Goal: Task Accomplishment & Management: Complete application form

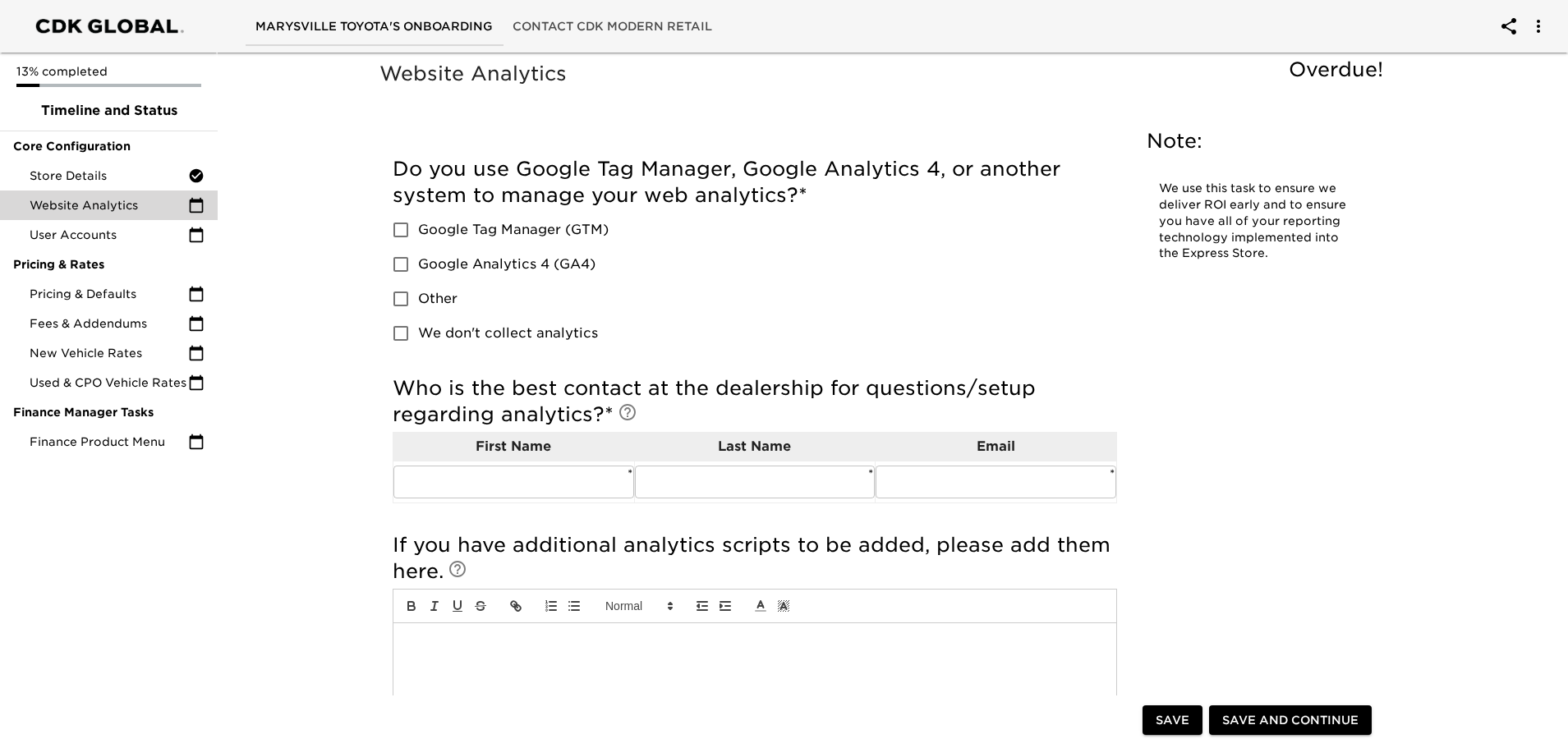
click at [407, 264] on input "Google Analytics 4 (GA4)" at bounding box center [400, 264] width 35 height 35
checkbox input "true"
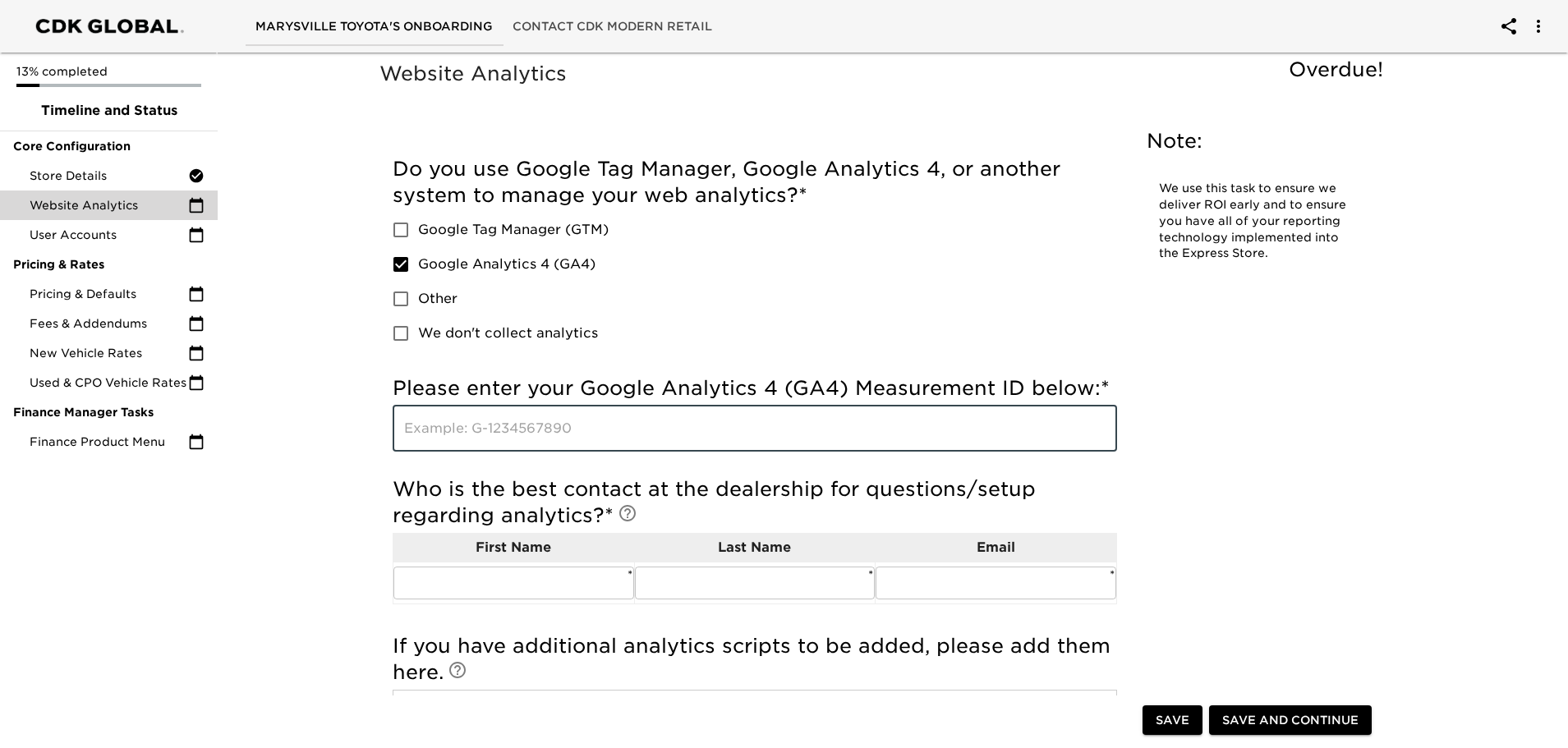
click at [429, 431] on input "text" at bounding box center [755, 428] width 725 height 46
paste input "5890110868"
type input "5"
type input "G-7ZLKE7H969"
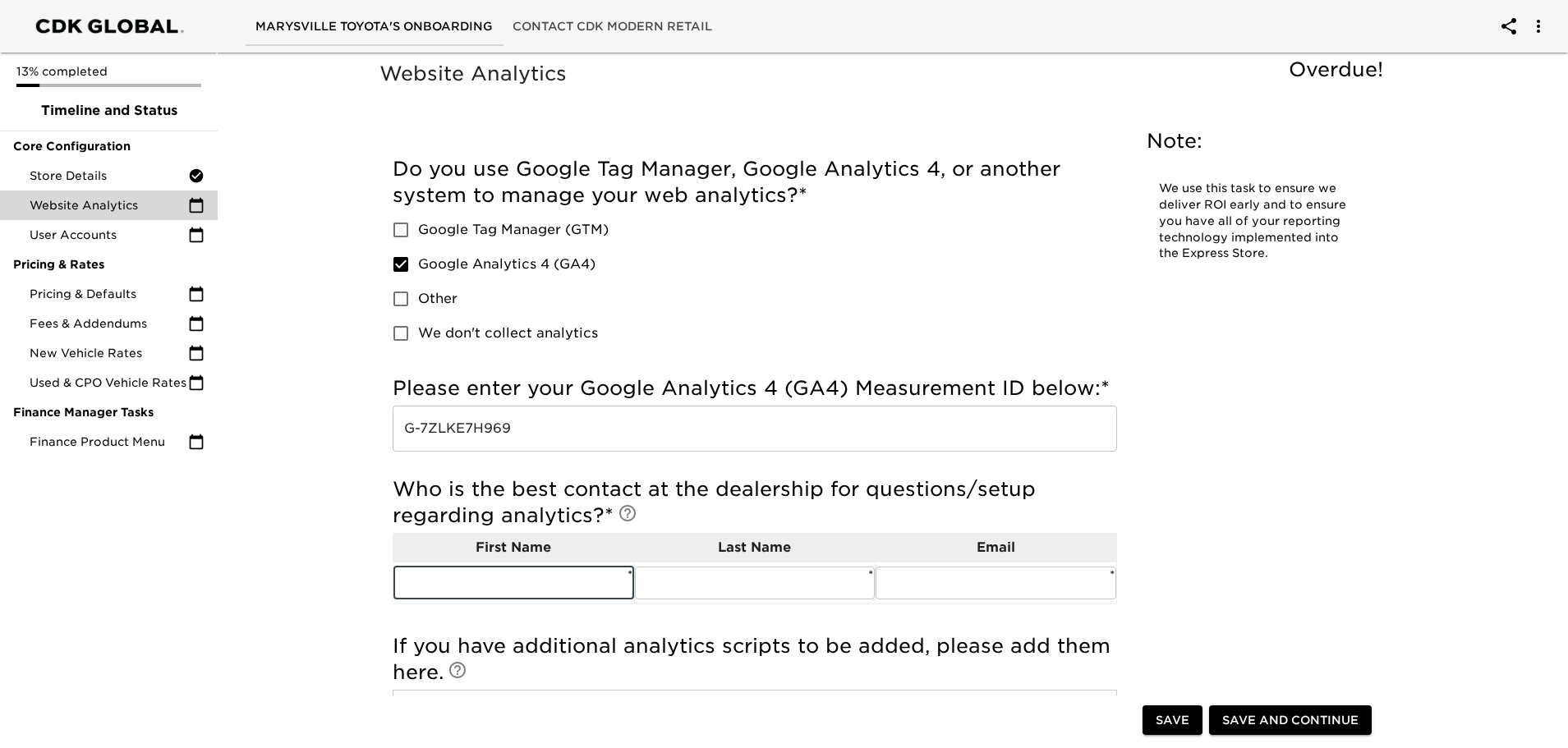
type input "t"
type input "[PERSON_NAME]"
type input "Tatich"
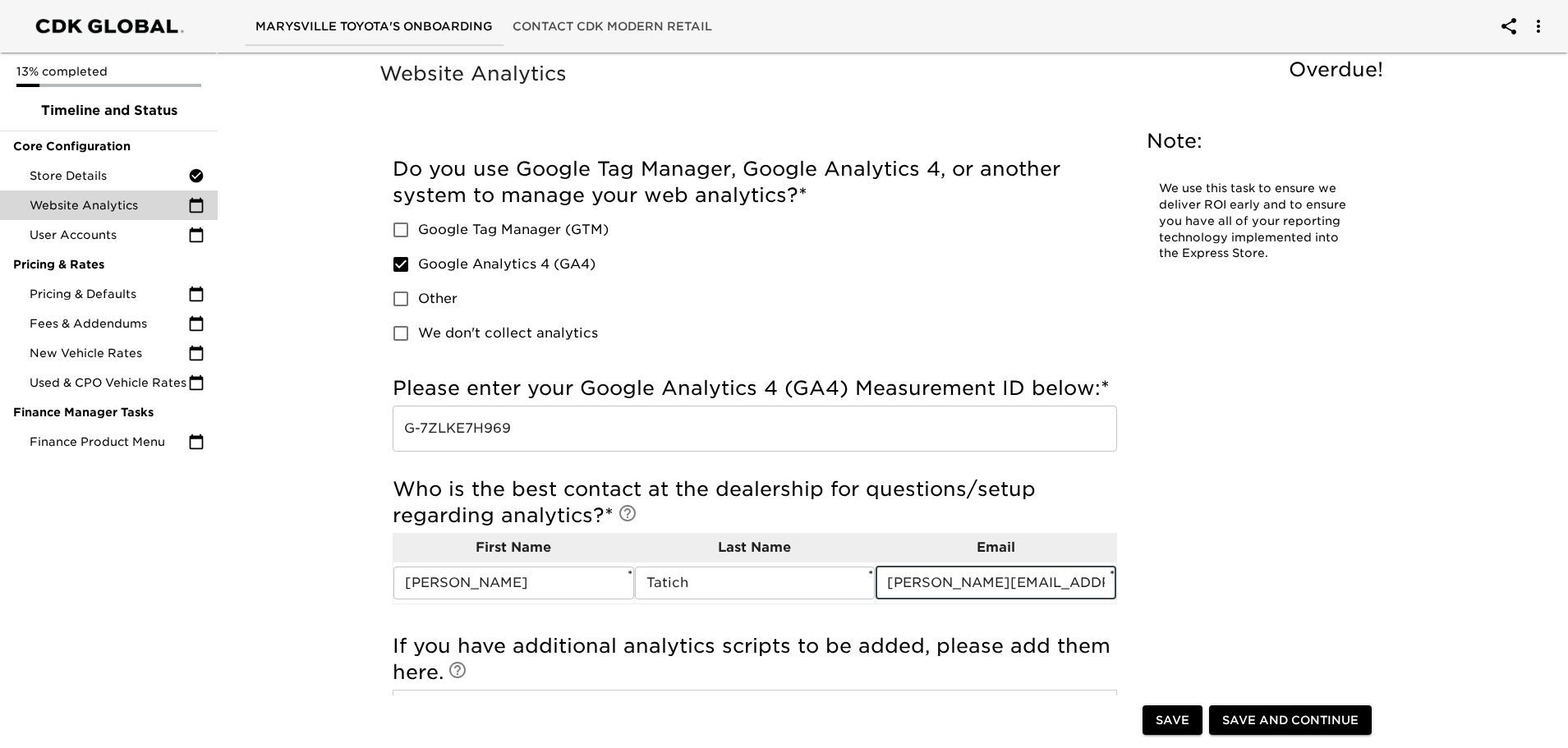
type input "[PERSON_NAME][EMAIL_ADDRESS][DOMAIN_NAME]"
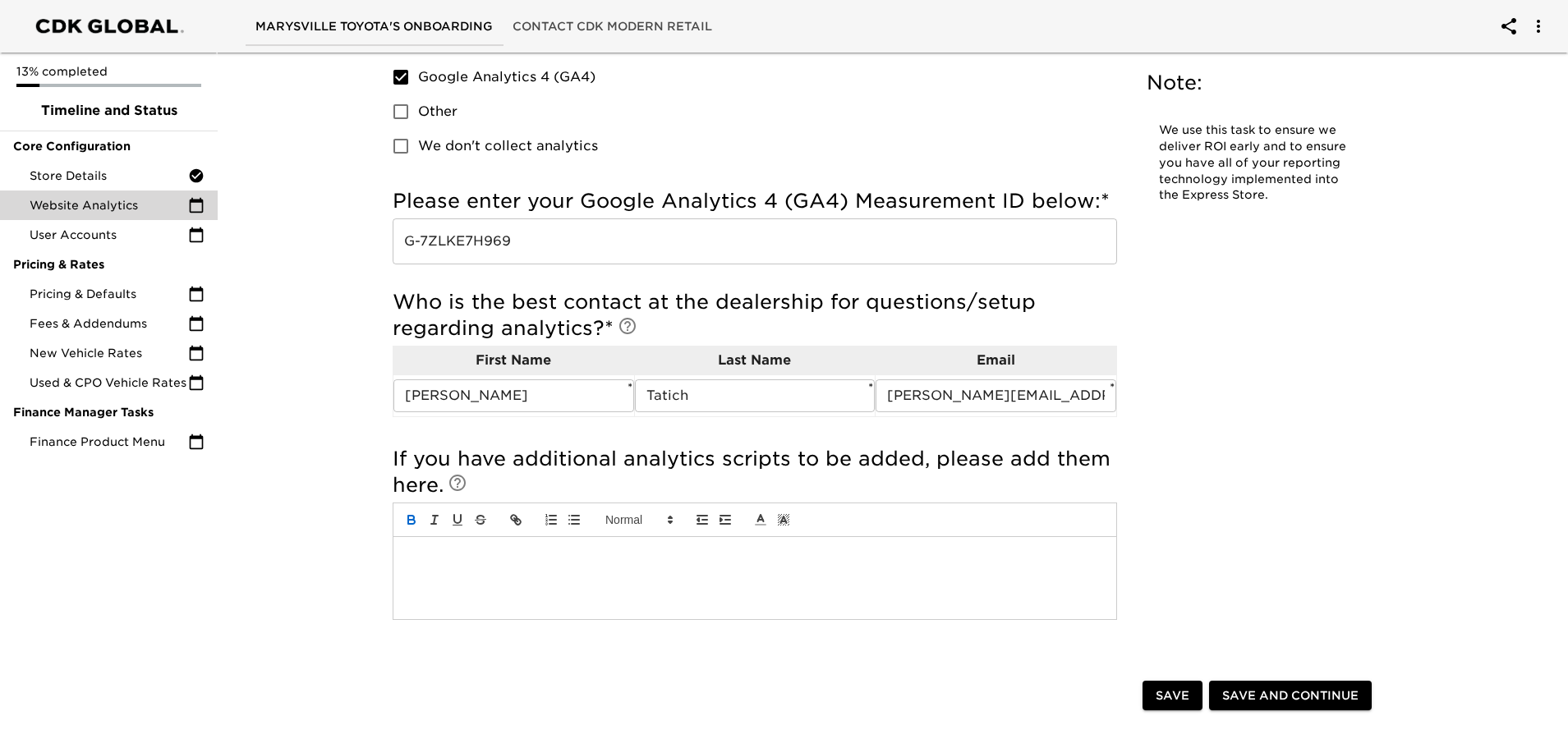
scroll to position [246, 0]
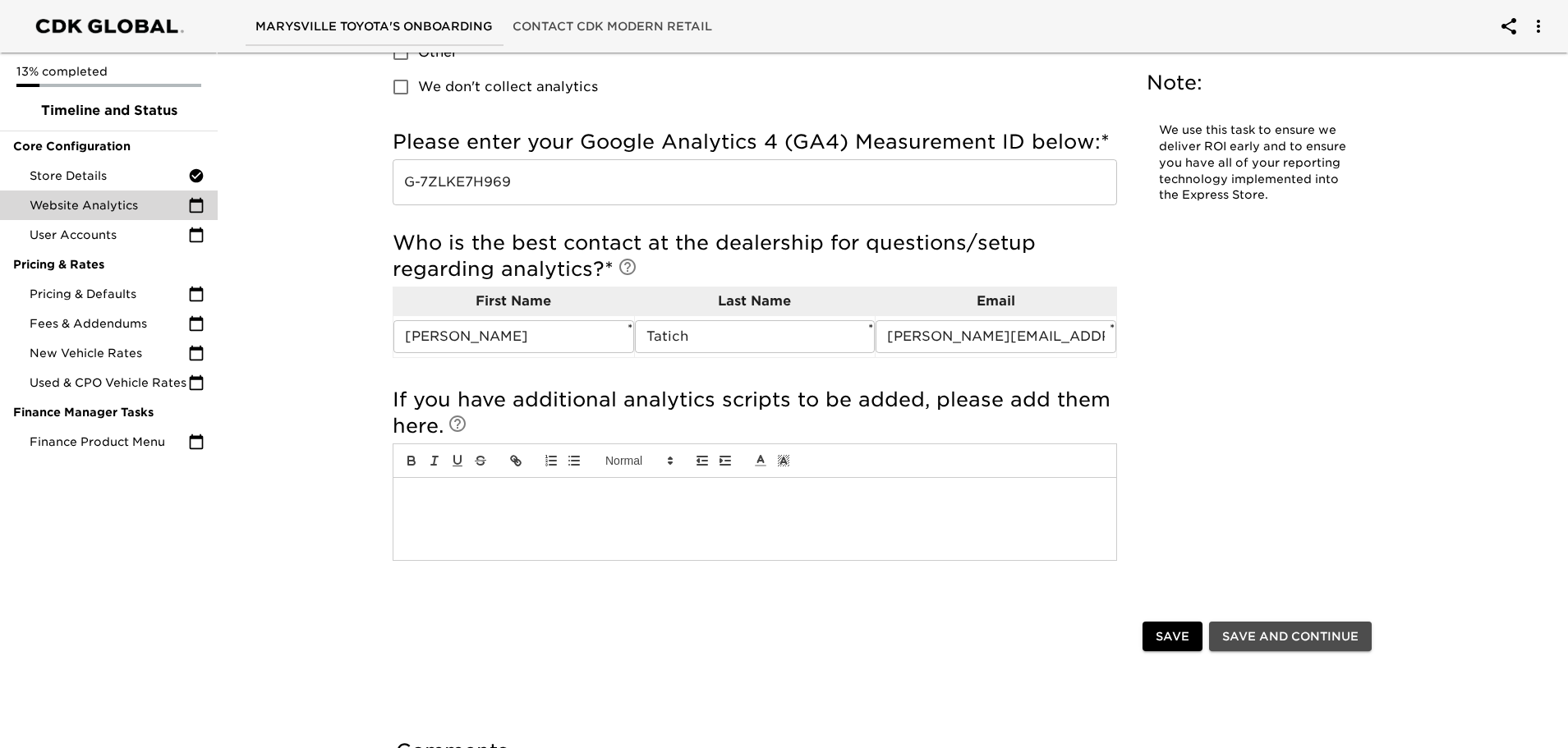
click at [1279, 638] on span "Save and Continue" at bounding box center [1291, 636] width 137 height 21
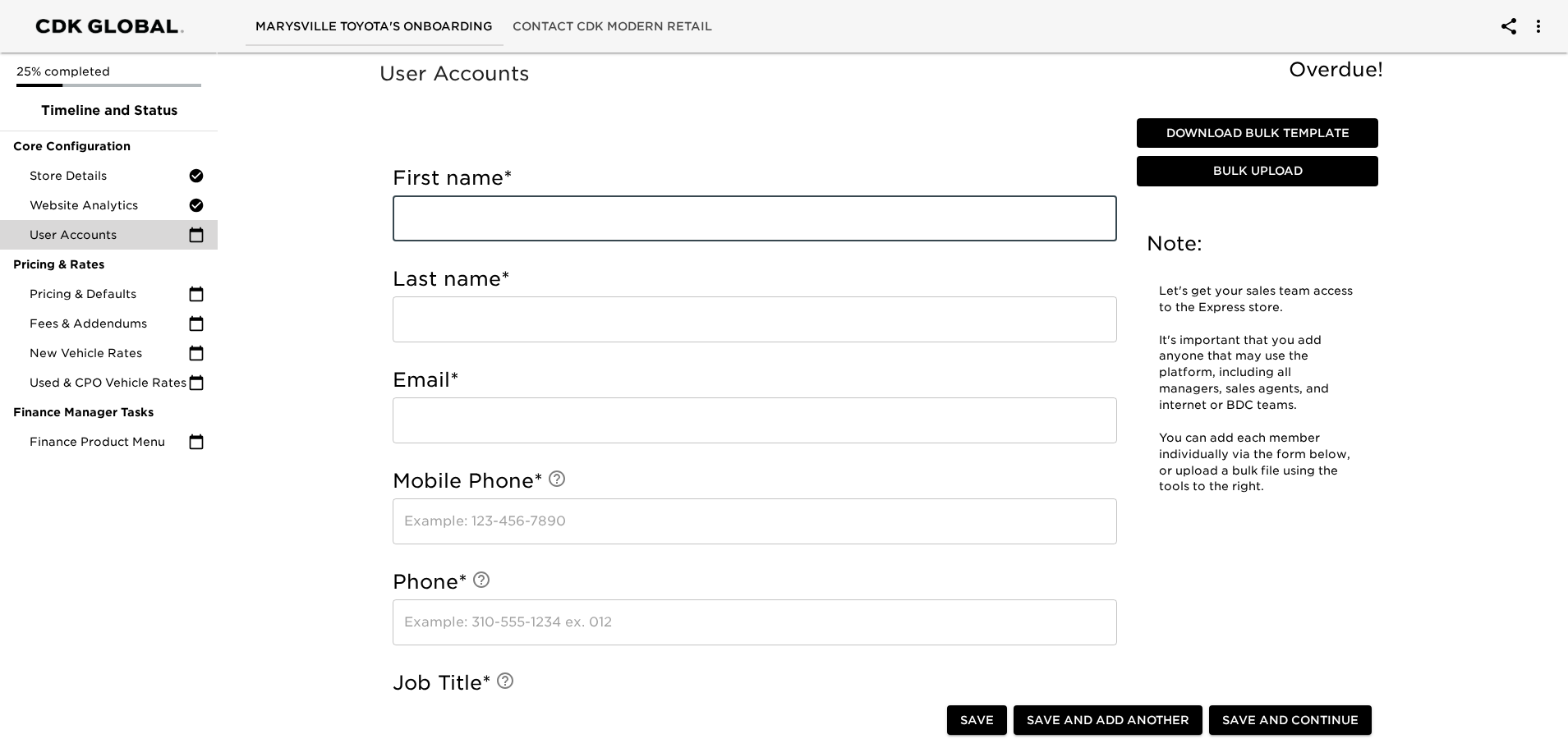
click at [421, 223] on input "text" at bounding box center [755, 218] width 725 height 46
type input "Perwes"
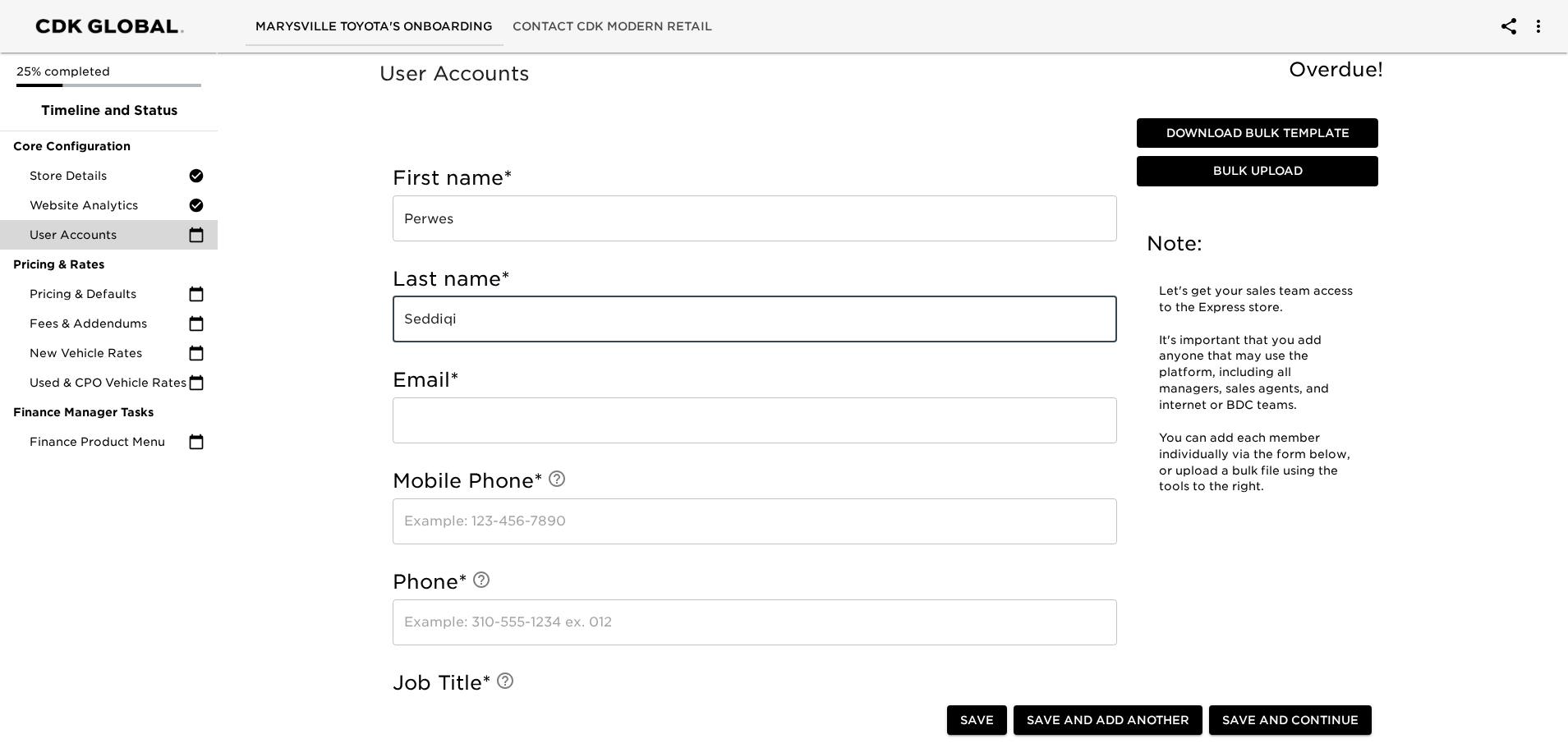
type input "Seddiqi"
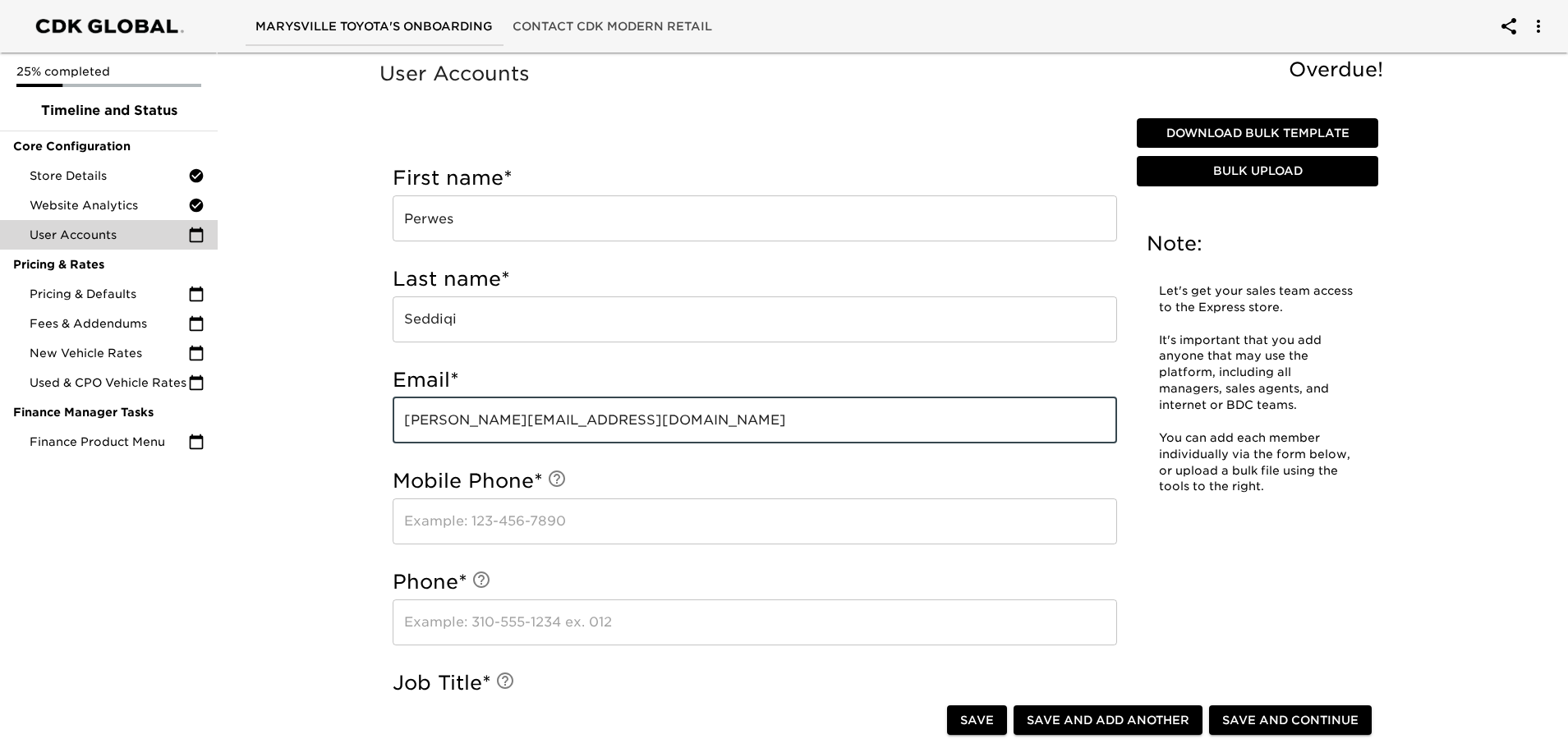
type input "[PERSON_NAME][EMAIL_ADDRESS][DOMAIN_NAME]"
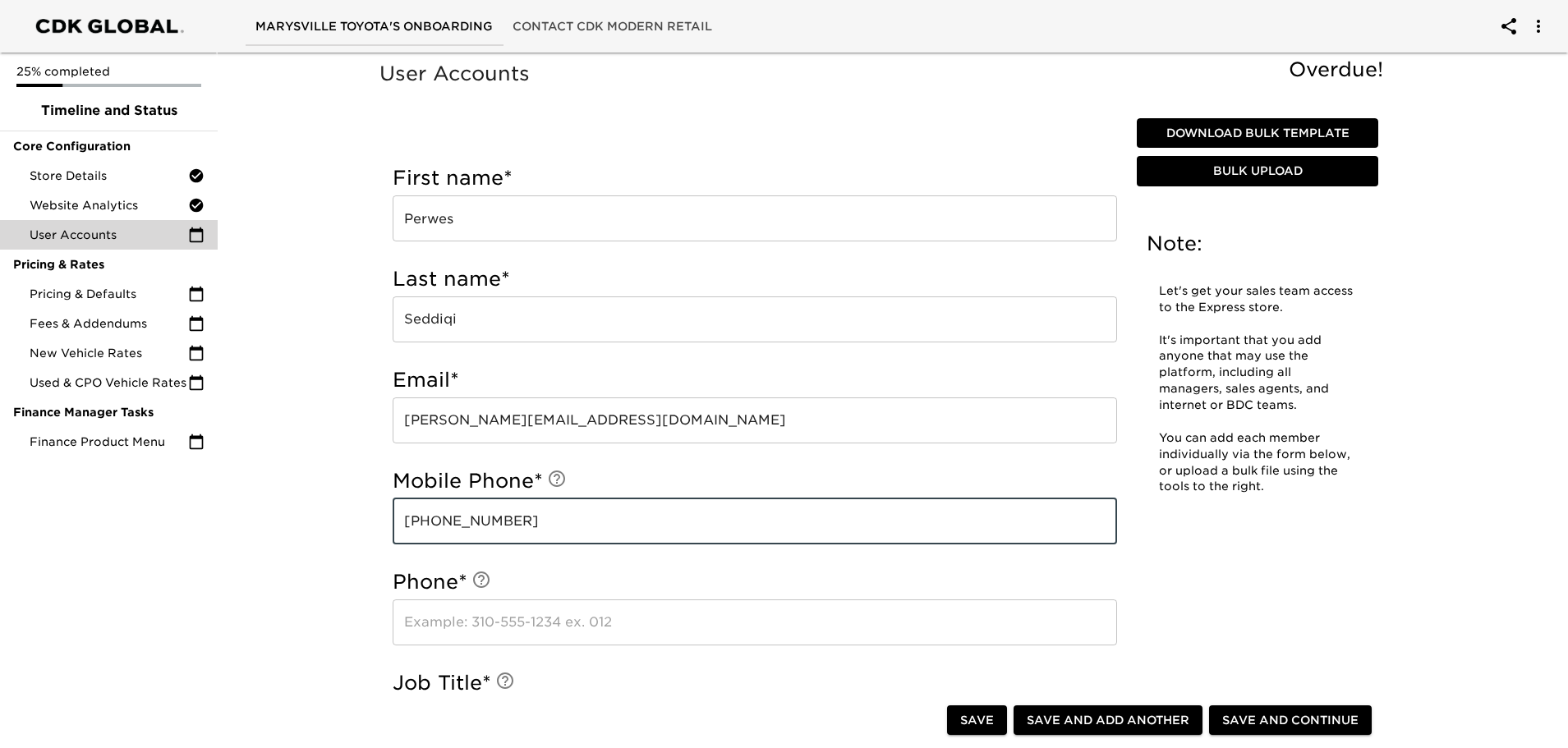
type input "[PHONE_NUMBER]"
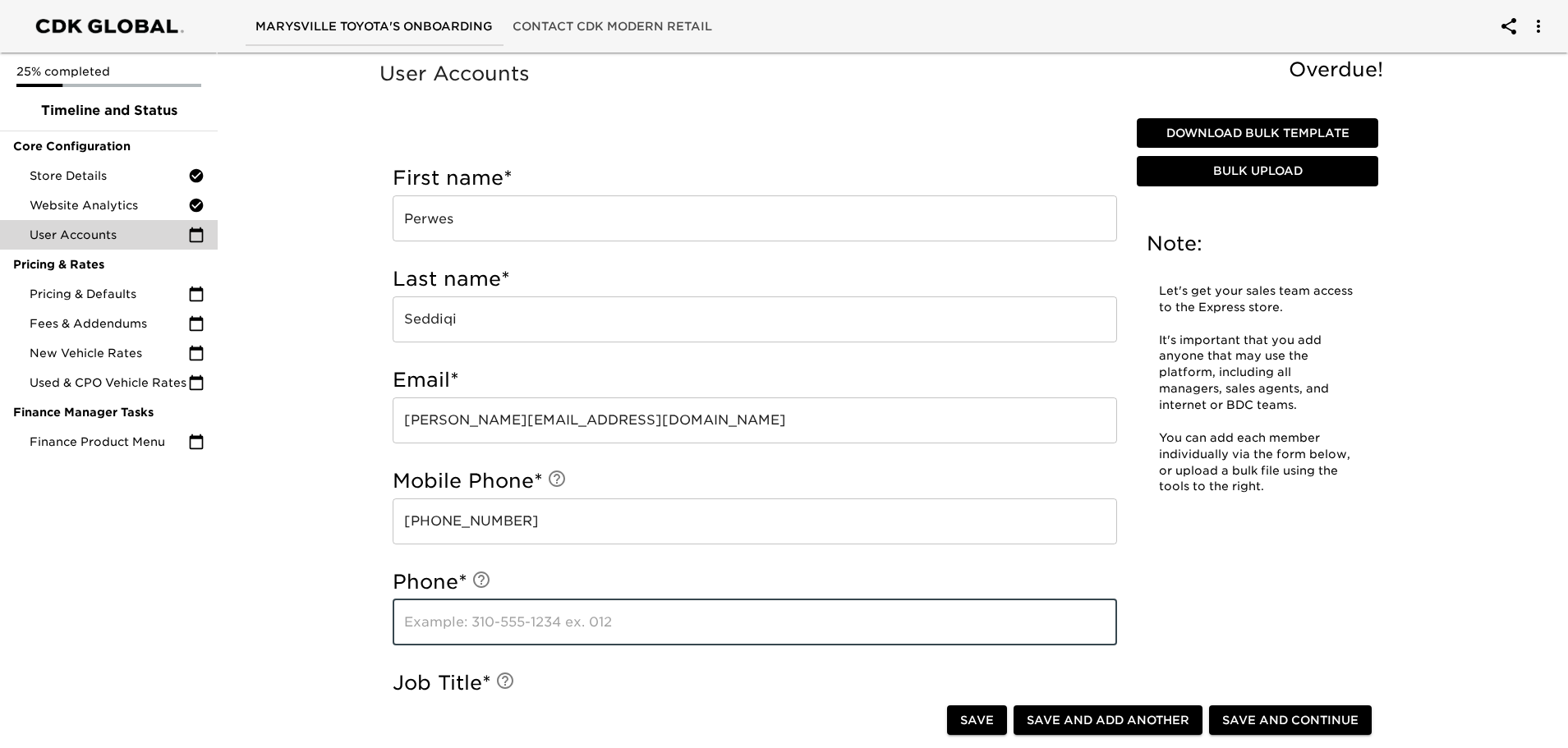
click at [457, 624] on input "text" at bounding box center [755, 622] width 725 height 46
type input "[PHONE_NUMBER]"
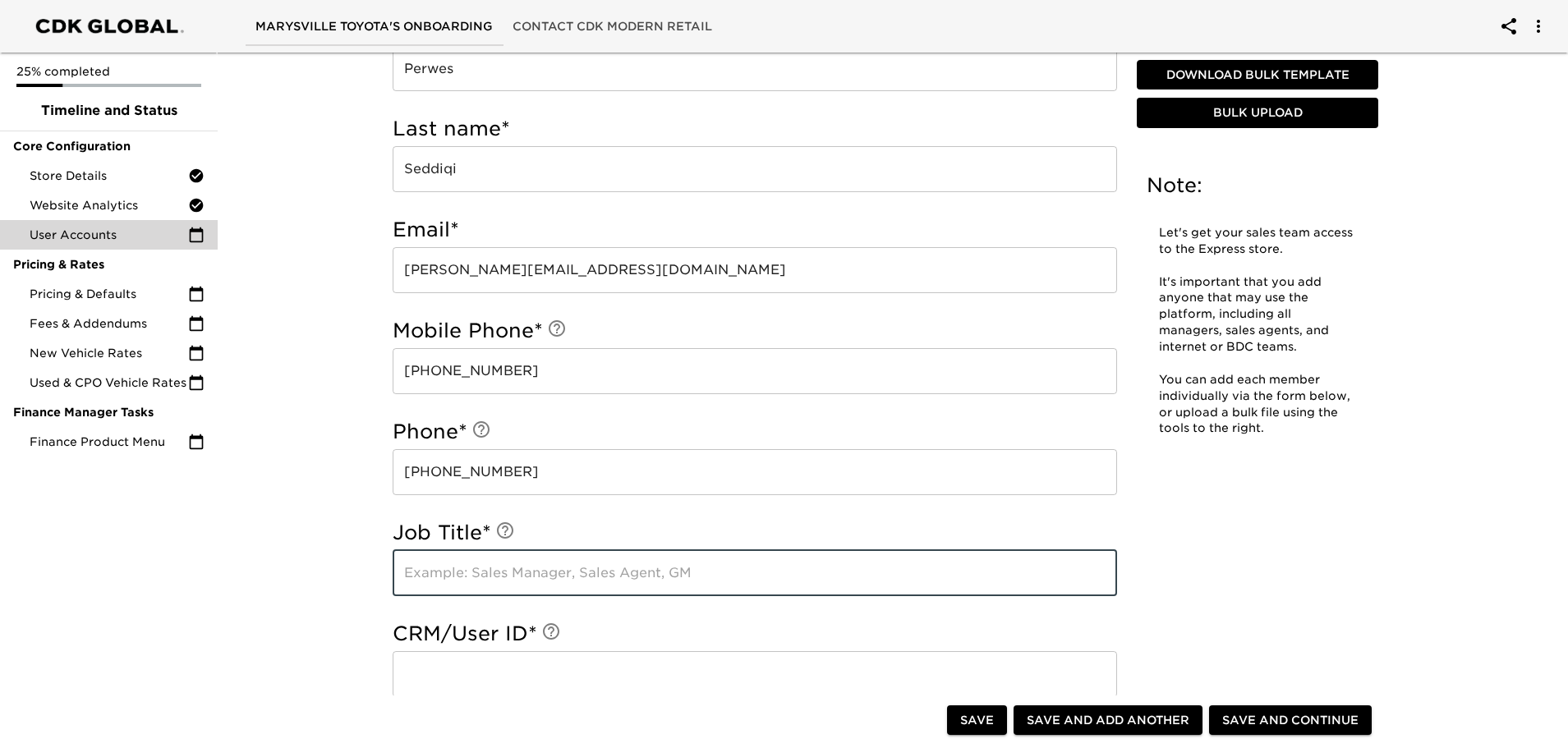
scroll to position [164, 0]
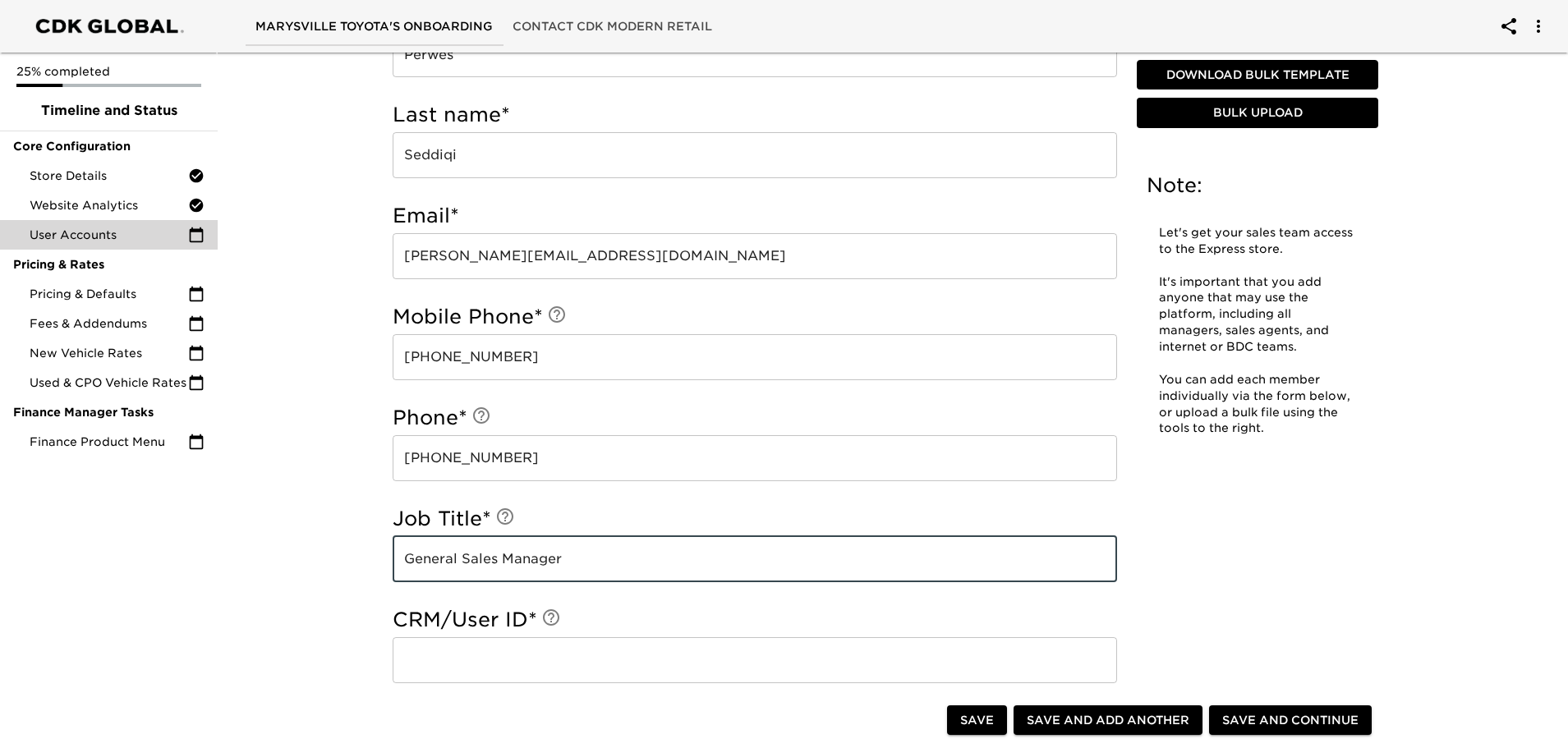
type input "General Sales Manager"
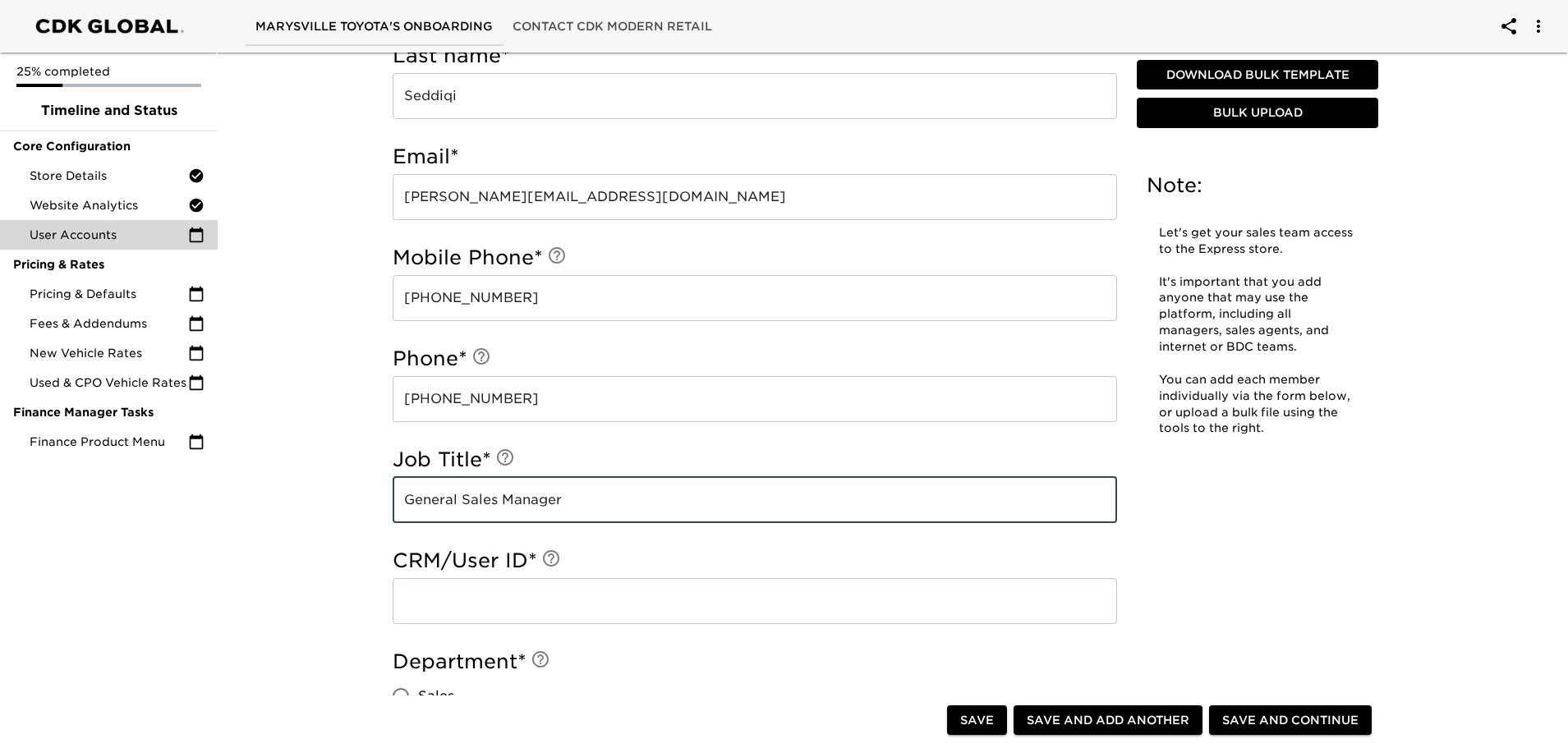
scroll to position [411, 0]
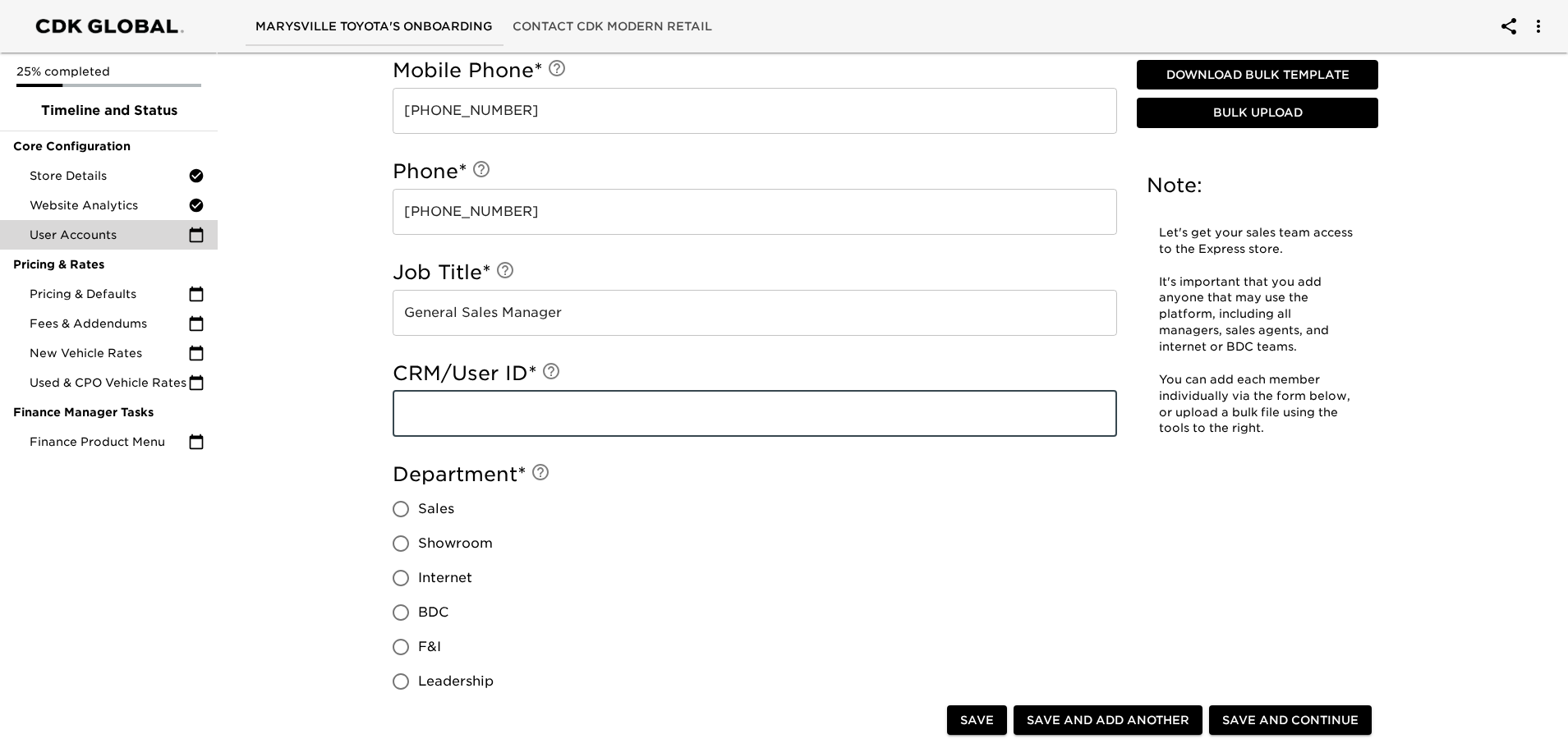
click at [427, 419] on input "text" at bounding box center [755, 414] width 725 height 46
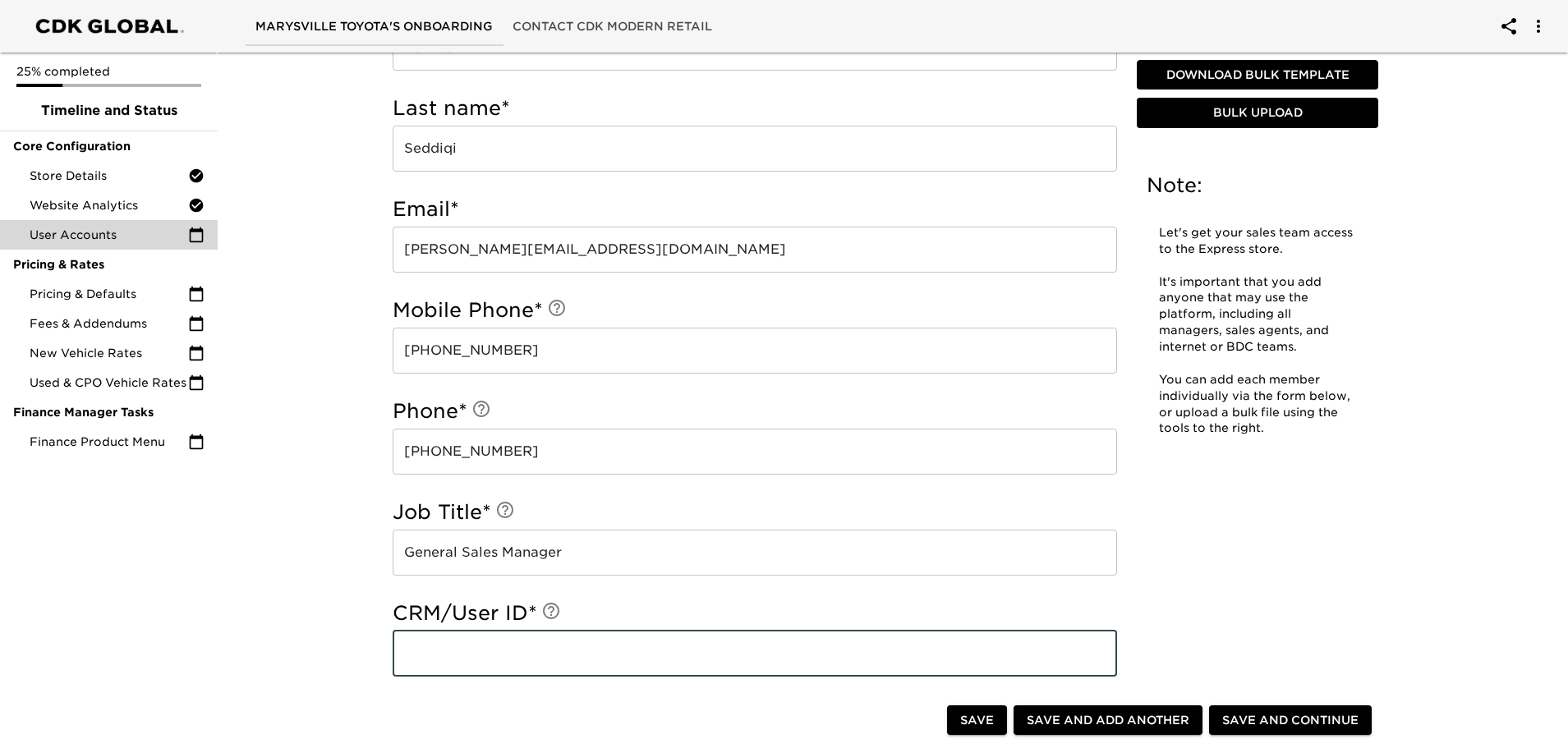
scroll to position [328, 0]
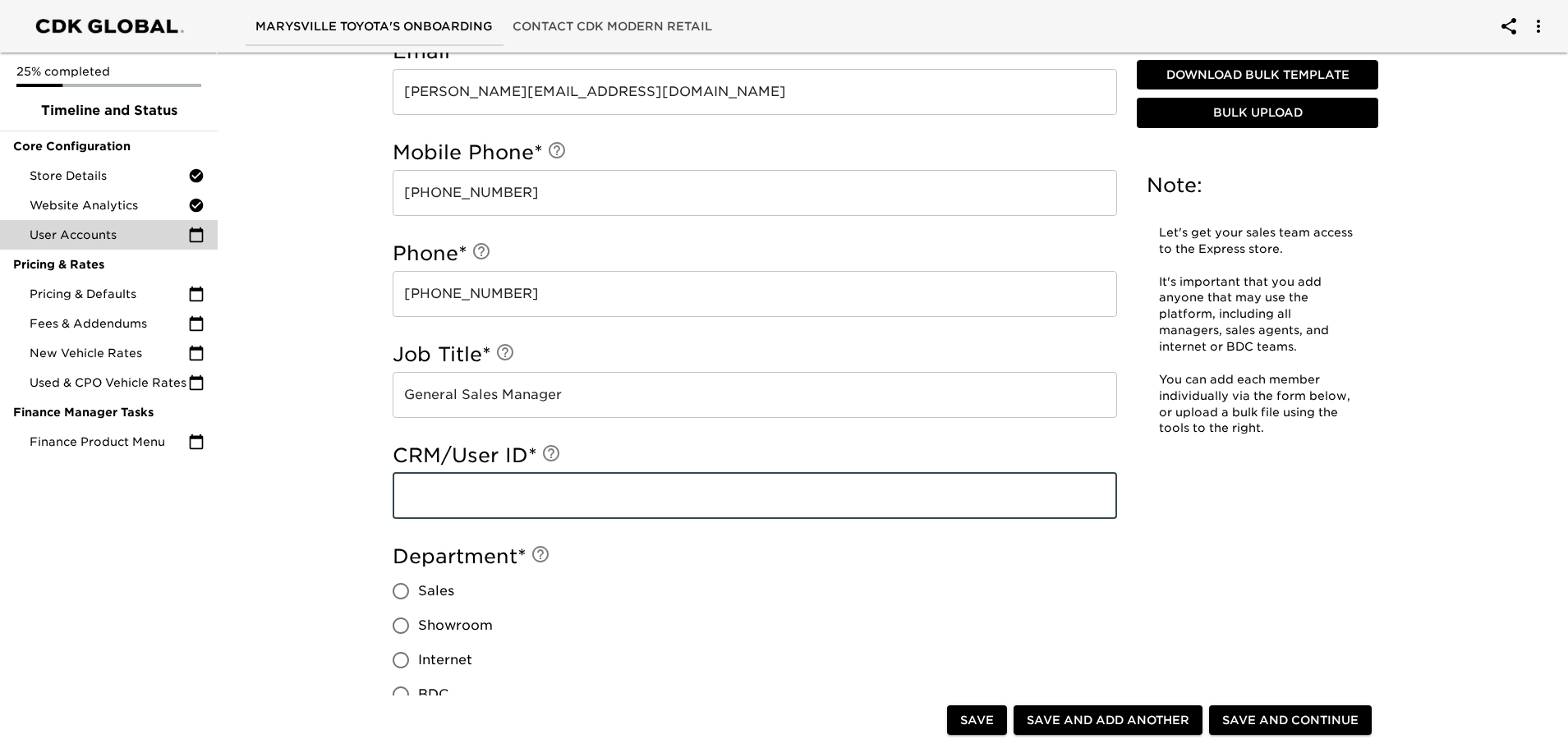
click at [456, 508] on input "text" at bounding box center [755, 496] width 725 height 46
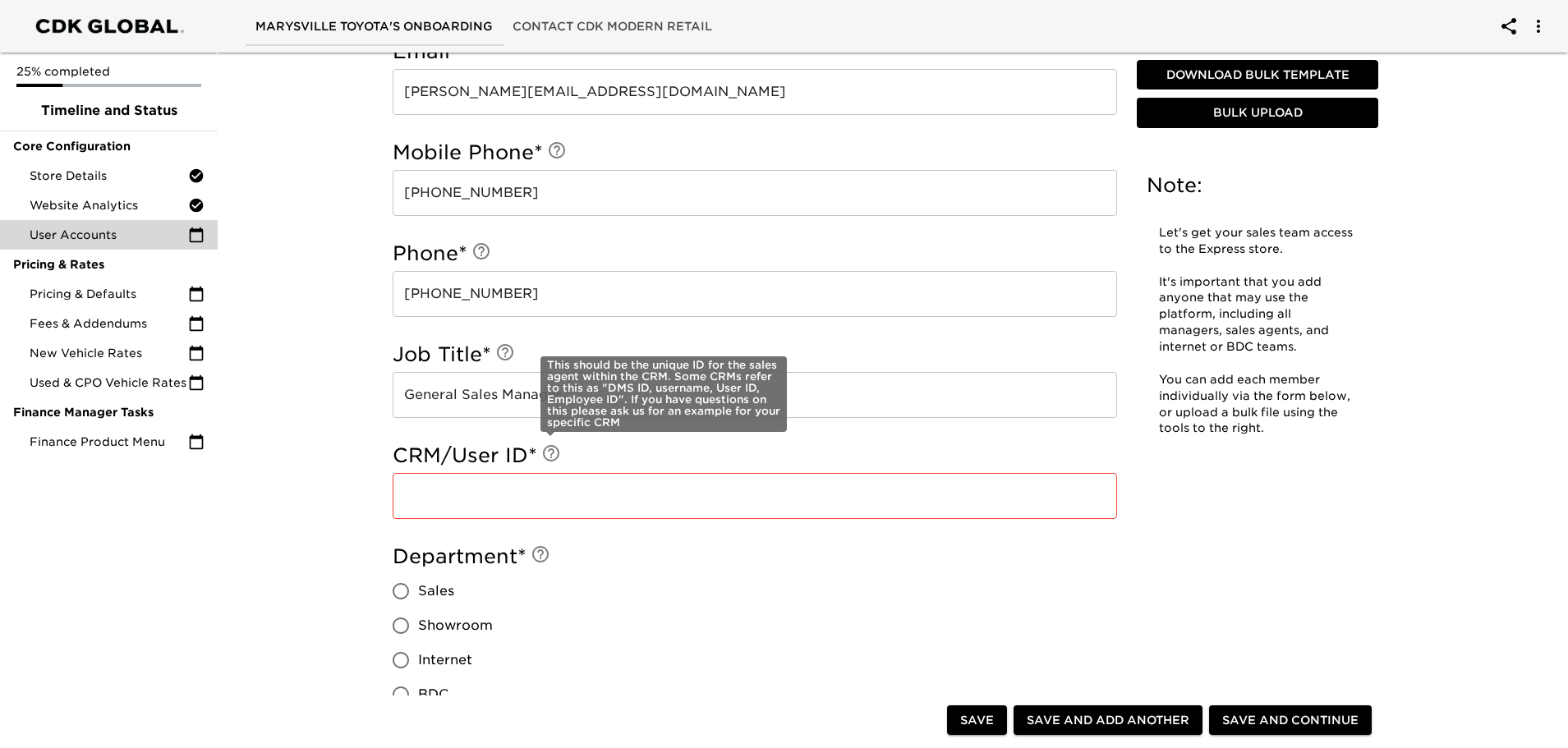
click at [548, 450] on icon at bounding box center [550, 453] width 17 height 17
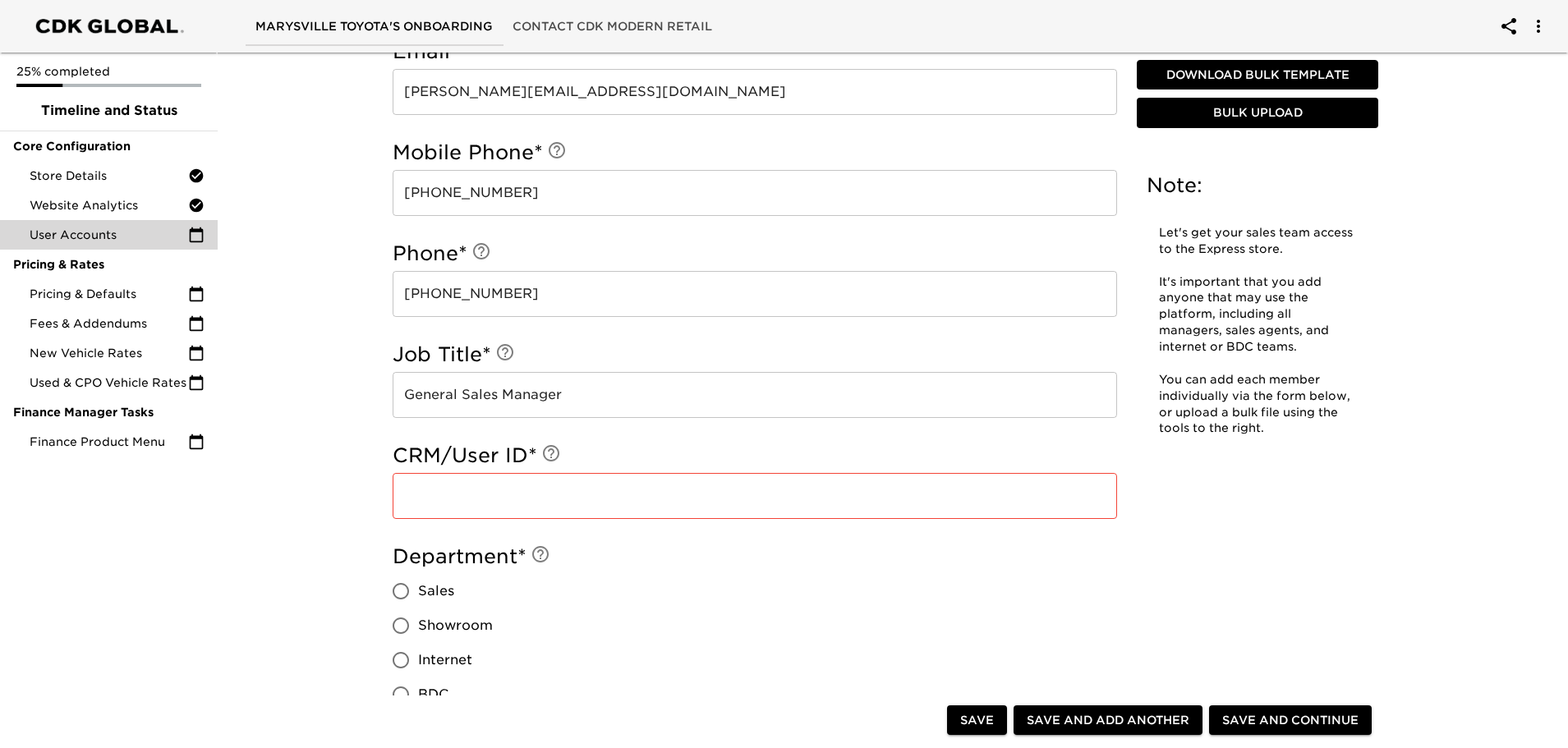
click at [547, 454] on icon at bounding box center [551, 453] width 20 height 20
click at [434, 501] on input "text" at bounding box center [755, 496] width 725 height 46
click at [551, 93] on input "[PERSON_NAME][EMAIL_ADDRESS][DOMAIN_NAME]" at bounding box center [755, 92] width 725 height 46
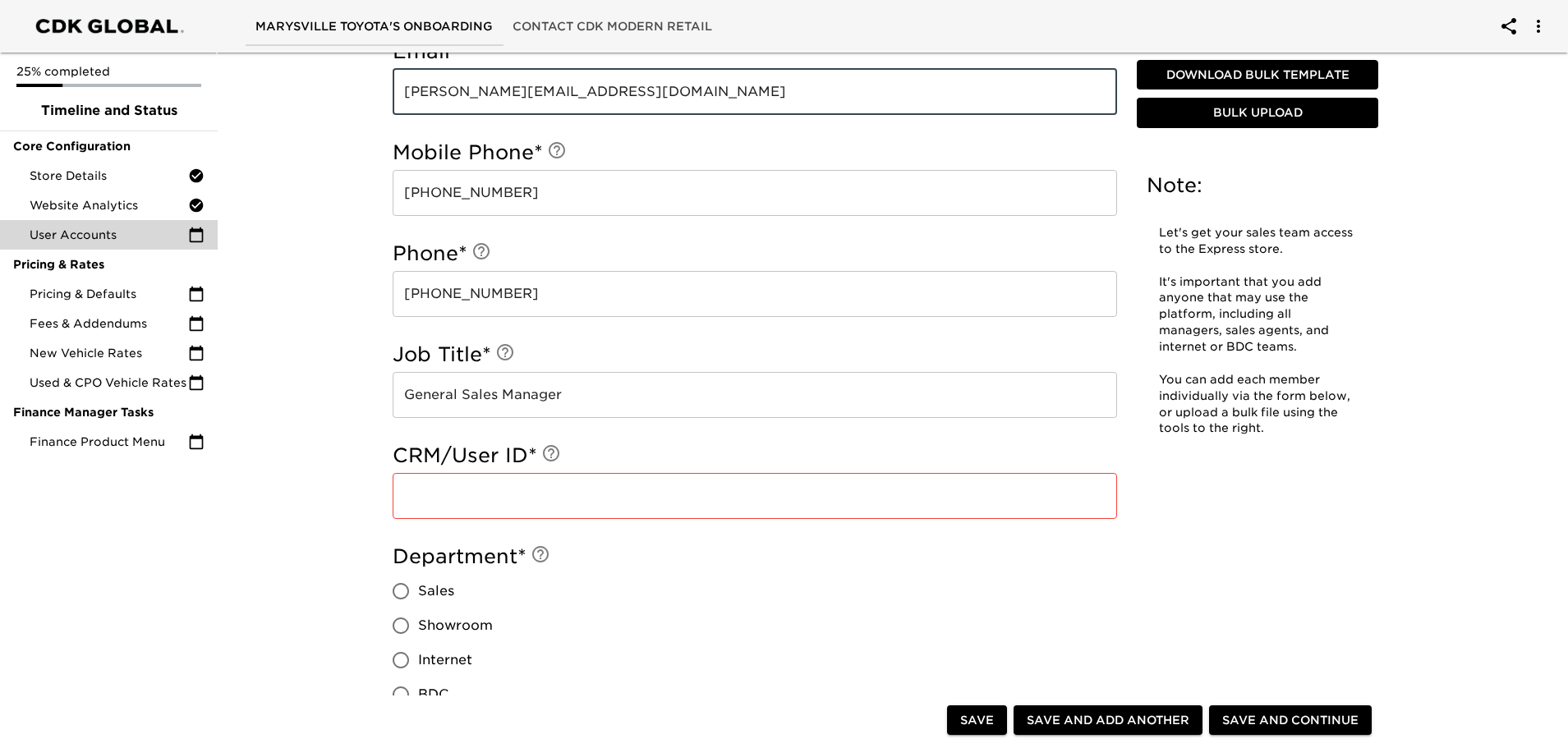
click at [551, 93] on input "[PERSON_NAME][EMAIL_ADDRESS][DOMAIN_NAME]" at bounding box center [755, 92] width 725 height 46
drag, startPoint x: 630, startPoint y: 91, endPoint x: 403, endPoint y: 87, distance: 227.0
click at [403, 88] on input "[PERSON_NAME][EMAIL_ADDRESS][DOMAIN_NAME]" at bounding box center [755, 92] width 725 height 46
click at [427, 503] on input "text" at bounding box center [755, 496] width 725 height 46
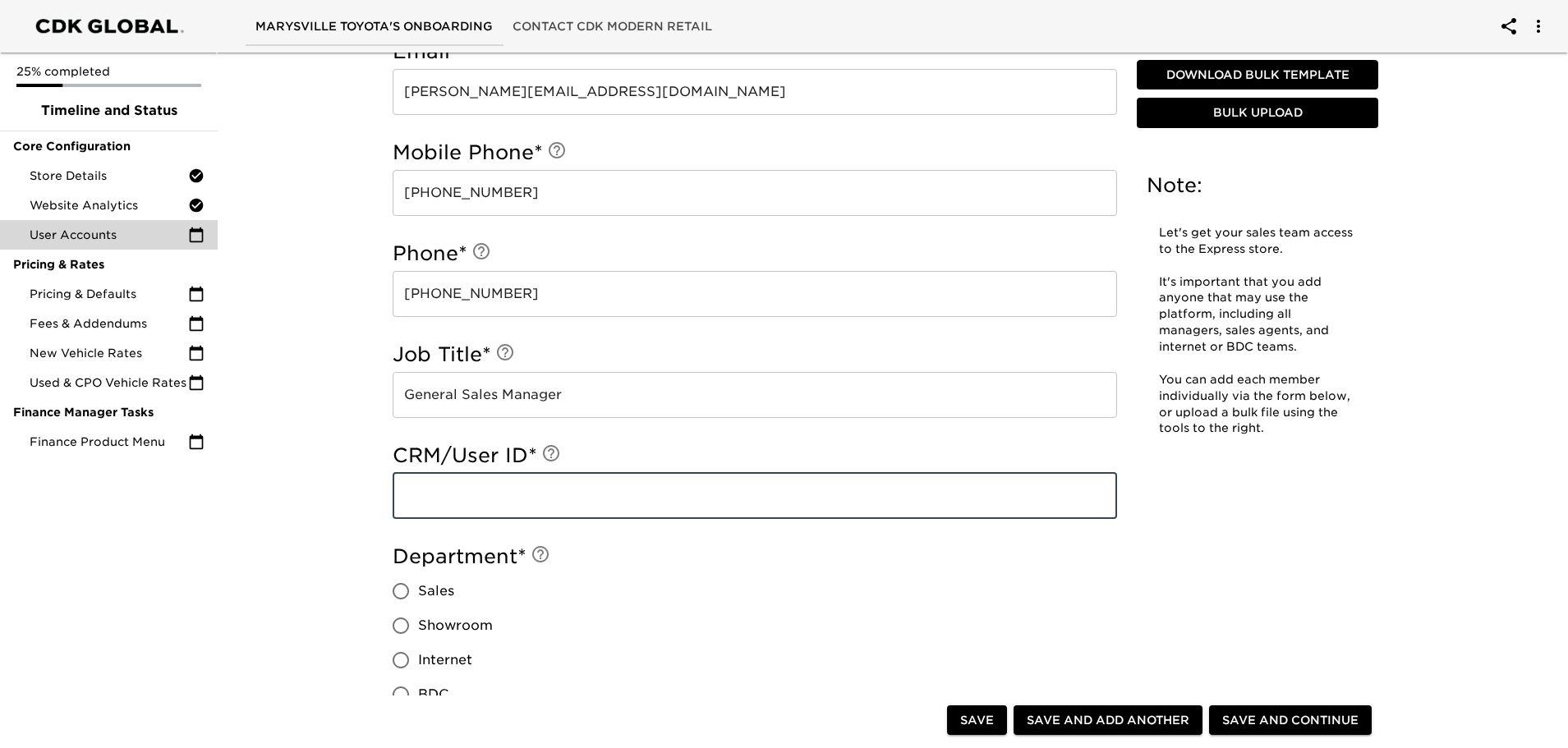
paste input "[PERSON_NAME][EMAIL_ADDRESS][DOMAIN_NAME]"
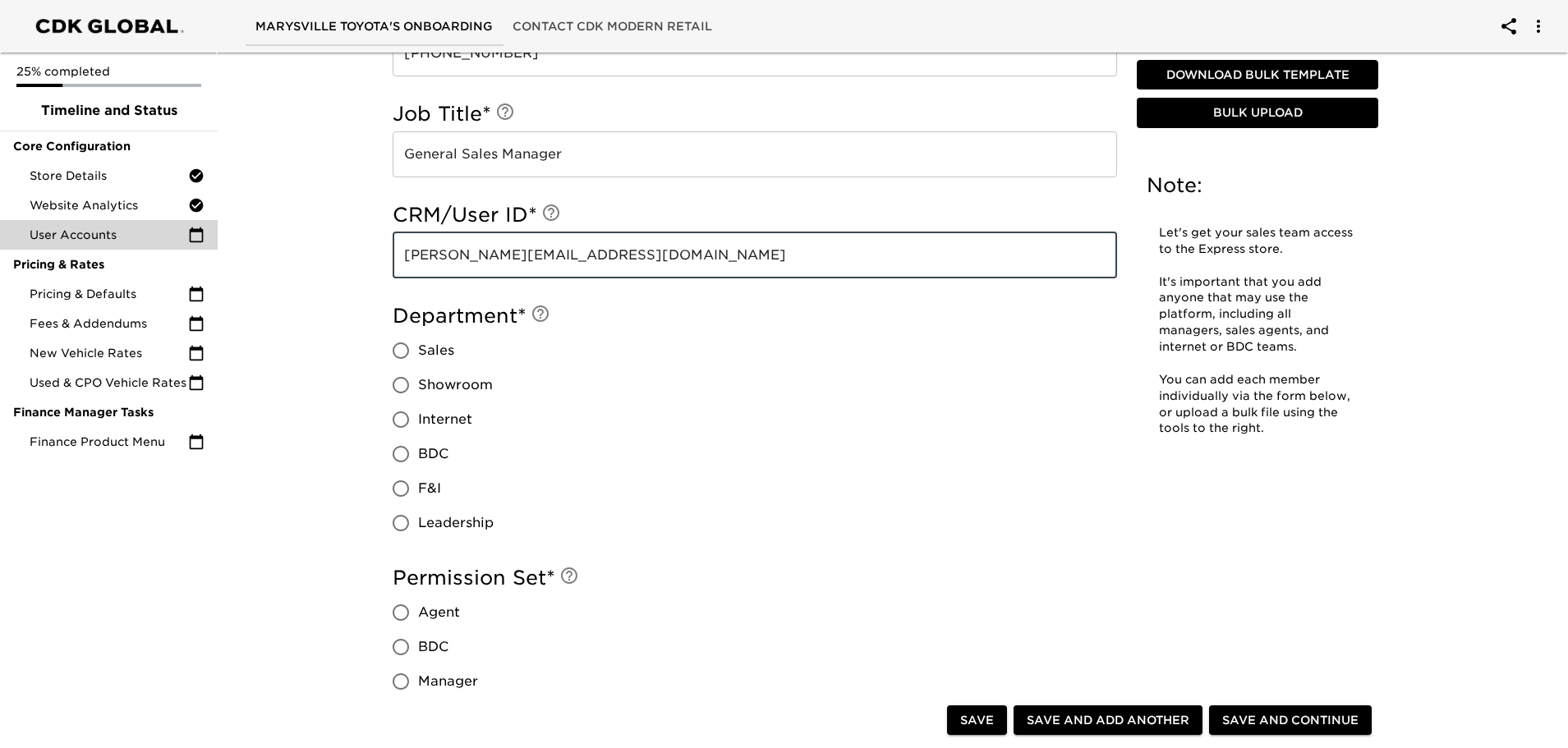
scroll to position [575, 0]
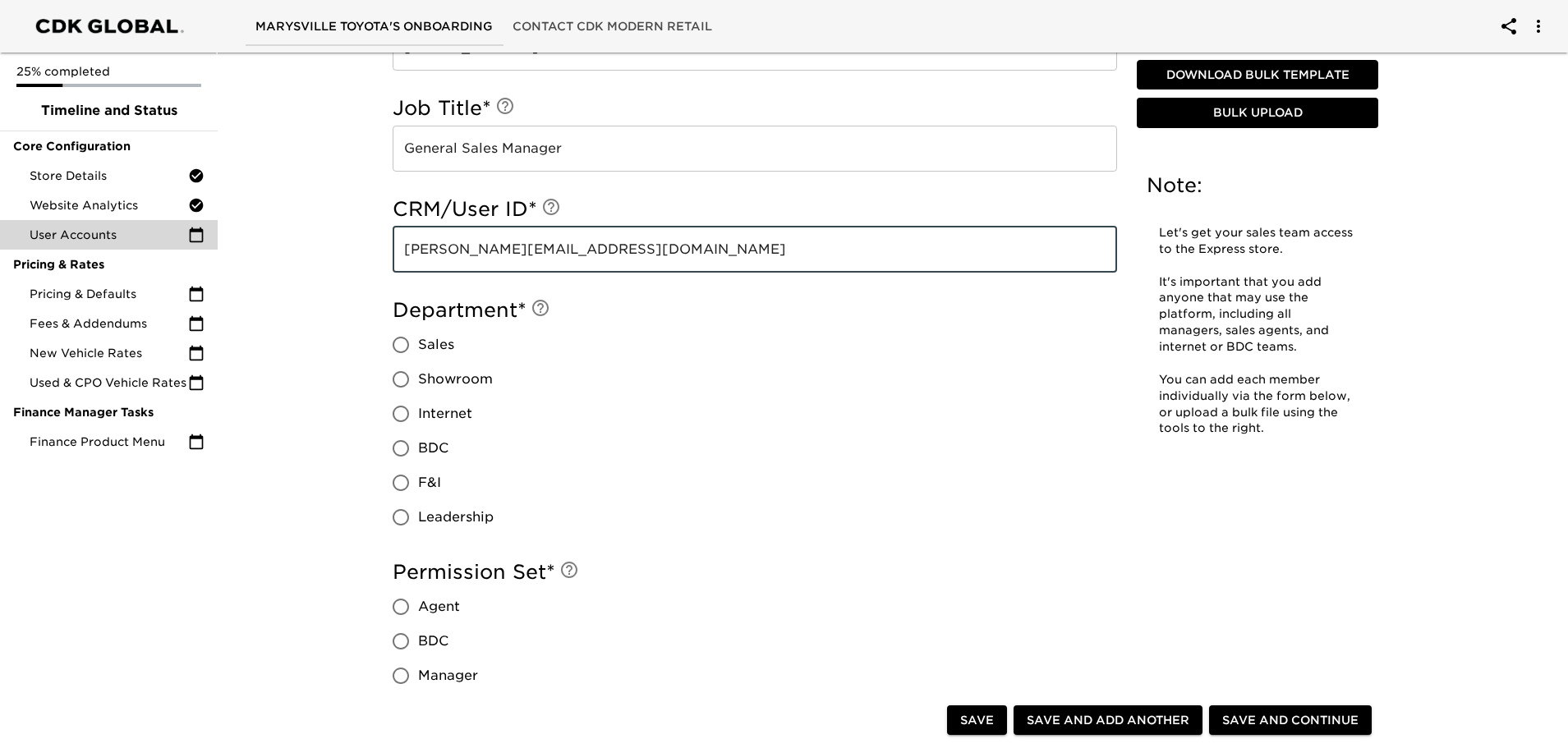
type input "[PERSON_NAME][EMAIL_ADDRESS][DOMAIN_NAME]"
click at [396, 345] on input "Sales" at bounding box center [400, 344] width 35 height 35
radio input "true"
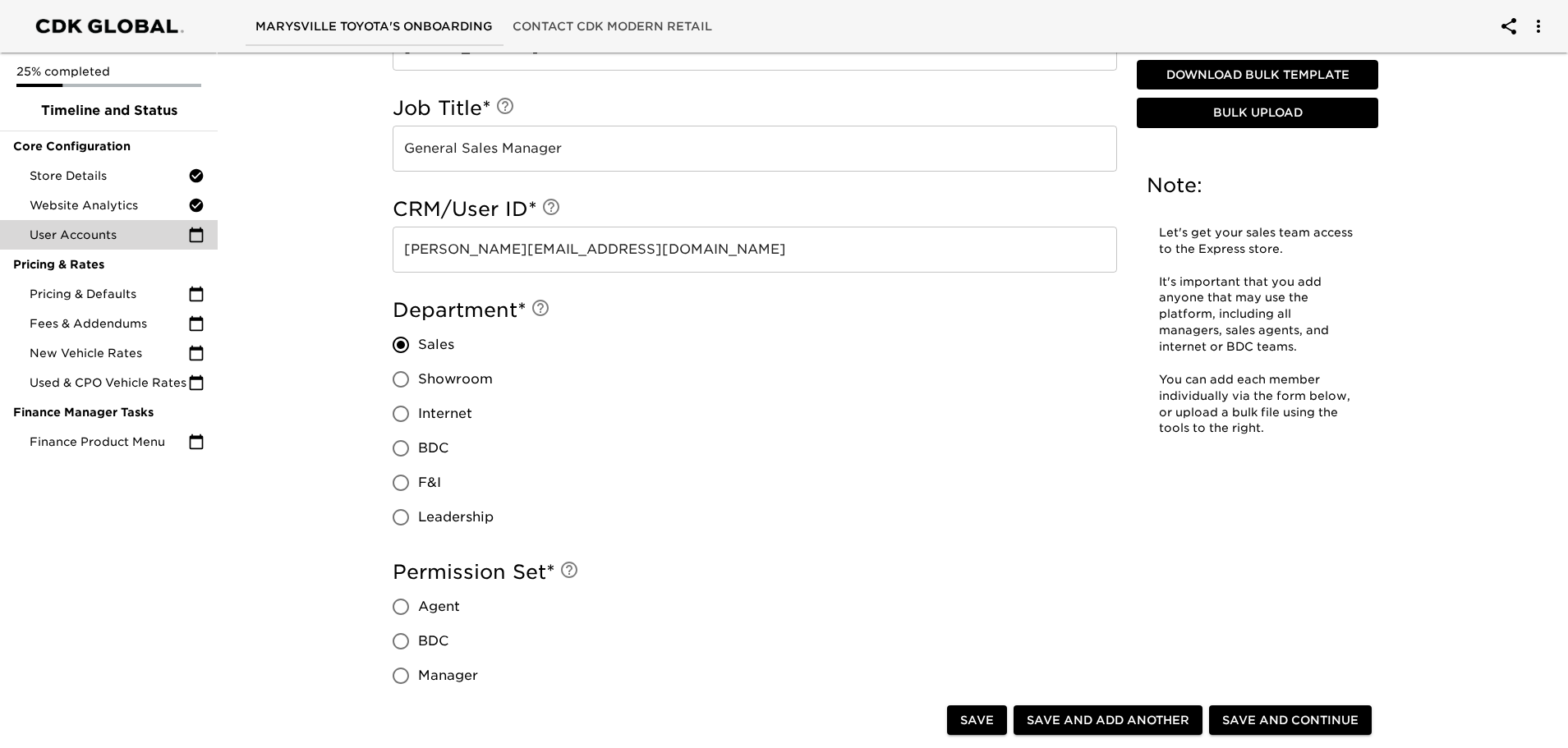
scroll to position [739, 0]
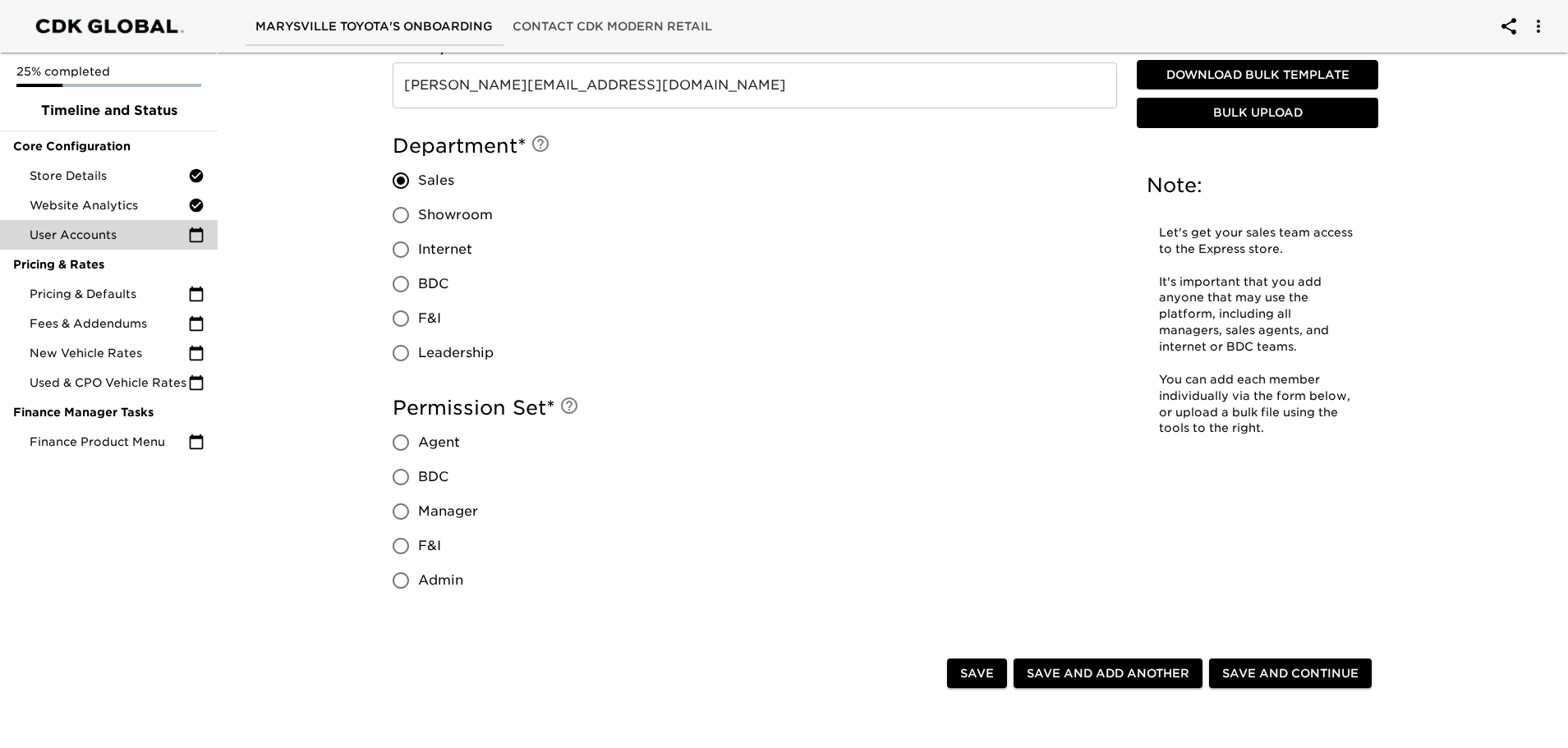
click at [402, 581] on input "Admin" at bounding box center [400, 580] width 35 height 35
radio input "true"
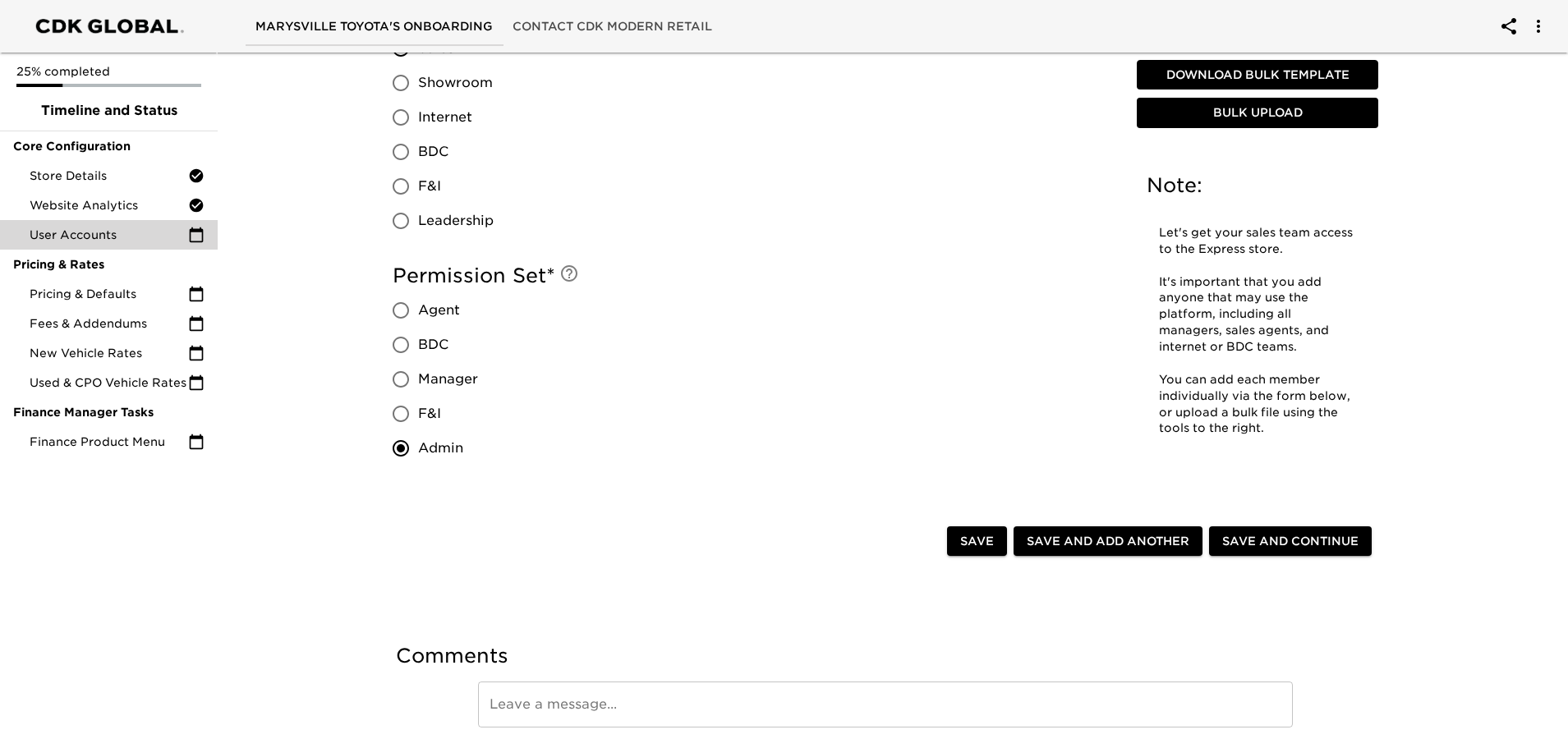
scroll to position [928, 0]
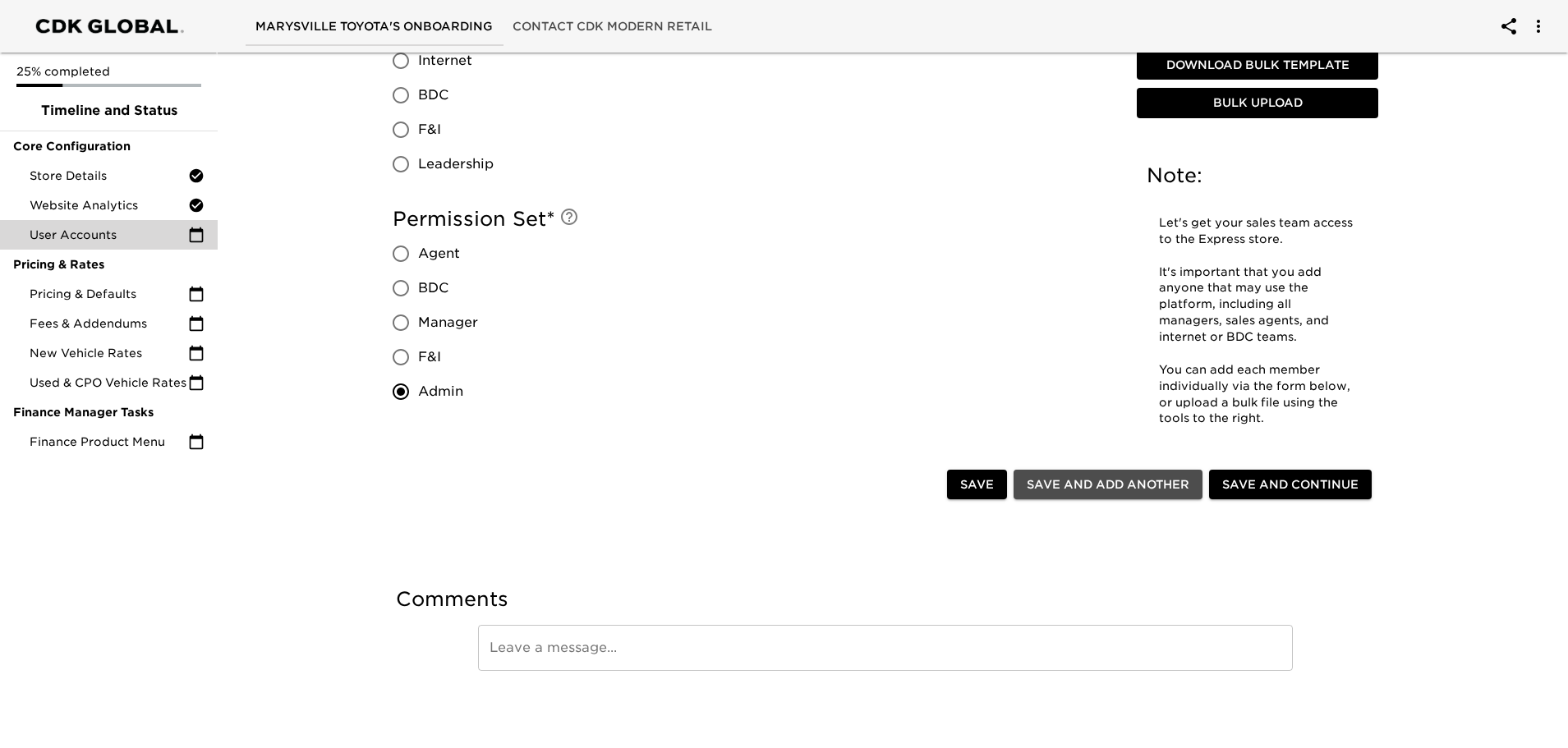
click at [1148, 477] on span "Save and Add Another" at bounding box center [1108, 485] width 162 height 21
radio input "false"
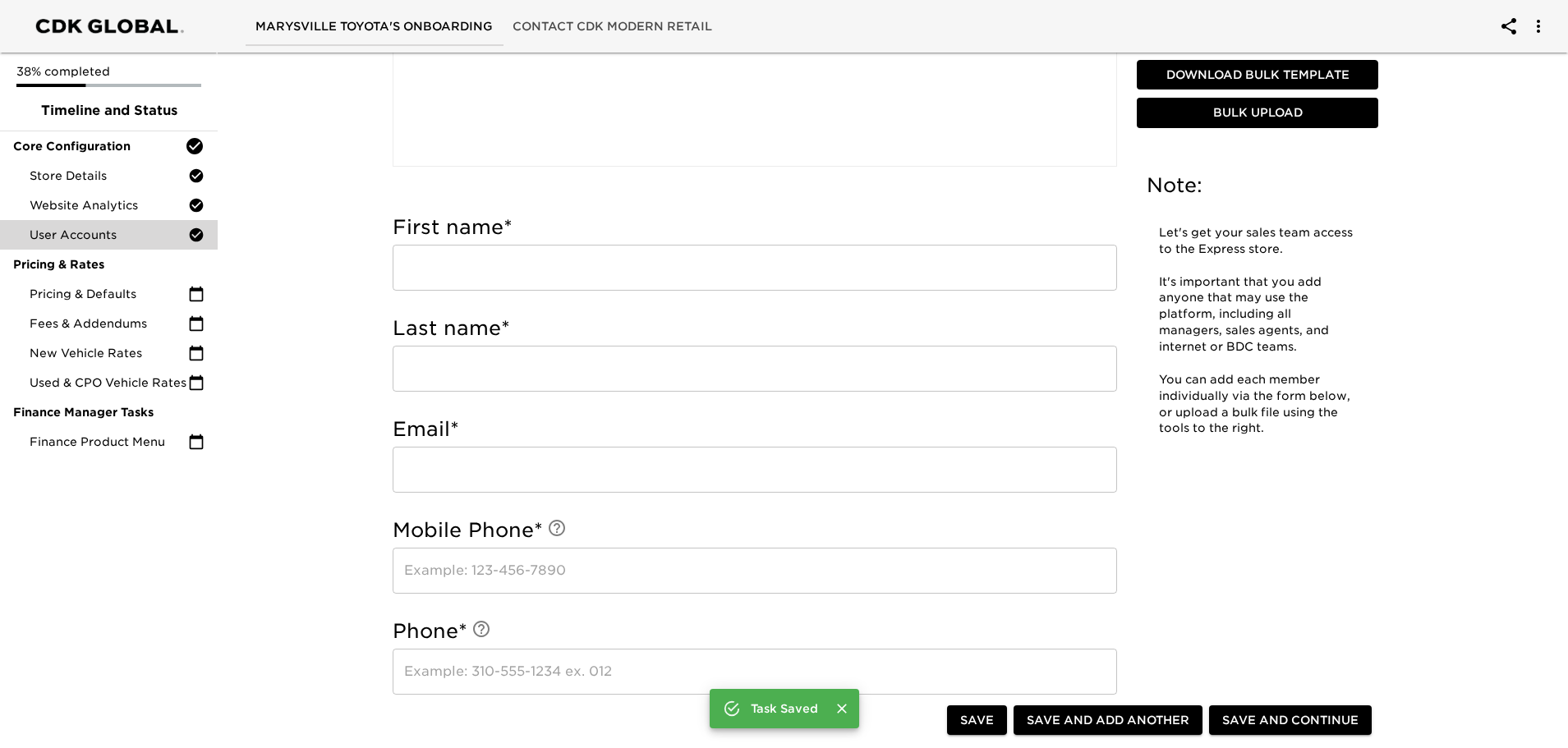
scroll to position [402, 0]
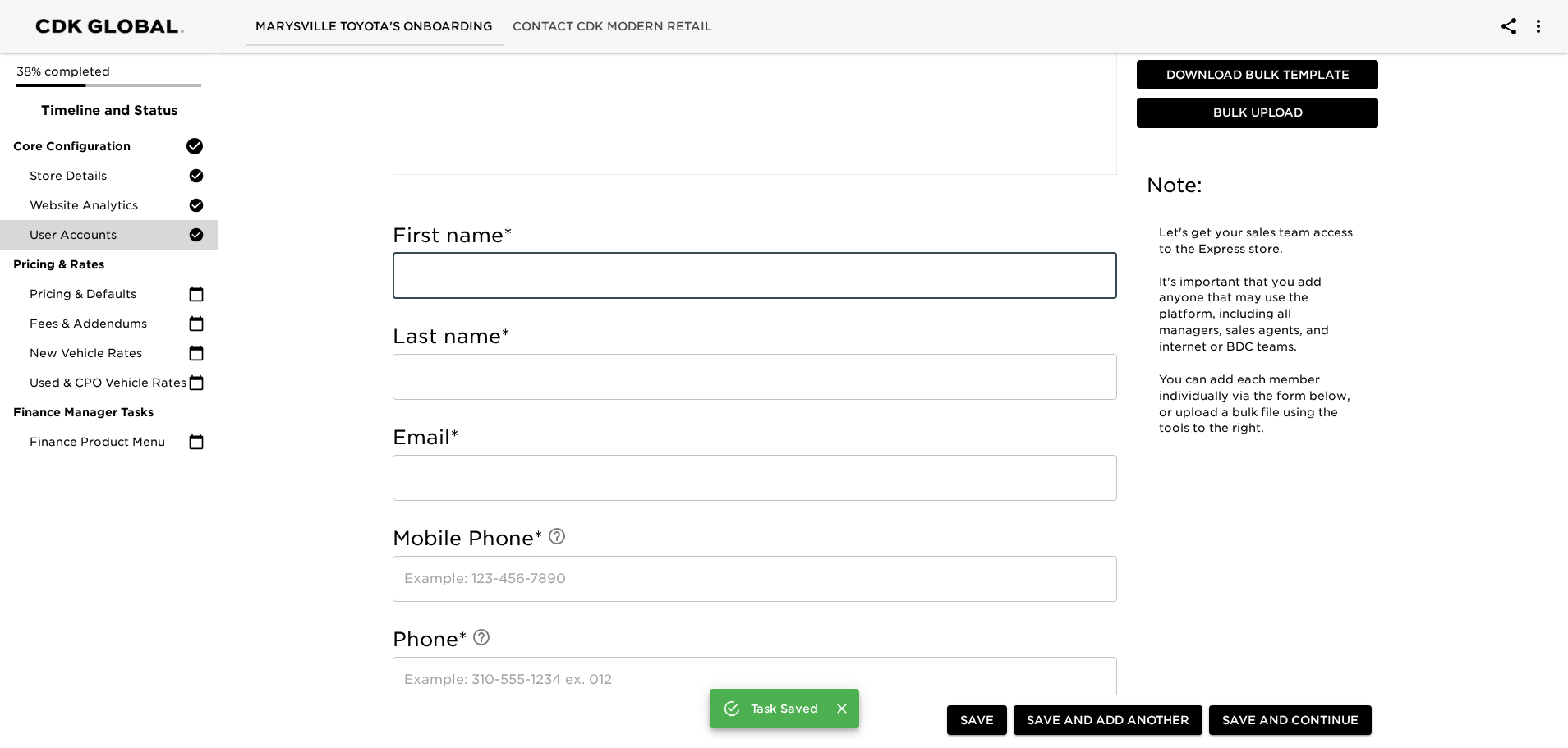
click at [509, 286] on input "text" at bounding box center [755, 276] width 725 height 46
type input "[PERSON_NAME]"
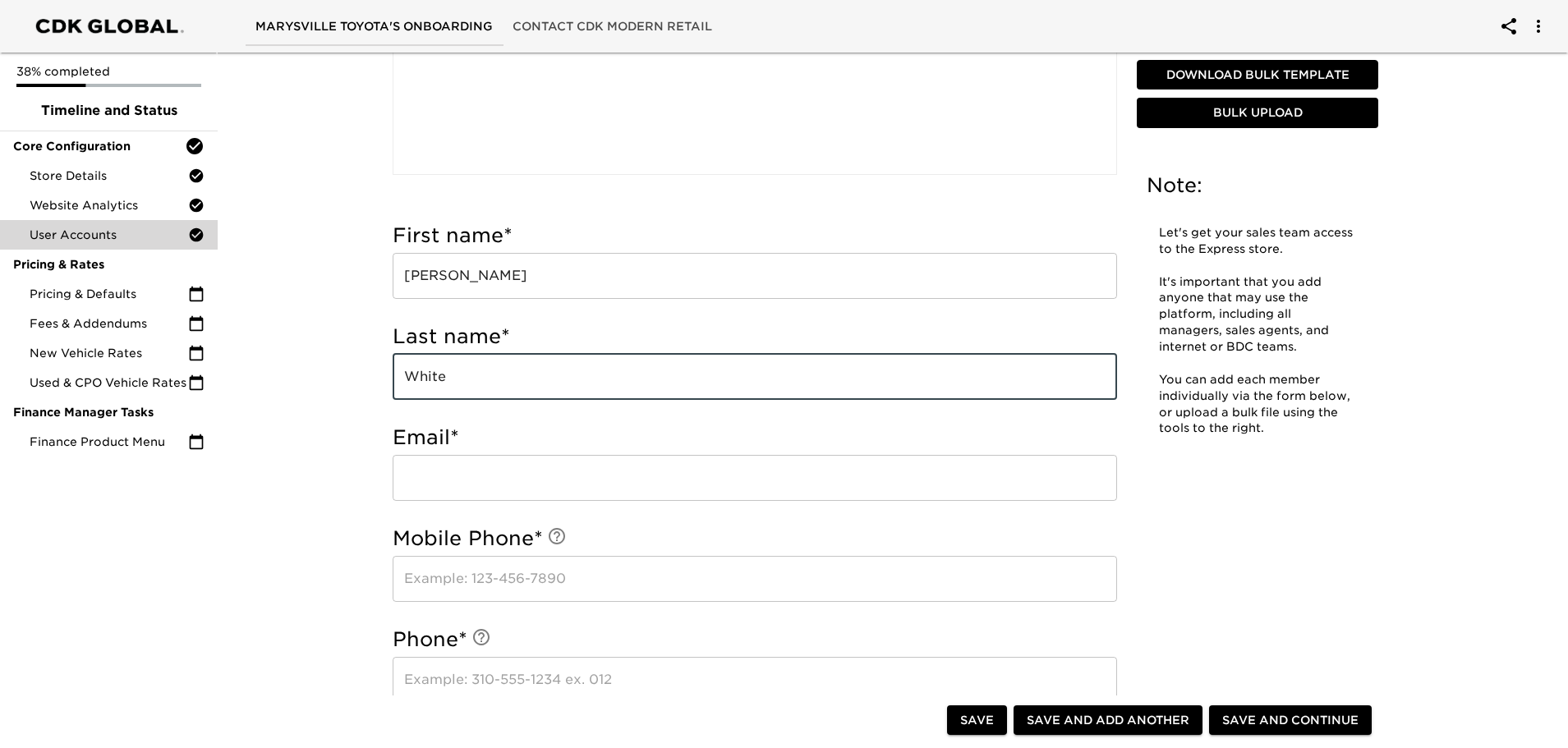
type input "White"
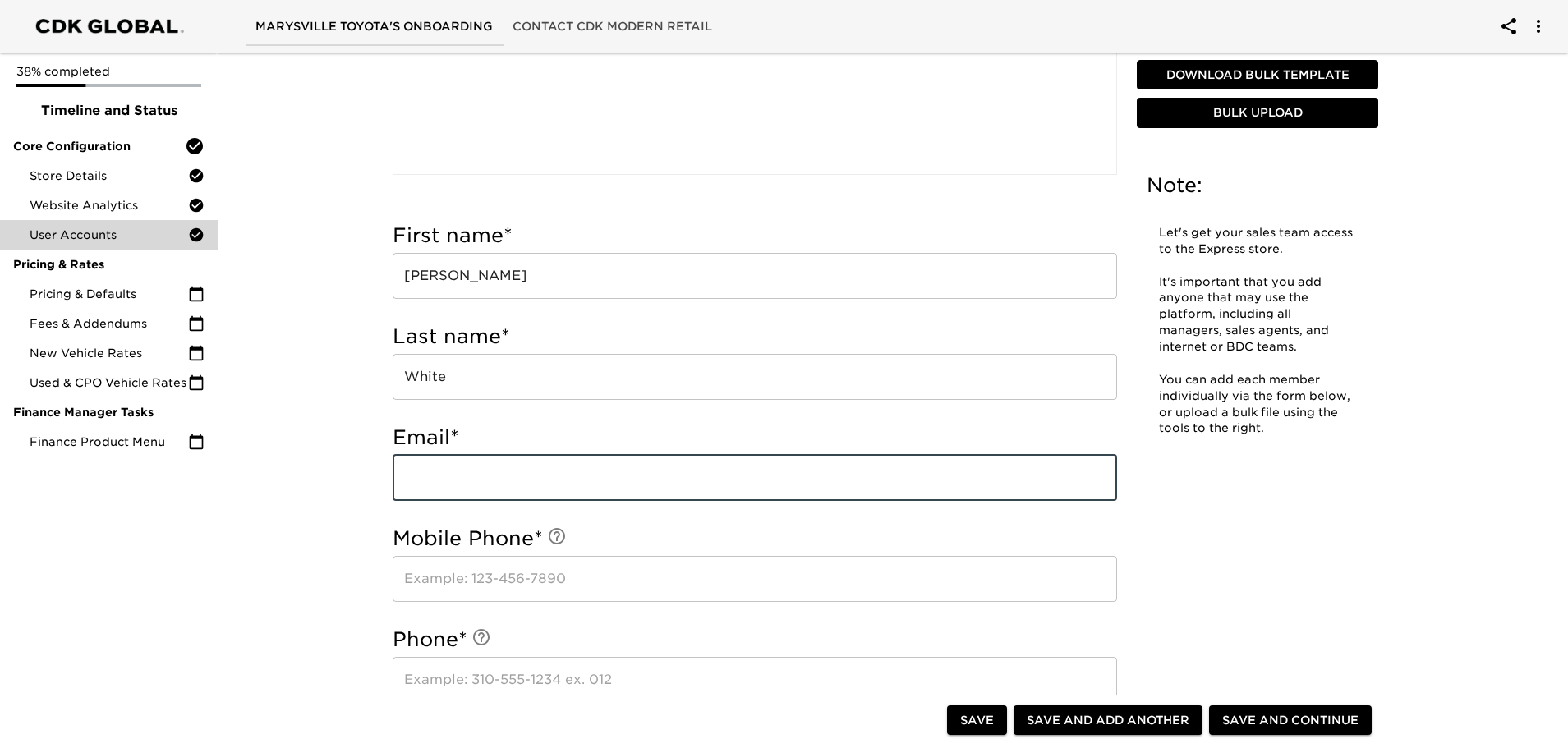
type input "w"
type input "[DOMAIN_NAME]"
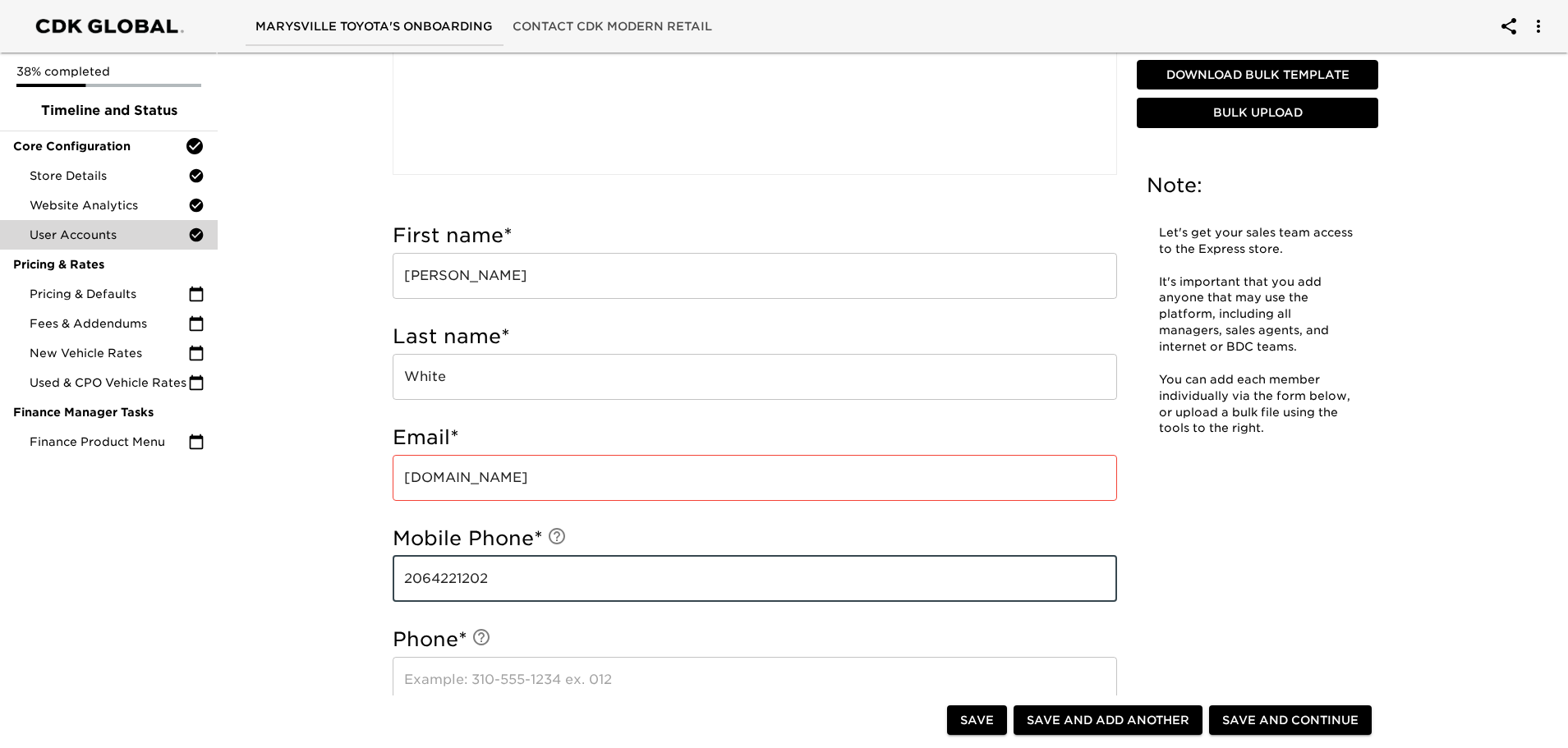
type input "2064221202"
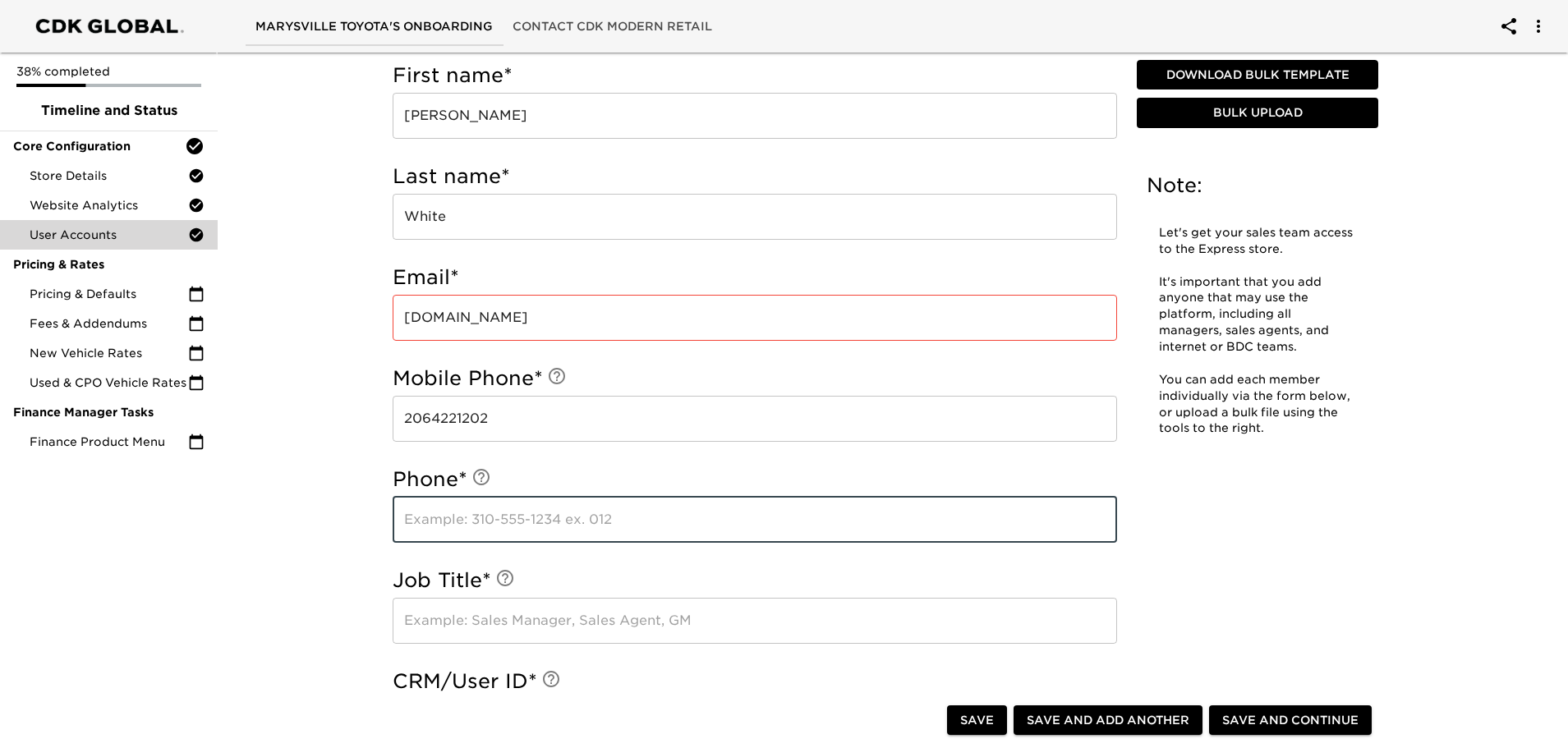
scroll to position [566, 0]
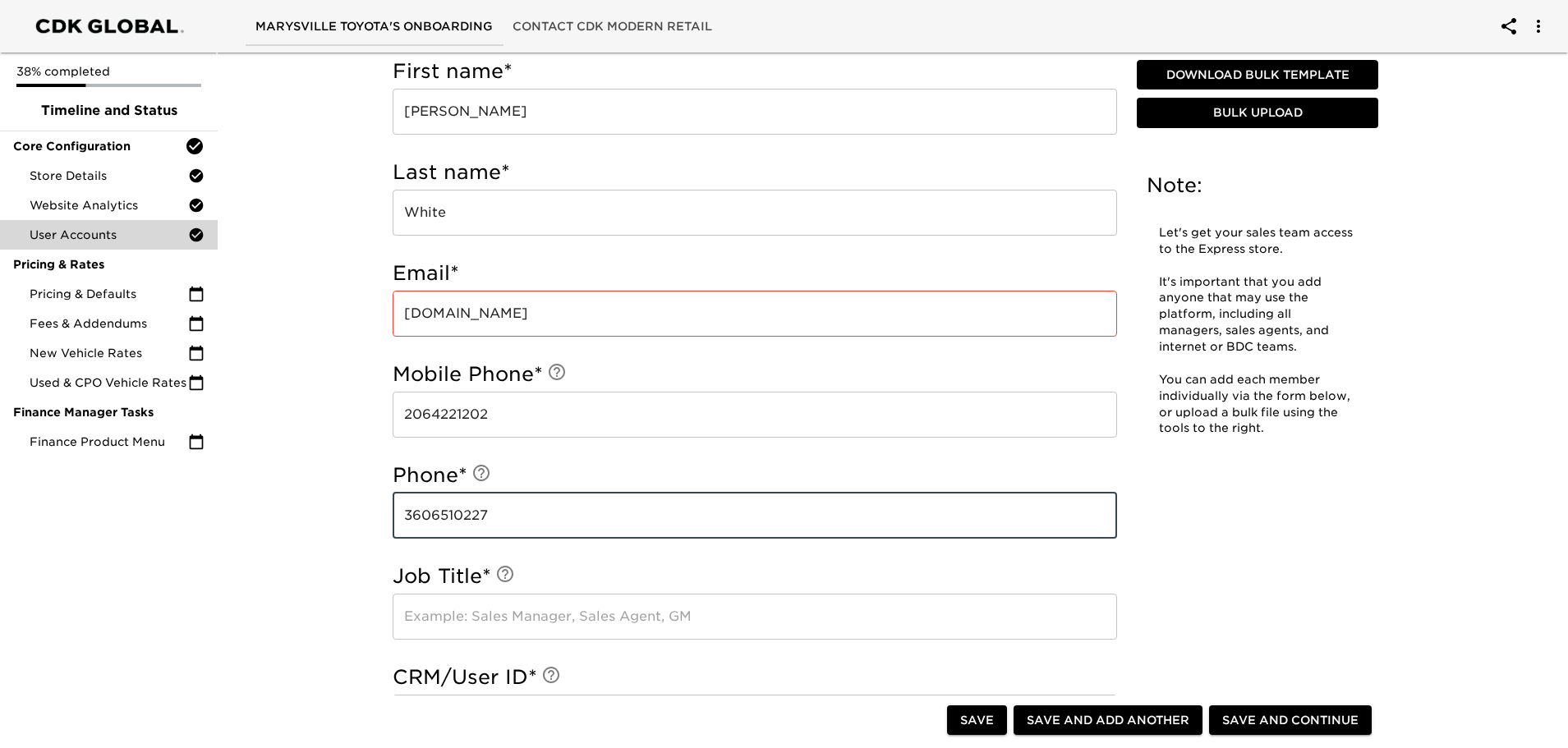
type input "3606510227"
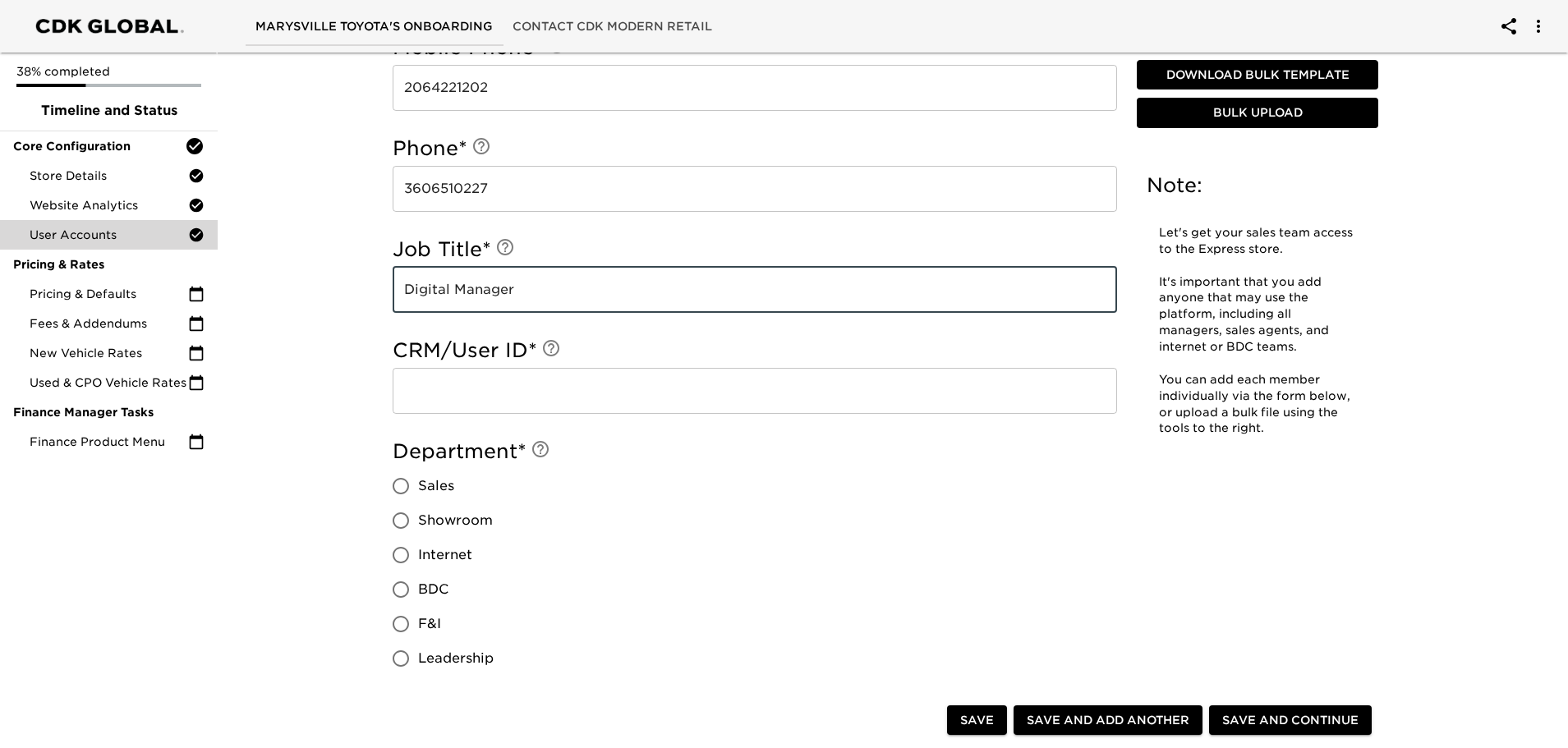
scroll to position [894, 0]
type input "Digital Manager"
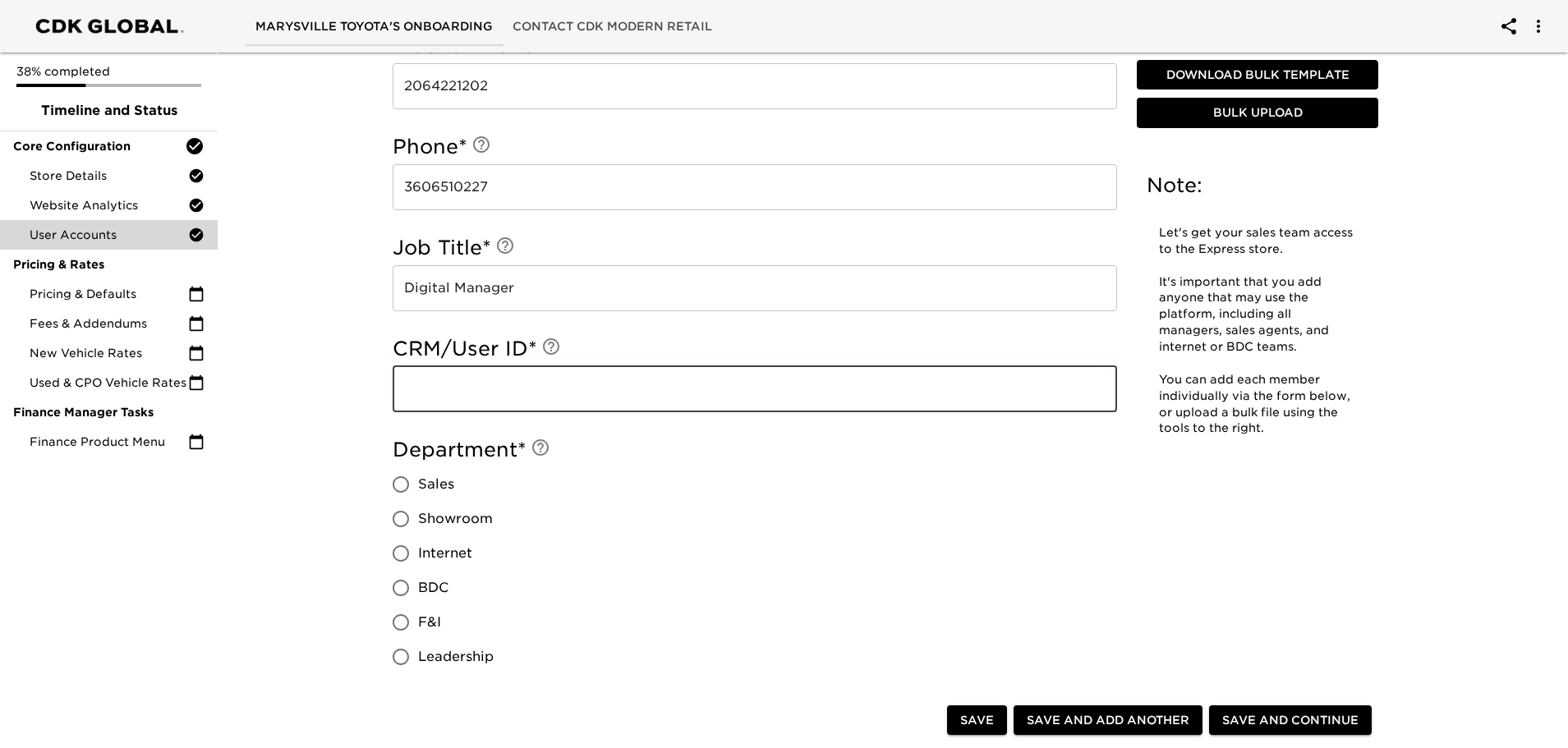
click at [415, 386] on input "text" at bounding box center [755, 389] width 725 height 46
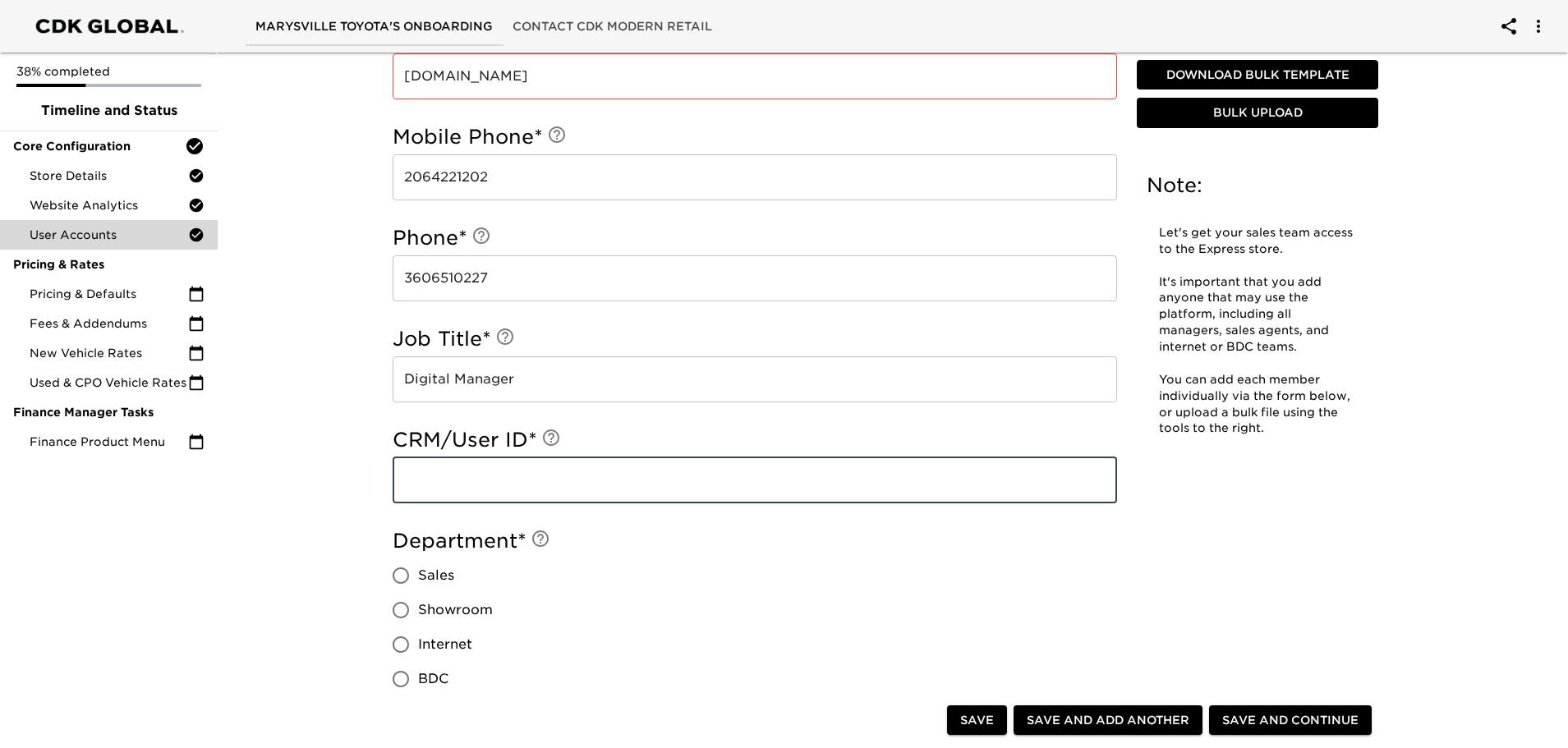
scroll to position [648, 0]
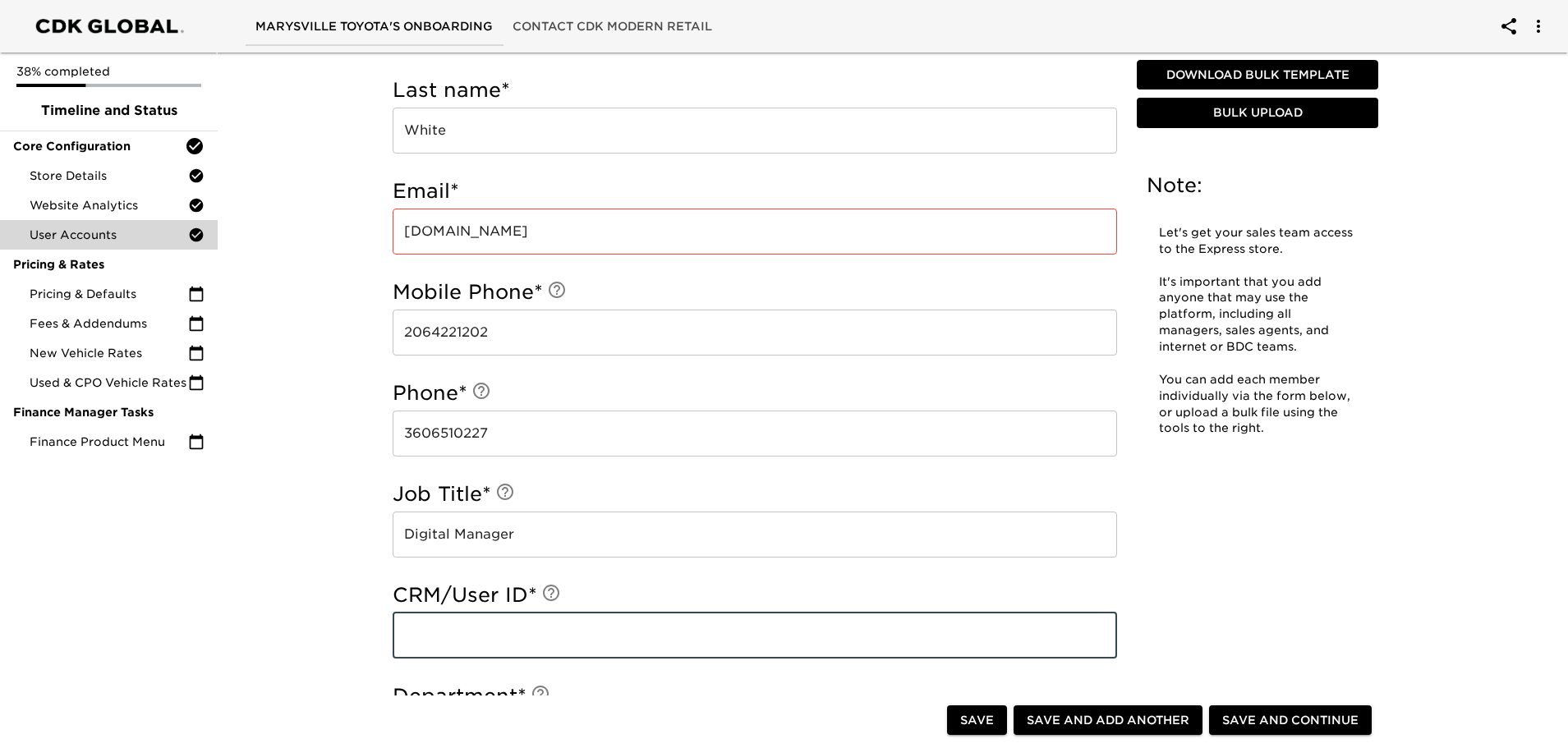
click at [547, 232] on input "[DOMAIN_NAME]" at bounding box center [755, 232] width 725 height 46
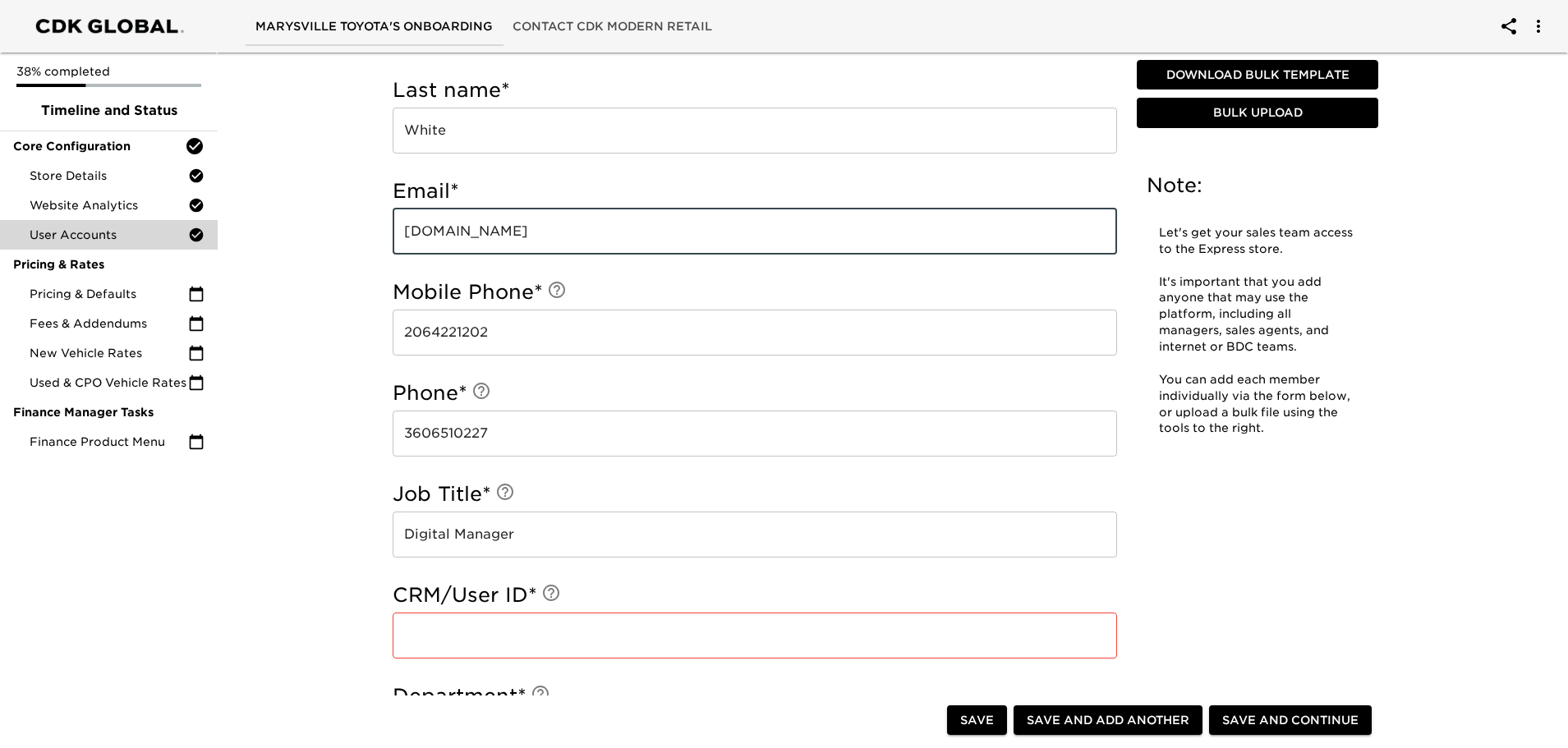
click at [547, 232] on input "[DOMAIN_NAME]" at bounding box center [755, 232] width 725 height 46
drag, startPoint x: 602, startPoint y: 232, endPoint x: 401, endPoint y: 239, distance: 201.1
click at [401, 239] on input "[DOMAIN_NAME]" at bounding box center [755, 232] width 725 height 46
click at [453, 229] on input "[DOMAIN_NAME]" at bounding box center [755, 232] width 725 height 46
drag, startPoint x: 610, startPoint y: 233, endPoint x: 407, endPoint y: 229, distance: 203.0
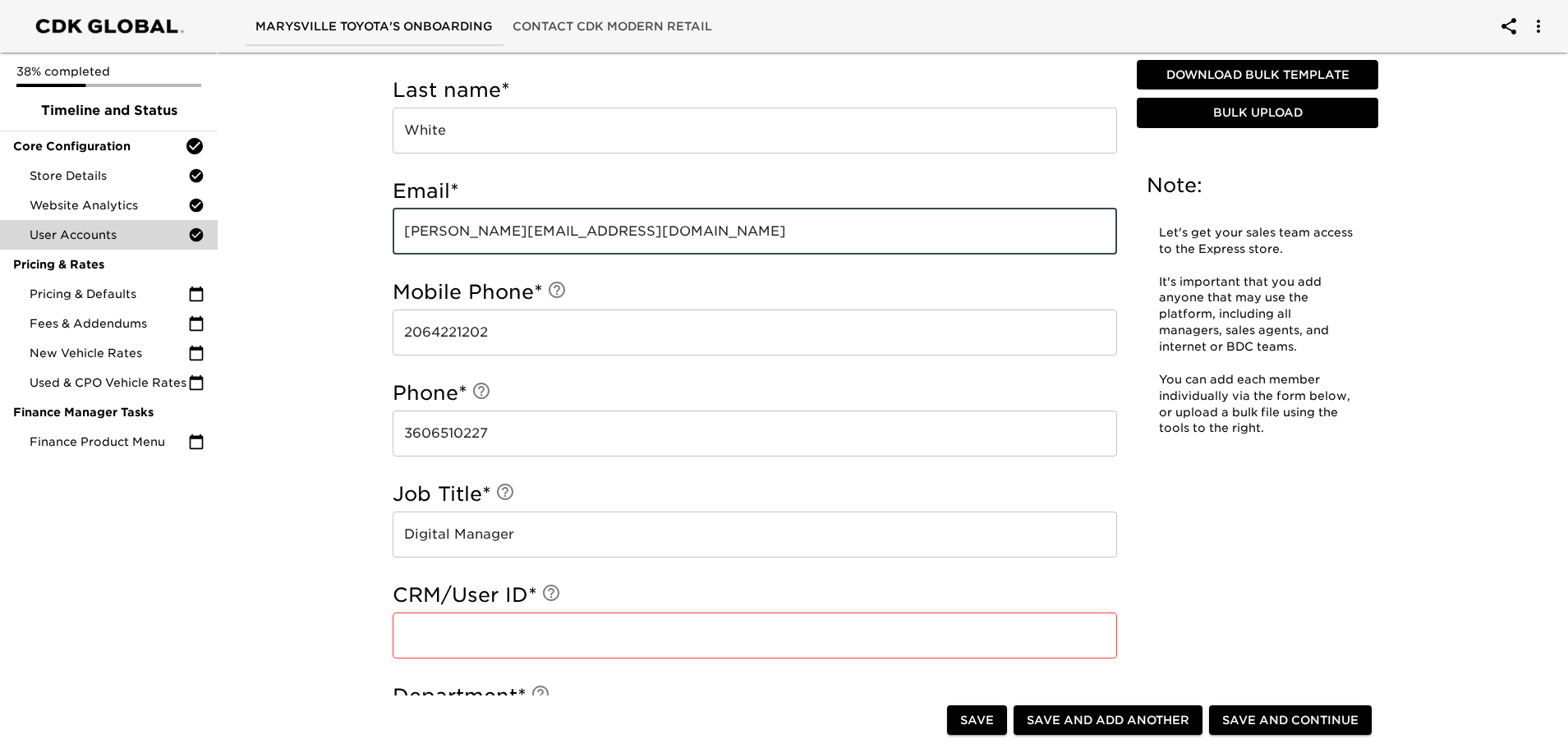
click at [407, 229] on input "[PERSON_NAME][EMAIL_ADDRESS][DOMAIN_NAME]" at bounding box center [755, 232] width 725 height 46
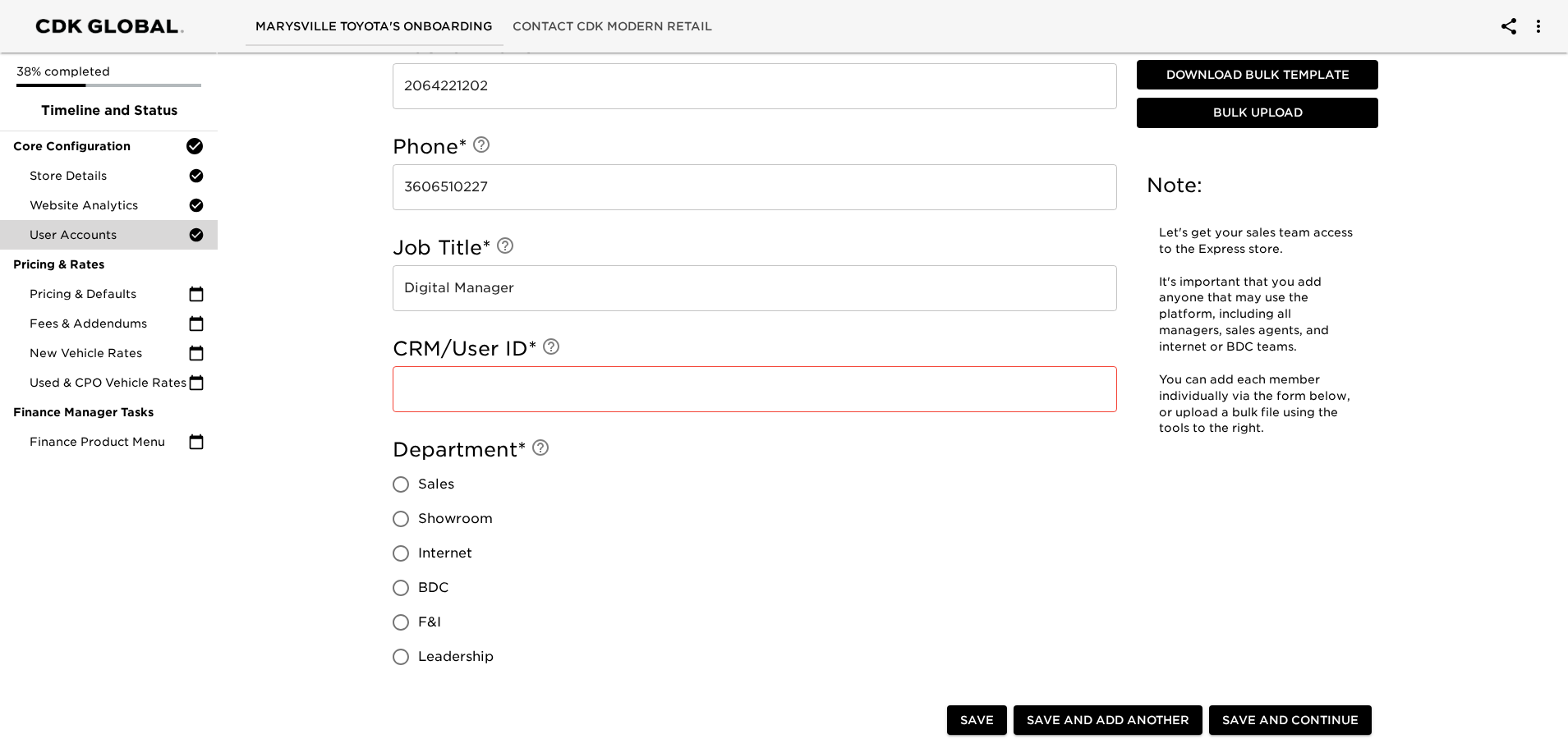
type input "[PERSON_NAME][EMAIL_ADDRESS][DOMAIN_NAME]"
click at [426, 385] on input "text" at bounding box center [755, 389] width 725 height 46
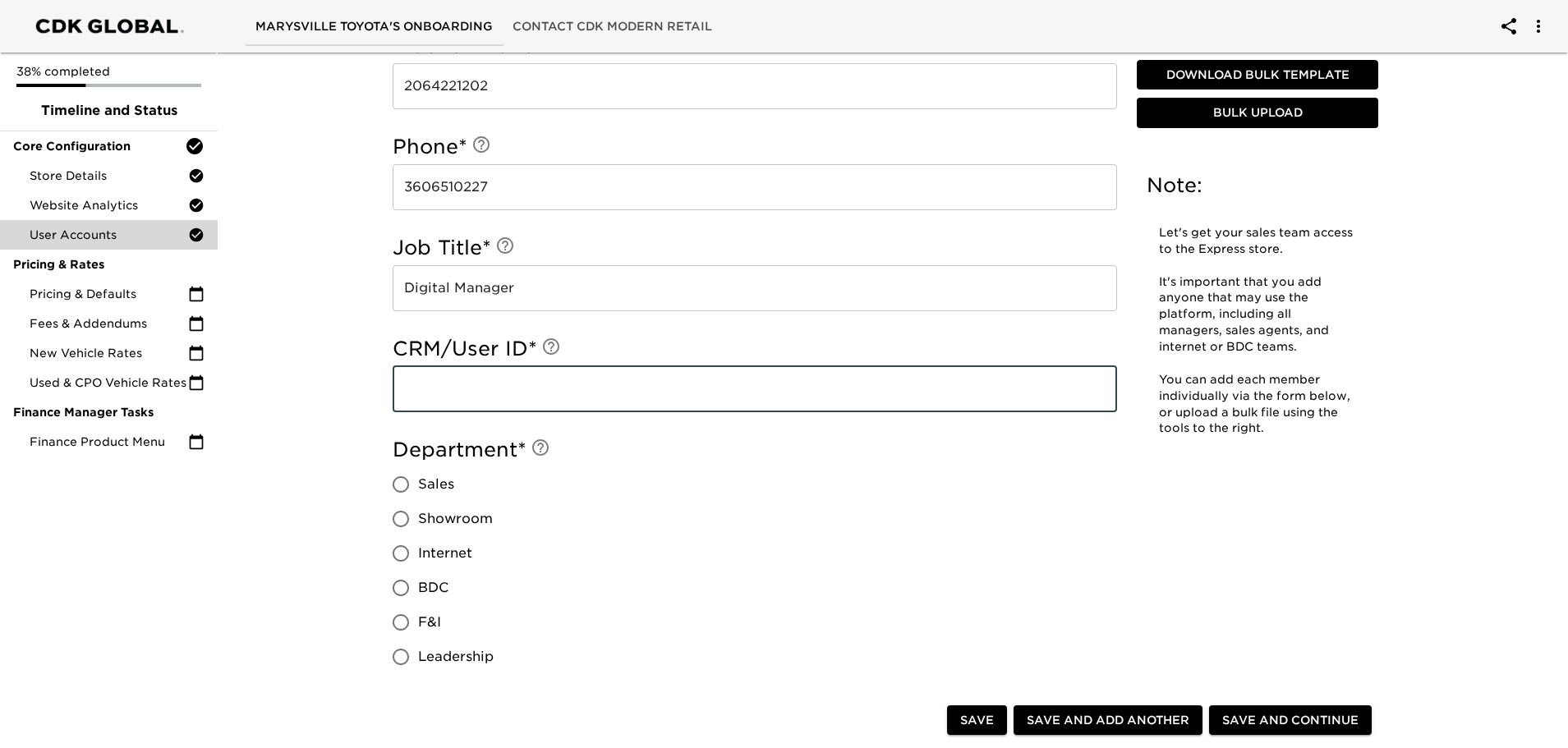
paste input "[PERSON_NAME][EMAIL_ADDRESS][DOMAIN_NAME]"
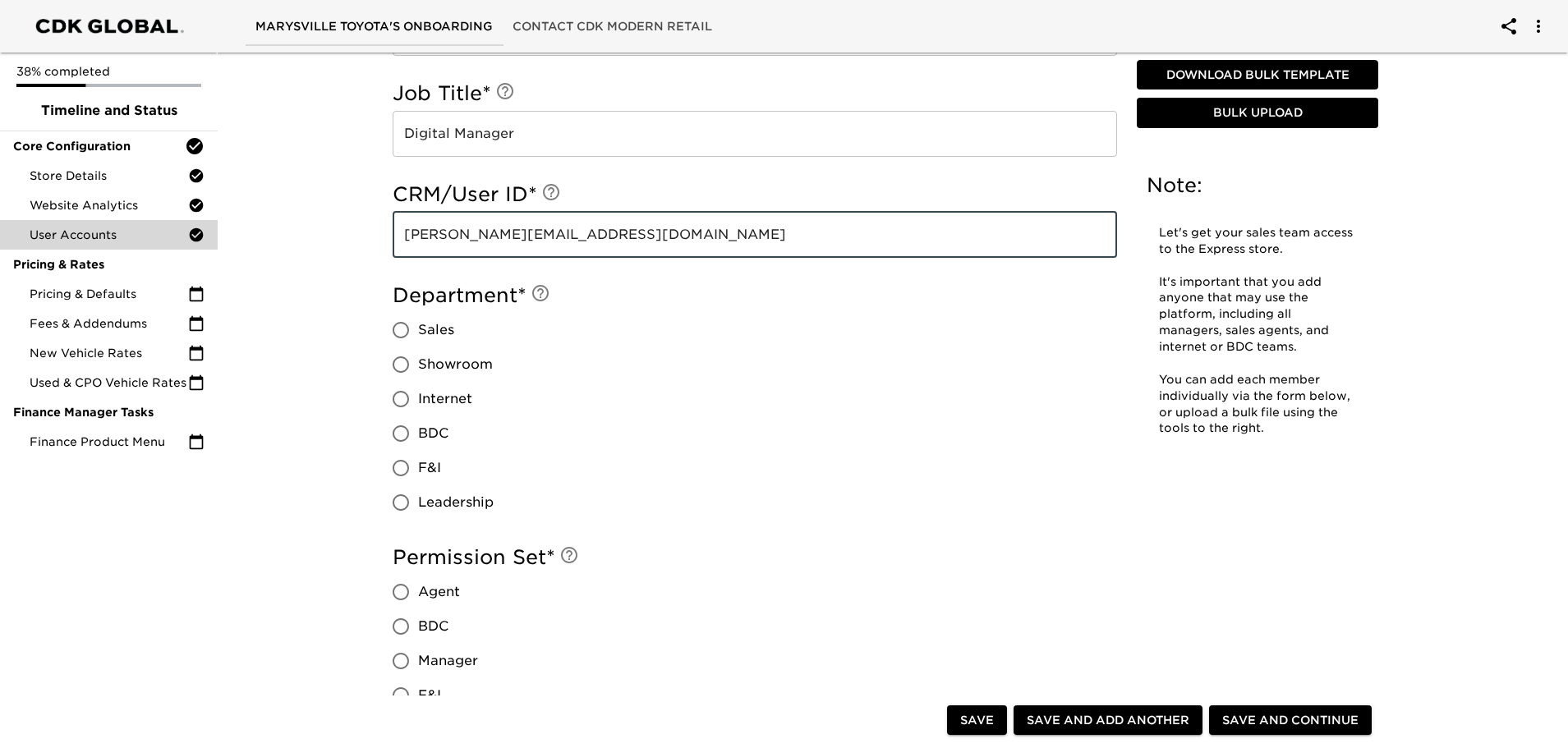
scroll to position [1058, 0]
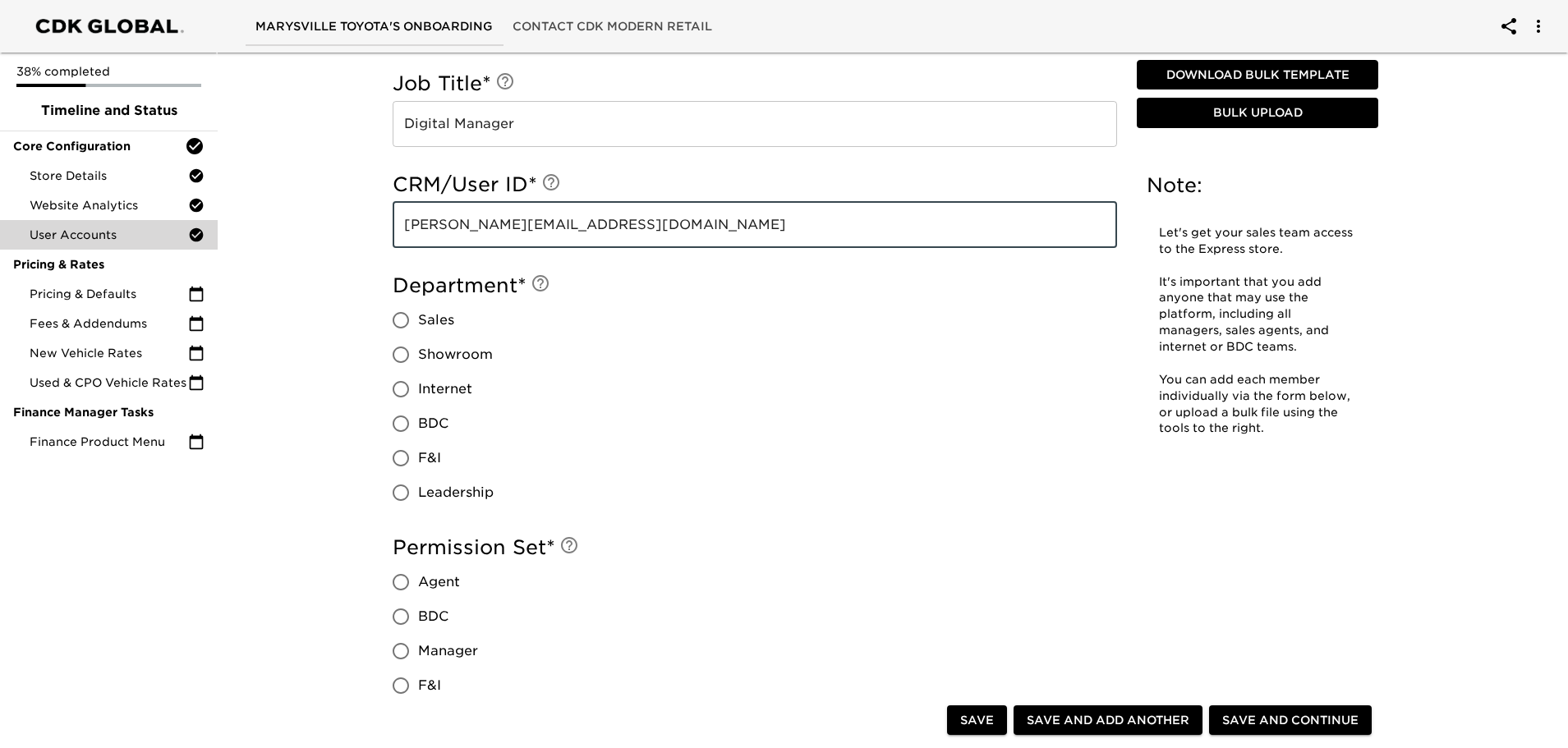
type input "[PERSON_NAME][EMAIL_ADDRESS][DOMAIN_NAME]"
click at [402, 390] on input "Internet" at bounding box center [400, 389] width 35 height 35
radio input "true"
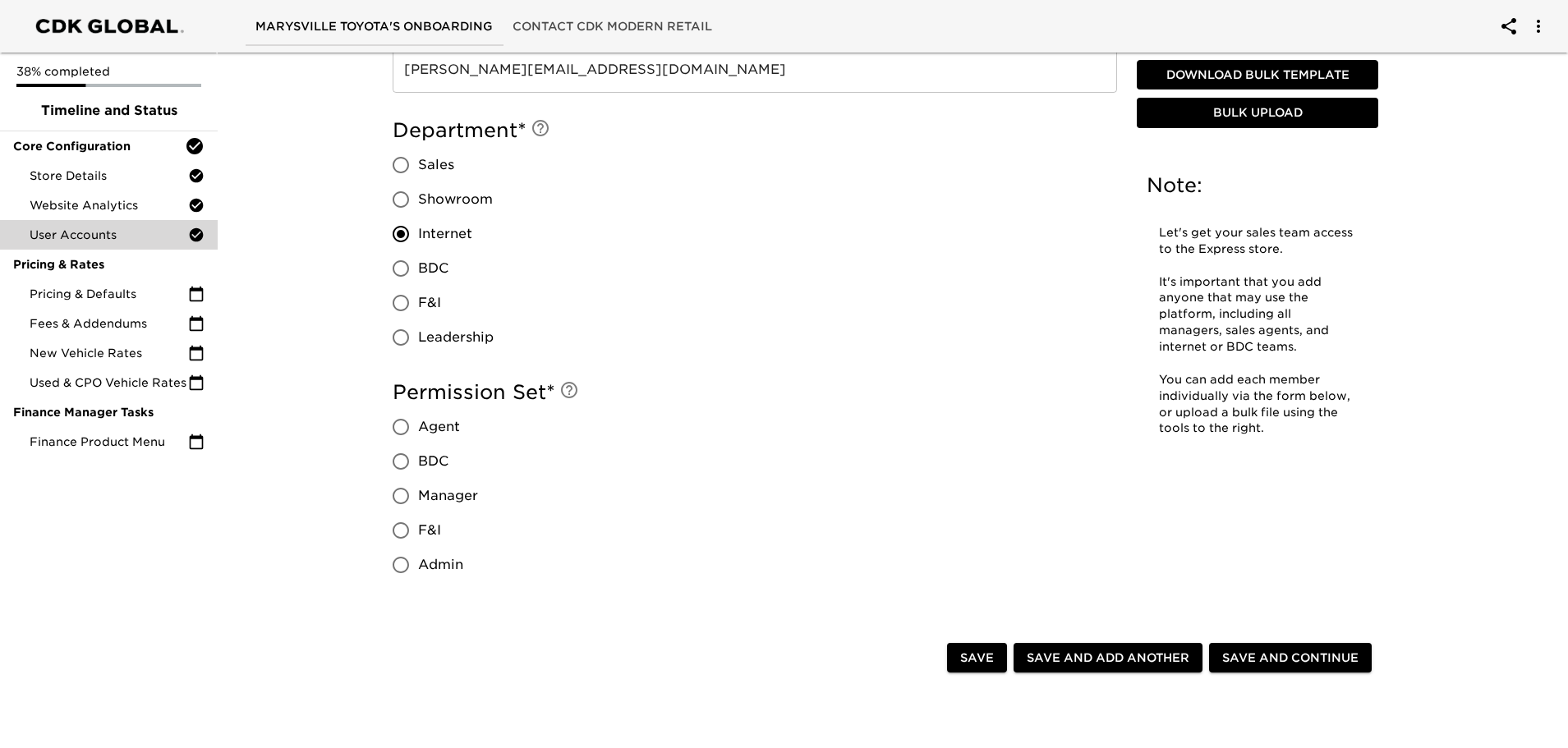
scroll to position [1222, 0]
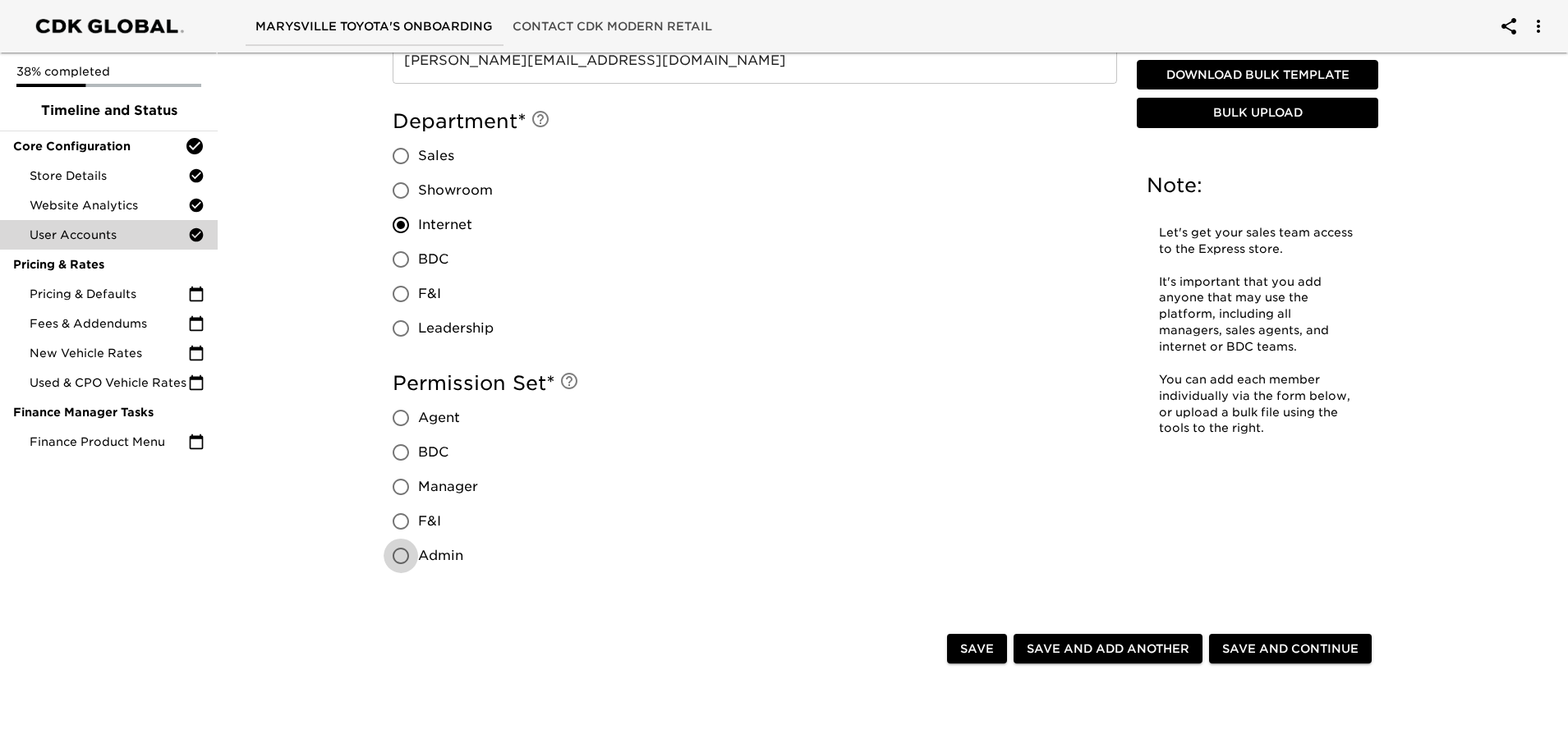
click at [398, 557] on input "Admin" at bounding box center [400, 555] width 35 height 35
radio input "true"
click at [1137, 643] on span "Save and Add Another" at bounding box center [1108, 648] width 162 height 21
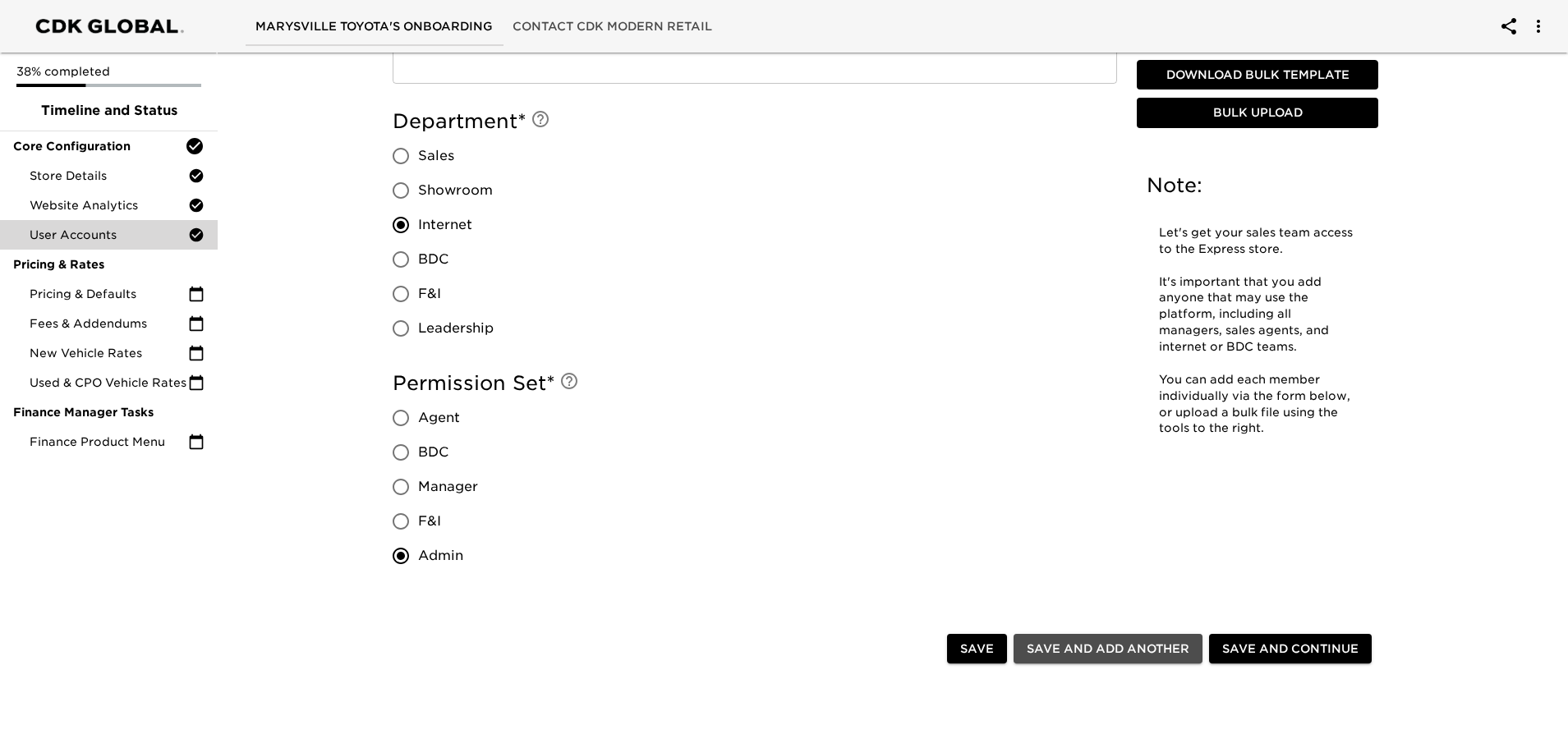
radio input "false"
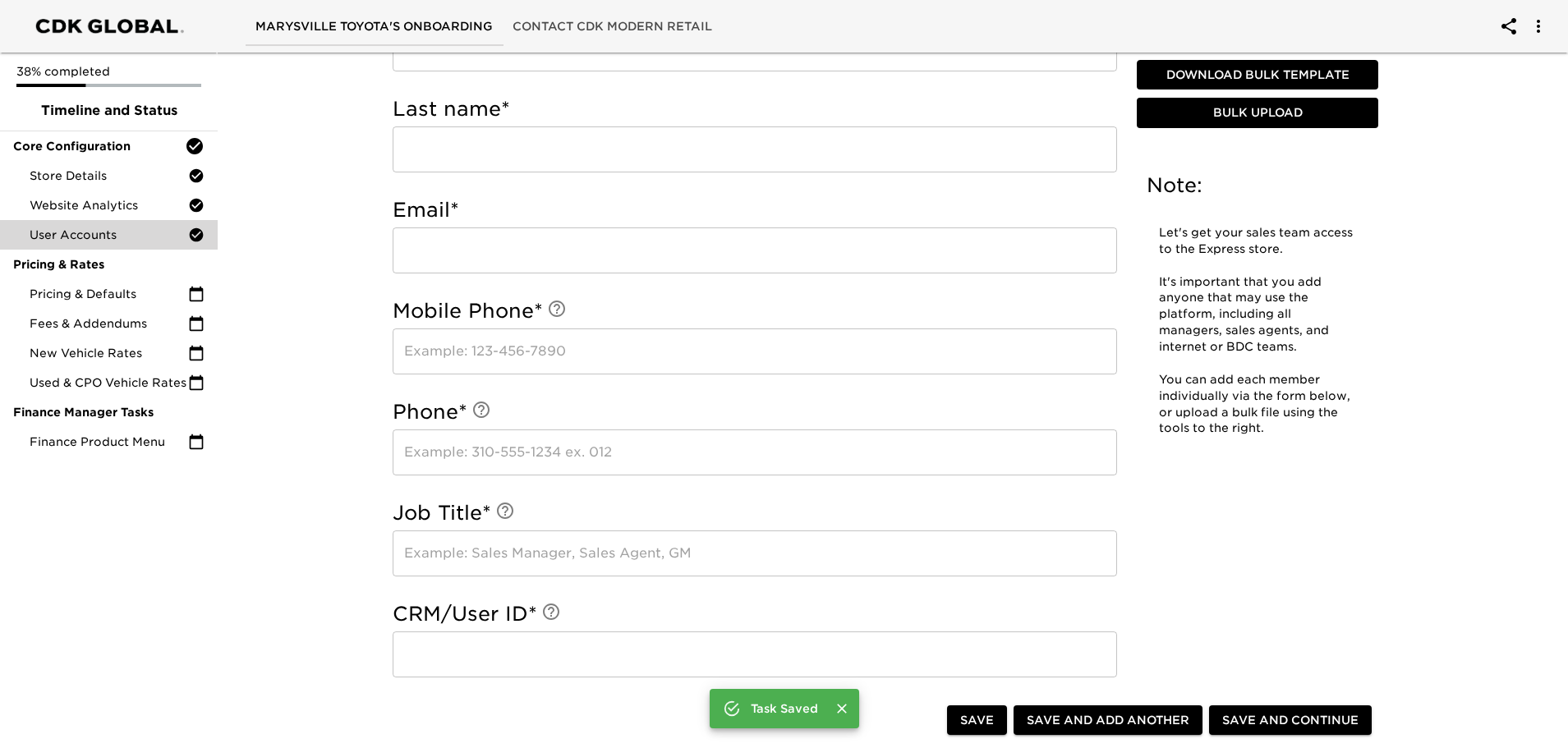
scroll to position [402, 0]
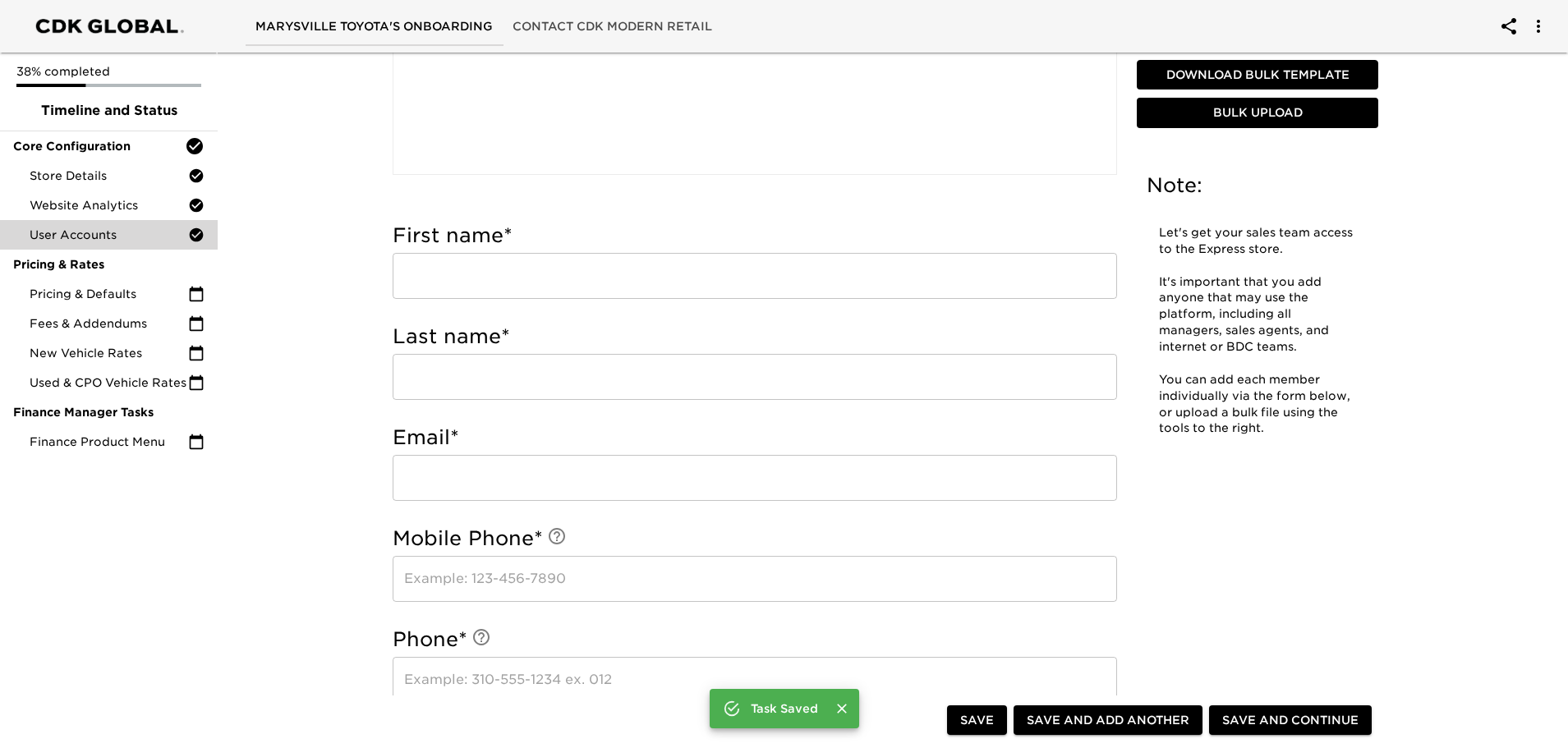
click at [469, 271] on input "text" at bounding box center [755, 276] width 725 height 46
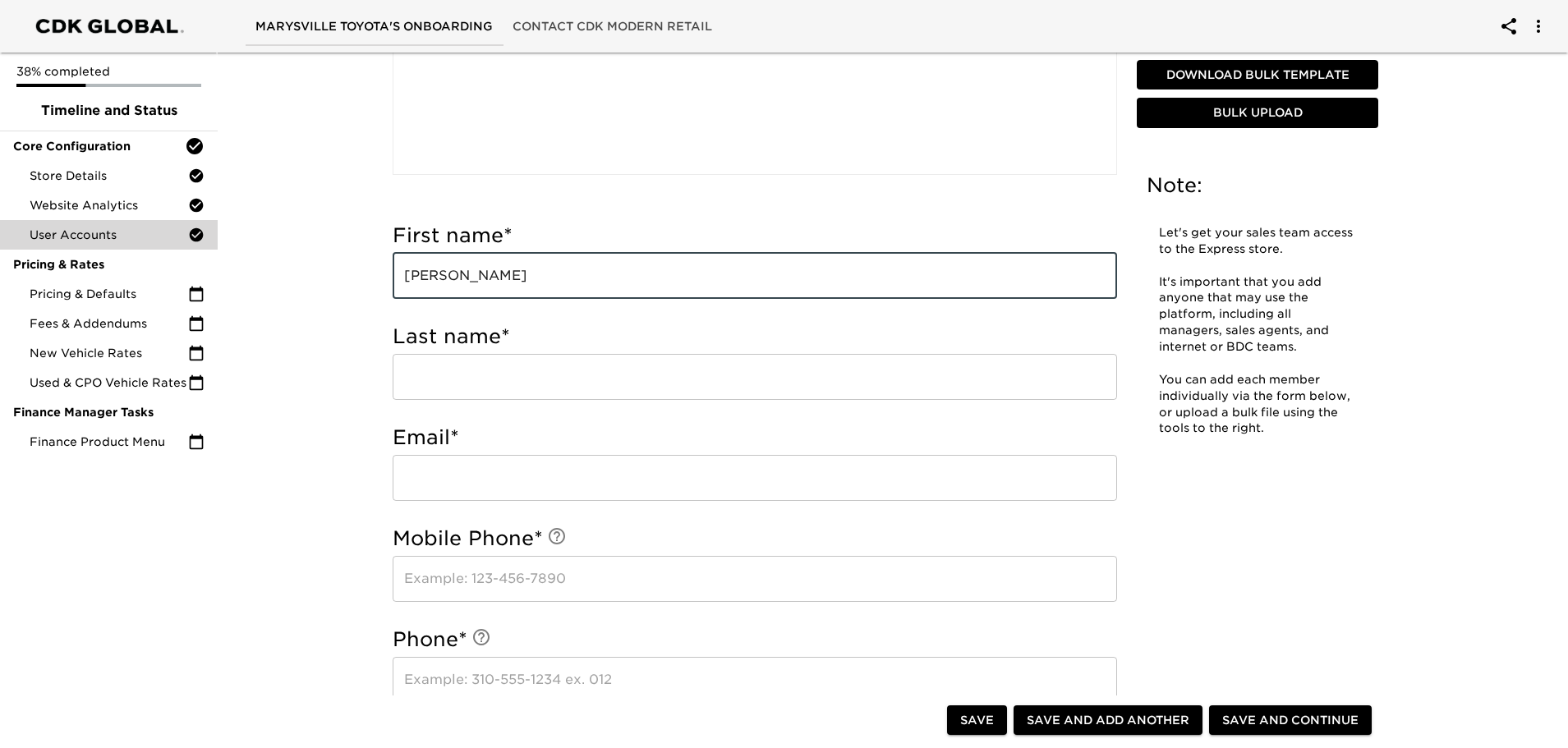
type input "[PERSON_NAME]"
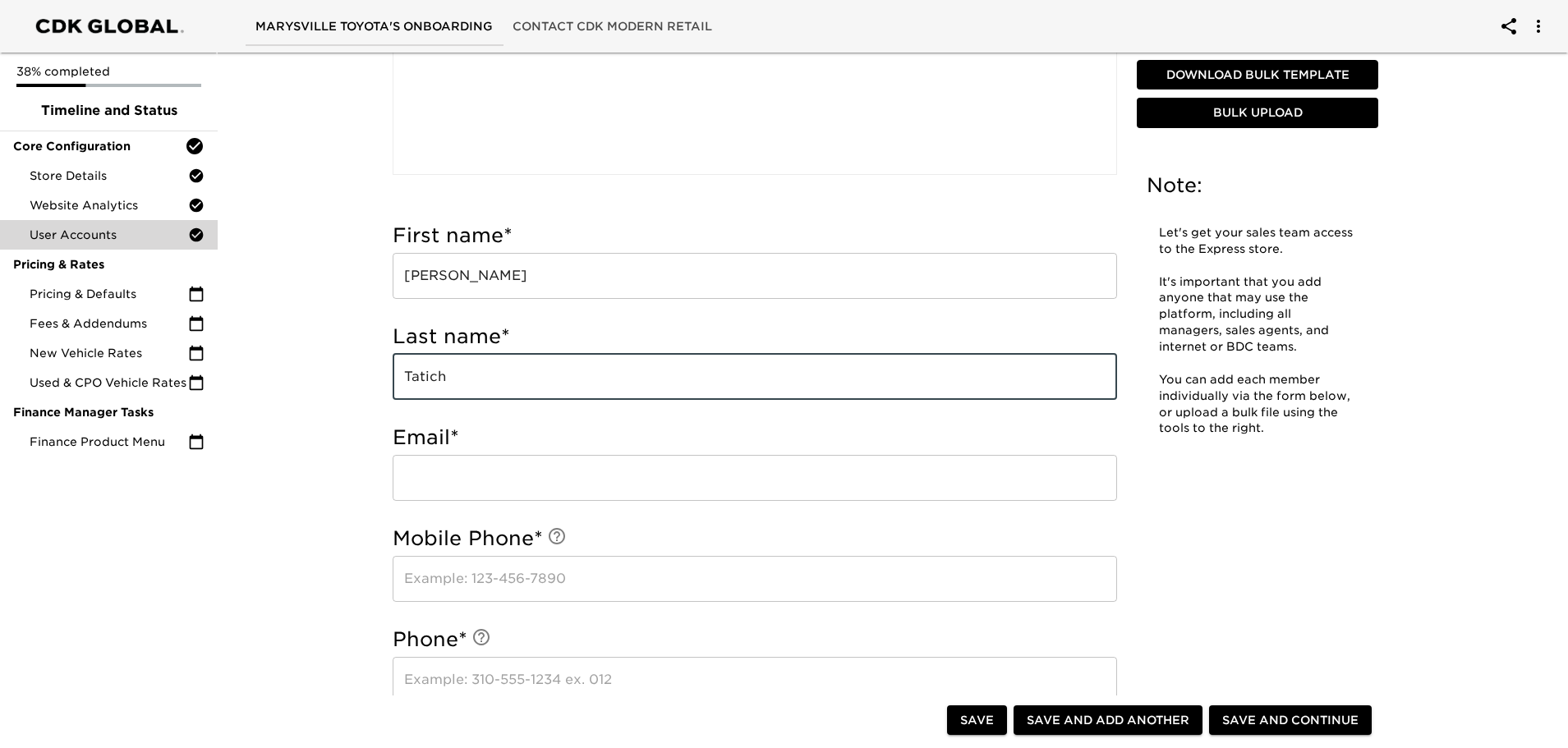
type input "Tatich"
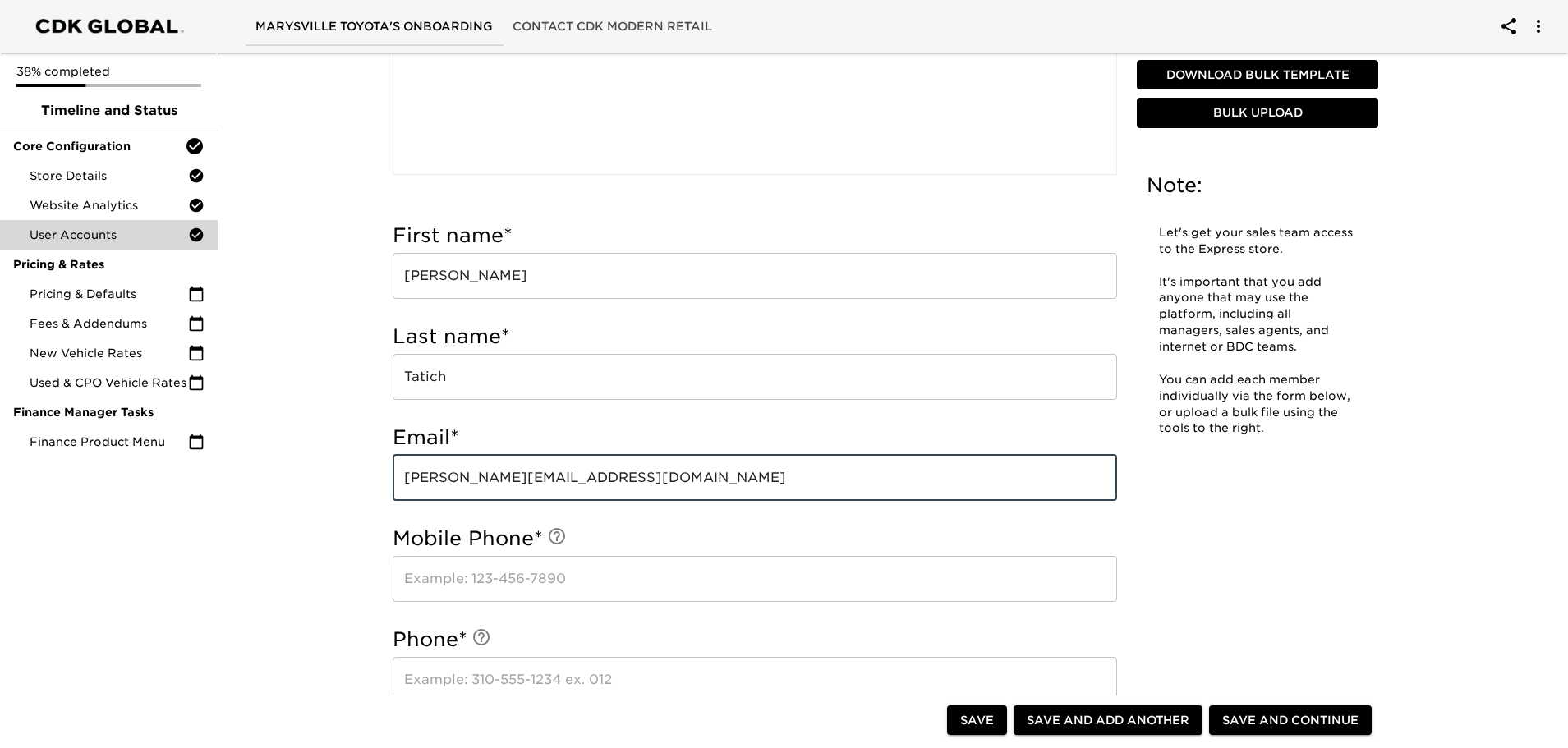
type input "[PERSON_NAME][EMAIL_ADDRESS][DOMAIN_NAME]"
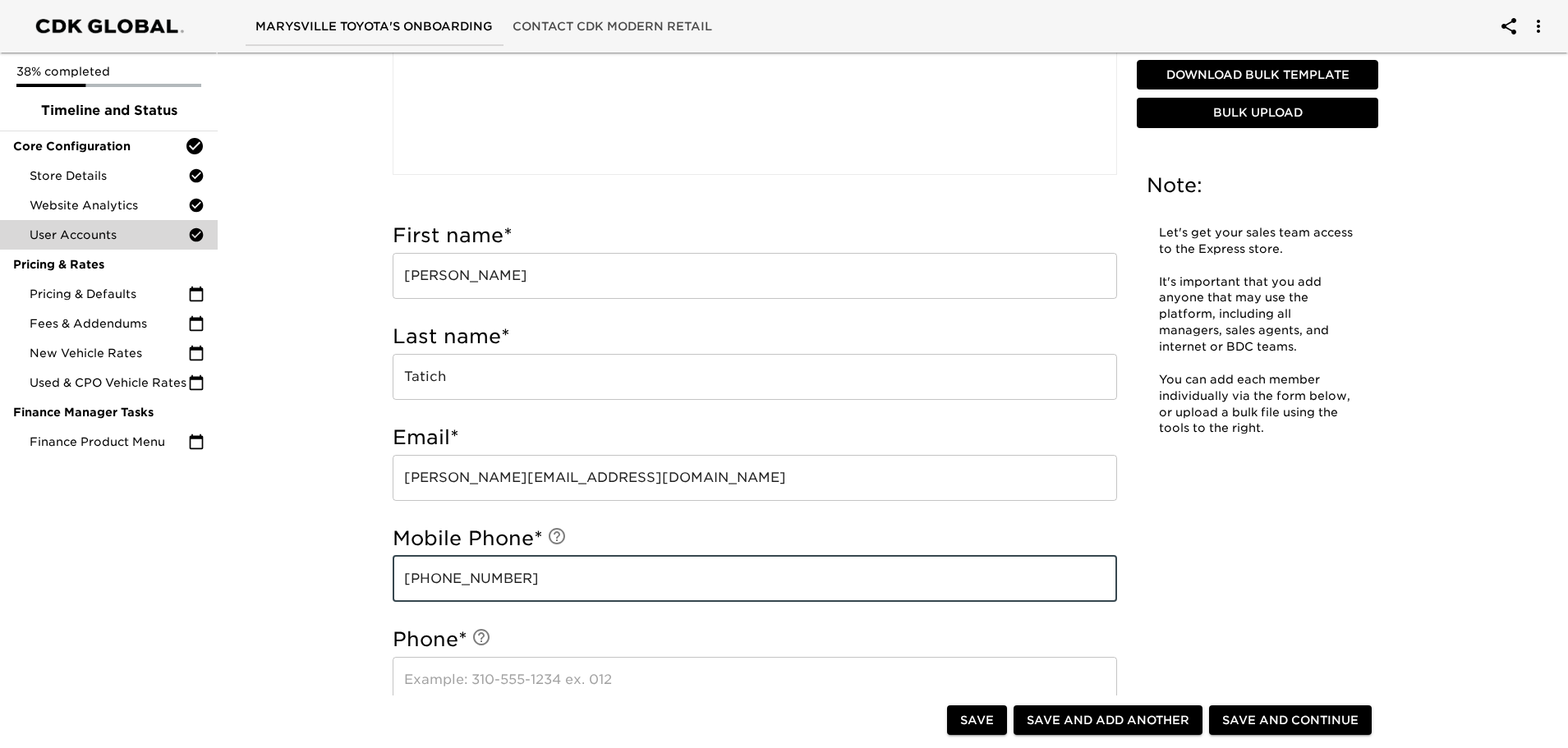
type input "[PHONE_NUMBER]"
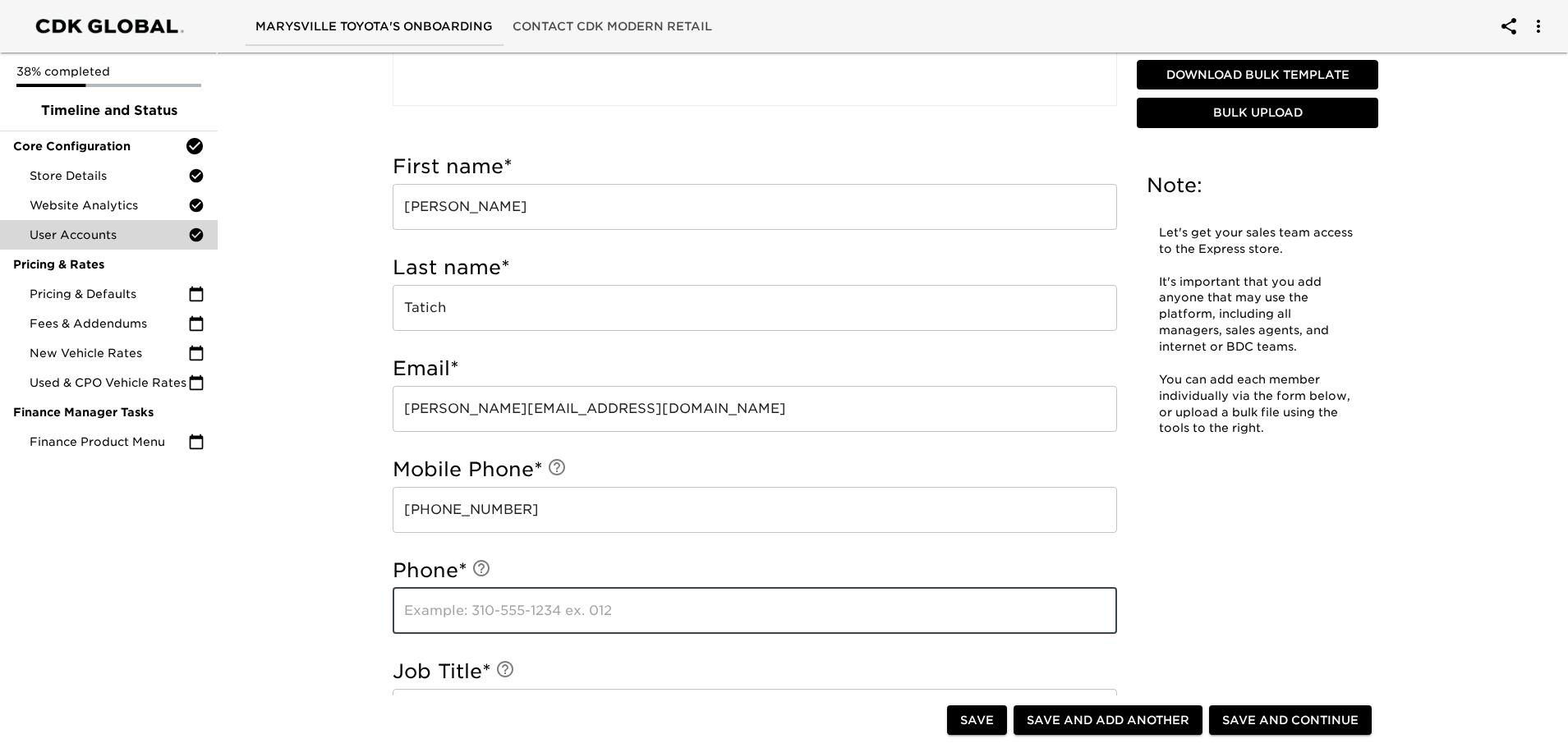
scroll to position [566, 0]
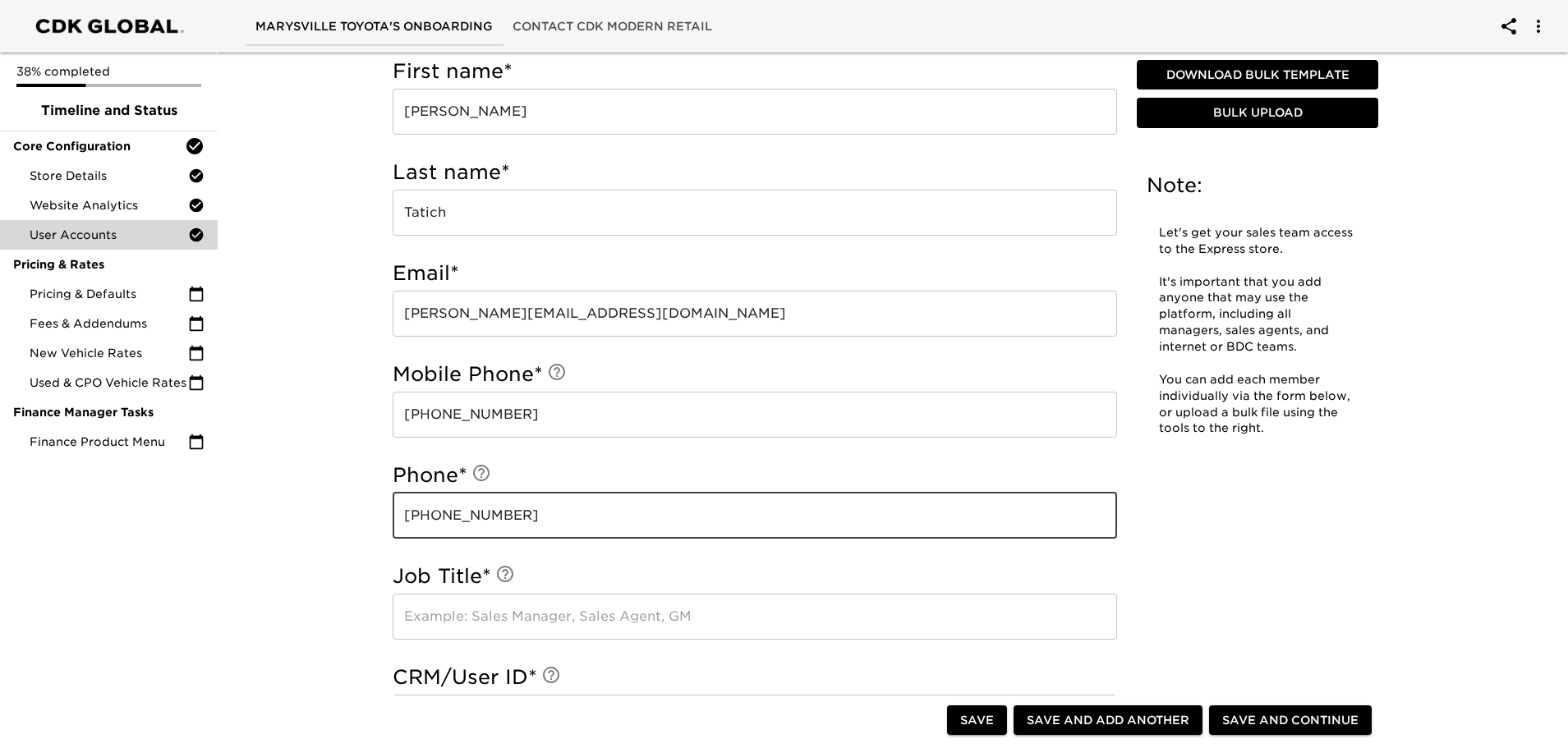
type input "[PHONE_NUMBER]"
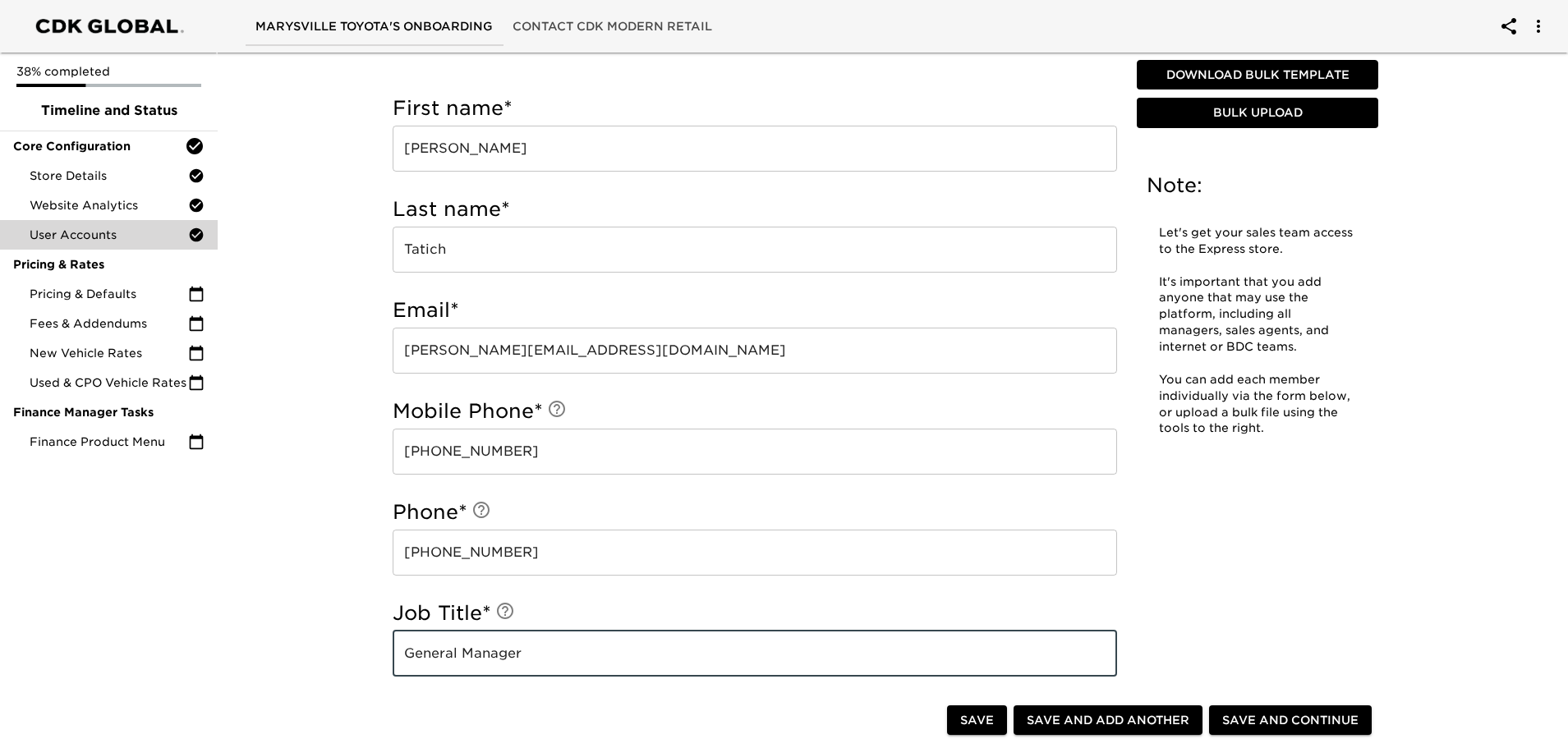
scroll to position [484, 0]
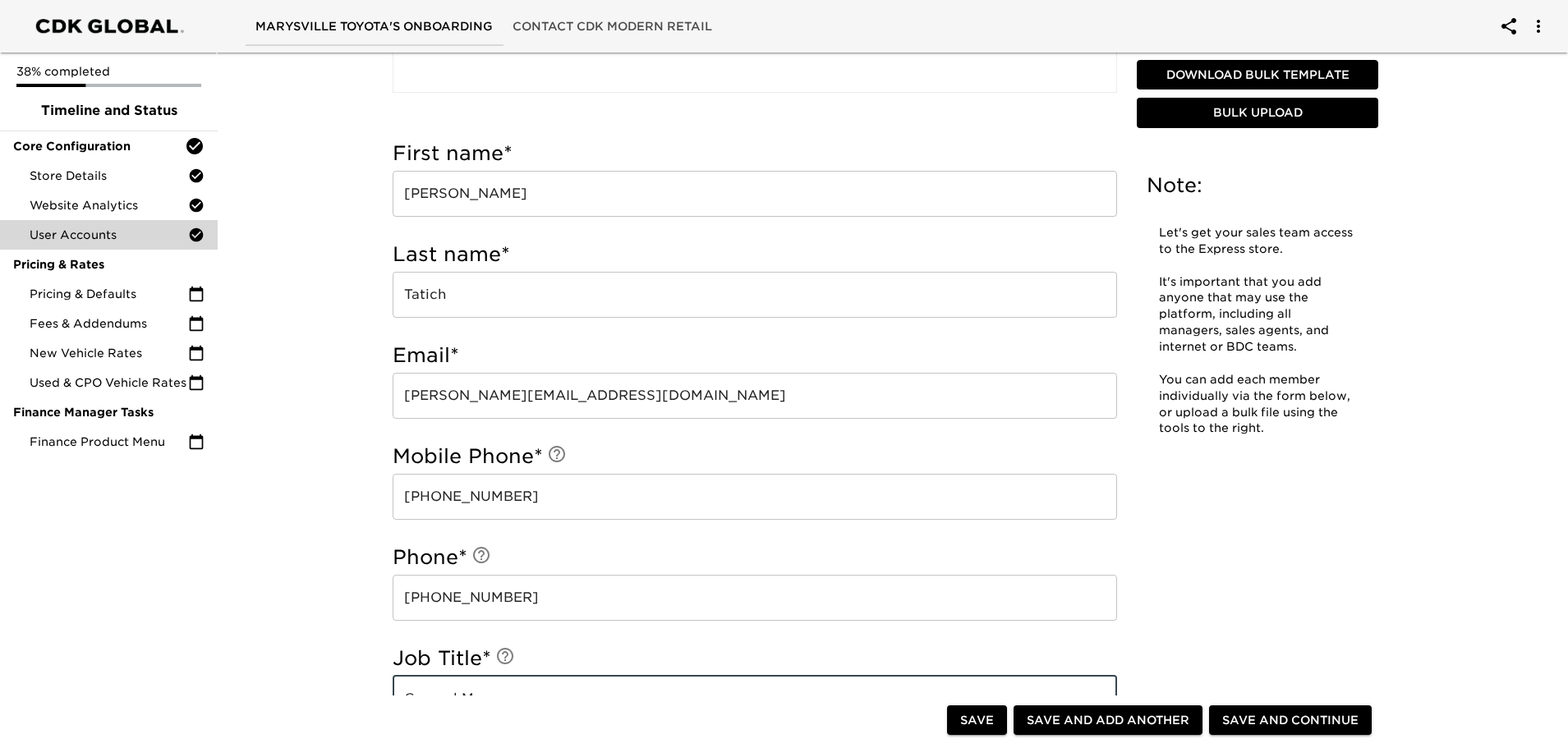
type input "General Manager"
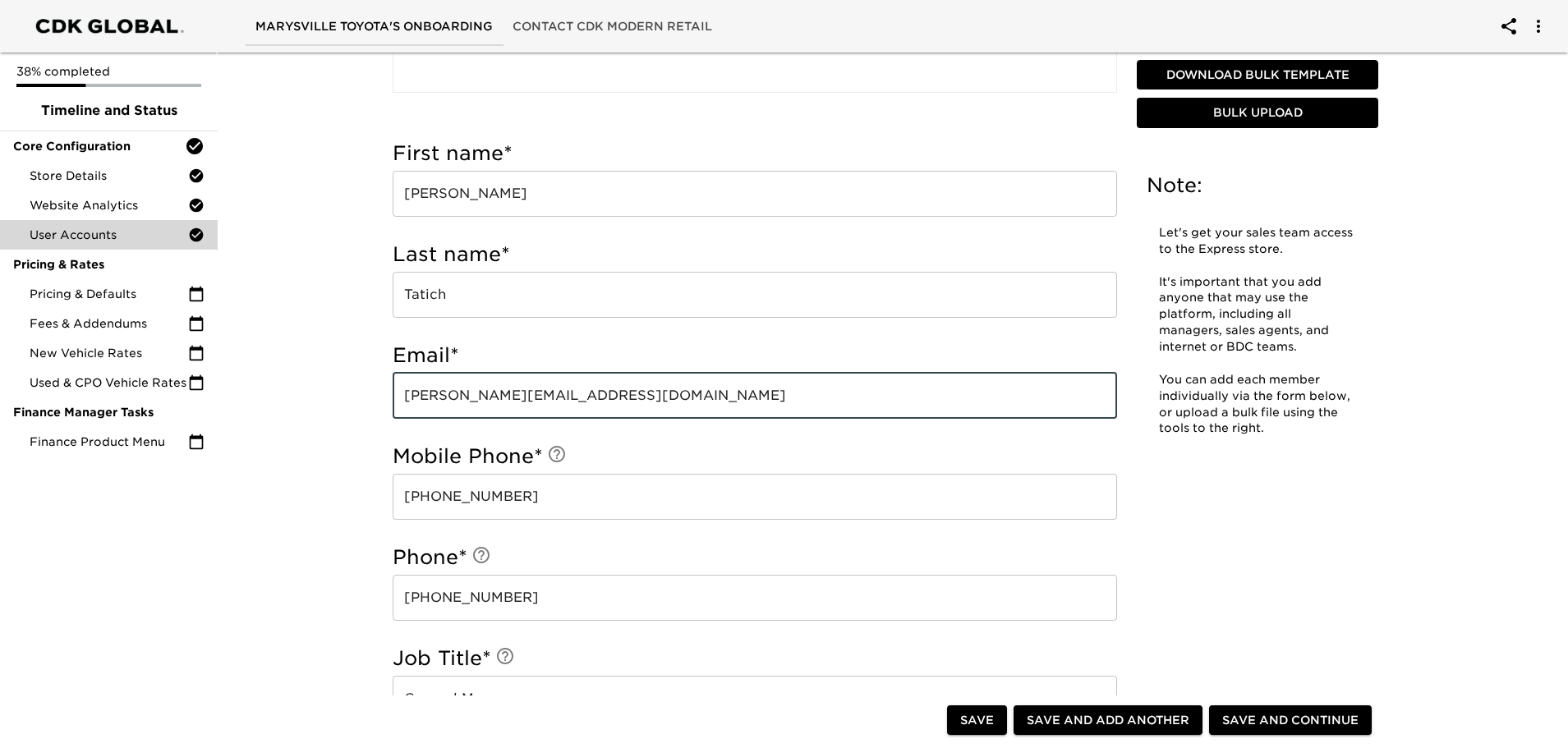
drag, startPoint x: 614, startPoint y: 397, endPoint x: 400, endPoint y: 395, distance: 214.0
click at [397, 403] on input "[PERSON_NAME][EMAIL_ADDRESS][DOMAIN_NAME]" at bounding box center [755, 396] width 725 height 46
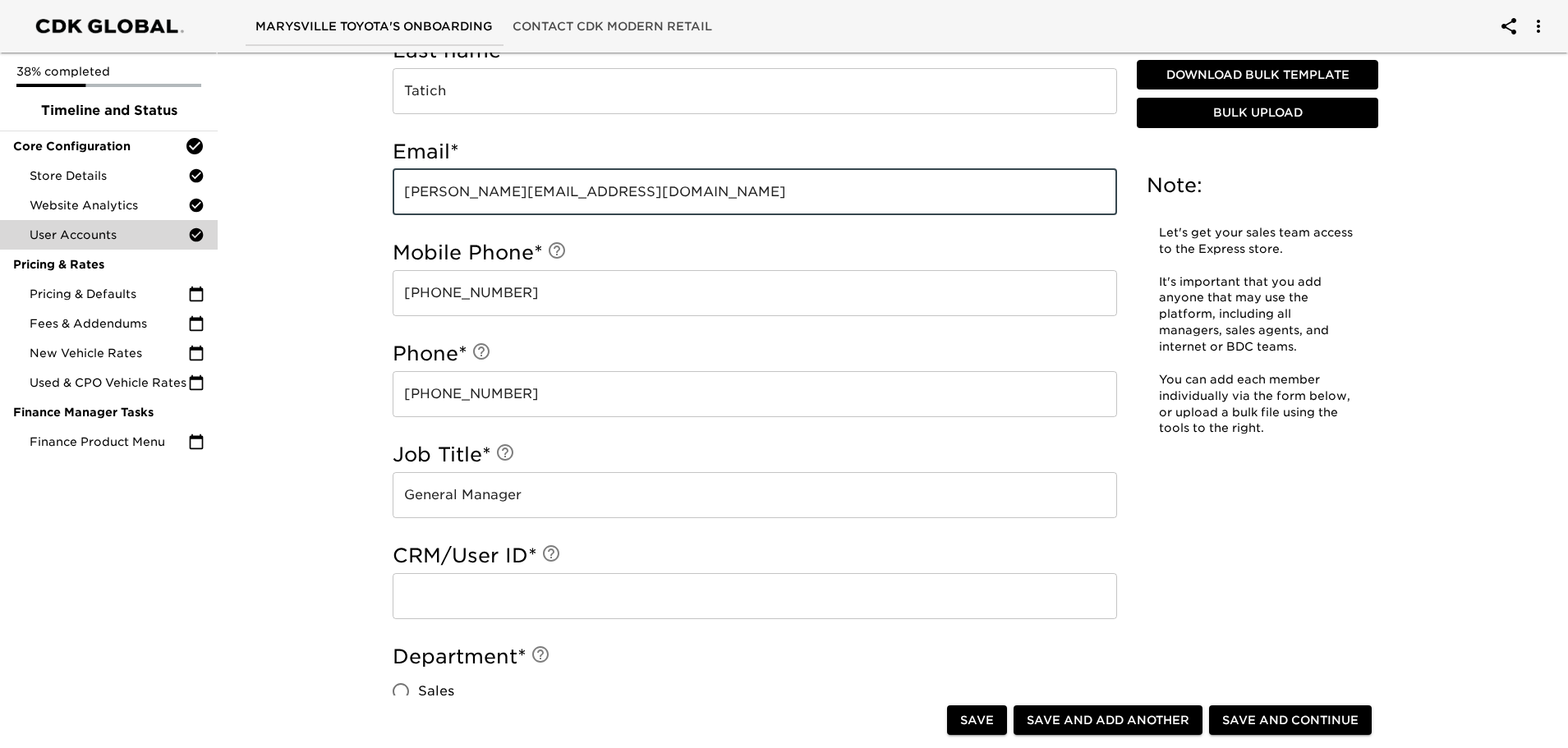
scroll to position [730, 0]
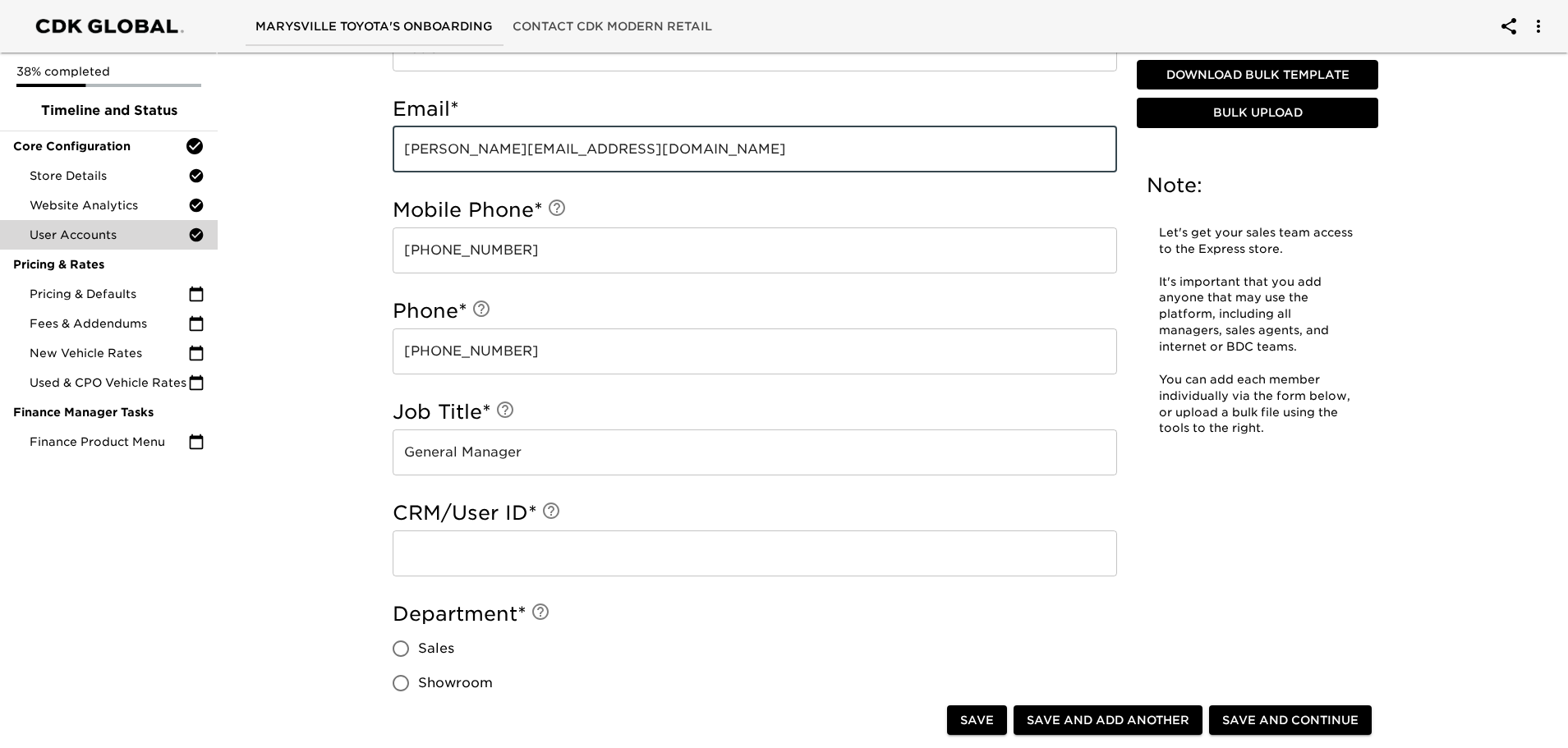
click at [450, 566] on input "text" at bounding box center [755, 553] width 725 height 46
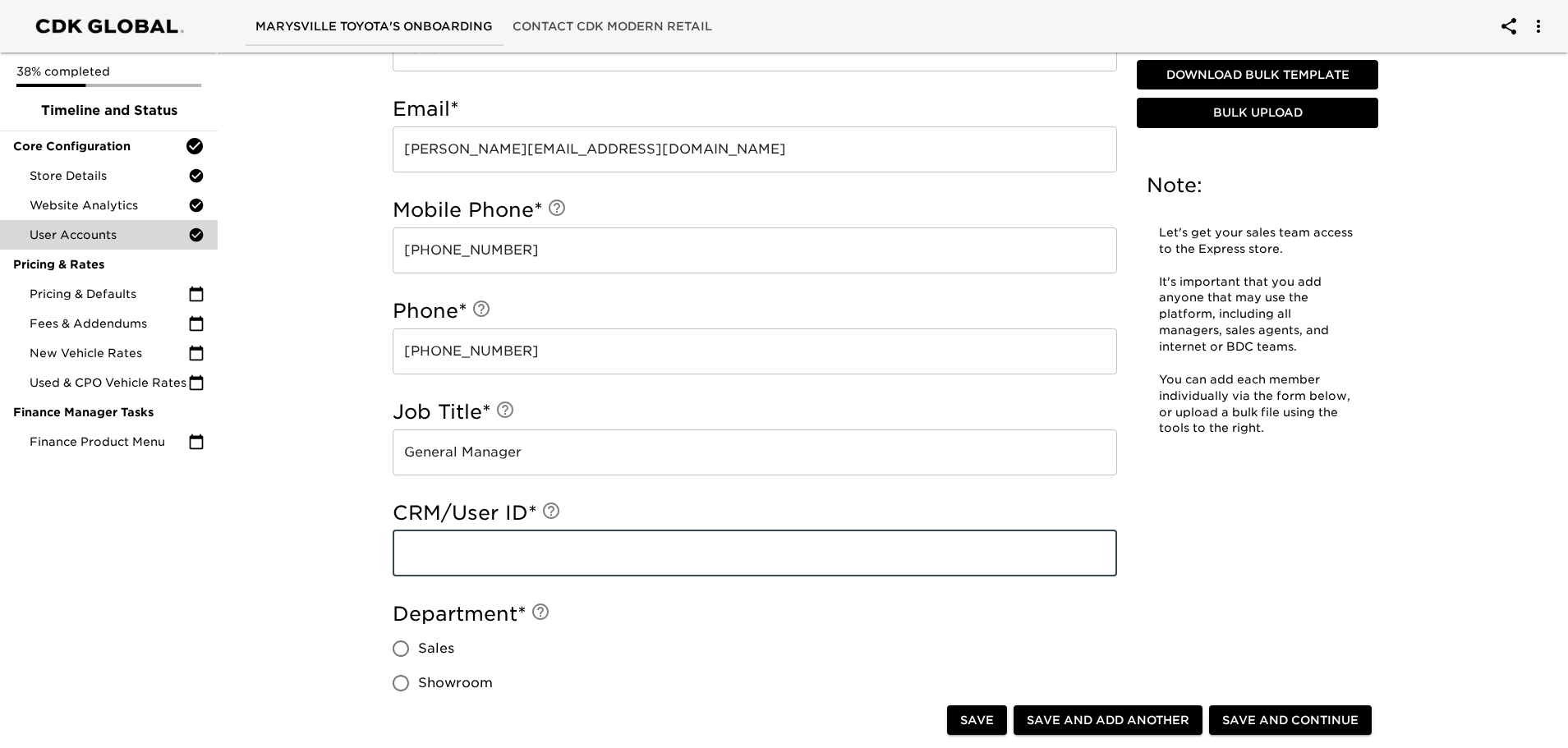
paste input "[PERSON_NAME][EMAIL_ADDRESS][DOMAIN_NAME]"
type input "[PERSON_NAME][EMAIL_ADDRESS][DOMAIN_NAME]"
click at [702, 644] on div "Department * Sales Showroom Internet BDC F&I Leadership" at bounding box center [755, 719] width 725 height 237
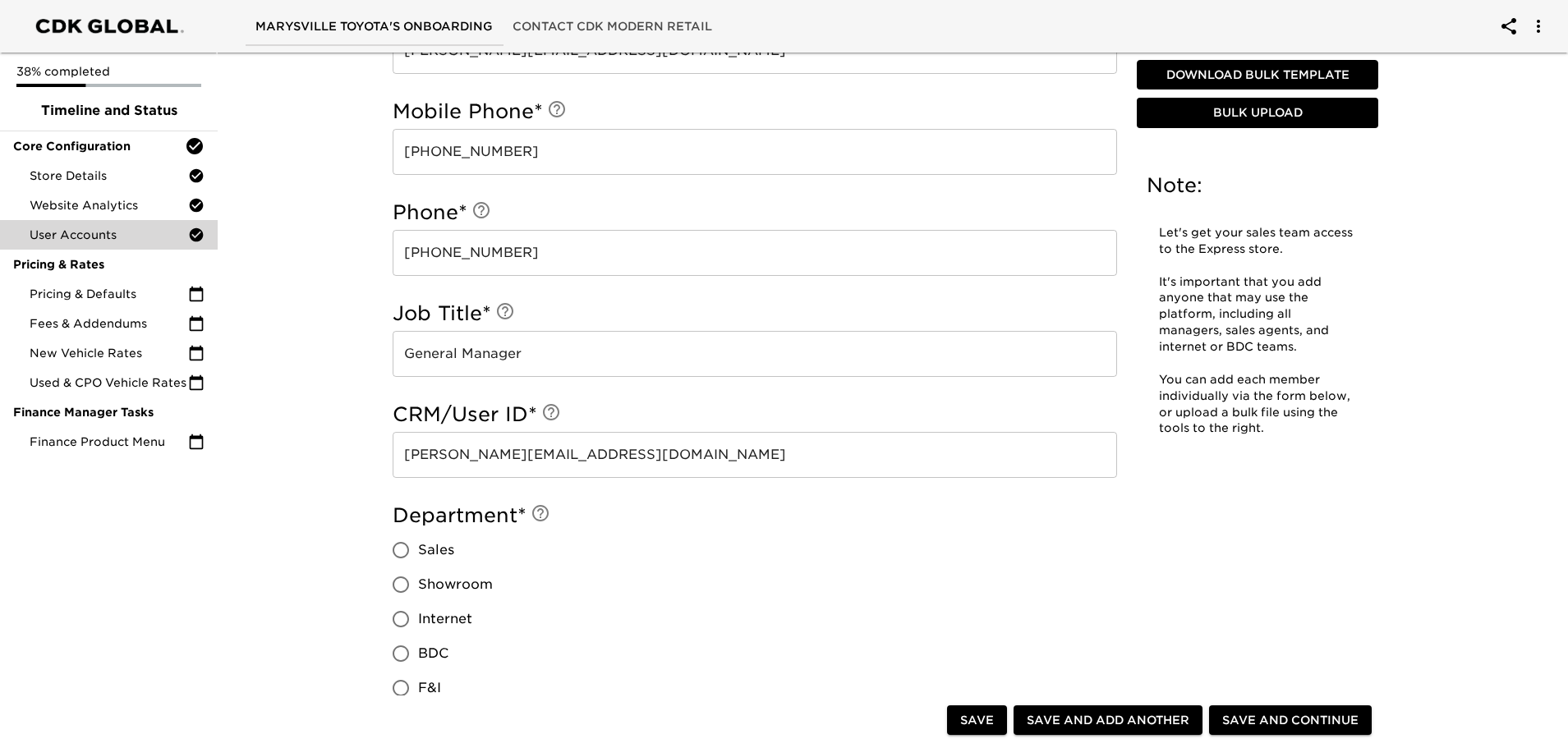
scroll to position [976, 0]
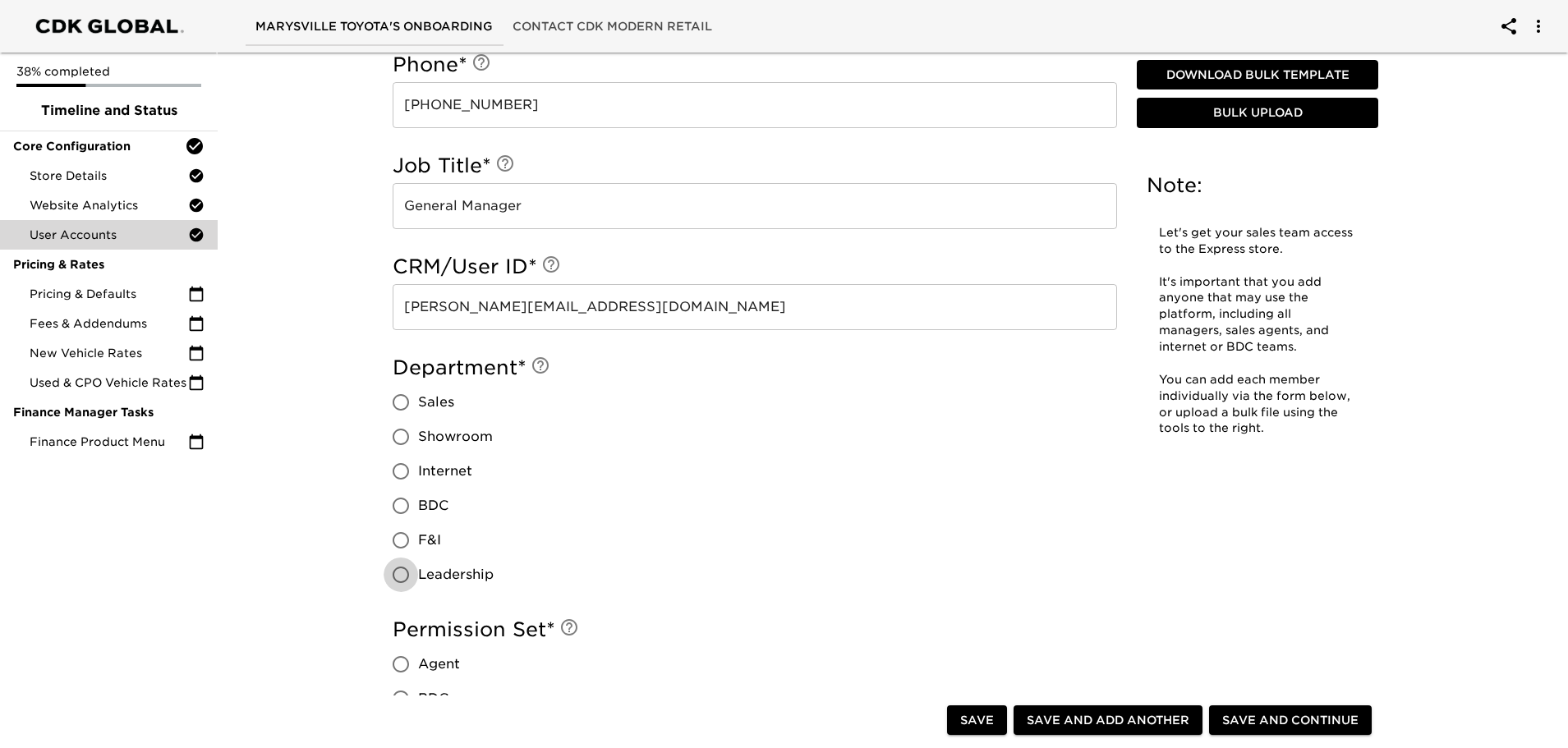
click at [413, 575] on input "Leadership" at bounding box center [400, 574] width 35 height 35
radio input "true"
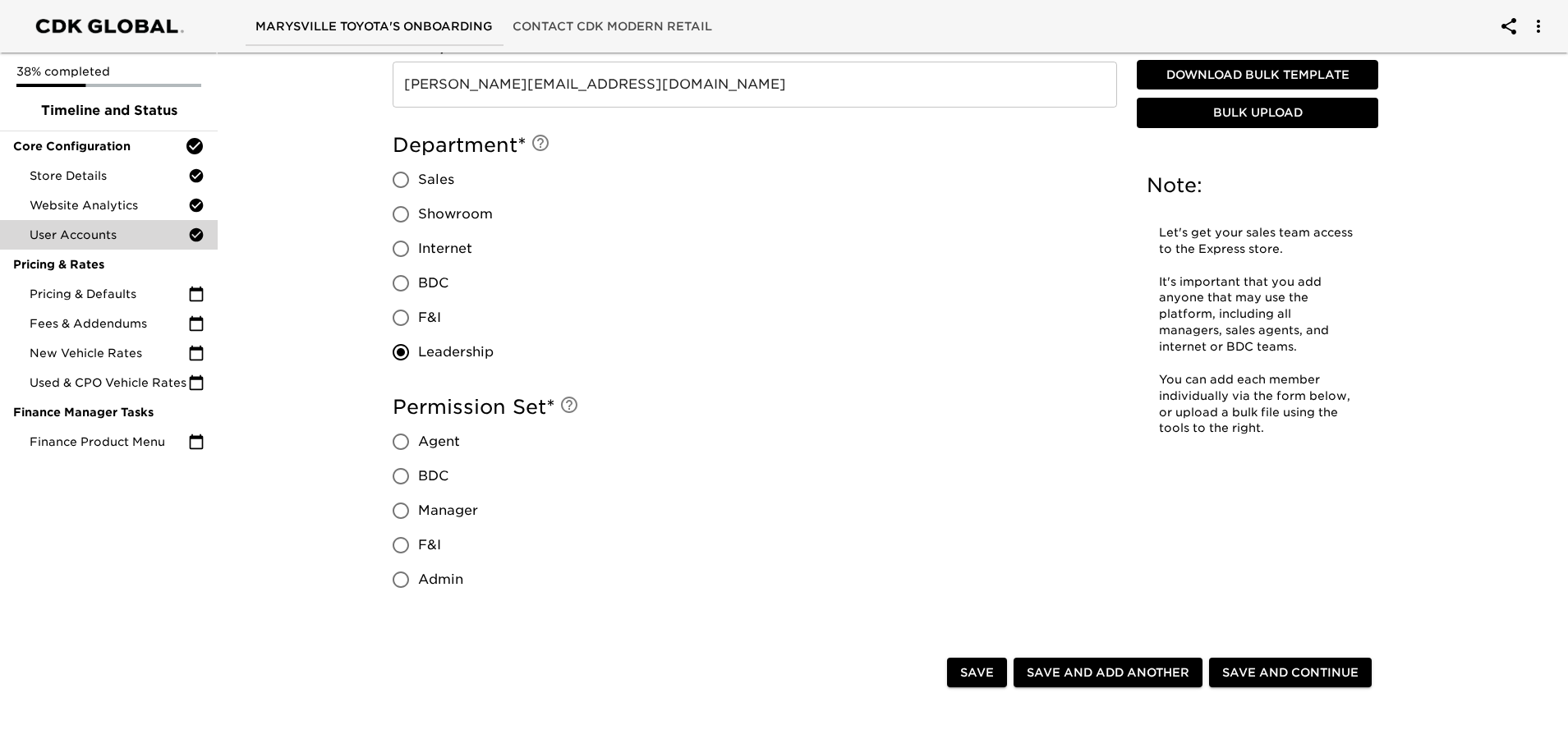
scroll to position [1222, 0]
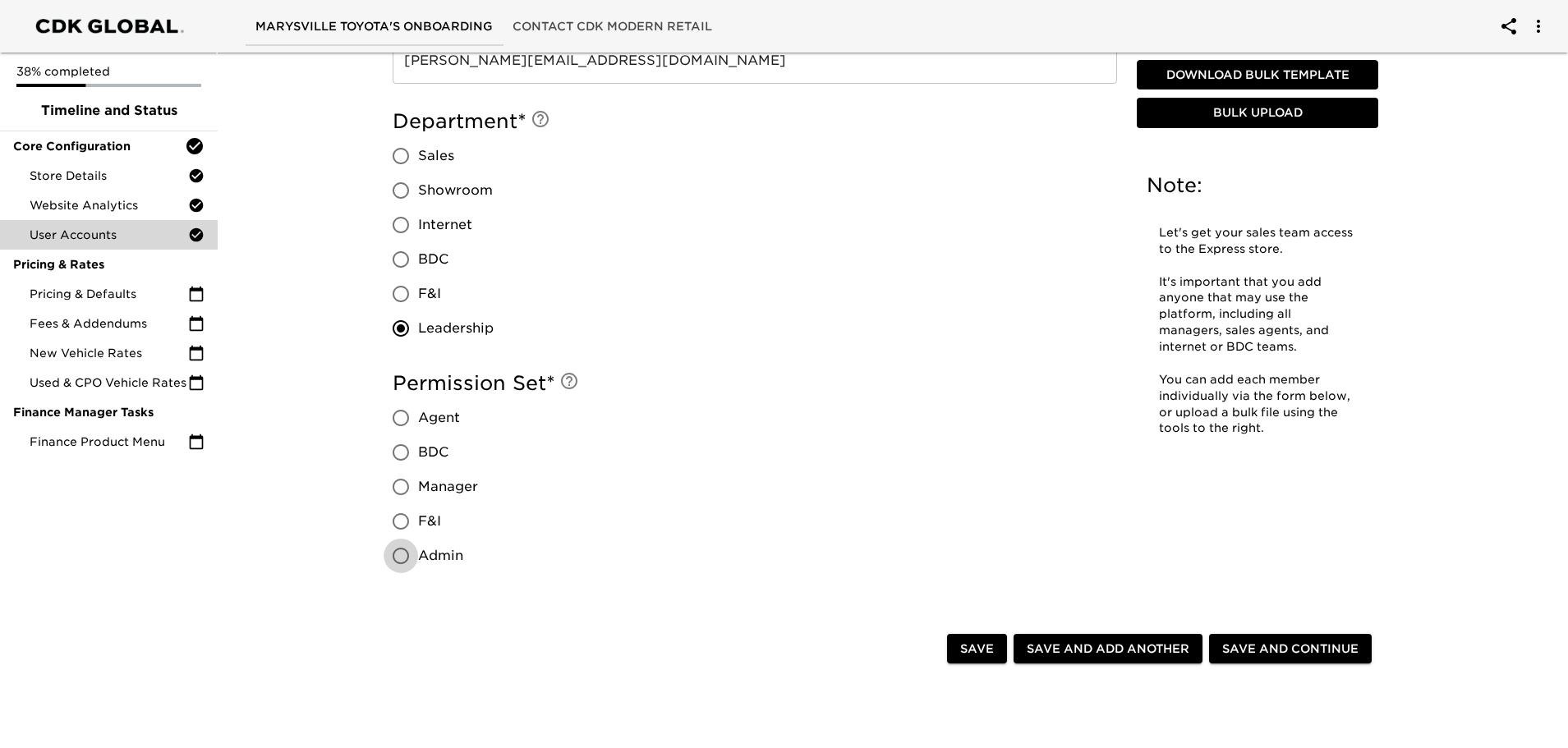
click at [396, 559] on input "Admin" at bounding box center [400, 555] width 35 height 35
radio input "true"
click at [1139, 646] on span "Save and Add Another" at bounding box center [1108, 648] width 162 height 21
radio input "false"
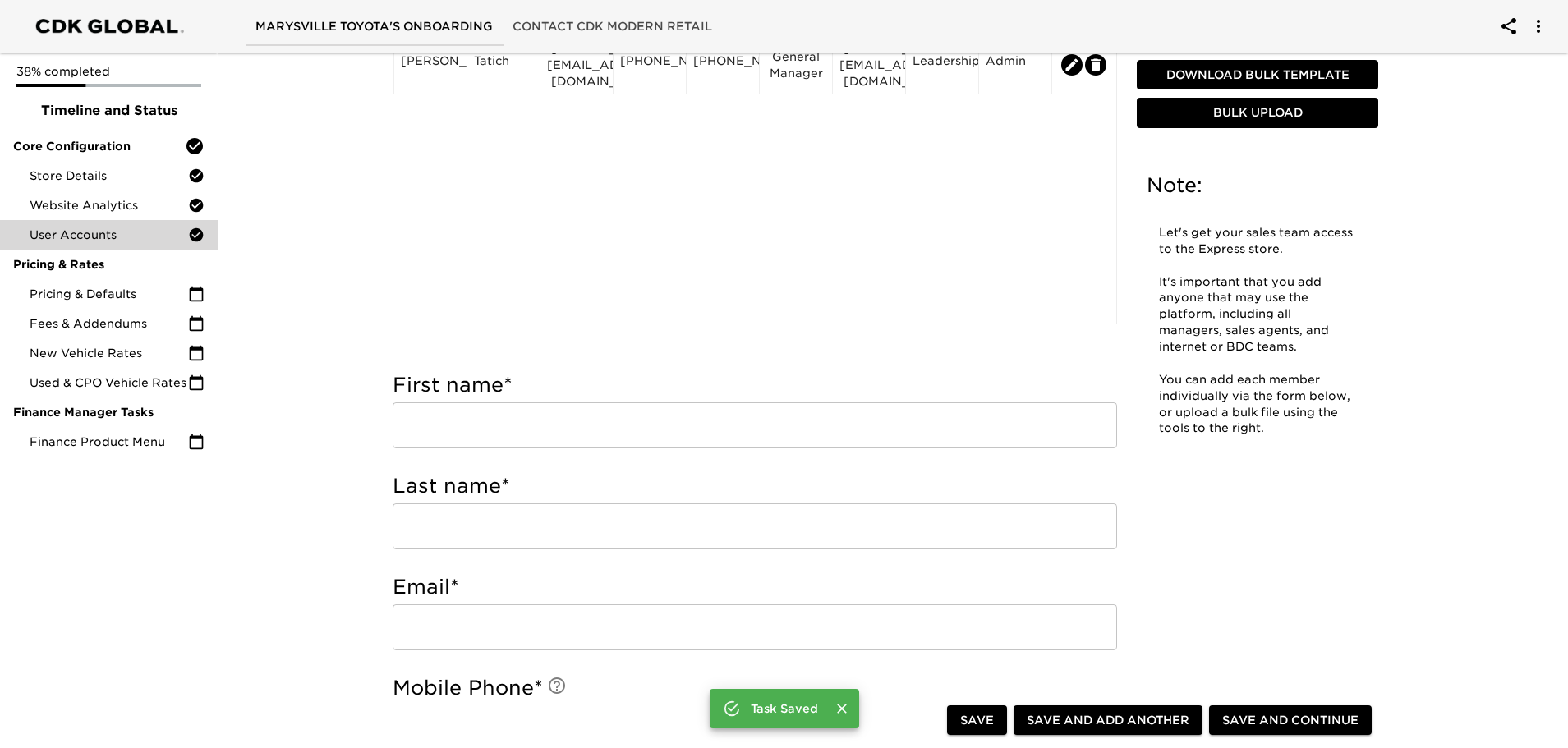
scroll to position [237, 0]
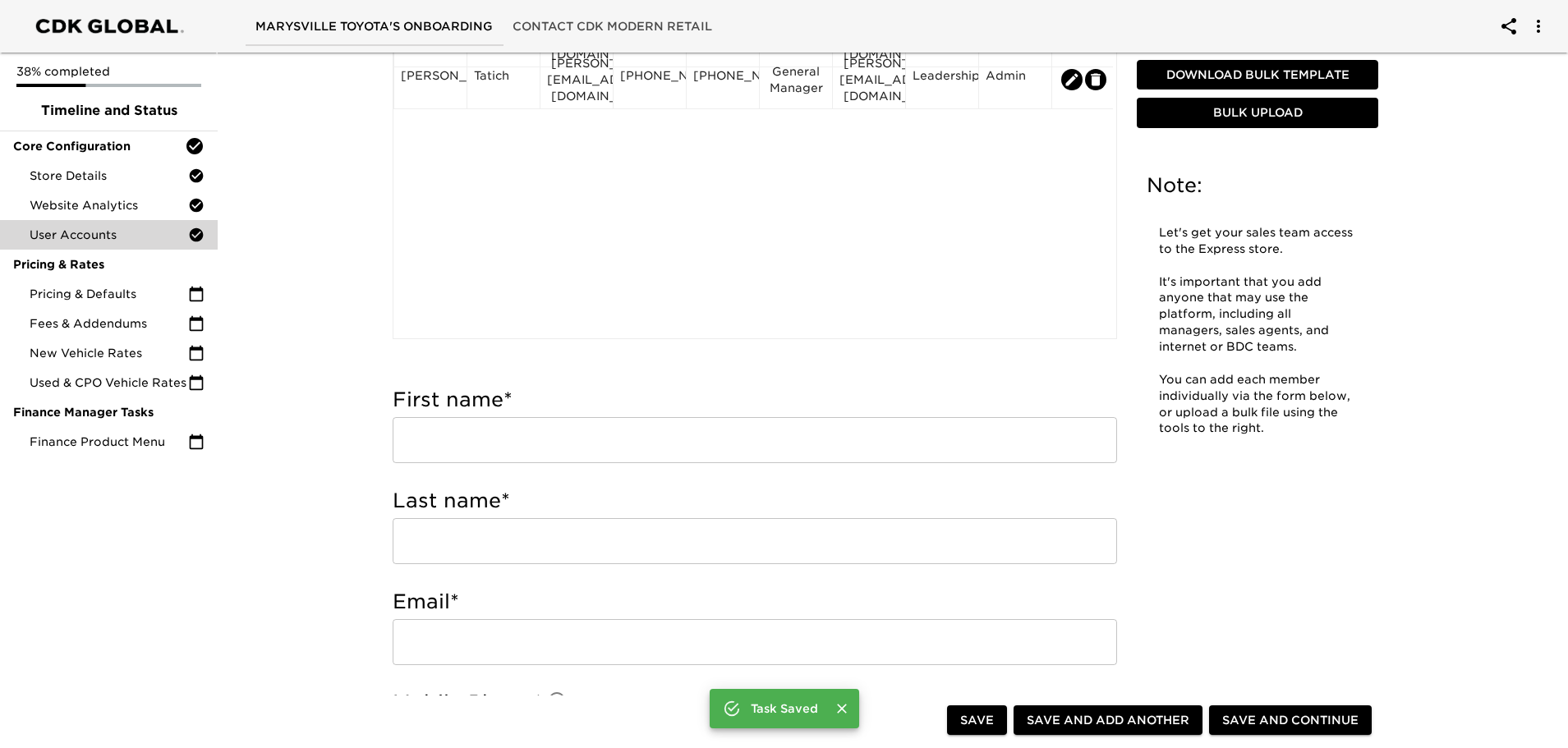
click at [539, 442] on input "text" at bounding box center [755, 439] width 725 height 46
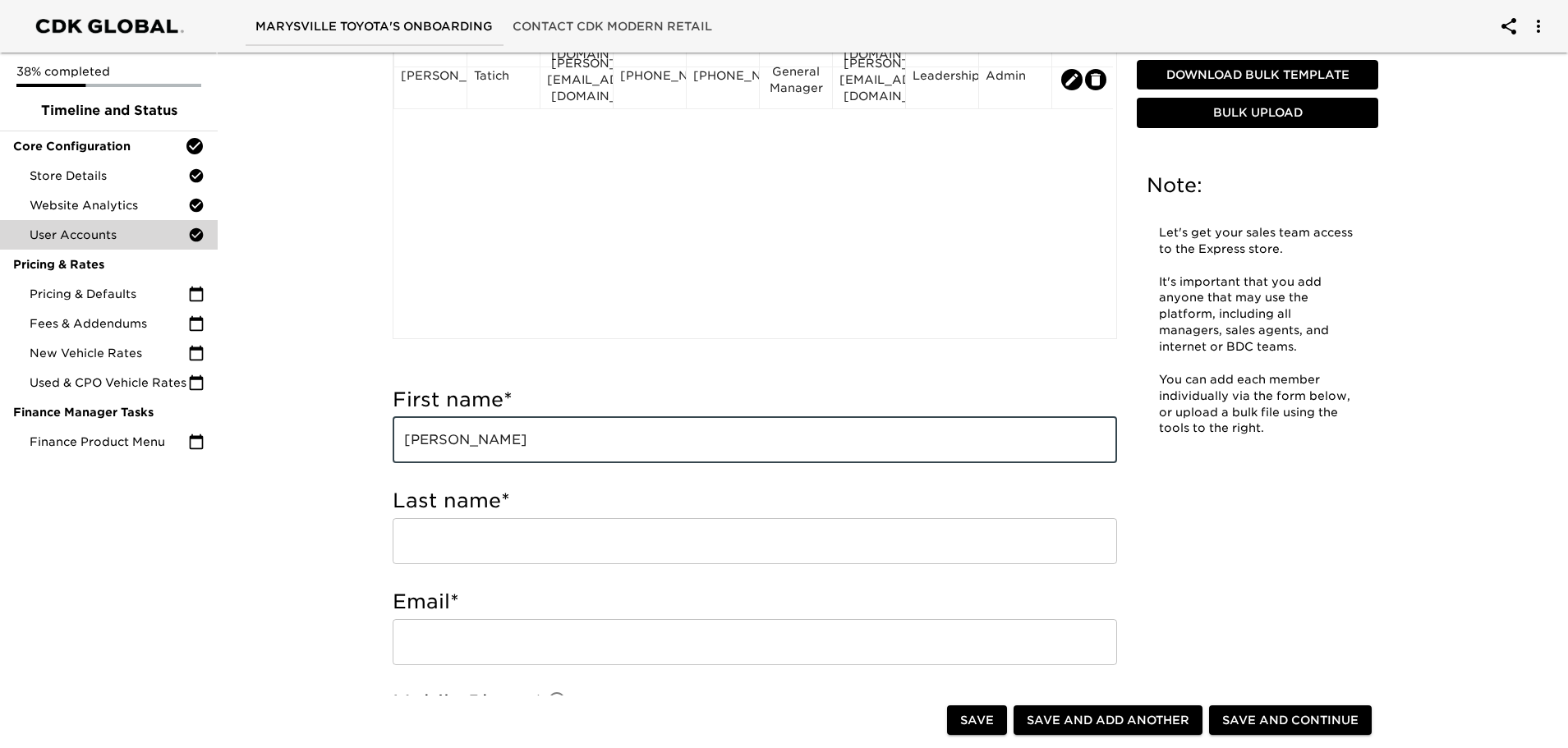
type input "[PERSON_NAME]"
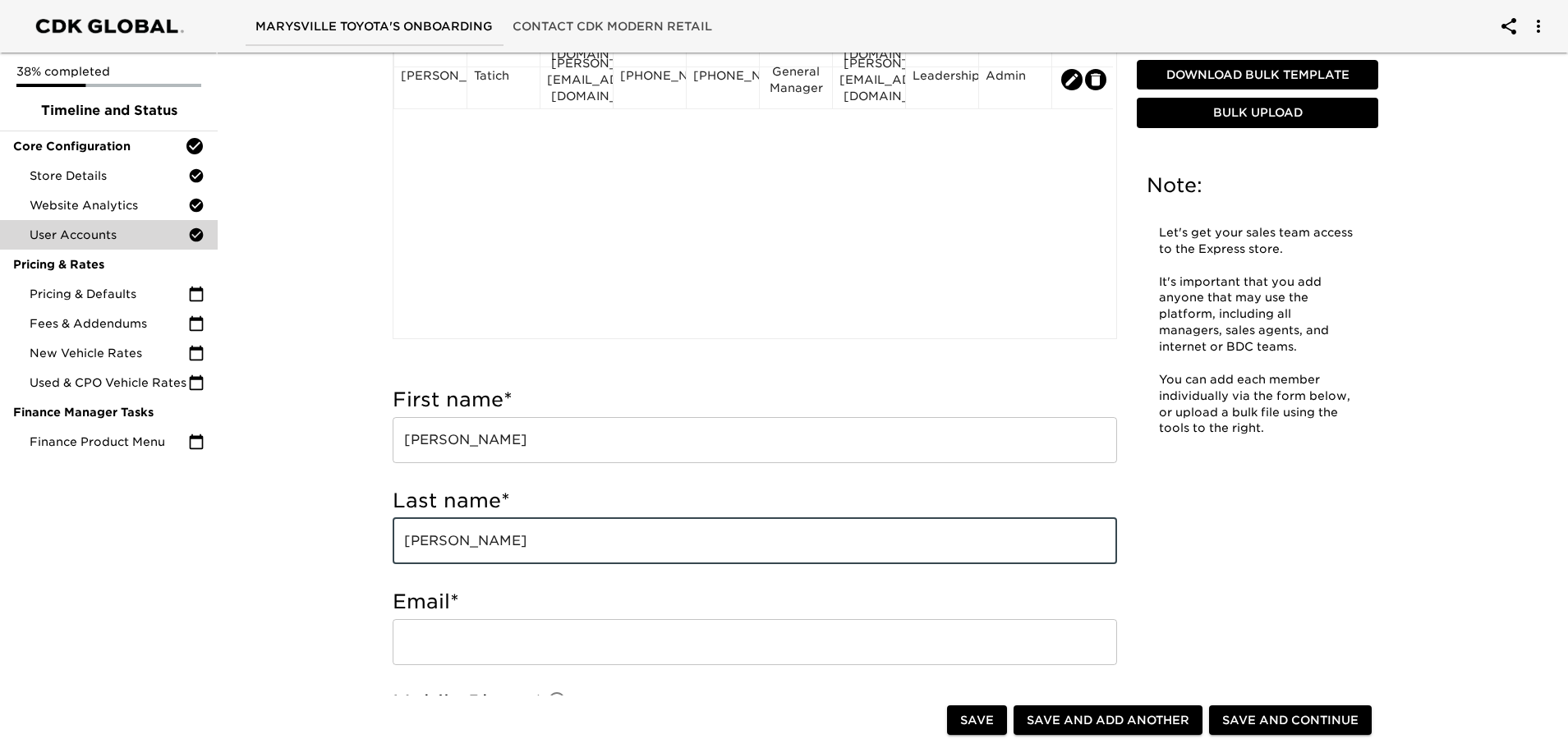
type input "[PERSON_NAME]"
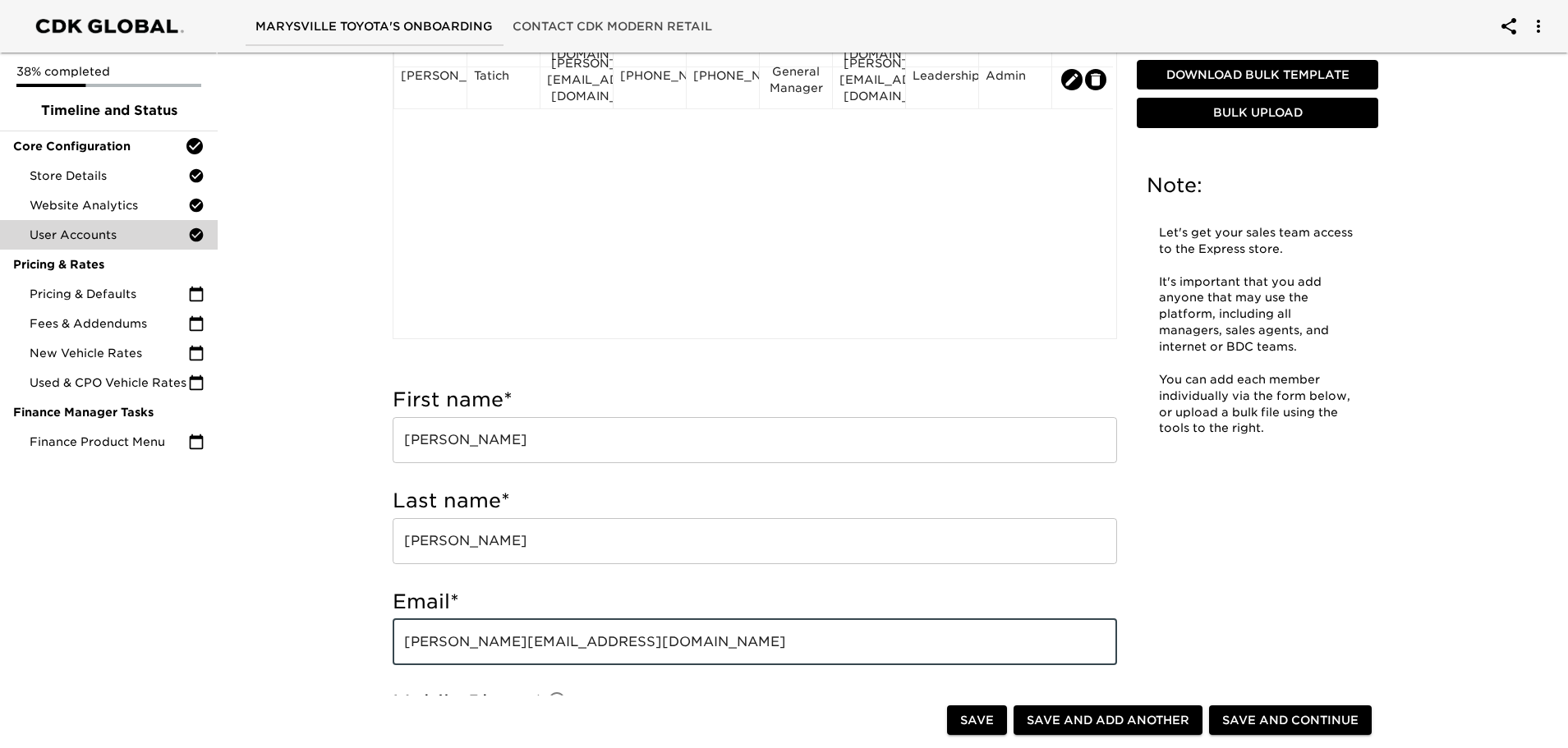
type input "[PERSON_NAME][EMAIL_ADDRESS][DOMAIN_NAME]"
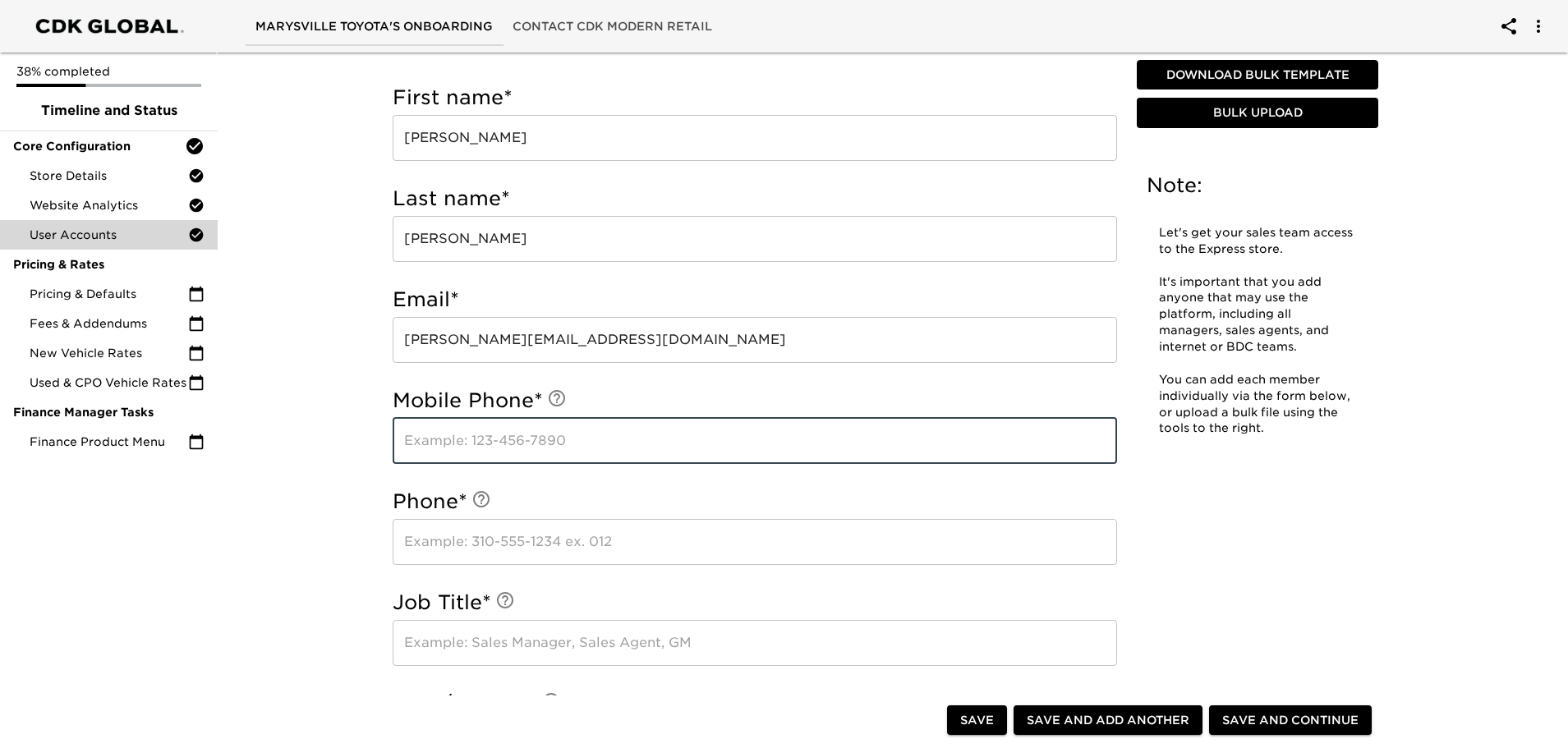
scroll to position [584, 0]
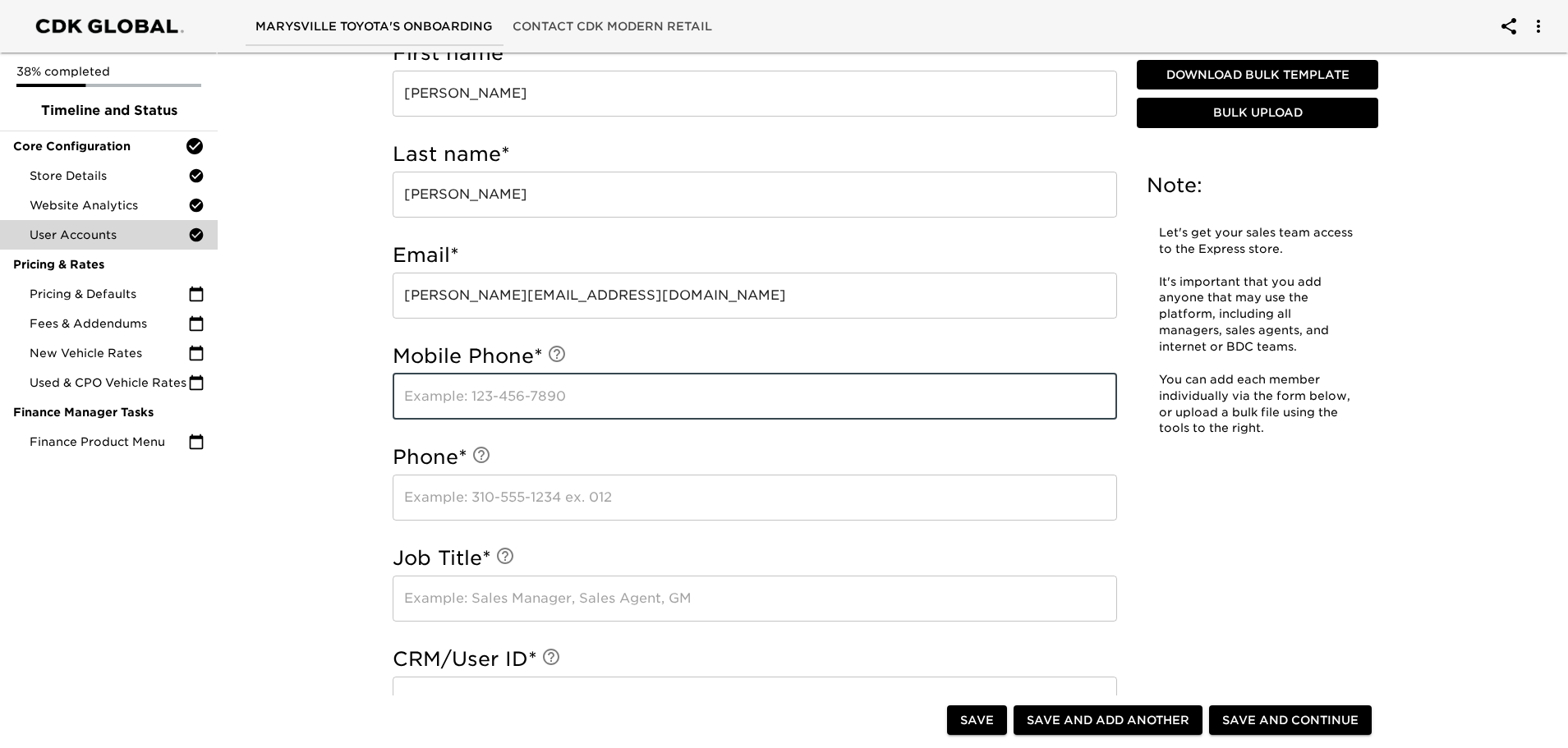
click at [531, 397] on input "text" at bounding box center [755, 397] width 725 height 46
type input "[PHONE_NUMBER]"
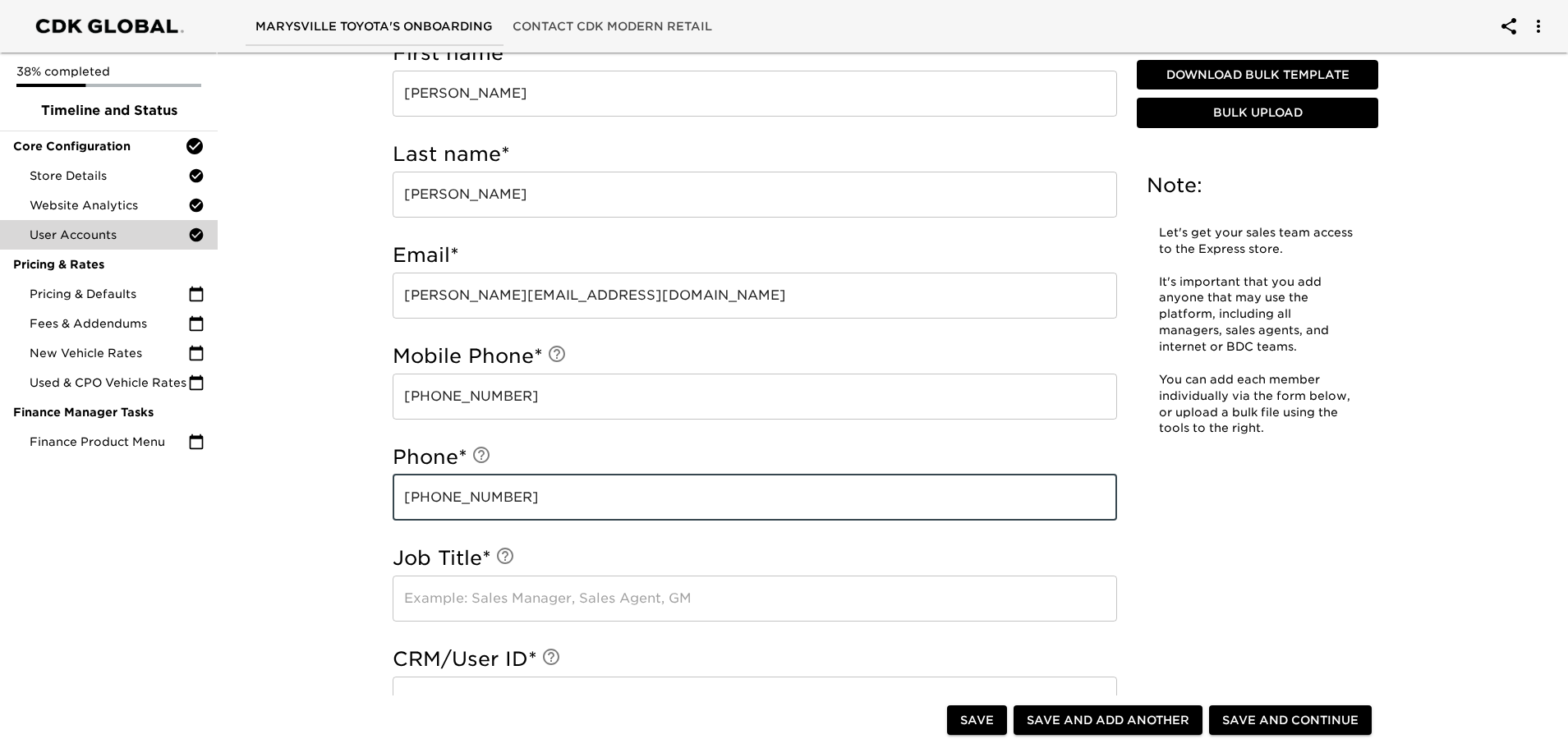
type input "[PHONE_NUMBER]"
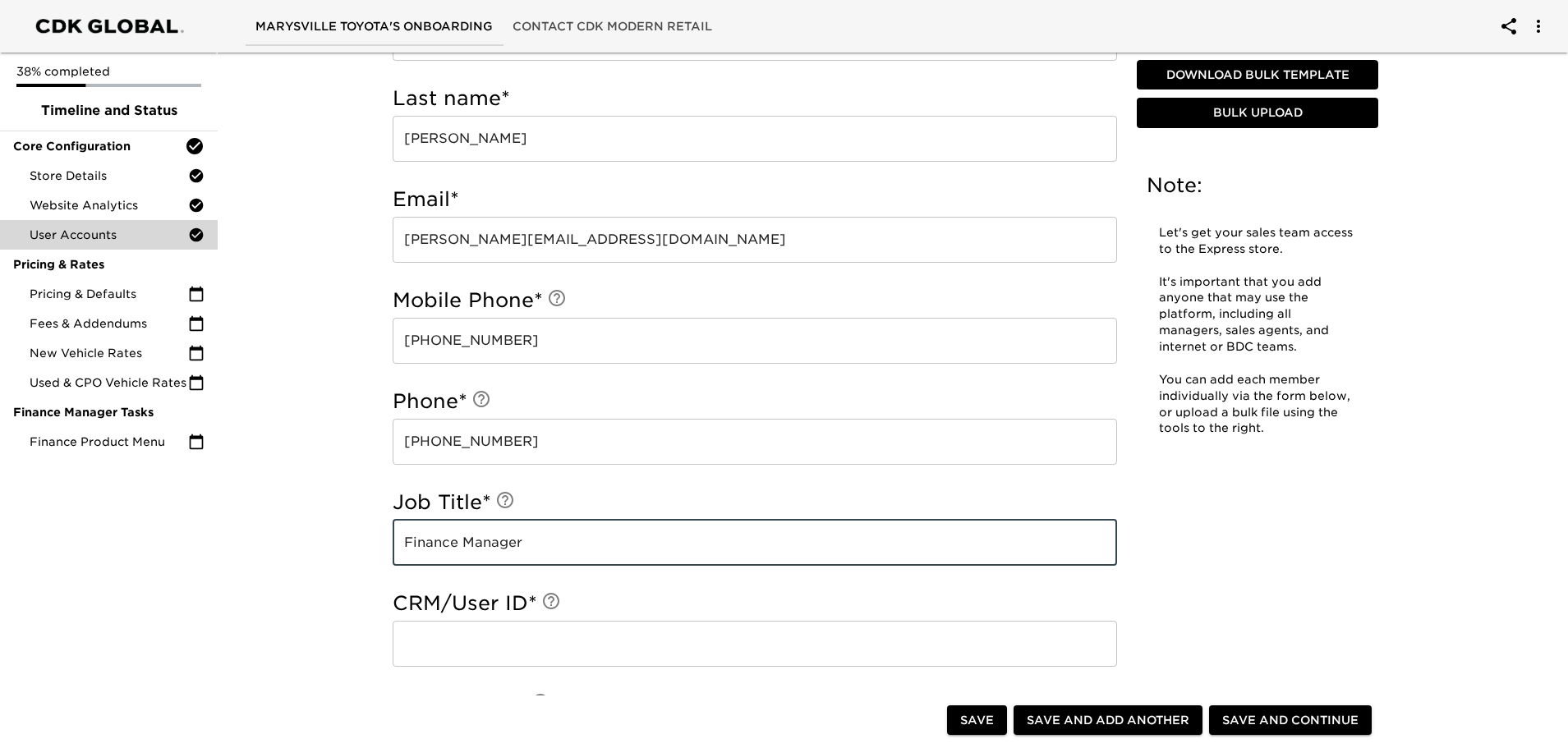
scroll to position [666, 0]
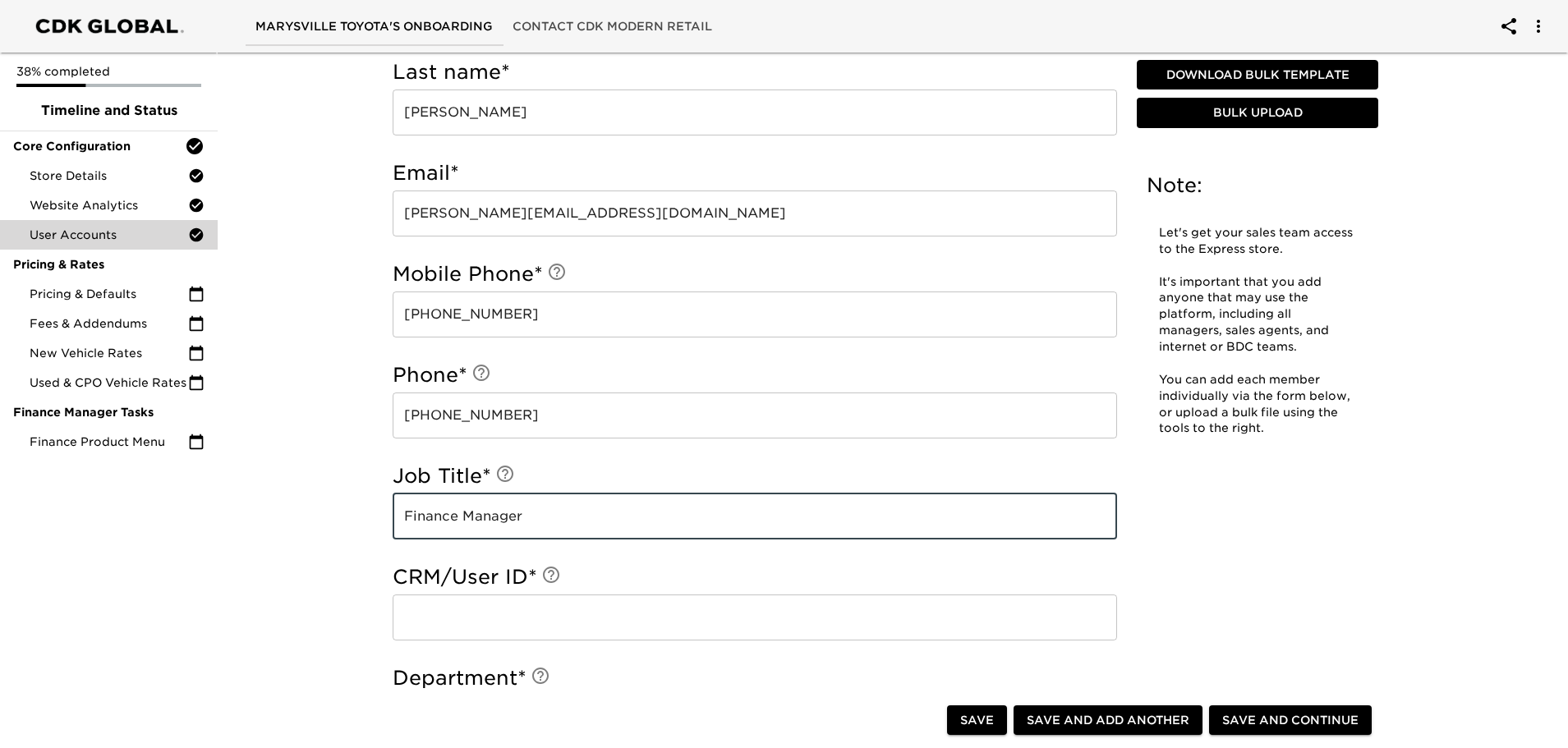
type input "Finance Manager"
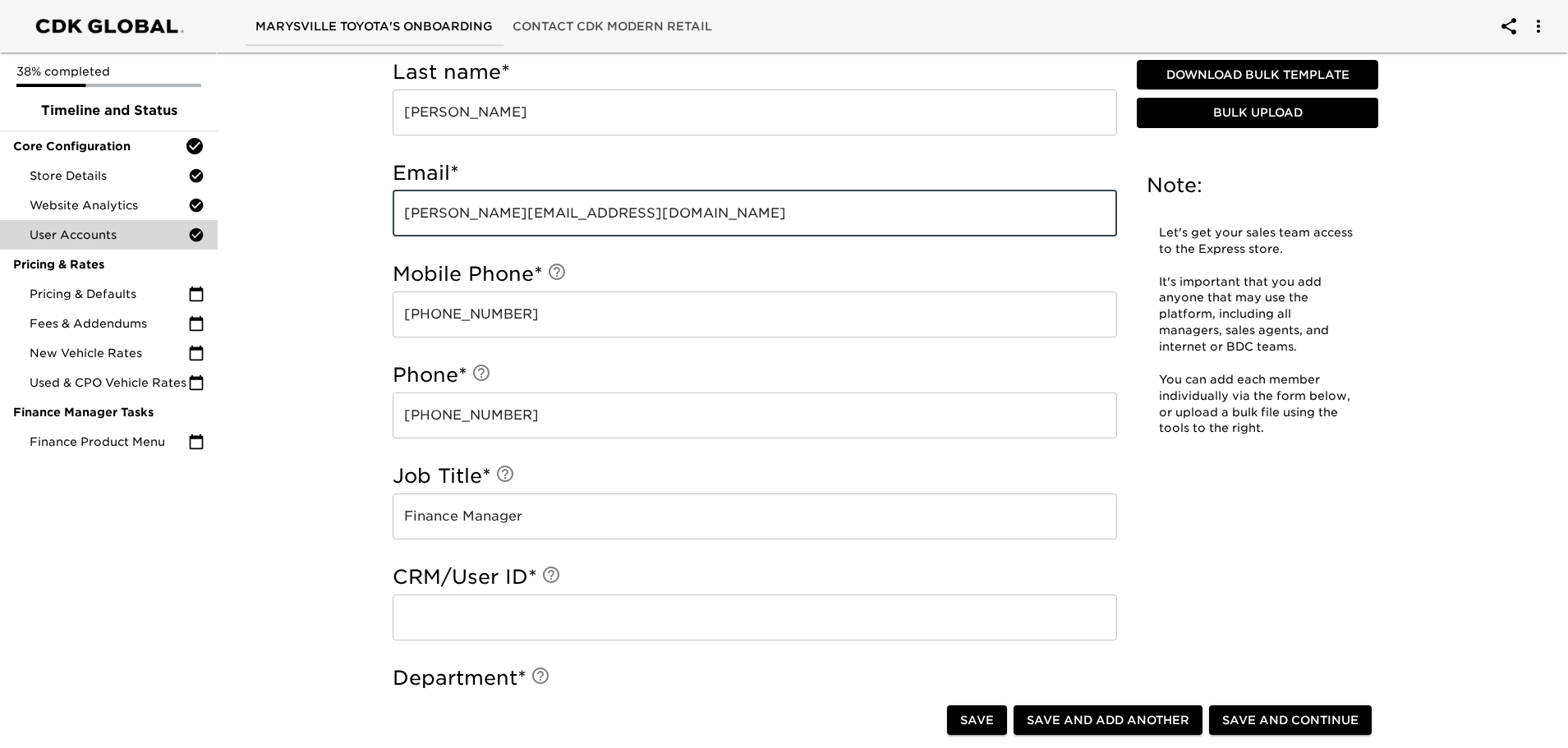
drag, startPoint x: 604, startPoint y: 211, endPoint x: 393, endPoint y: 219, distance: 211.2
click at [393, 219] on input "[PERSON_NAME][EMAIL_ADDRESS][DOMAIN_NAME]" at bounding box center [755, 213] width 725 height 46
click at [416, 615] on input "text" at bounding box center [755, 617] width 725 height 46
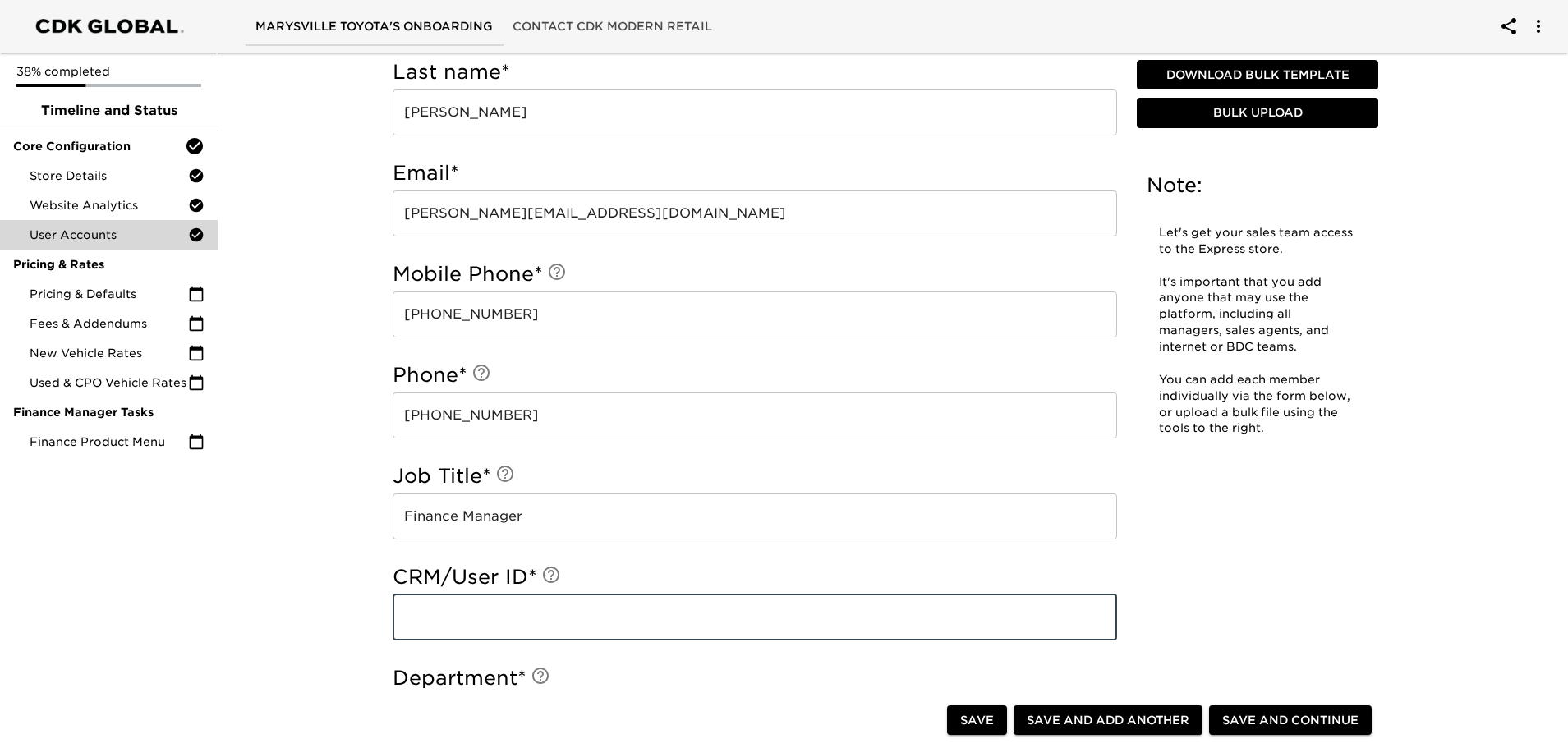
paste input "[PERSON_NAME][EMAIL_ADDRESS][DOMAIN_NAME]"
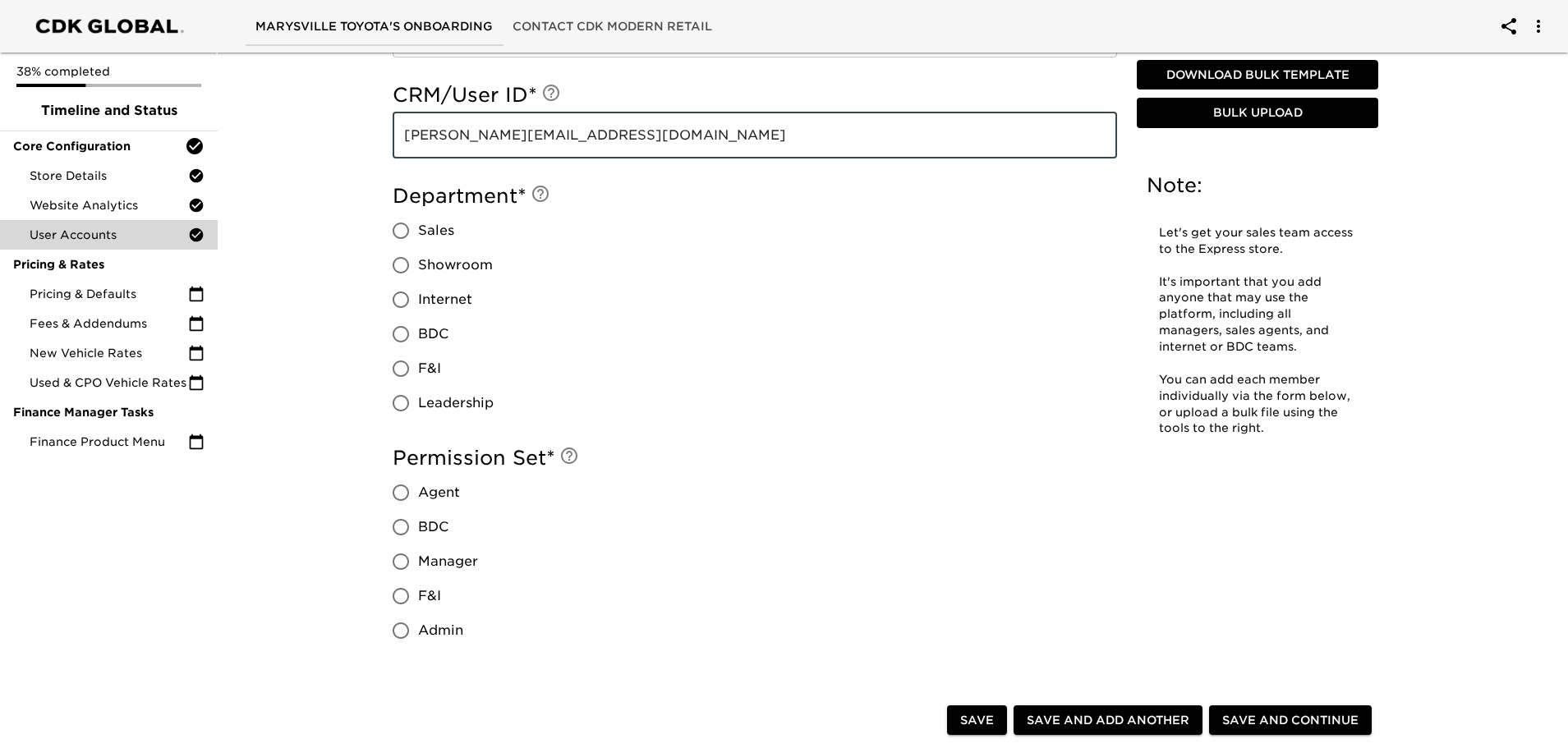
scroll to position [1159, 0]
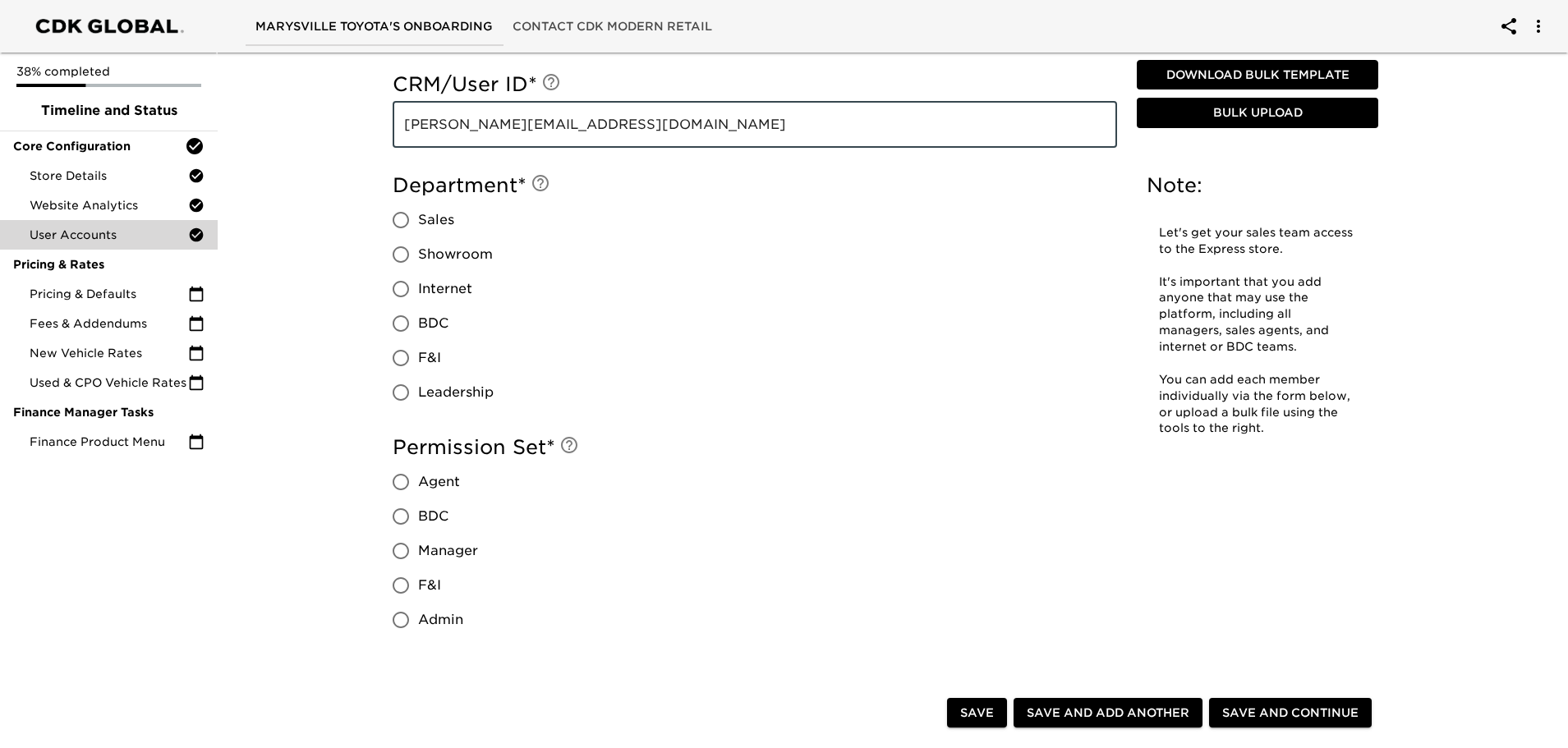
type input "[PERSON_NAME][EMAIL_ADDRESS][DOMAIN_NAME]"
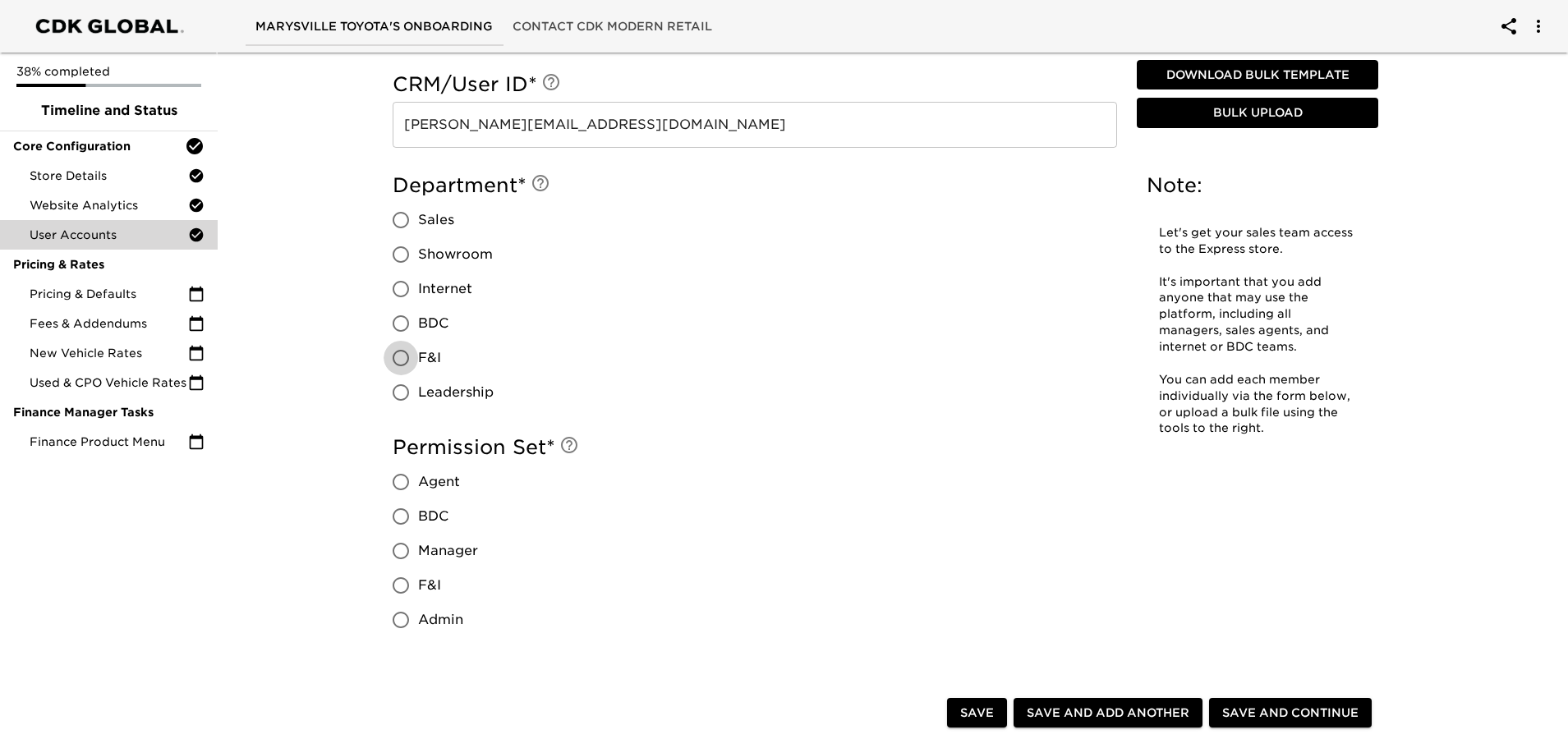
click at [403, 361] on input "F&I" at bounding box center [400, 357] width 35 height 35
radio input "true"
click at [399, 618] on input "Admin" at bounding box center [400, 619] width 35 height 35
radio input "true"
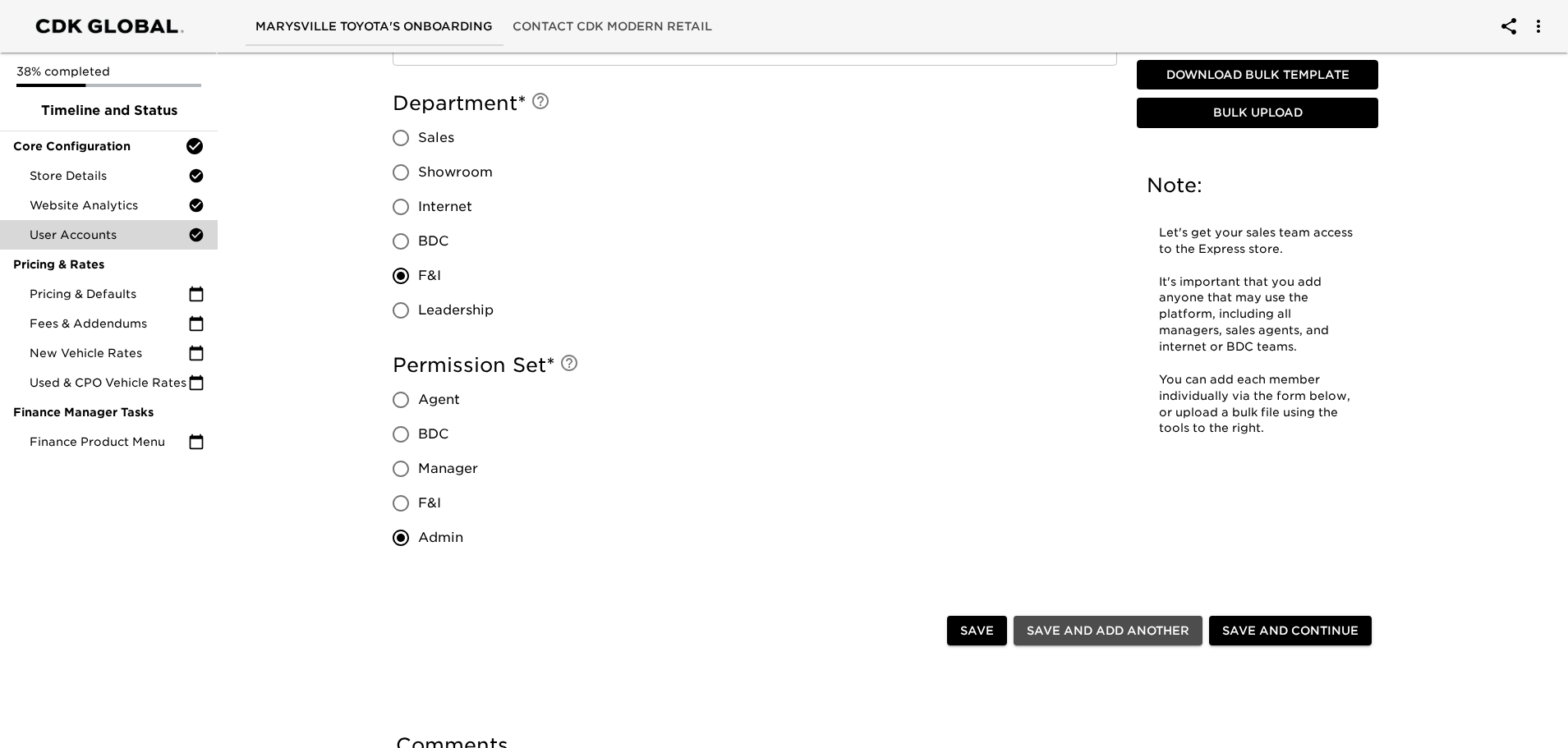
click at [1121, 626] on span "Save and Add Another" at bounding box center [1108, 630] width 162 height 21
radio input "false"
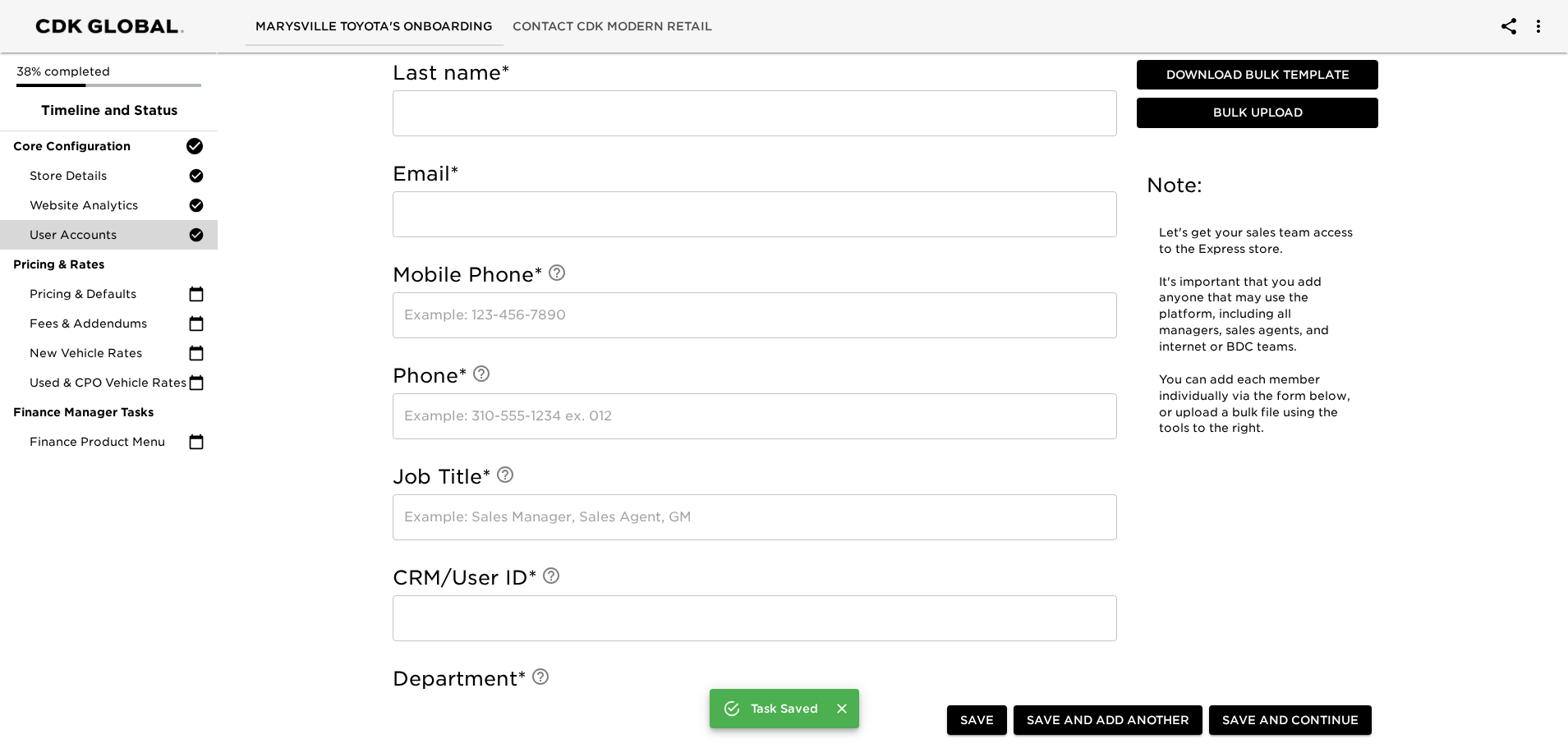
scroll to position [337, 0]
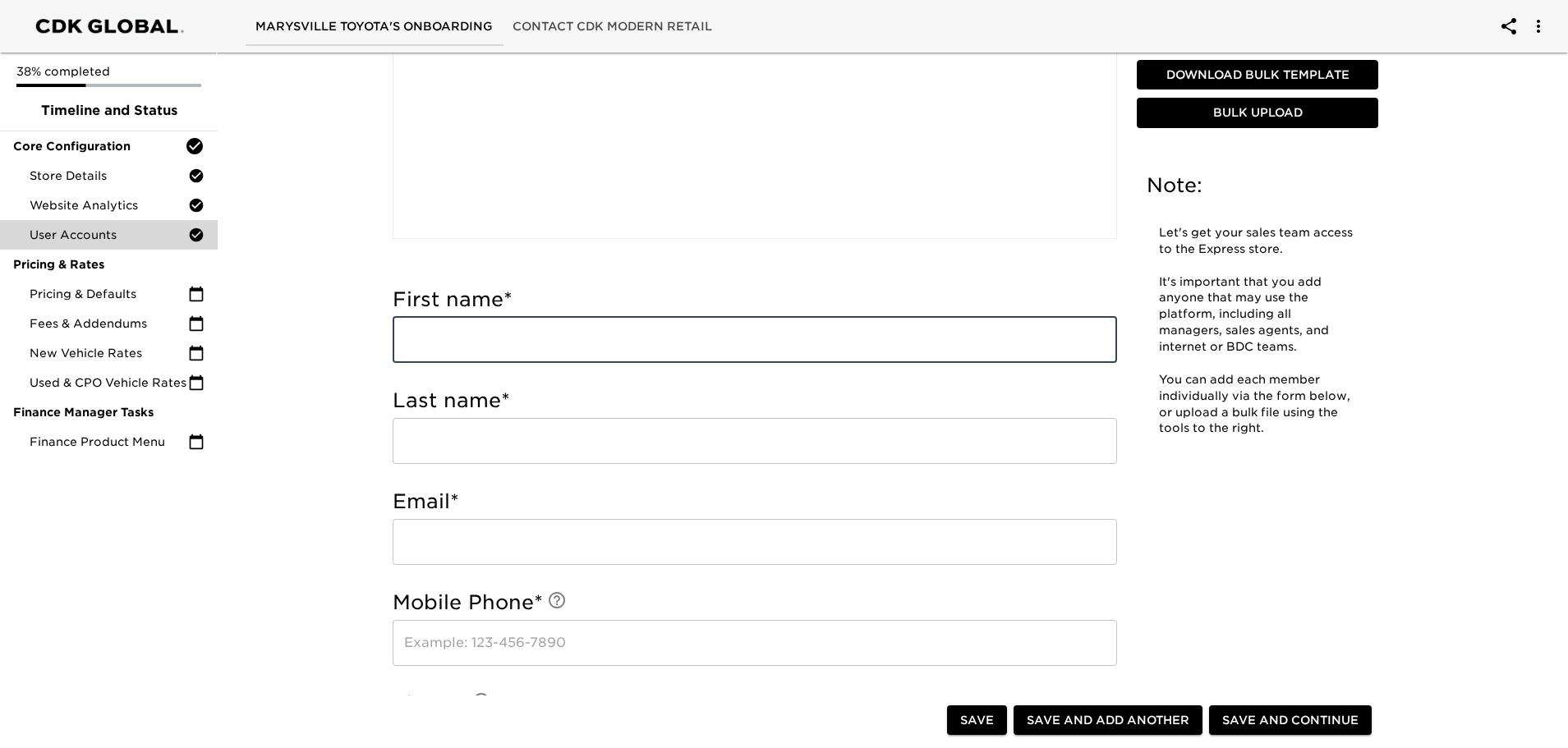
click at [419, 340] on input "text" at bounding box center [755, 339] width 725 height 46
type input "[PERSON_NAME]"
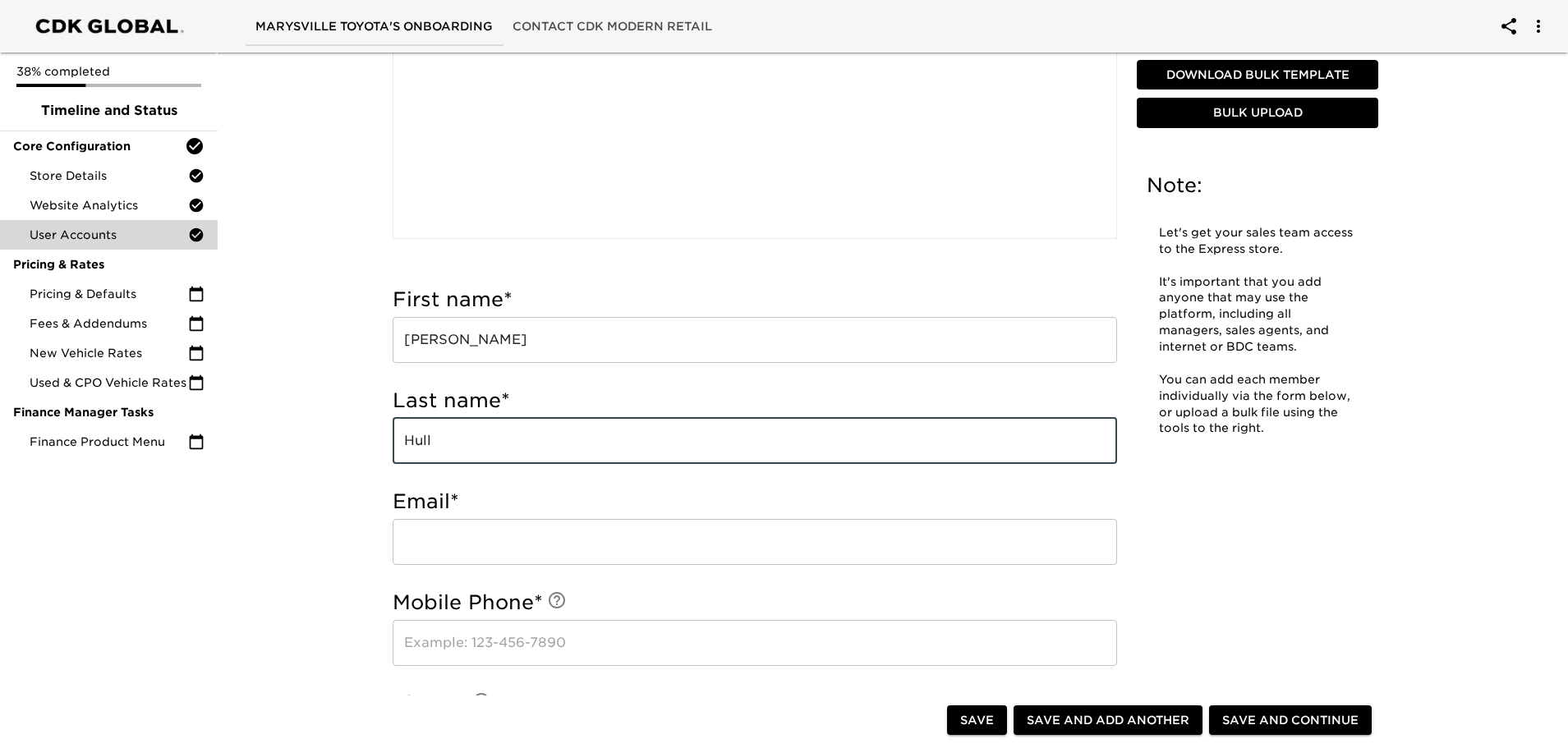
type input "Hull"
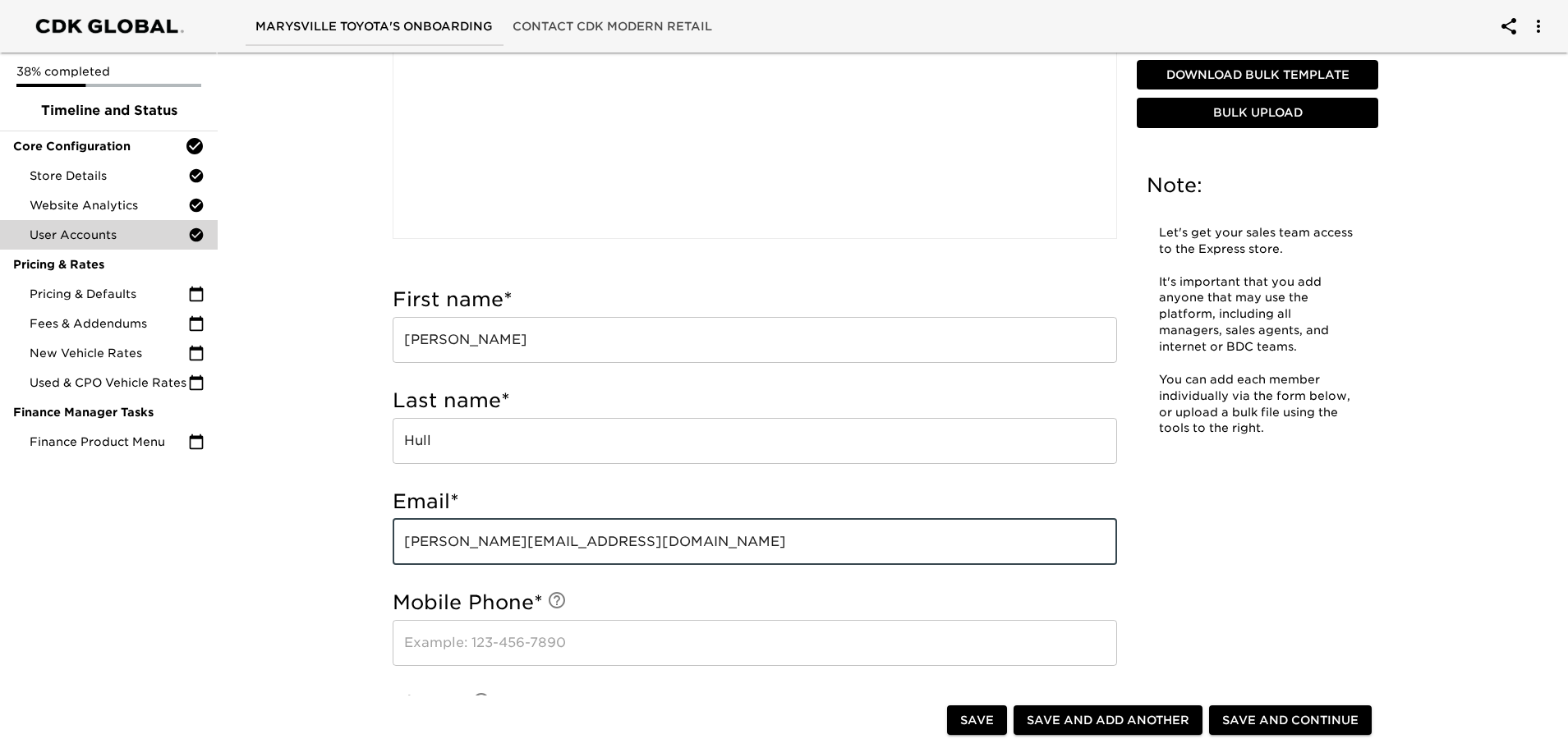
type input "[PERSON_NAME][EMAIL_ADDRESS][DOMAIN_NAME]"
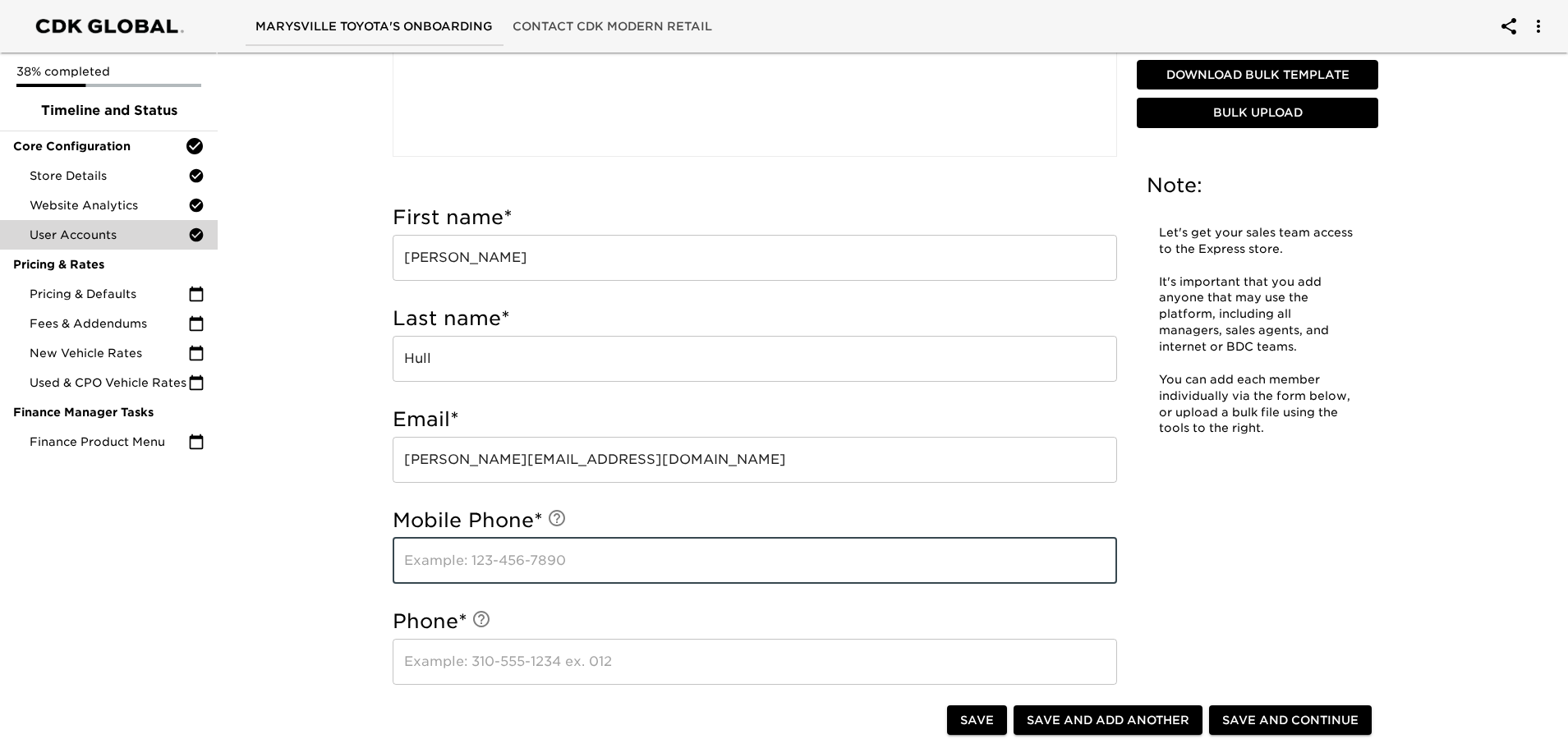
scroll to position [502, 0]
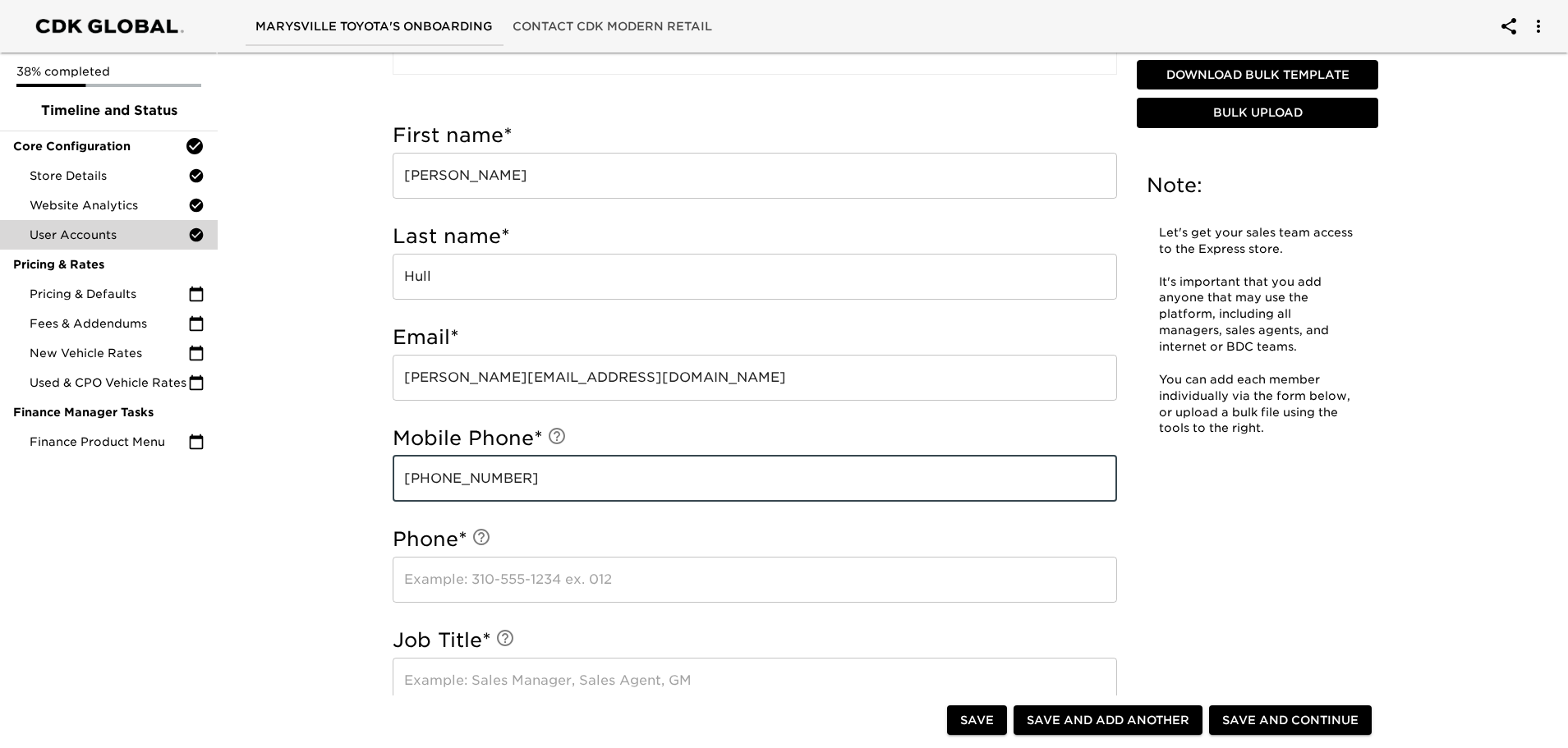
type input "[PHONE_NUMBER]"
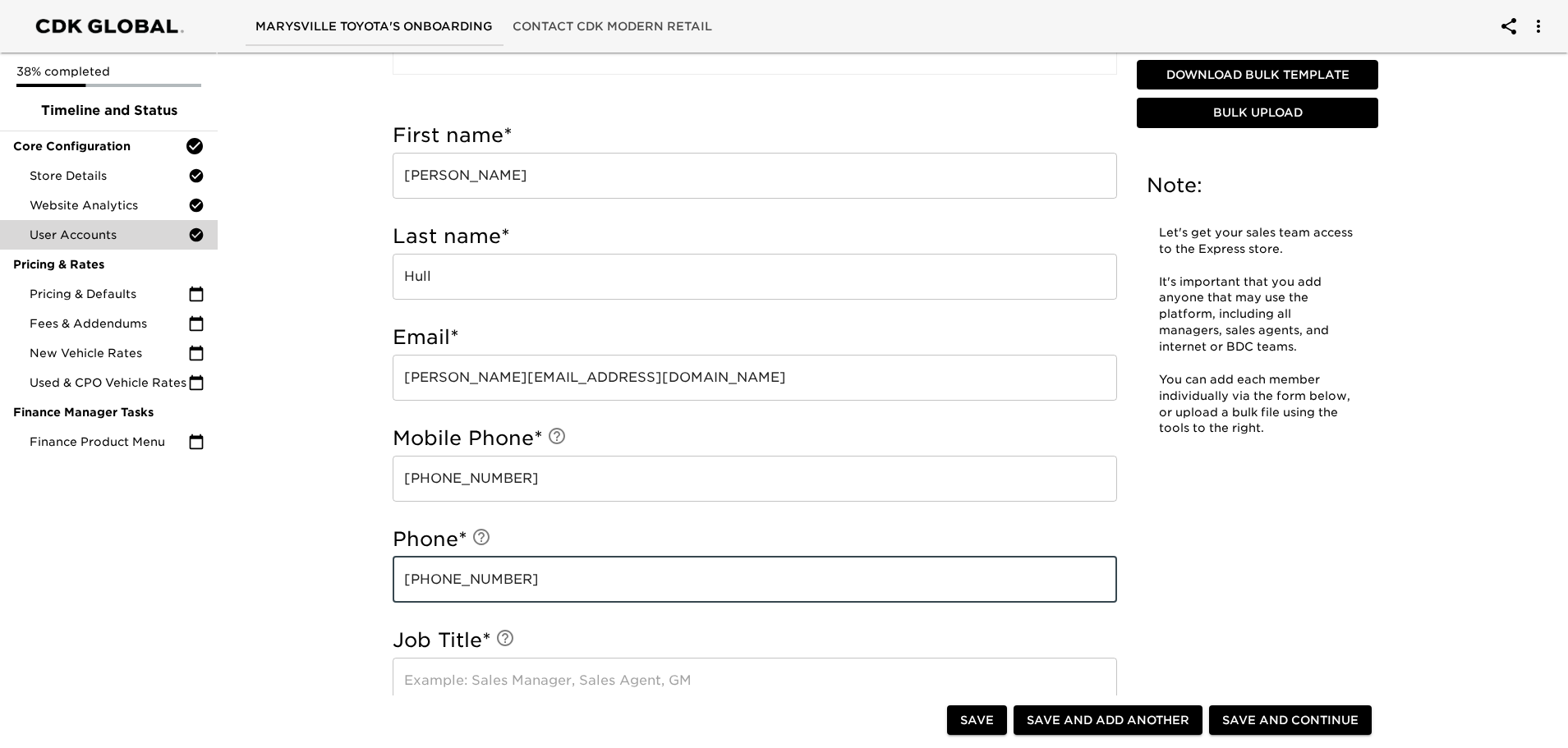
type input "[PHONE_NUMBER]"
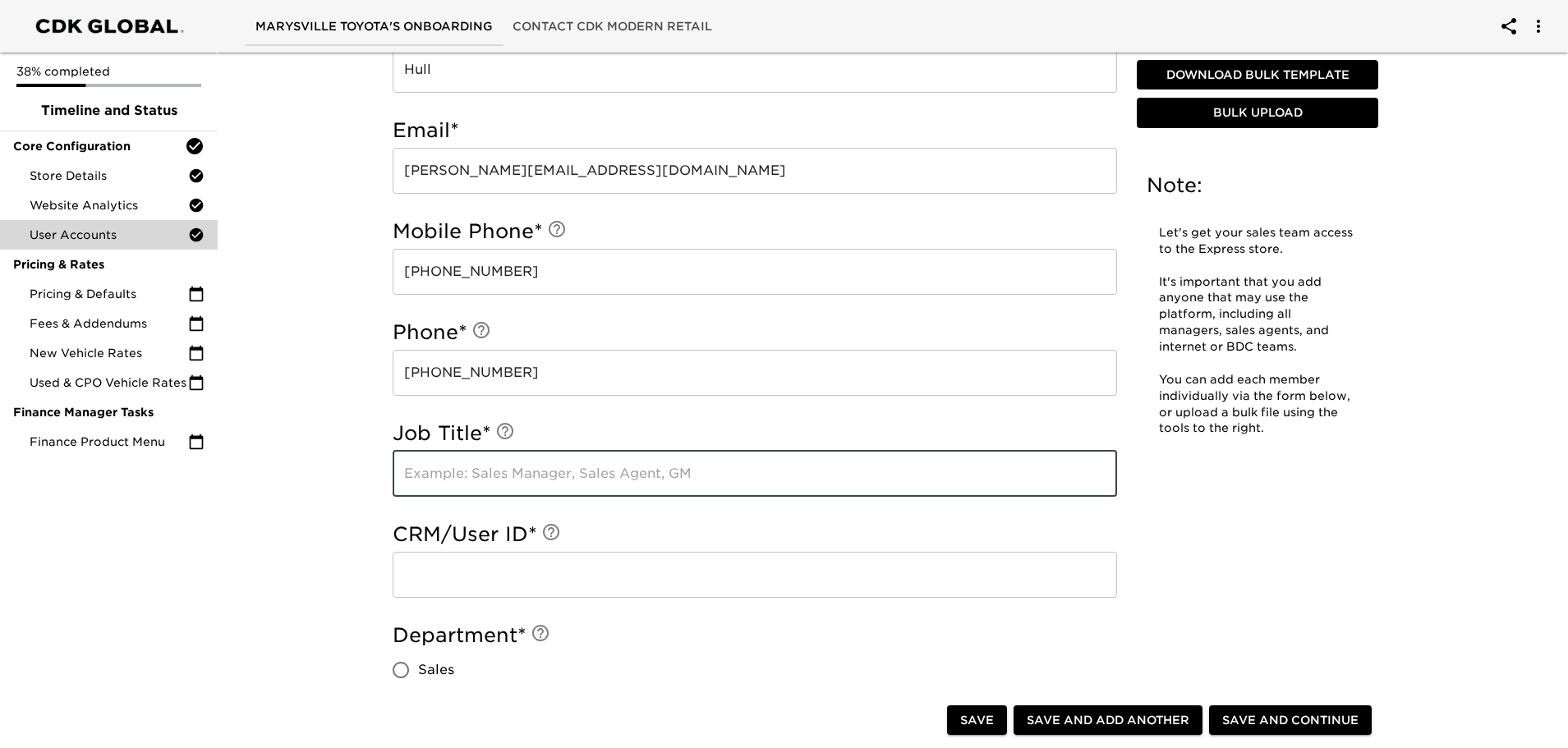
scroll to position [748, 0]
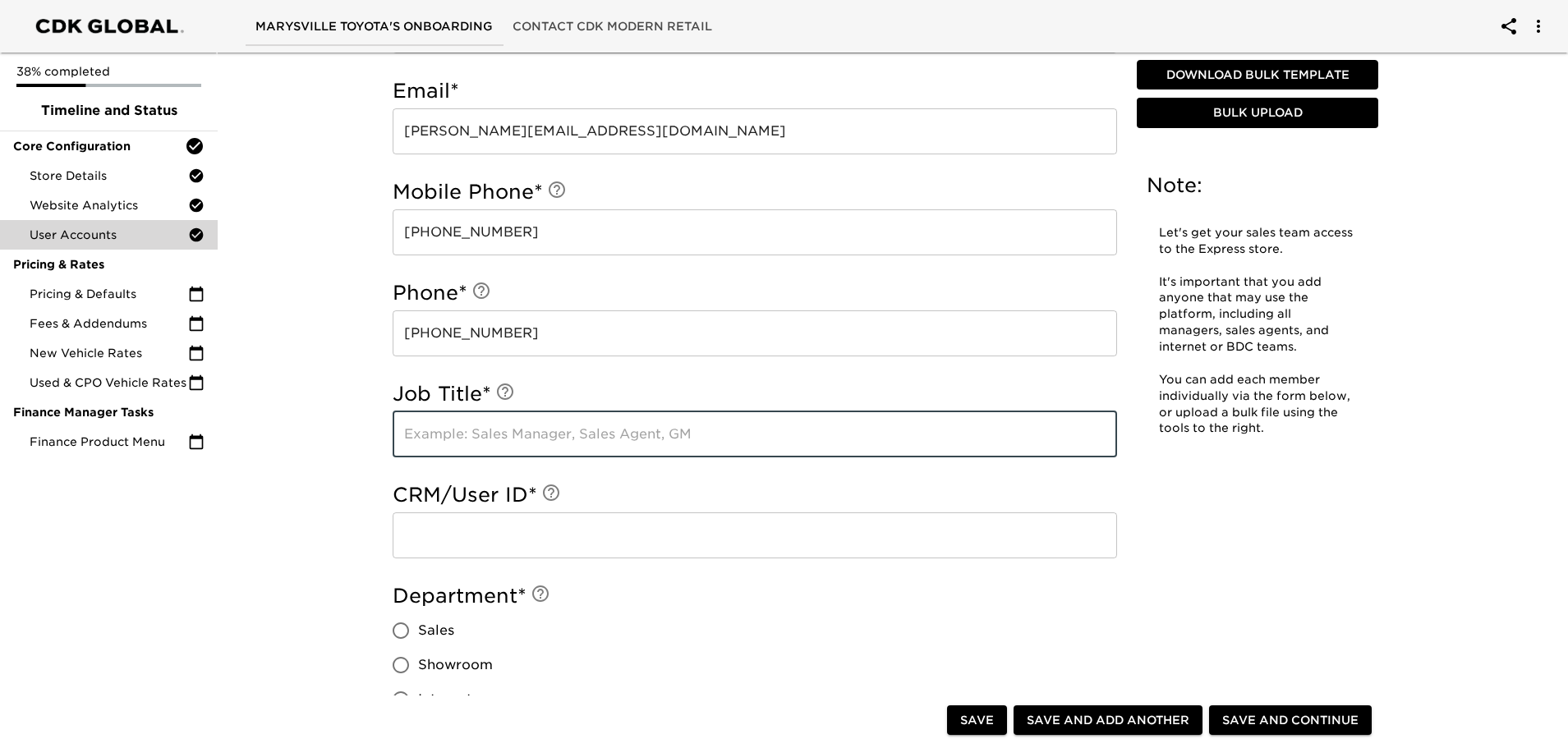
type input "U"
type input "Preowned Manager"
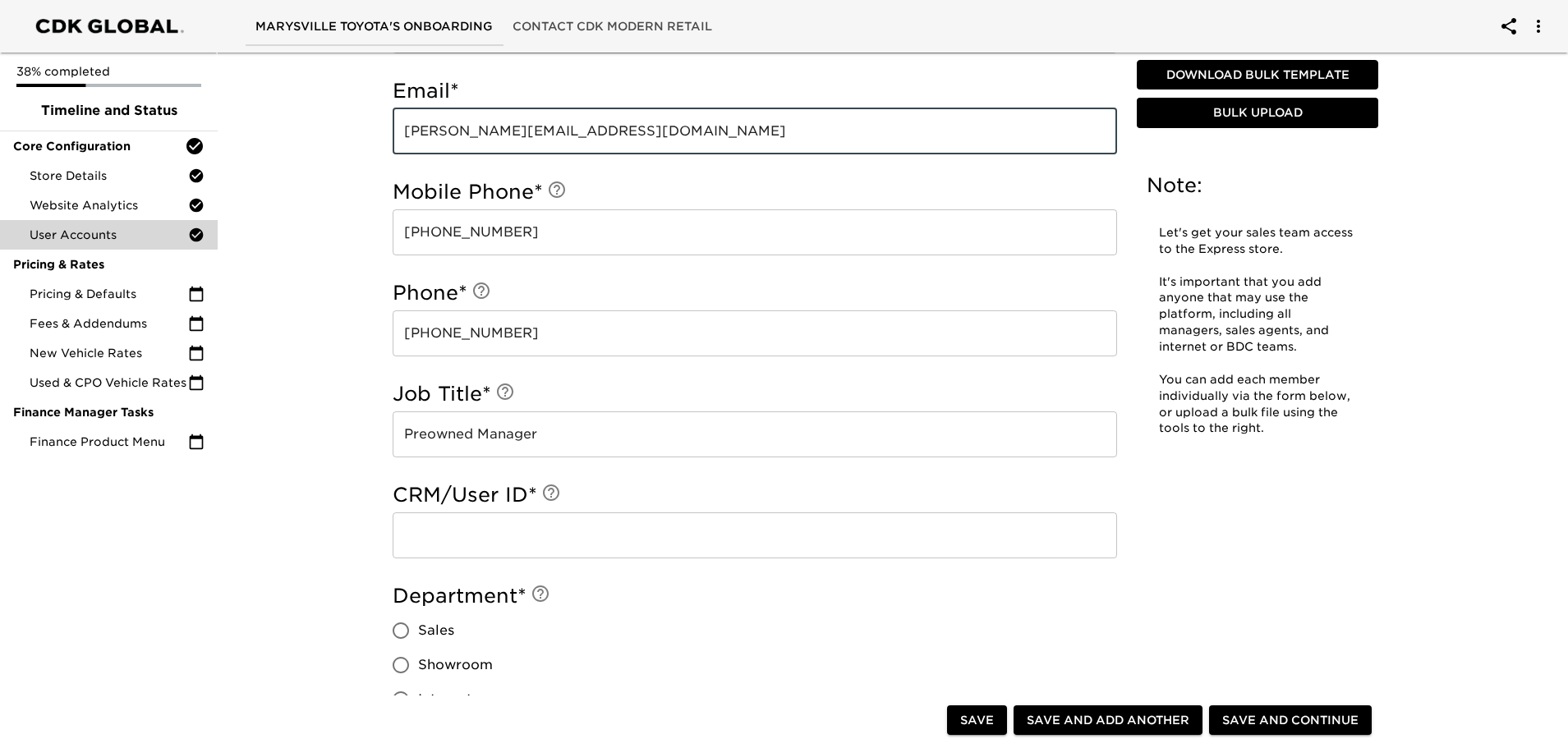
drag, startPoint x: 593, startPoint y: 136, endPoint x: 406, endPoint y: 135, distance: 187.0
click at [406, 135] on input "[PERSON_NAME][EMAIL_ADDRESS][DOMAIN_NAME]" at bounding box center [755, 132] width 725 height 46
click at [412, 533] on input "text" at bounding box center [755, 535] width 725 height 46
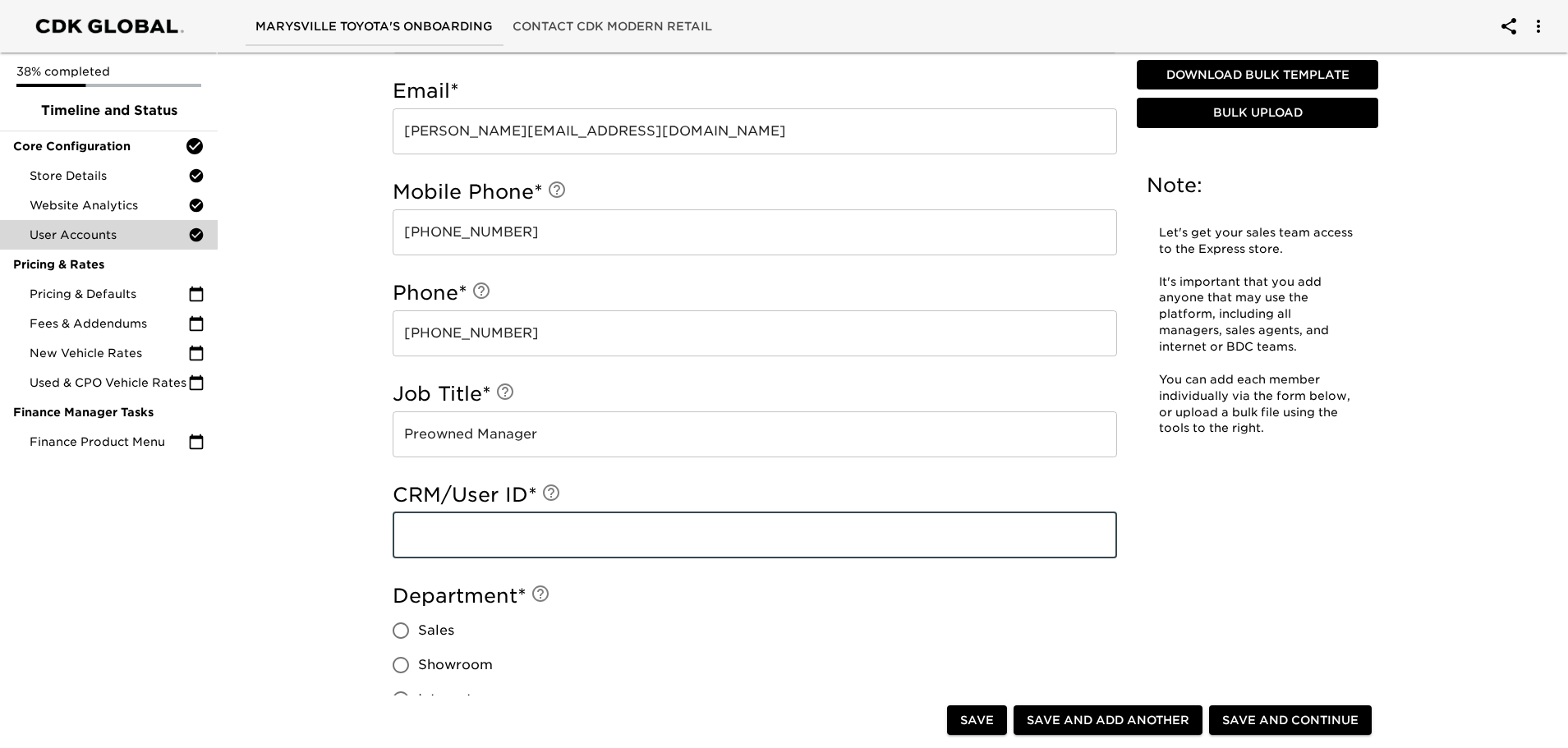
paste input "[PERSON_NAME][EMAIL_ADDRESS][DOMAIN_NAME]"
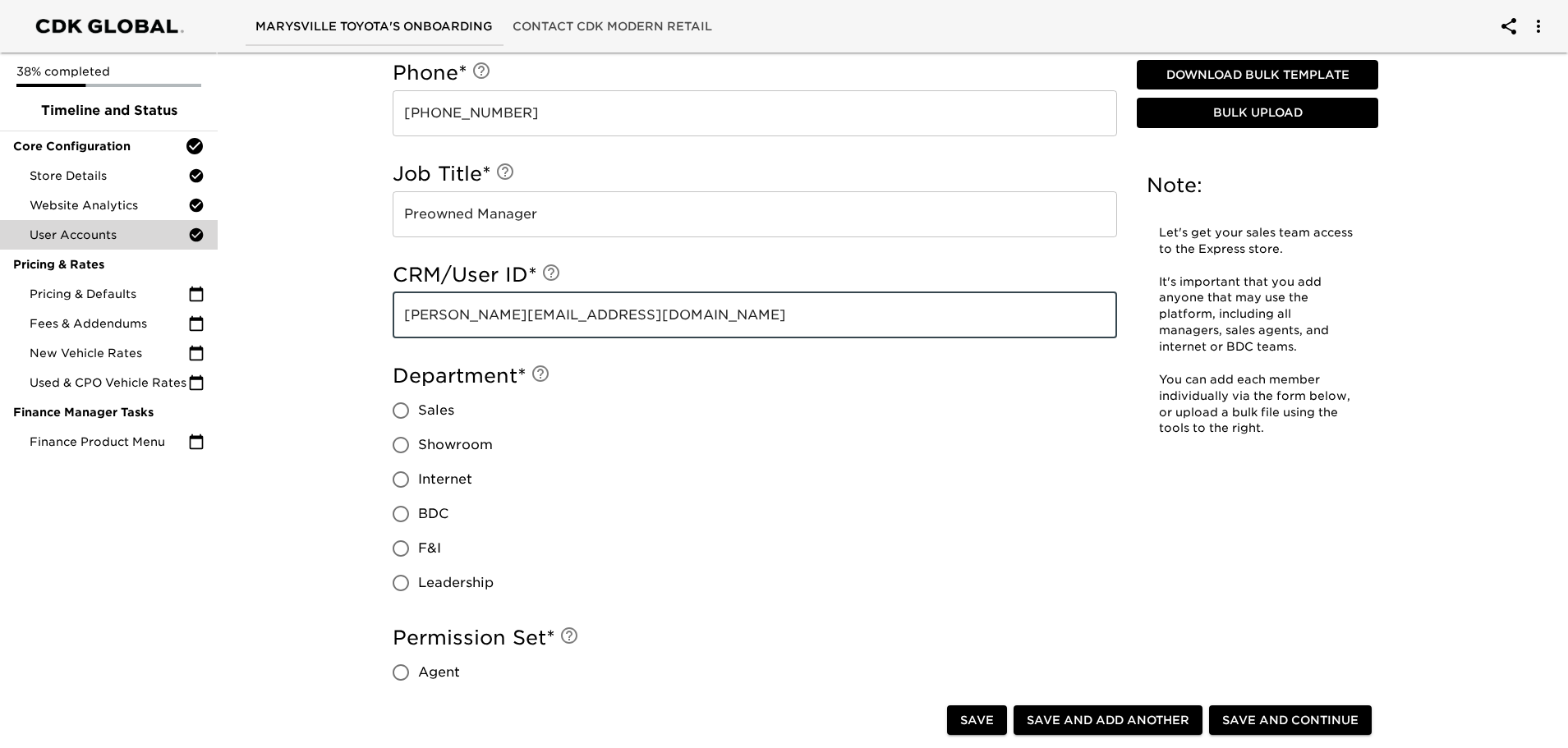
scroll to position [994, 0]
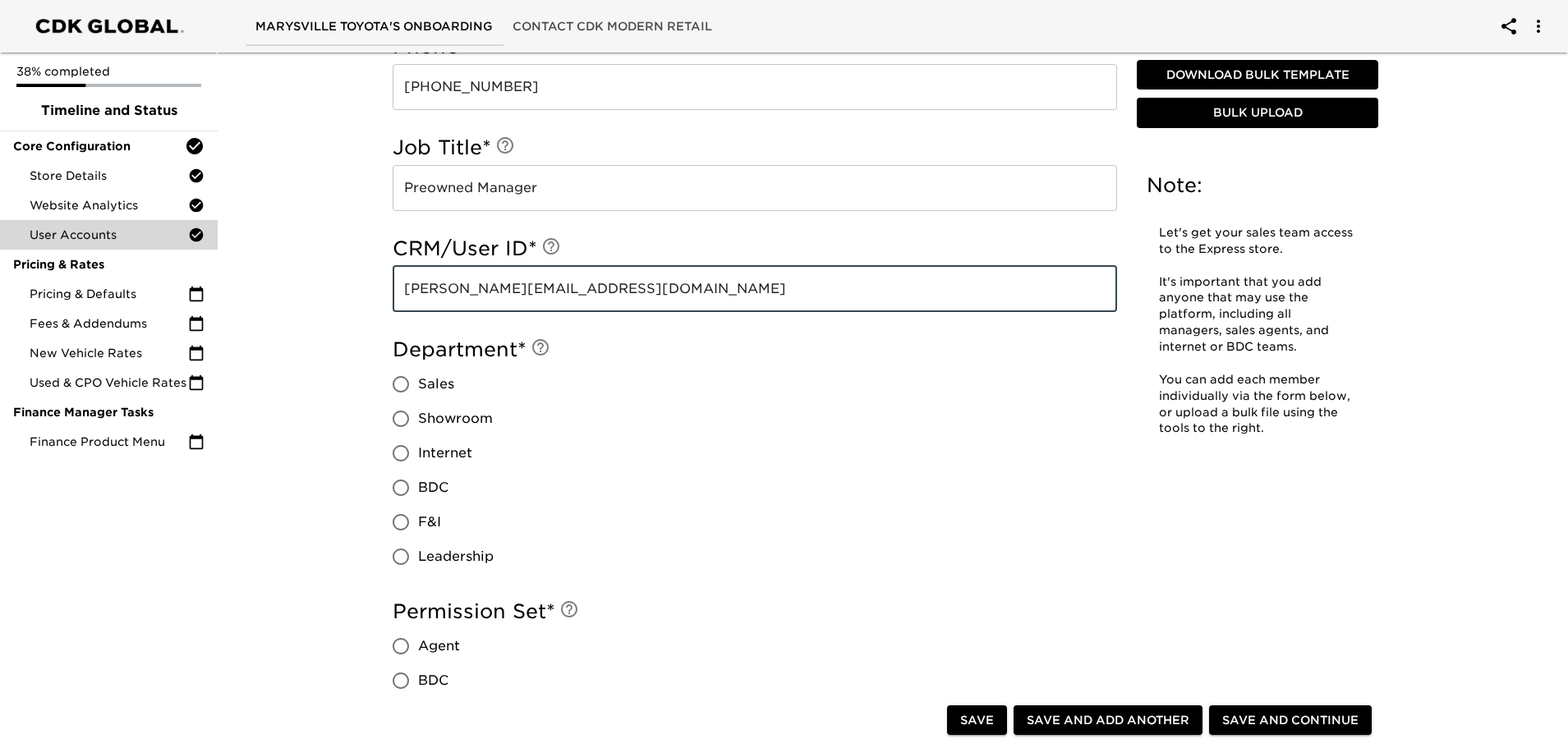
type input "[PERSON_NAME][EMAIL_ADDRESS][DOMAIN_NAME]"
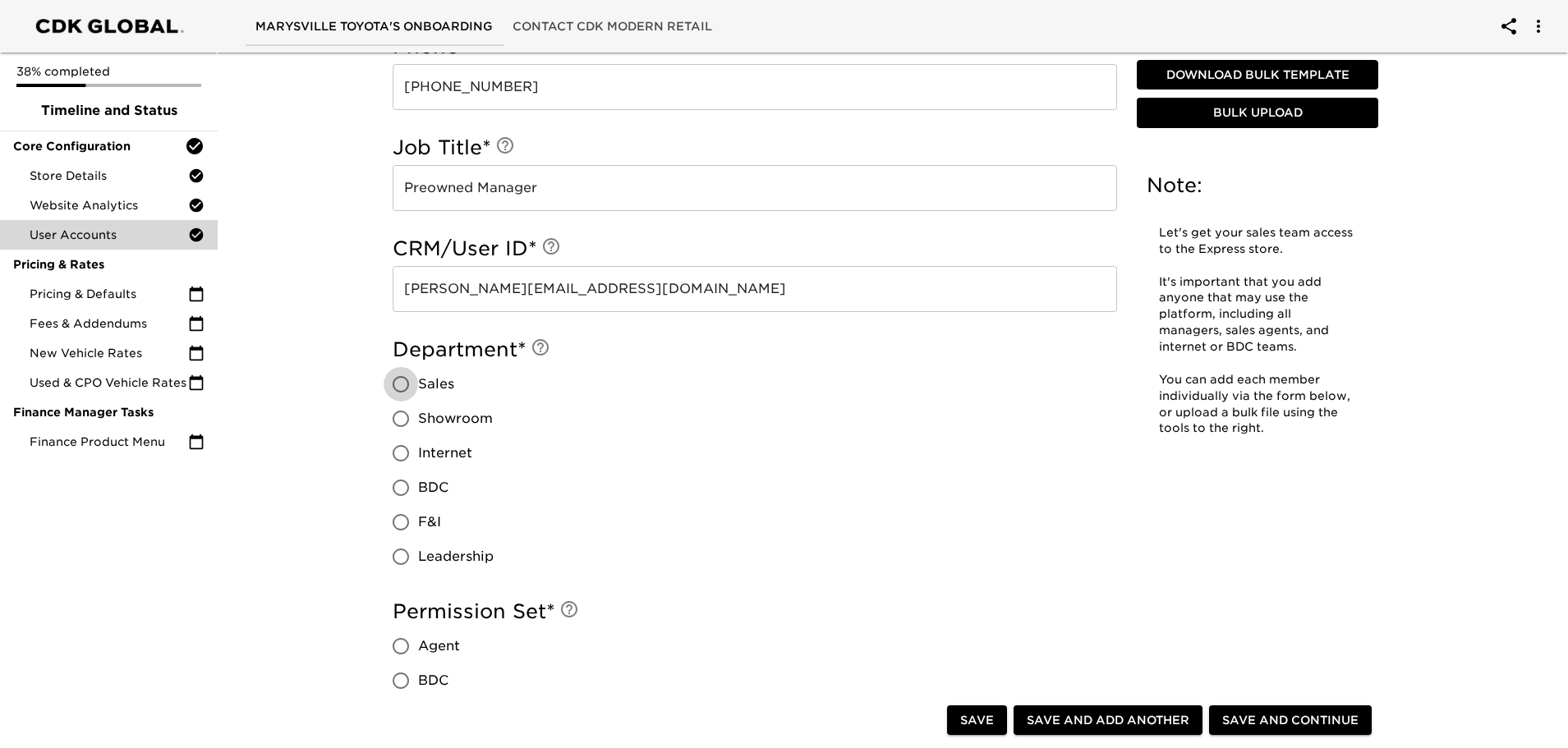
click at [405, 386] on input "Sales" at bounding box center [400, 384] width 35 height 35
radio input "true"
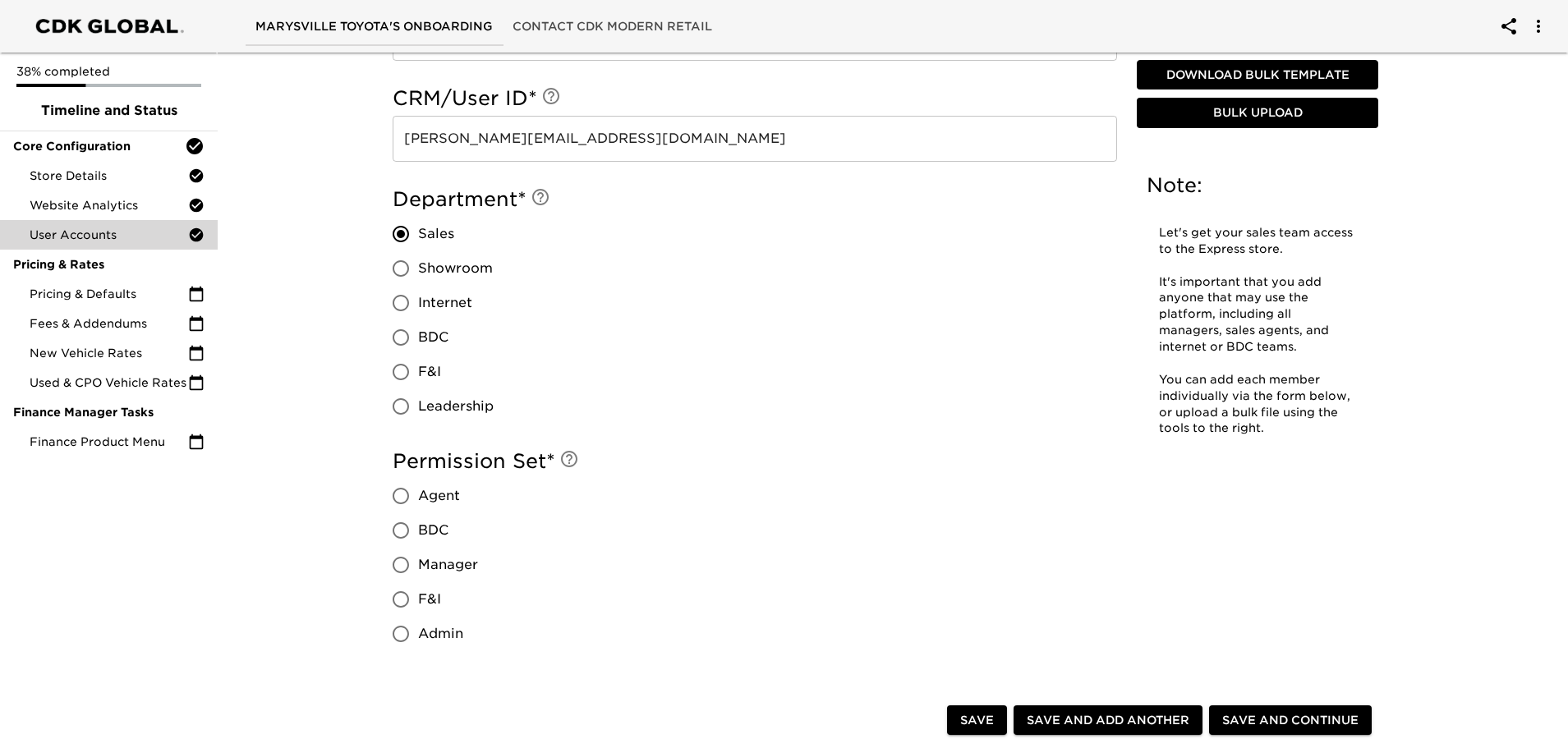
scroll to position [1159, 0]
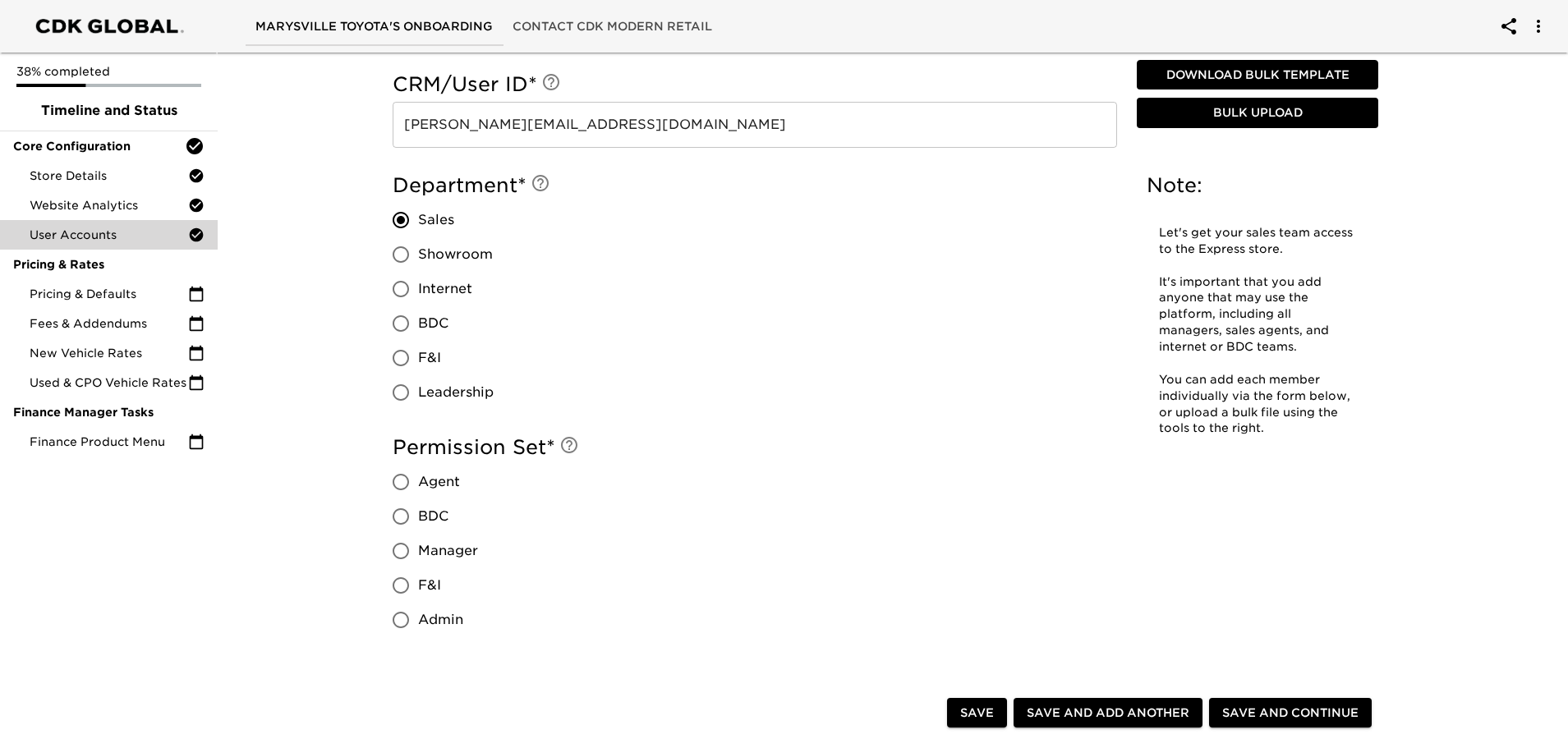
click at [397, 548] on input "Manager" at bounding box center [400, 550] width 35 height 35
radio input "true"
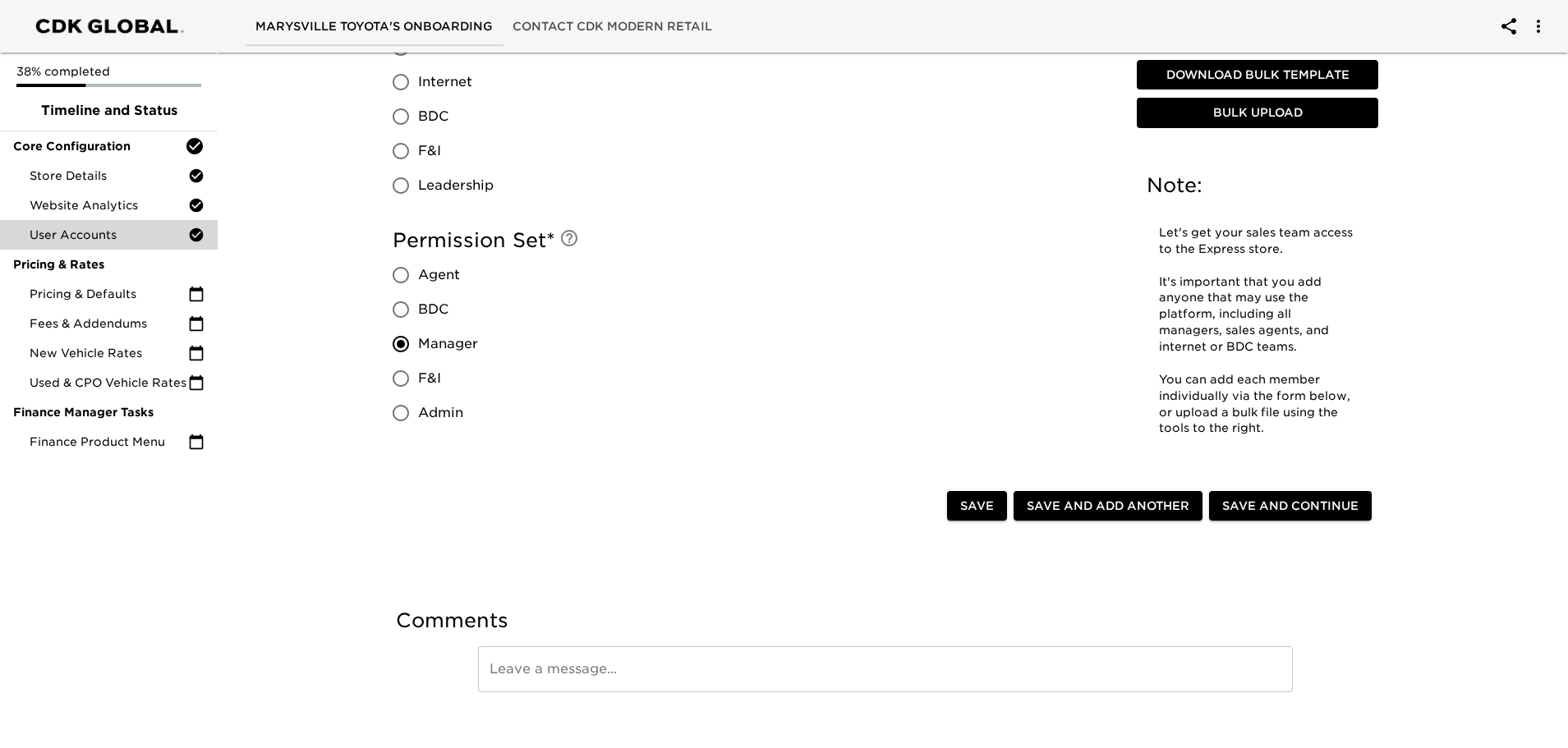
scroll to position [1386, 0]
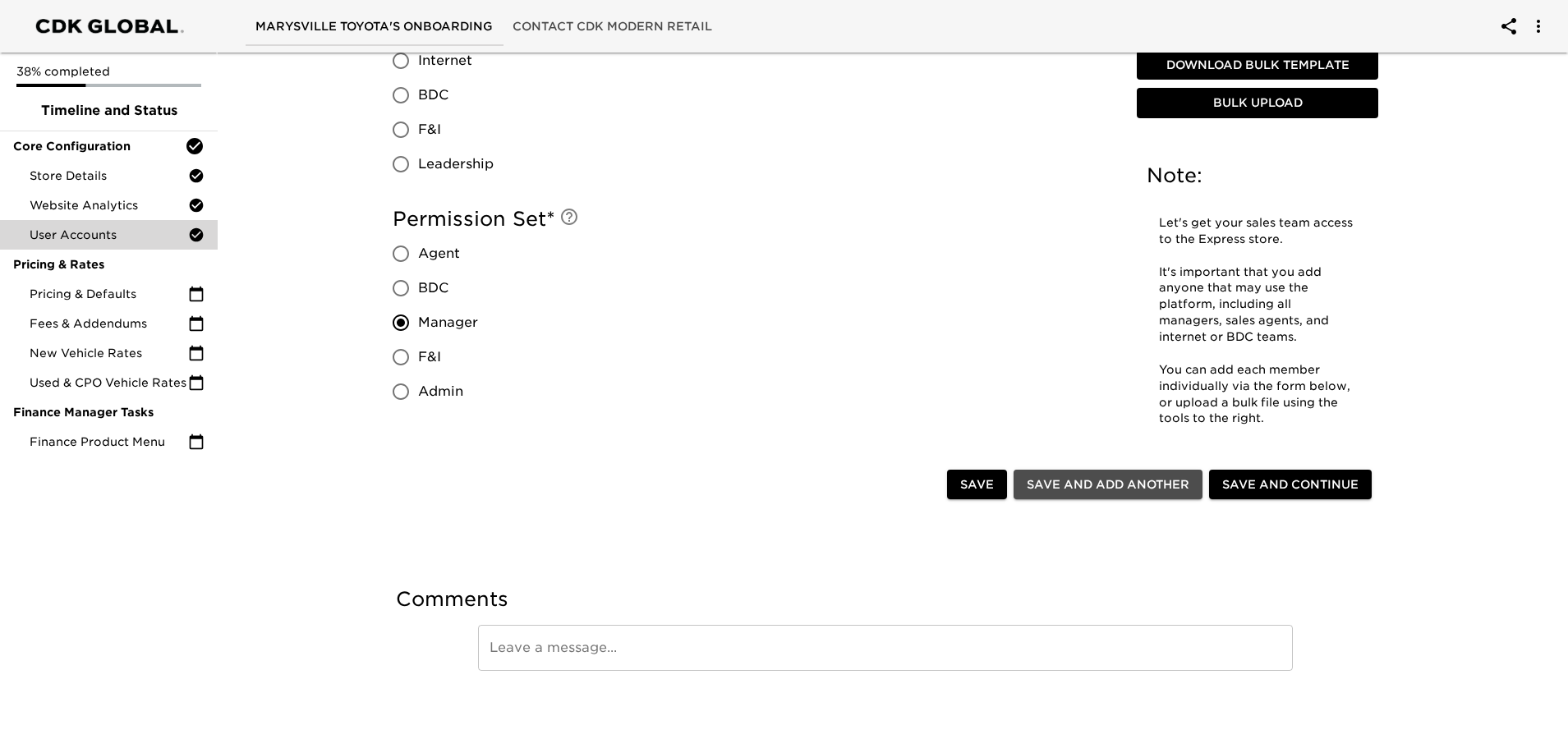
click at [1107, 479] on span "Save and Add Another" at bounding box center [1108, 485] width 162 height 21
radio input "false"
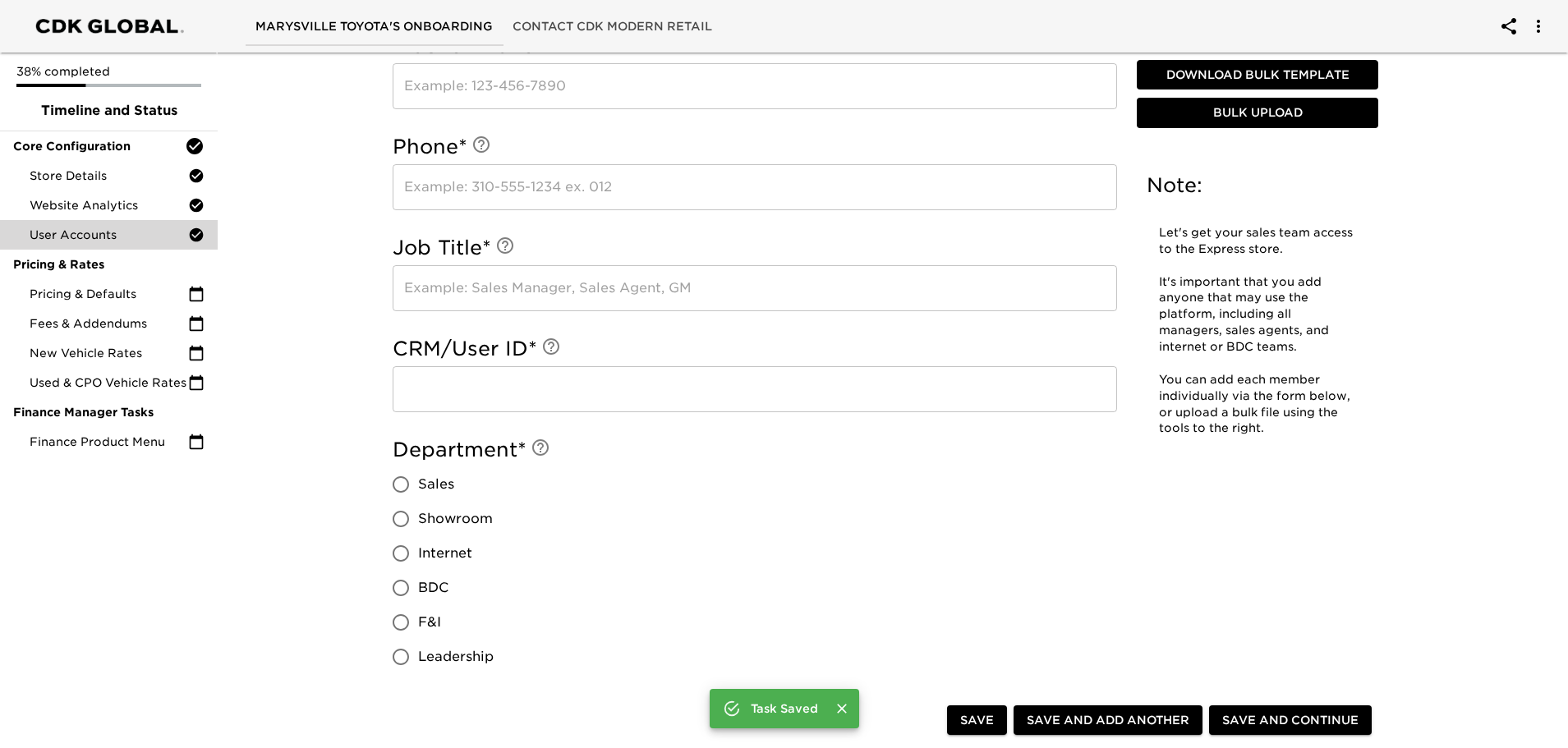
scroll to position [484, 0]
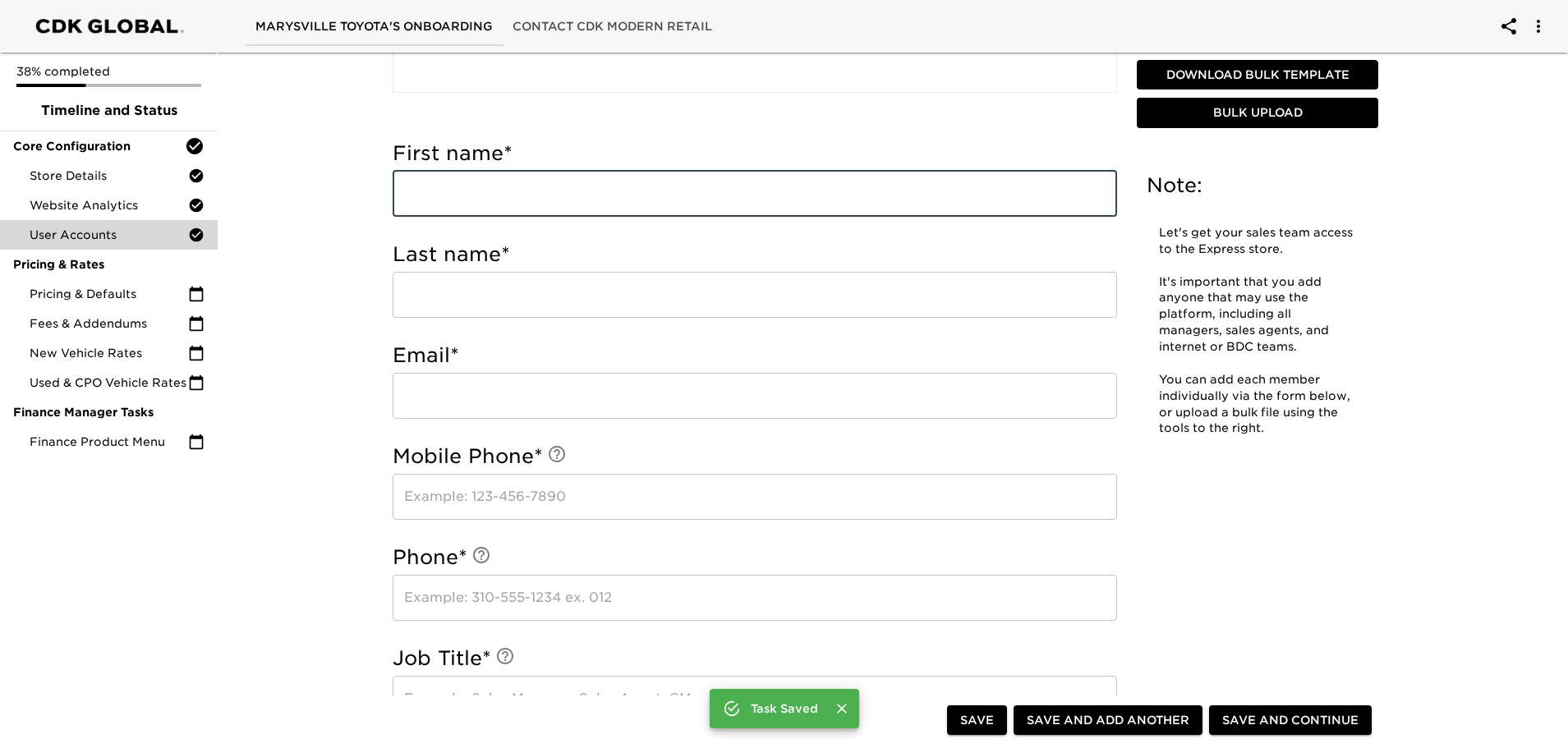
click at [444, 198] on input "text" at bounding box center [755, 194] width 725 height 46
type input "[PERSON_NAME]"
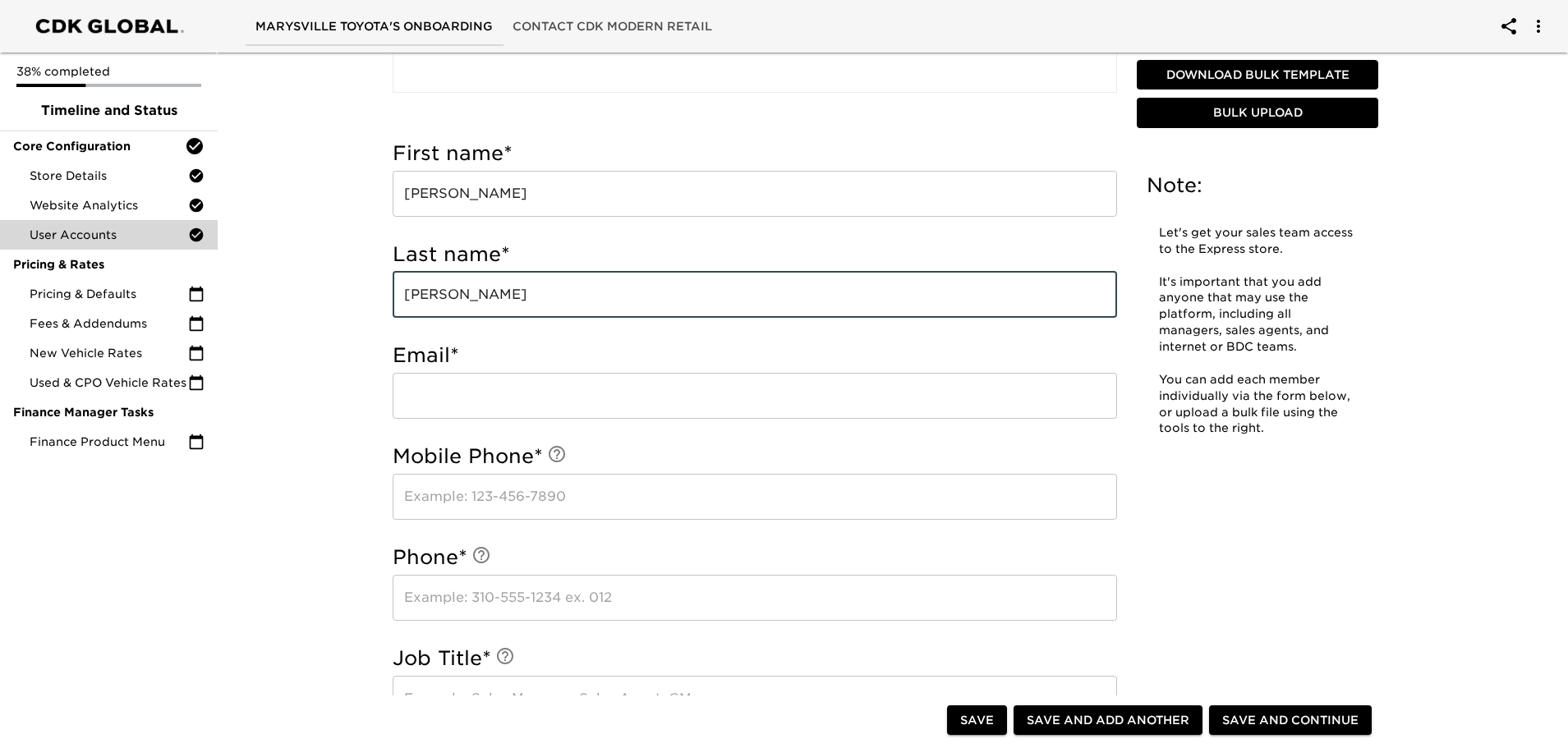
type input "[PERSON_NAME]"
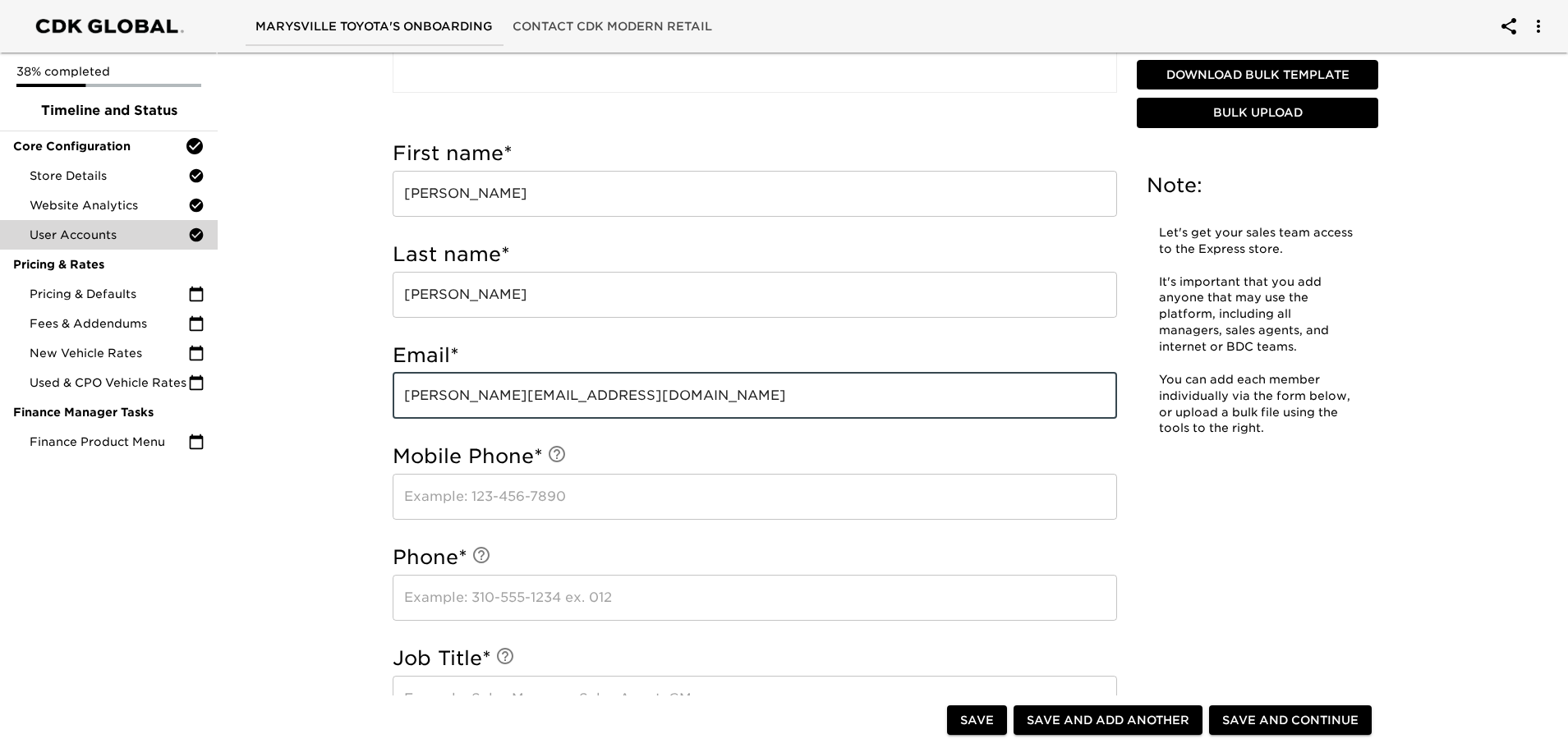
type input "[PERSON_NAME][EMAIL_ADDRESS][DOMAIN_NAME]"
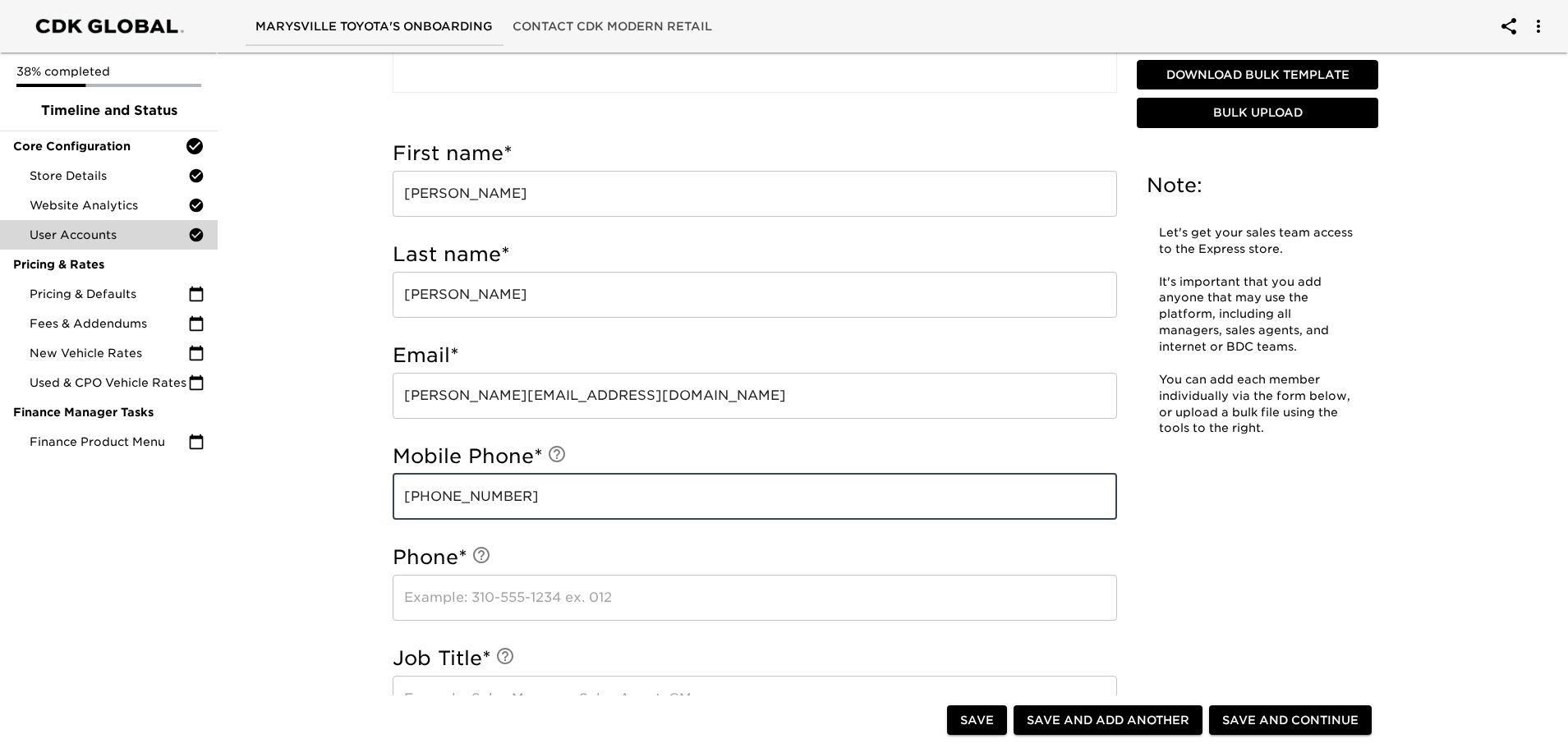
type input "[PHONE_NUMBER]"
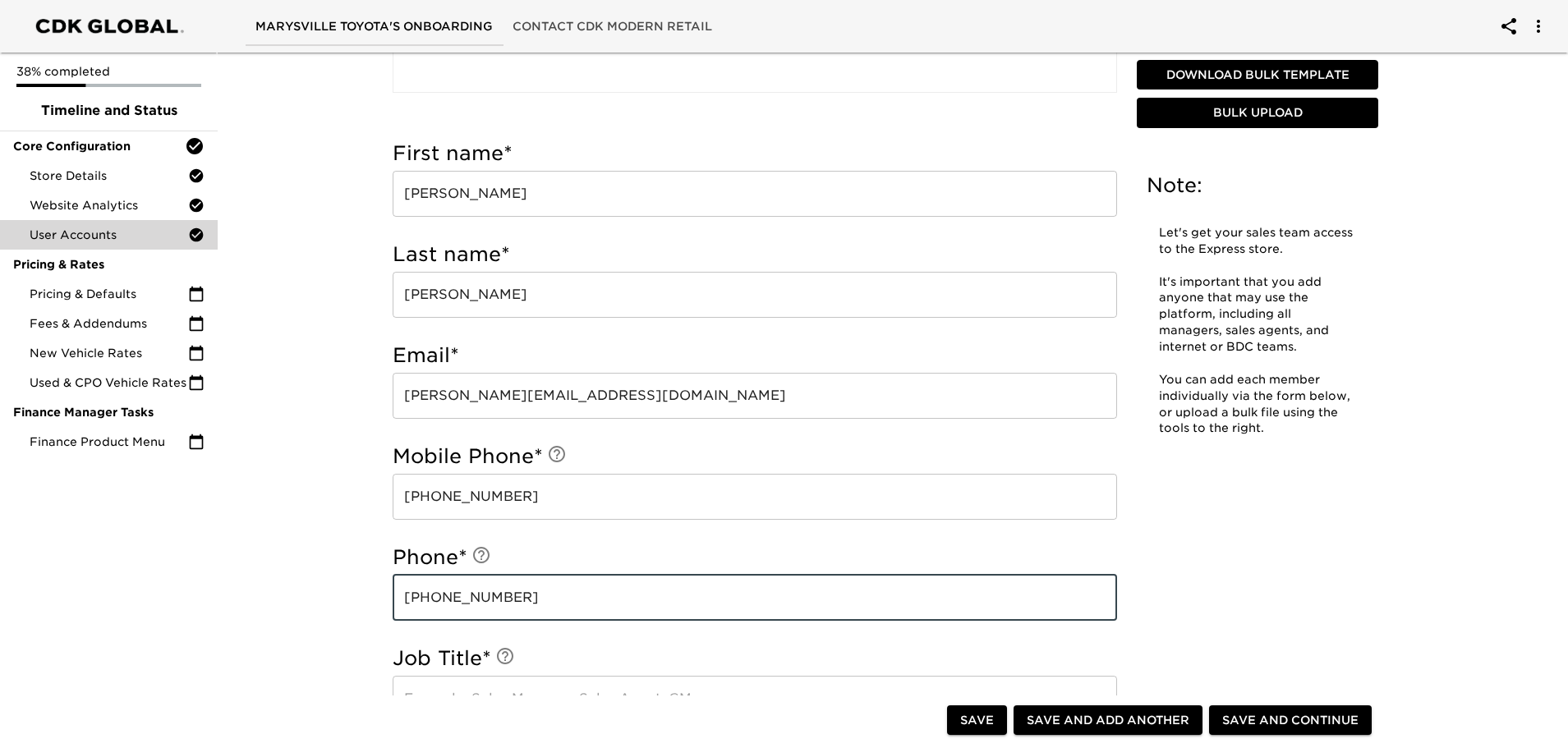
type input "[PHONE_NUMBER]"
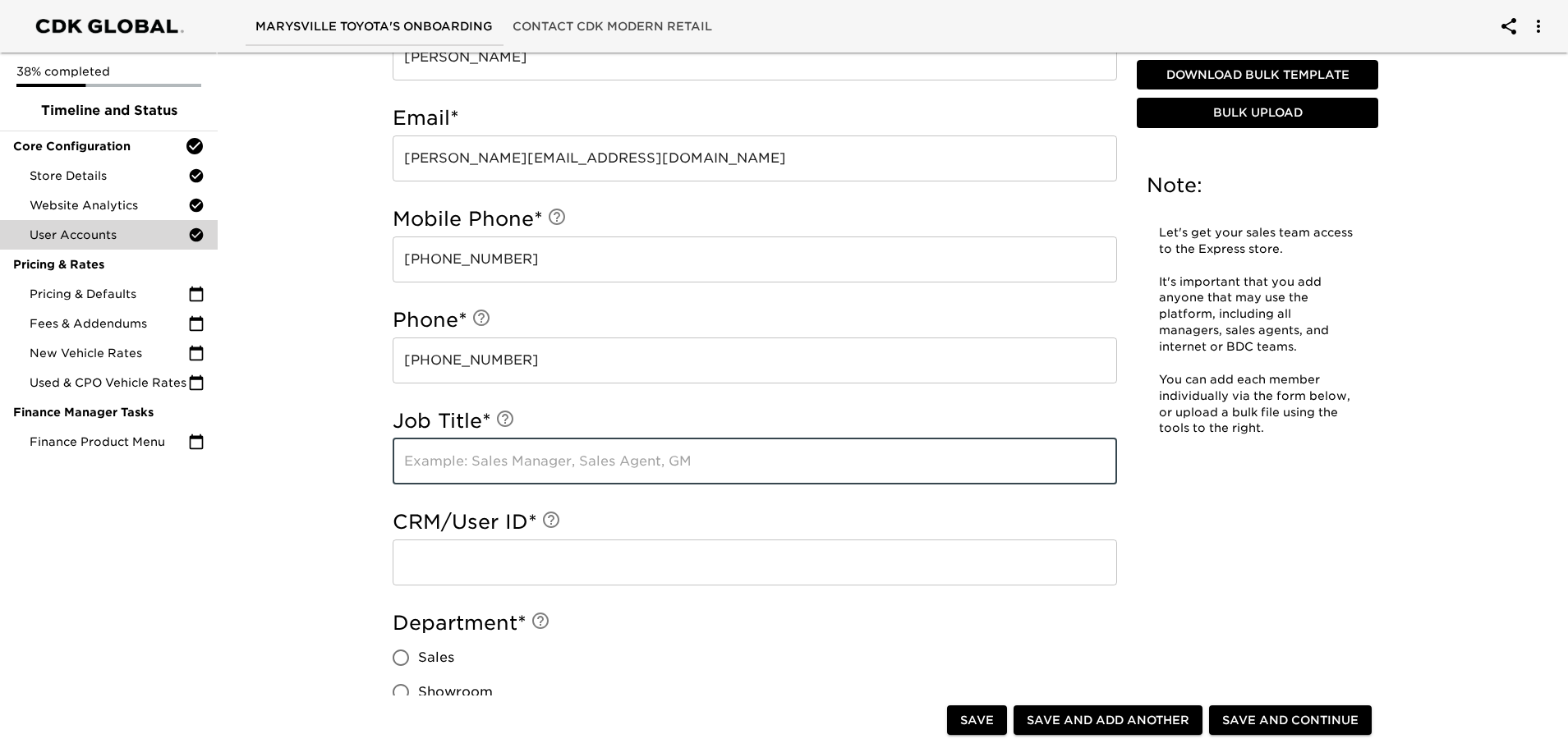
scroll to position [730, 0]
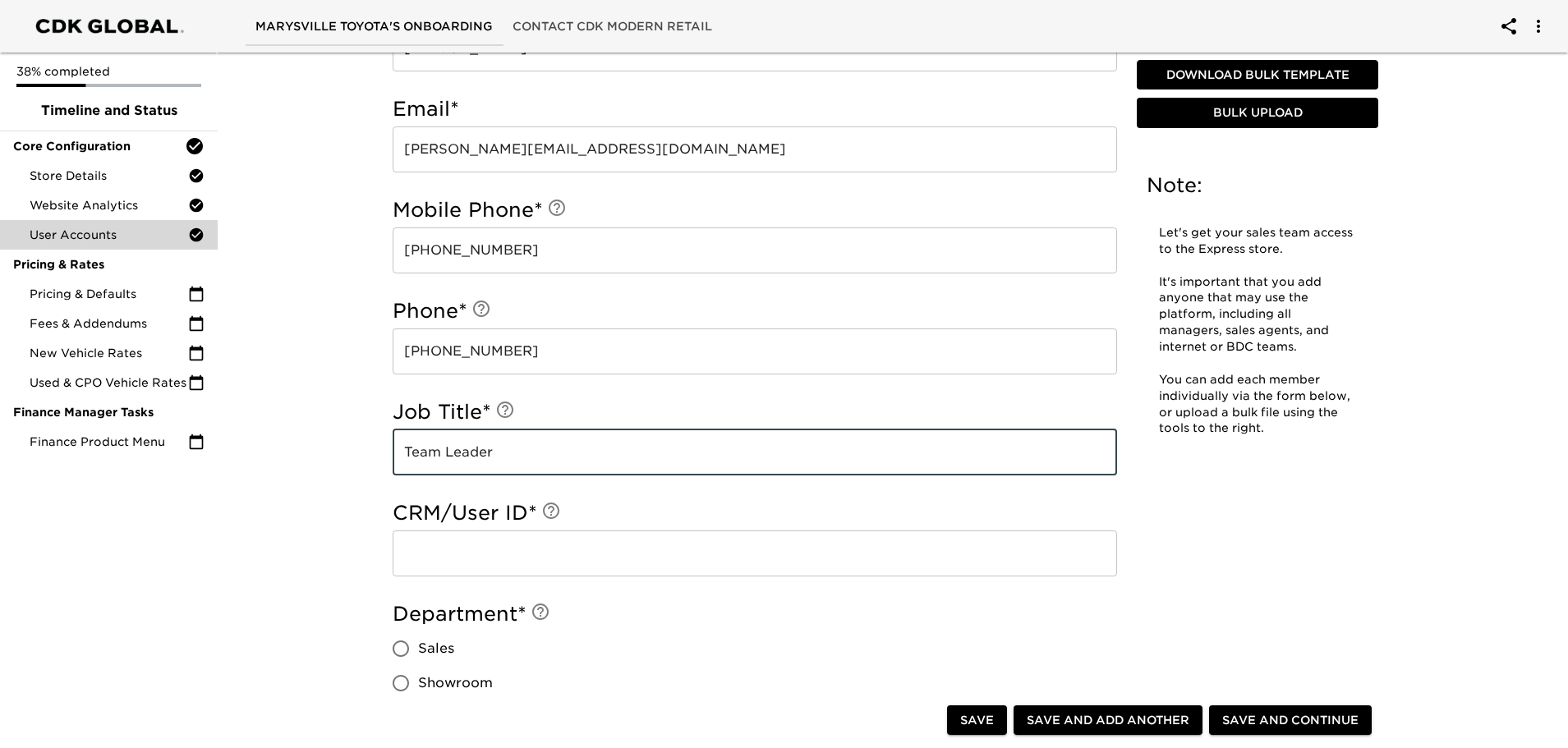
type input "Team Leader"
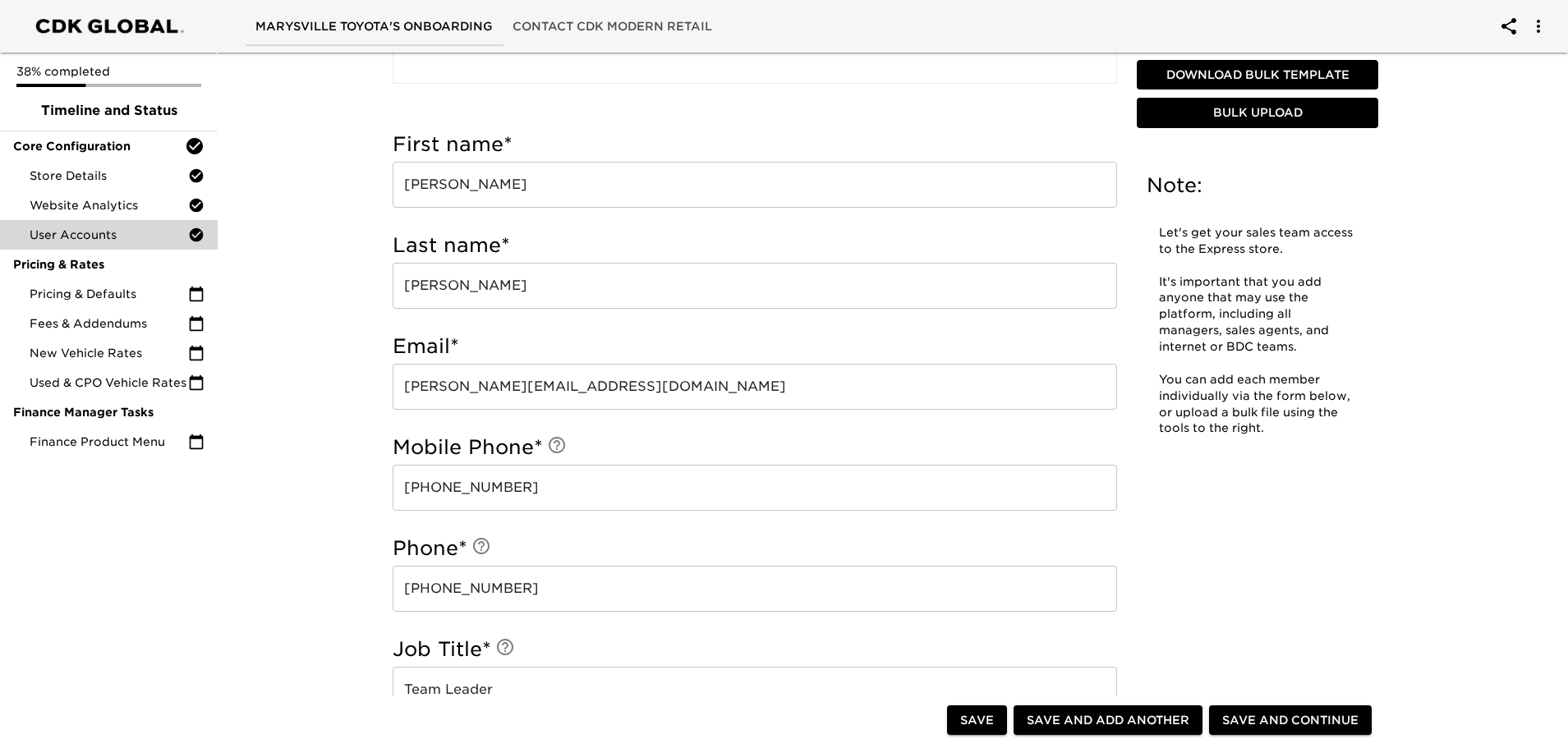
scroll to position [484, 0]
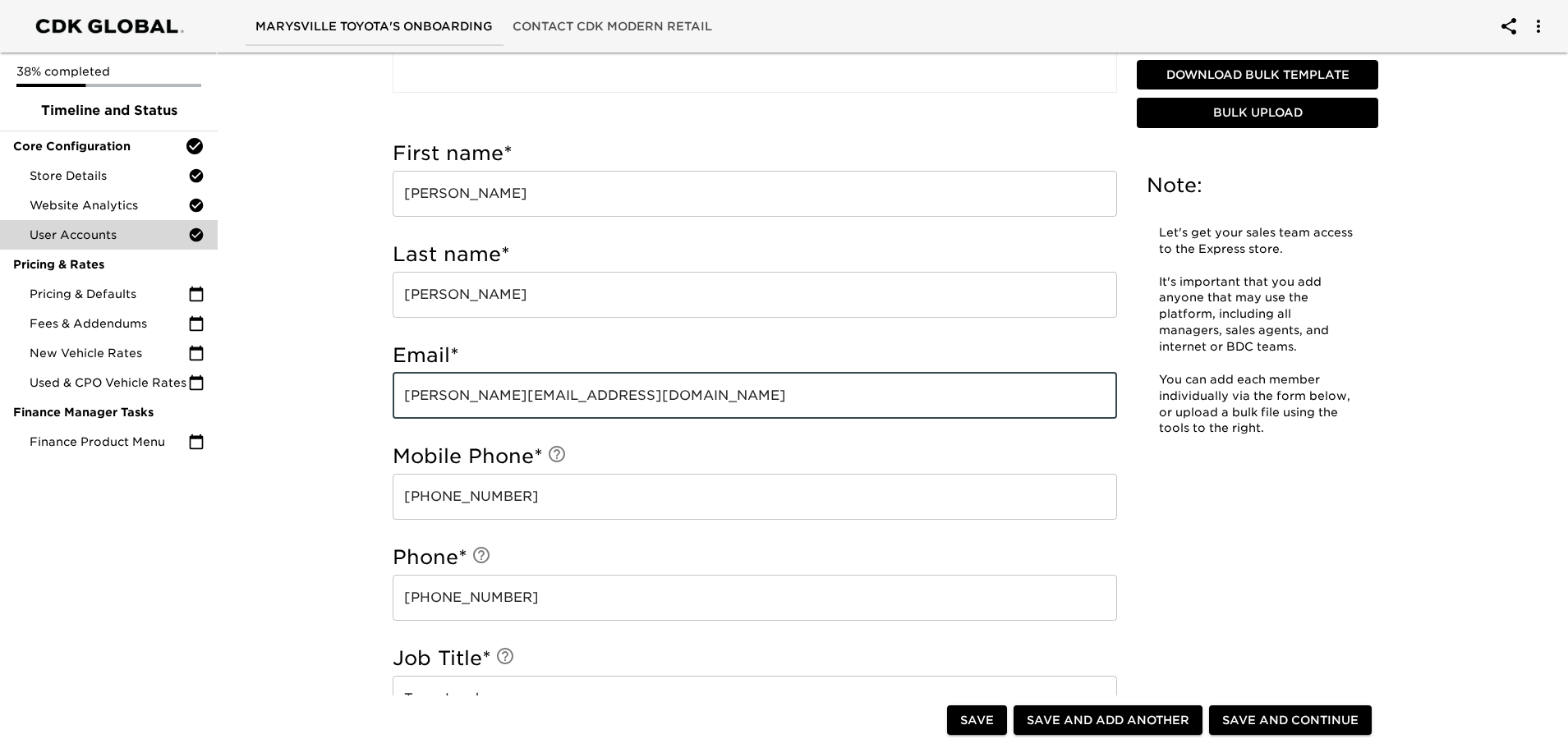
drag, startPoint x: 632, startPoint y: 397, endPoint x: 403, endPoint y: 394, distance: 229.0
click at [397, 398] on input "[PERSON_NAME][EMAIL_ADDRESS][DOMAIN_NAME]" at bounding box center [755, 396] width 725 height 46
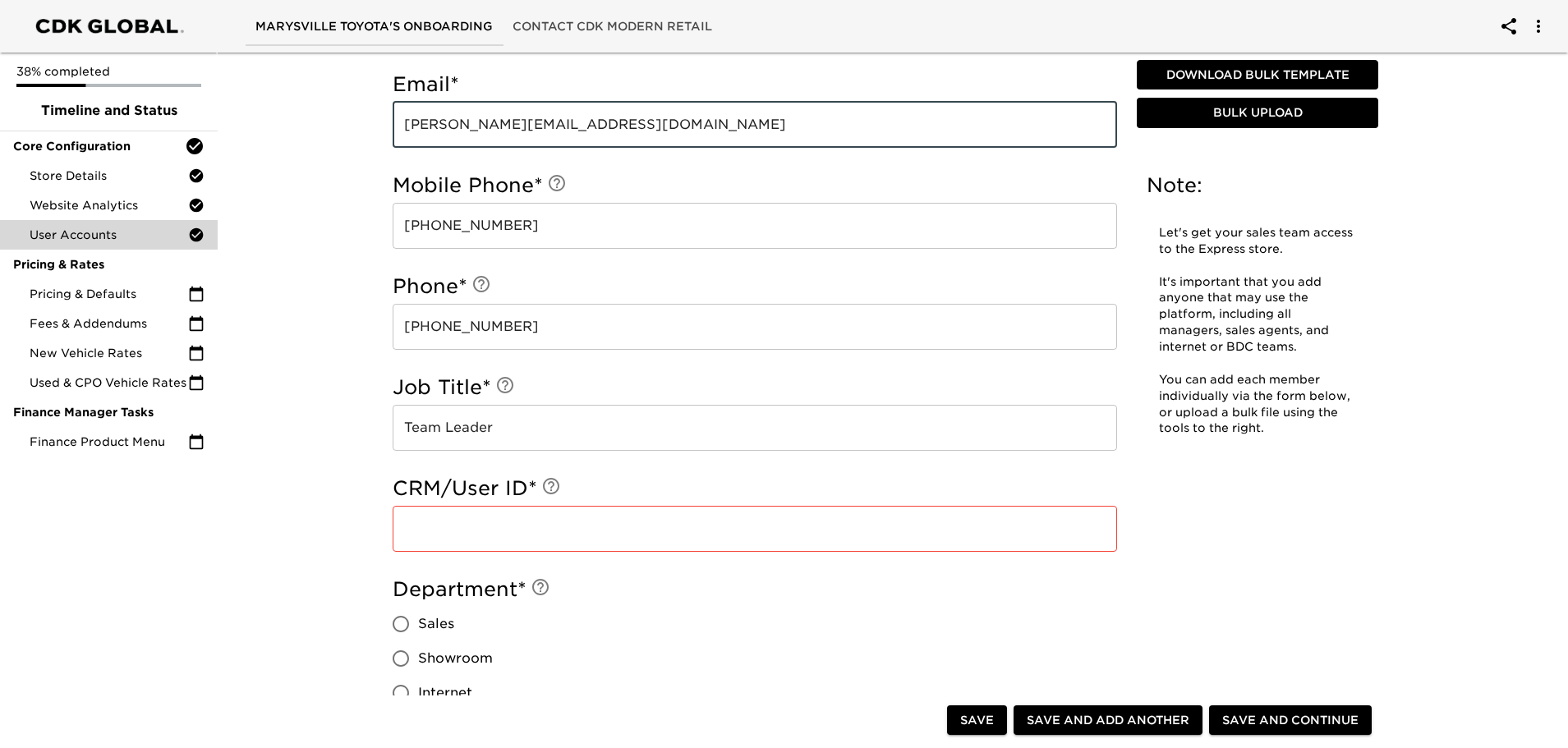
scroll to position [812, 0]
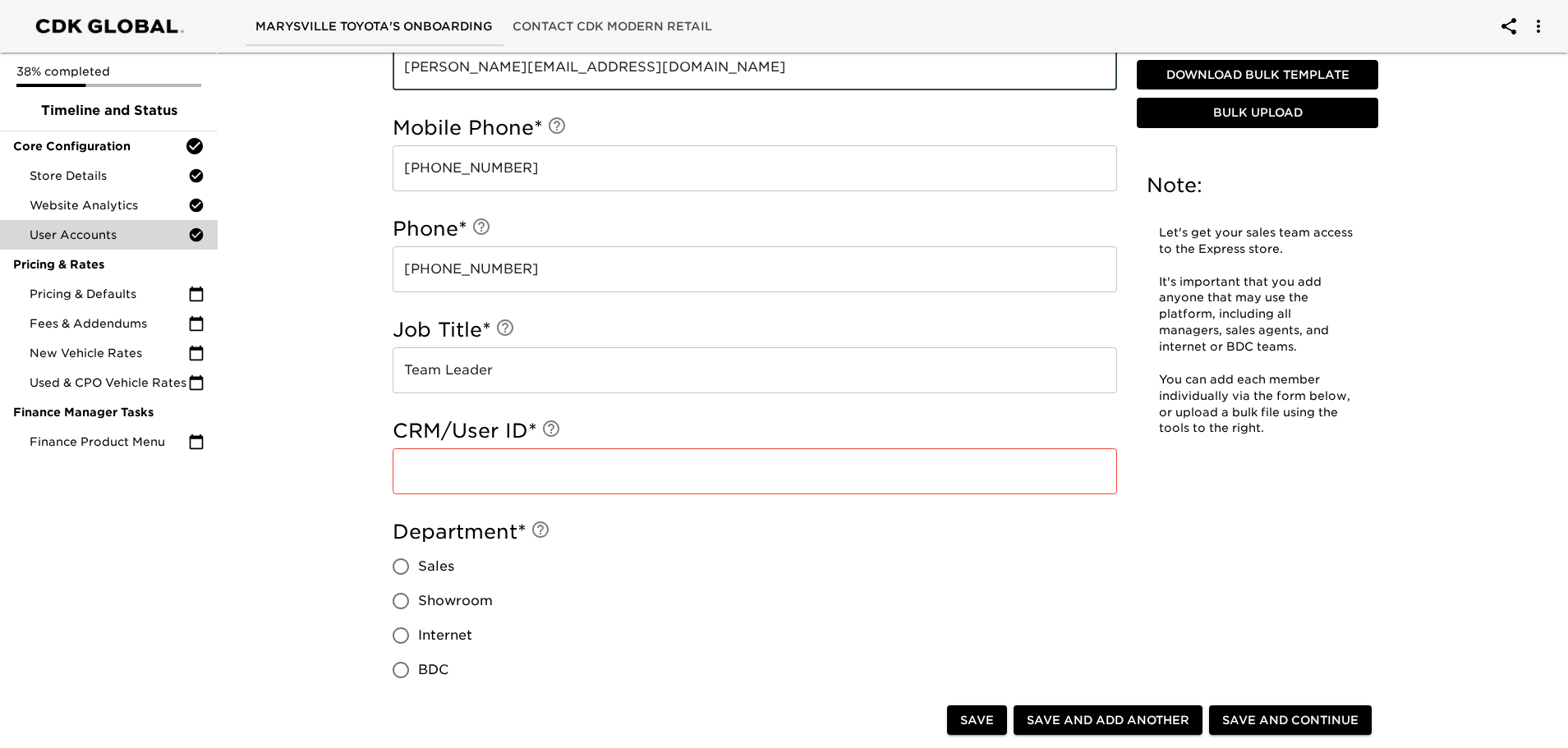
click at [422, 474] on input "text" at bounding box center [755, 471] width 725 height 46
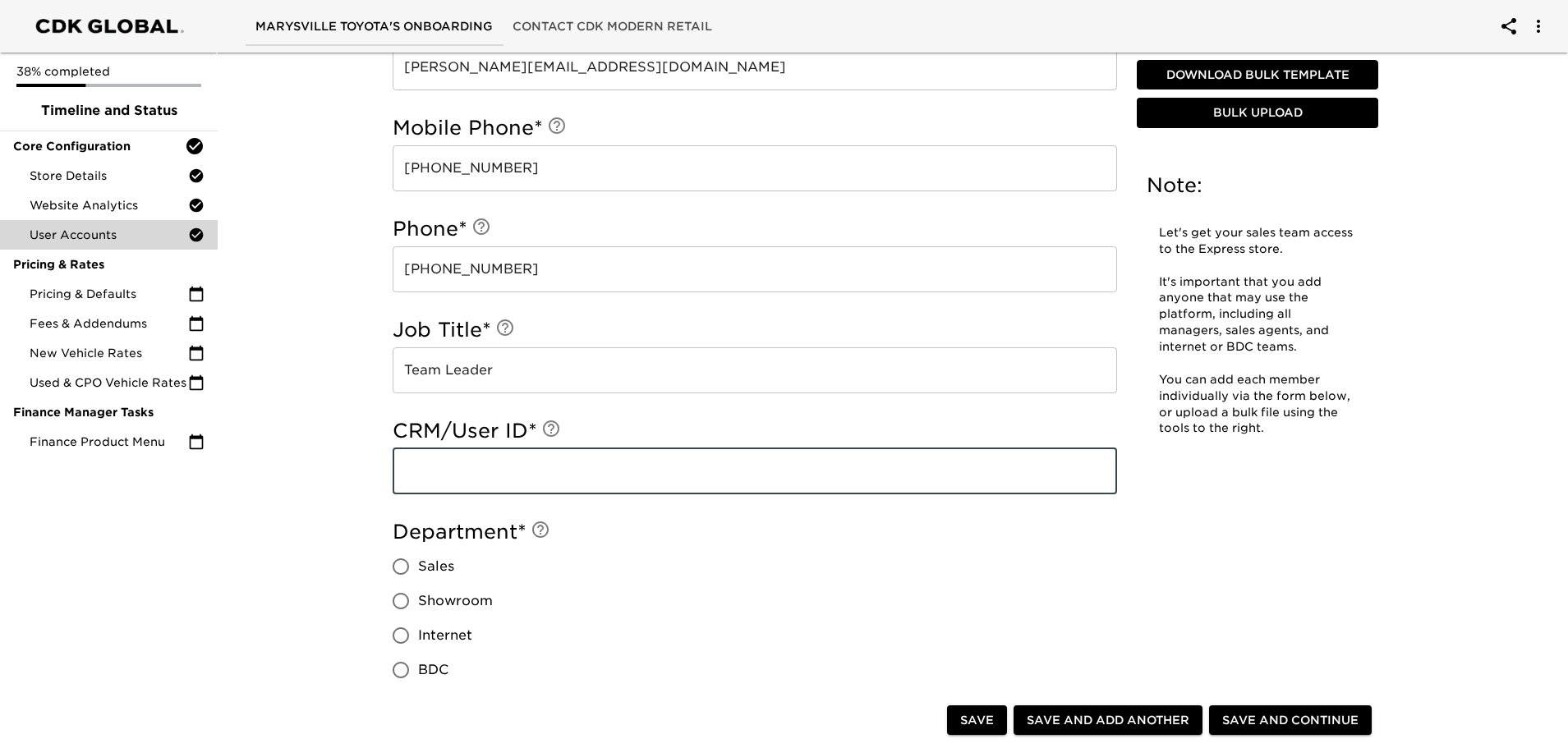
paste input "[PERSON_NAME][EMAIL_ADDRESS][DOMAIN_NAME]"
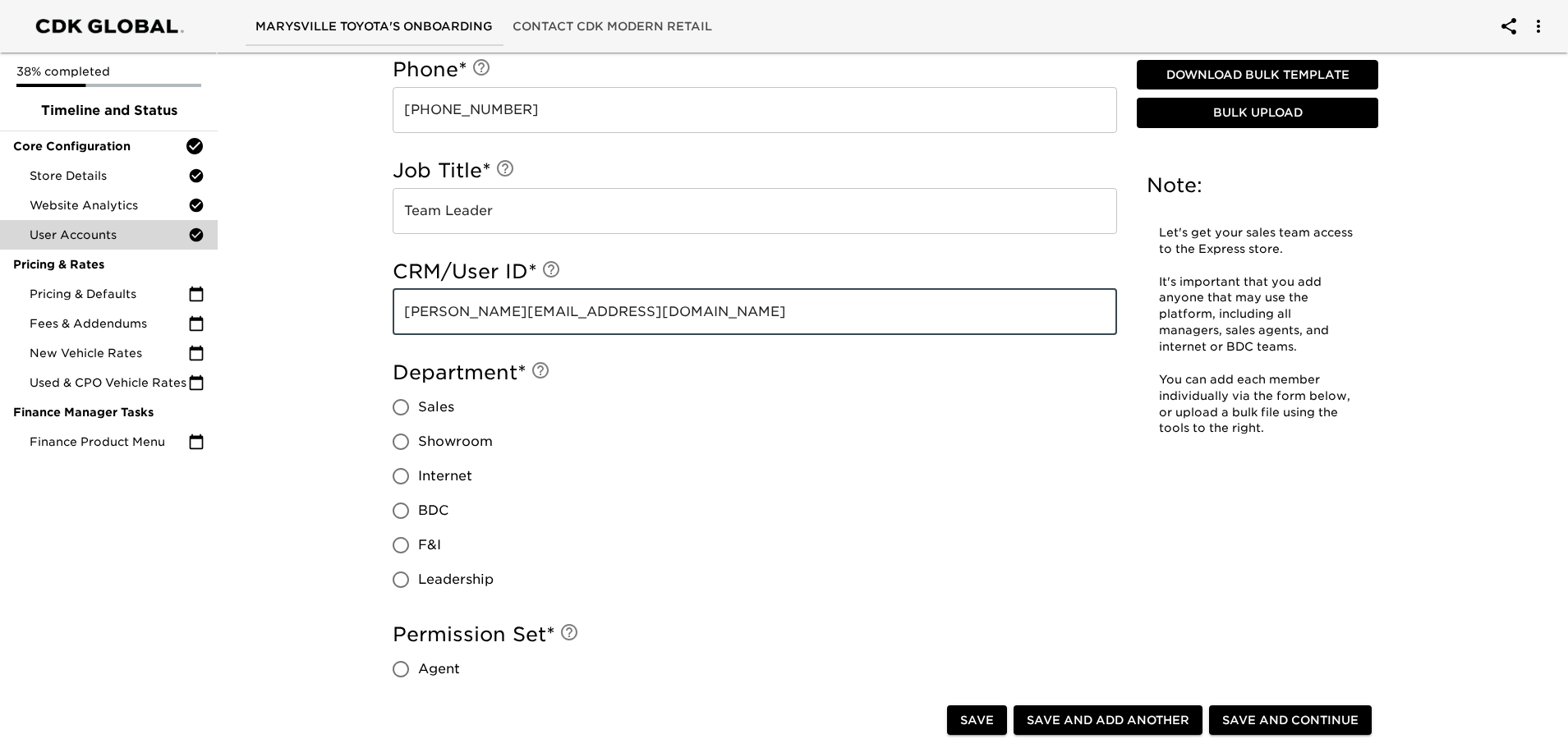
scroll to position [976, 0]
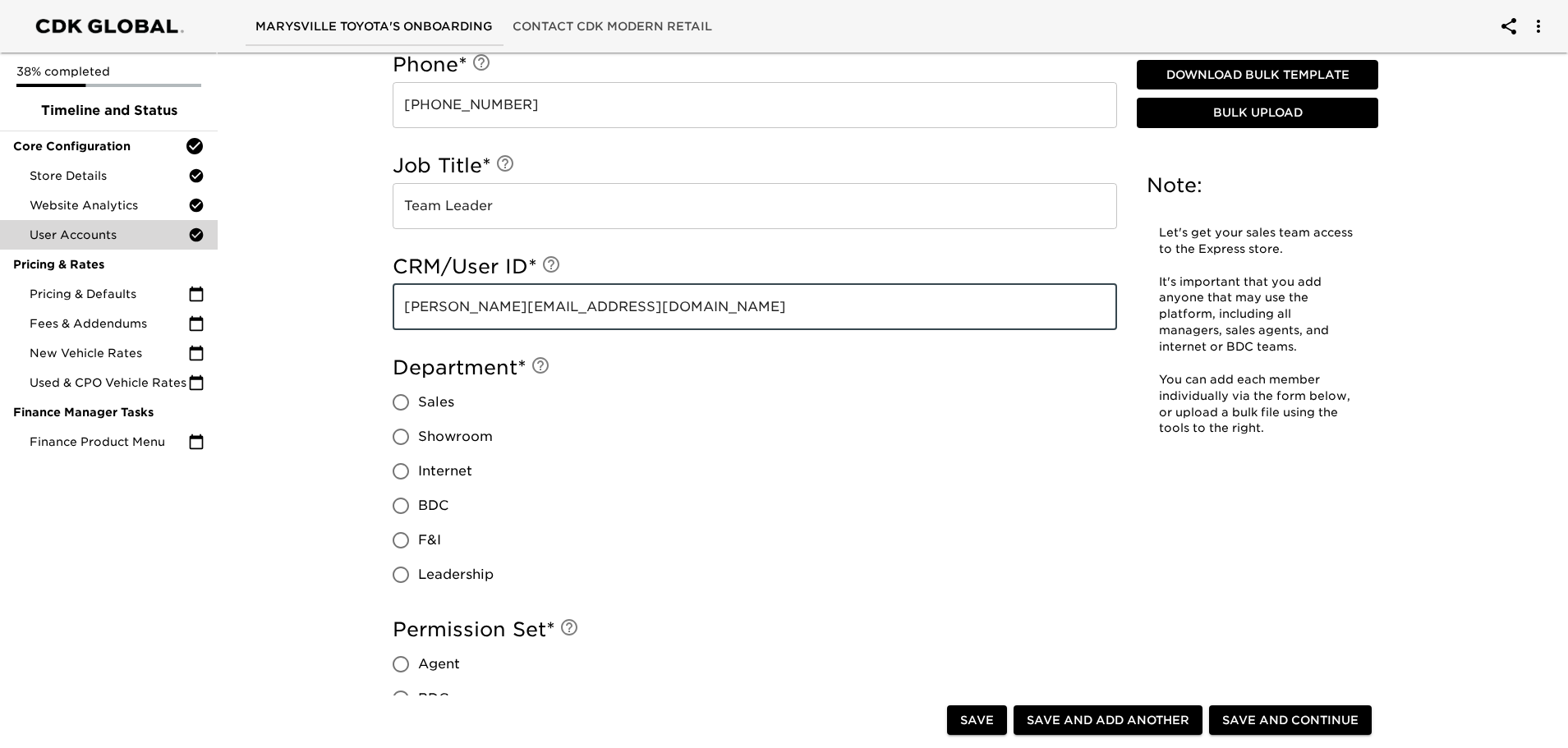
type input "[PERSON_NAME][EMAIL_ADDRESS][DOMAIN_NAME]"
click at [402, 405] on input "Sales" at bounding box center [400, 402] width 35 height 35
radio input "true"
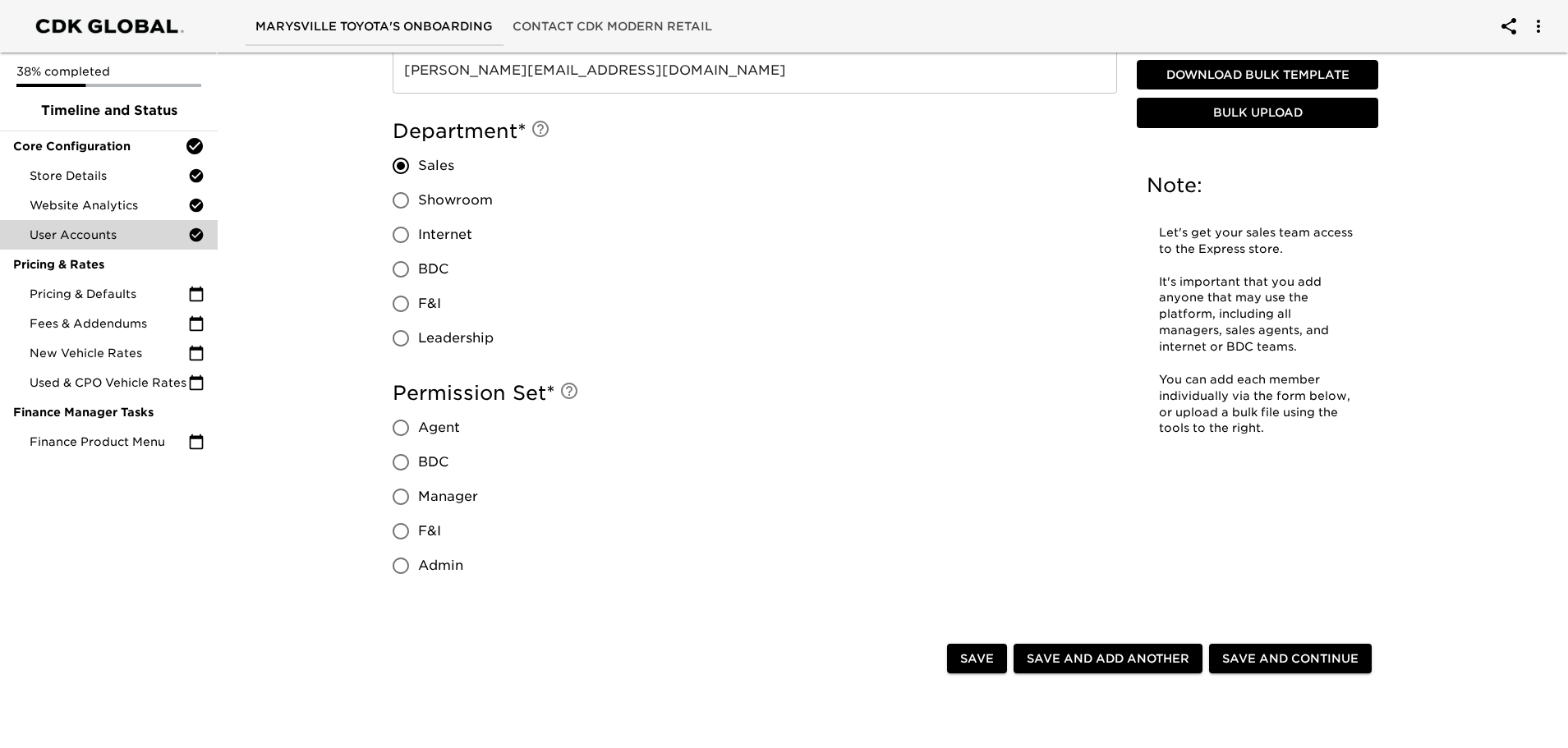
scroll to position [1222, 0]
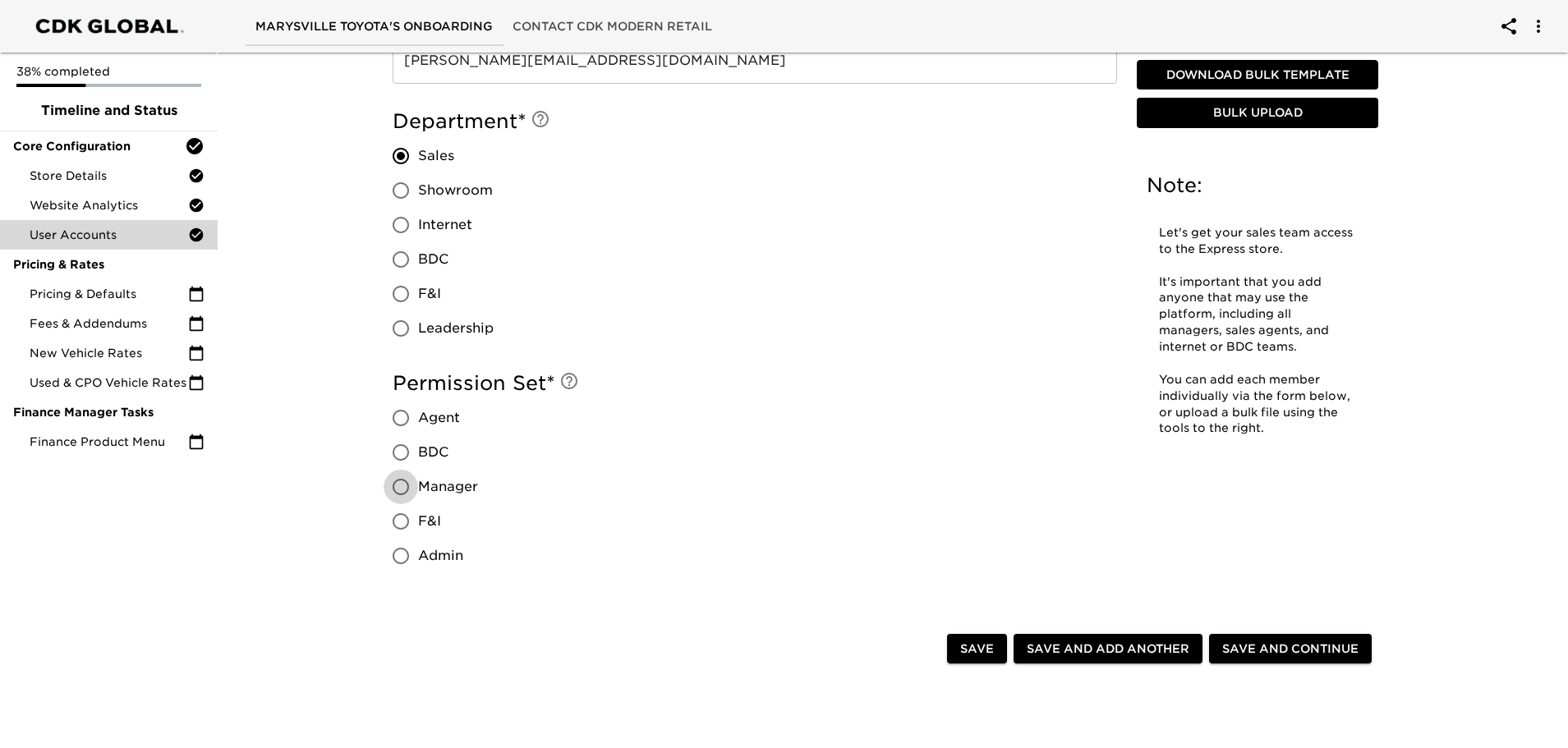
click at [400, 485] on input "Manager" at bounding box center [400, 487] width 35 height 35
radio input "true"
click at [1305, 644] on span "Save and Continue" at bounding box center [1291, 648] width 137 height 21
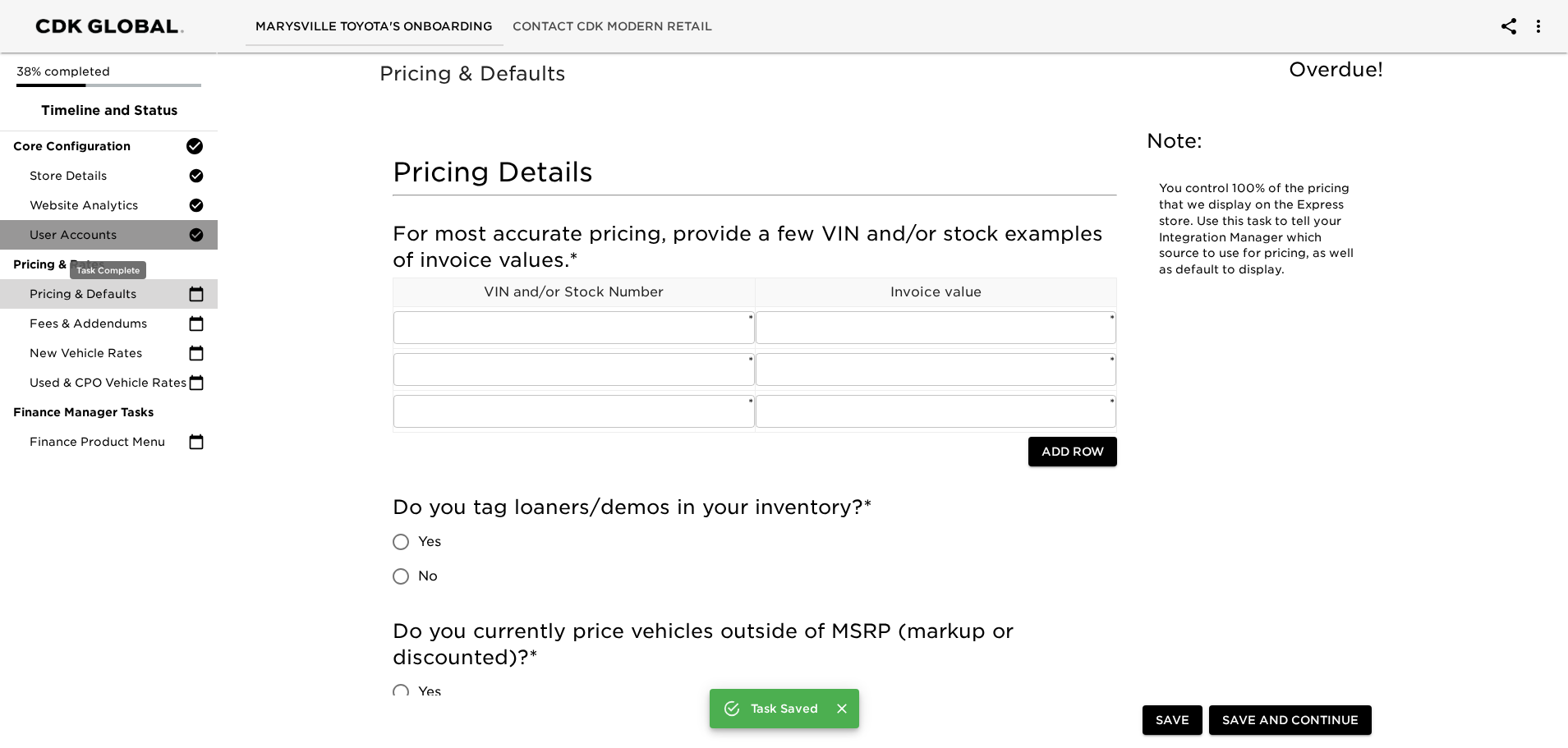
click at [90, 230] on span "User Accounts" at bounding box center [109, 234] width 158 height 17
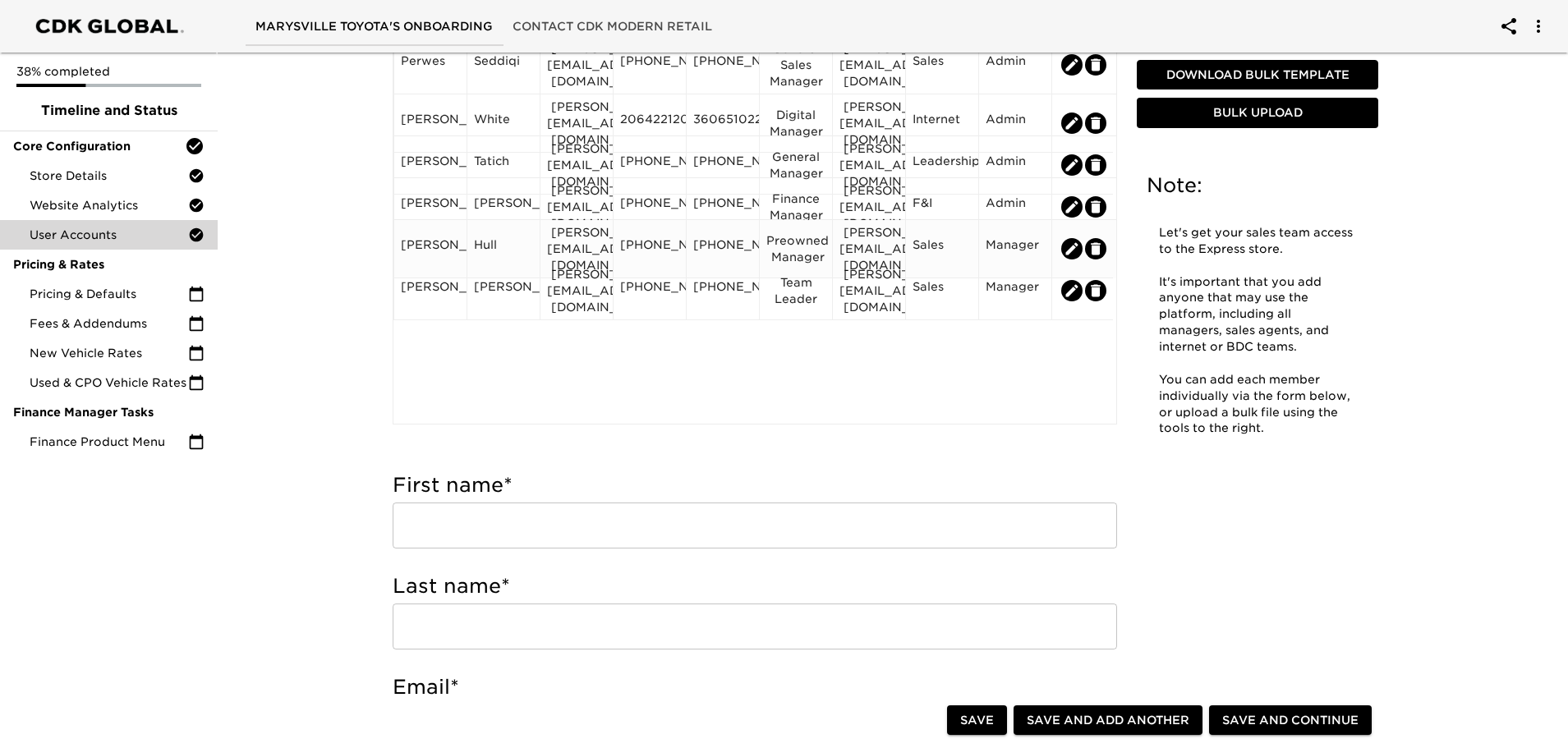
scroll to position [328, 0]
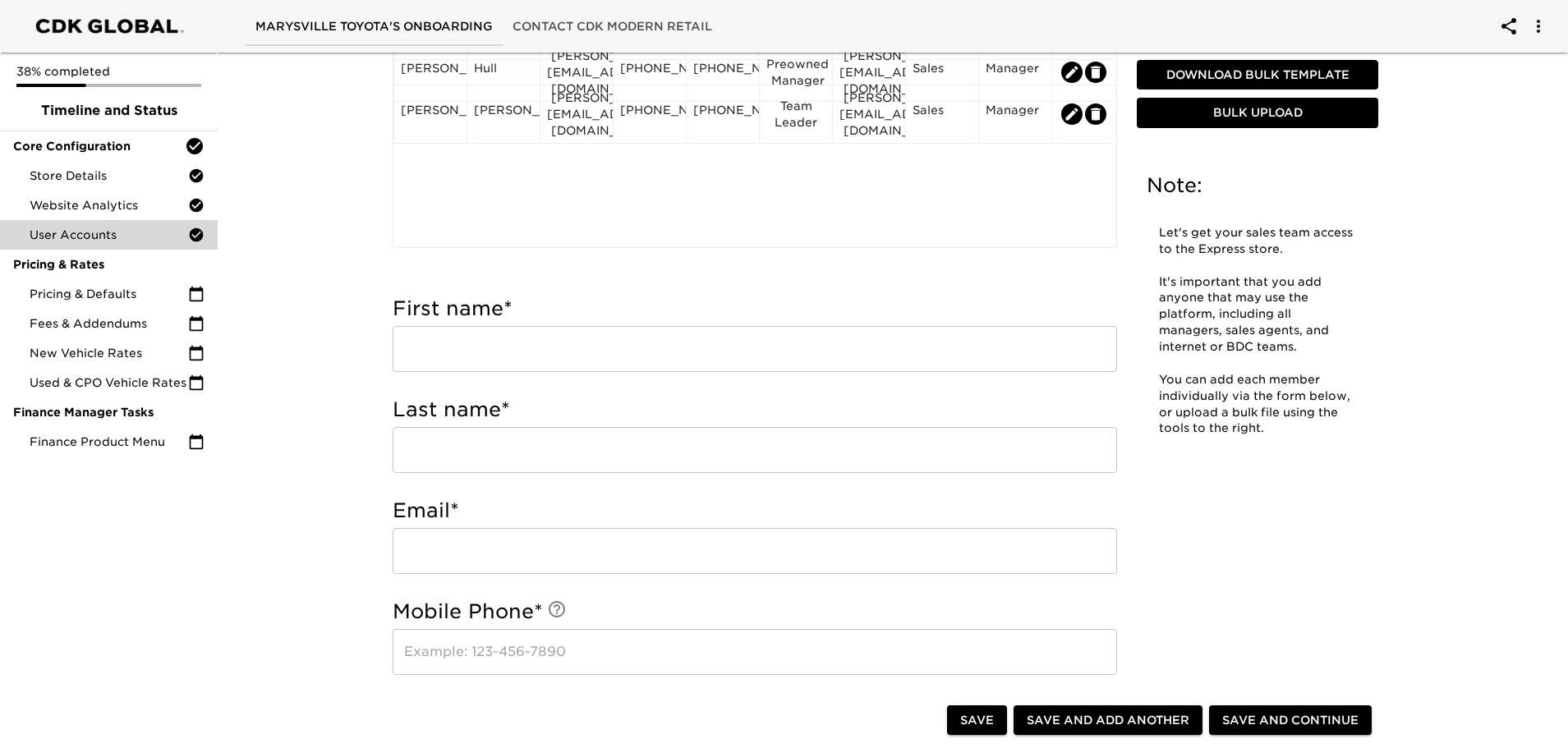
click at [457, 345] on input "text" at bounding box center [755, 348] width 725 height 46
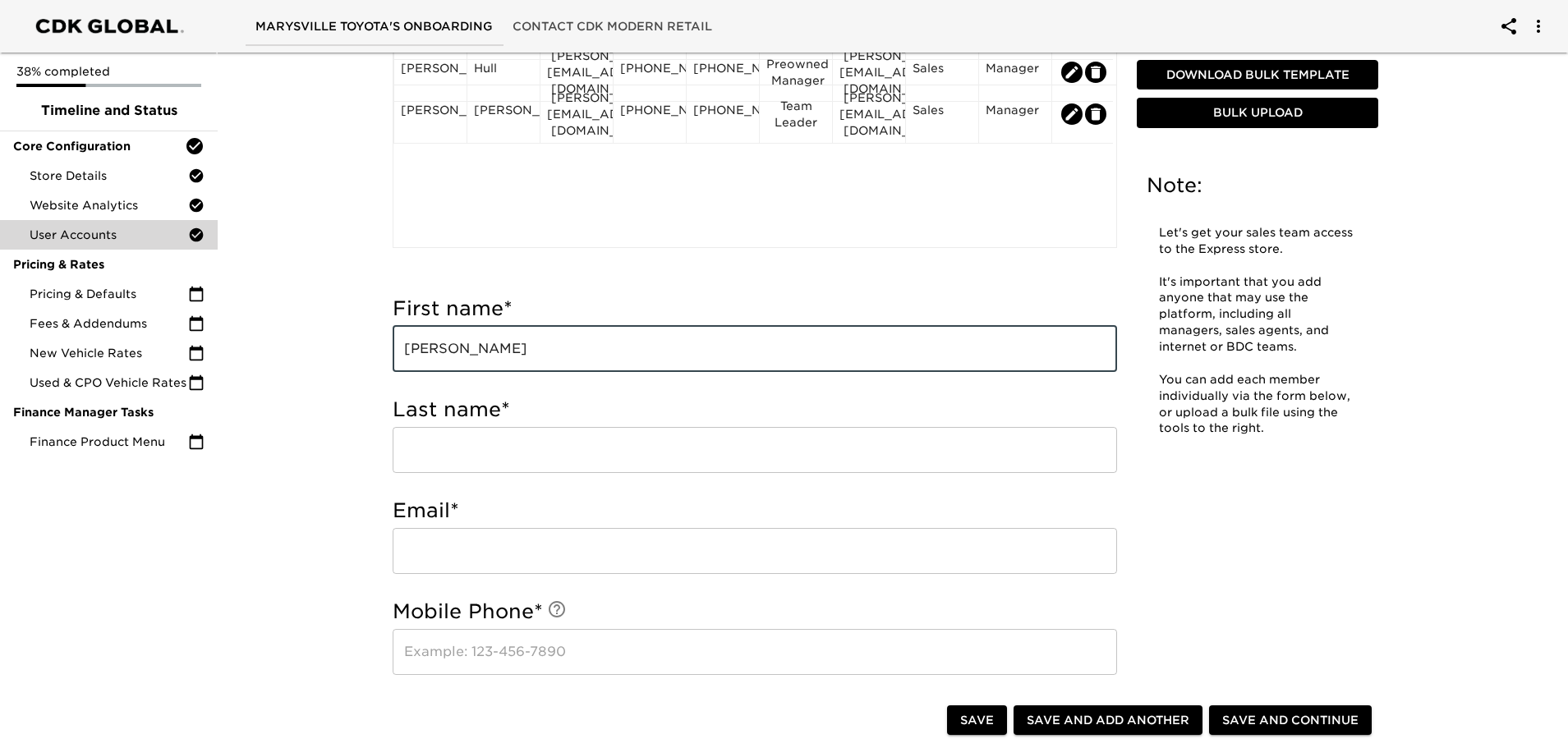
type input "[PERSON_NAME]"
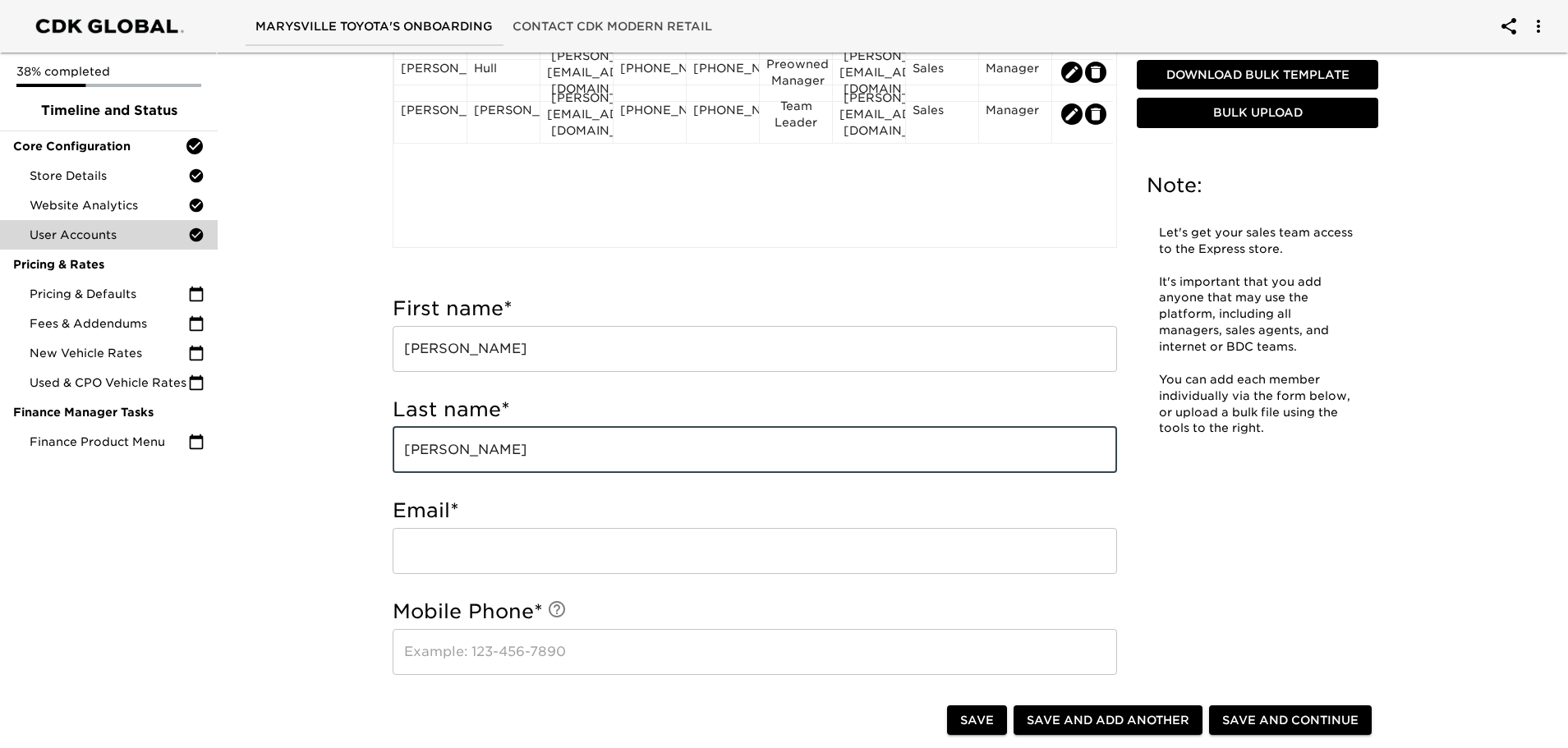
type input "[PERSON_NAME]"
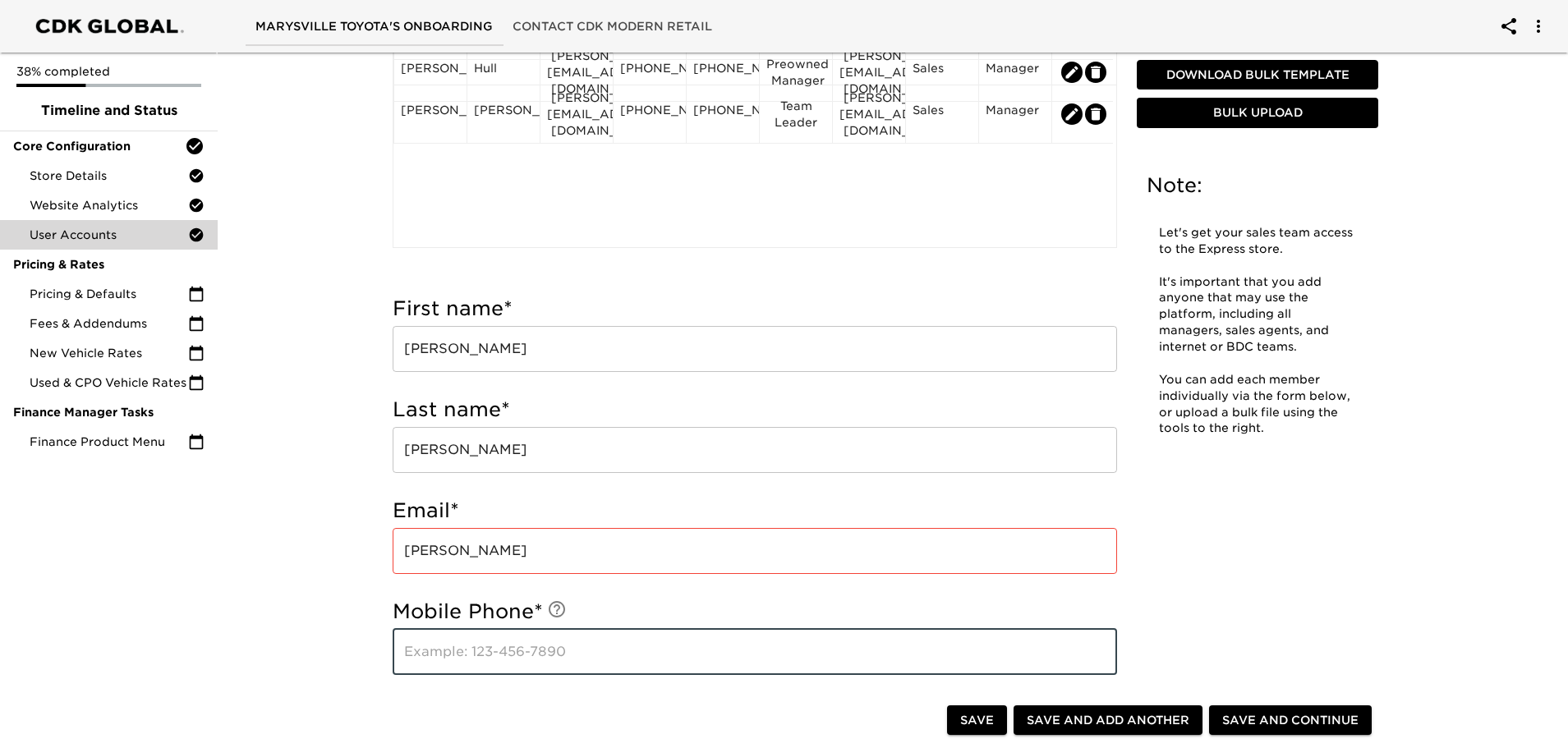
click at [480, 556] on input "[PERSON_NAME]" at bounding box center [755, 550] width 725 height 46
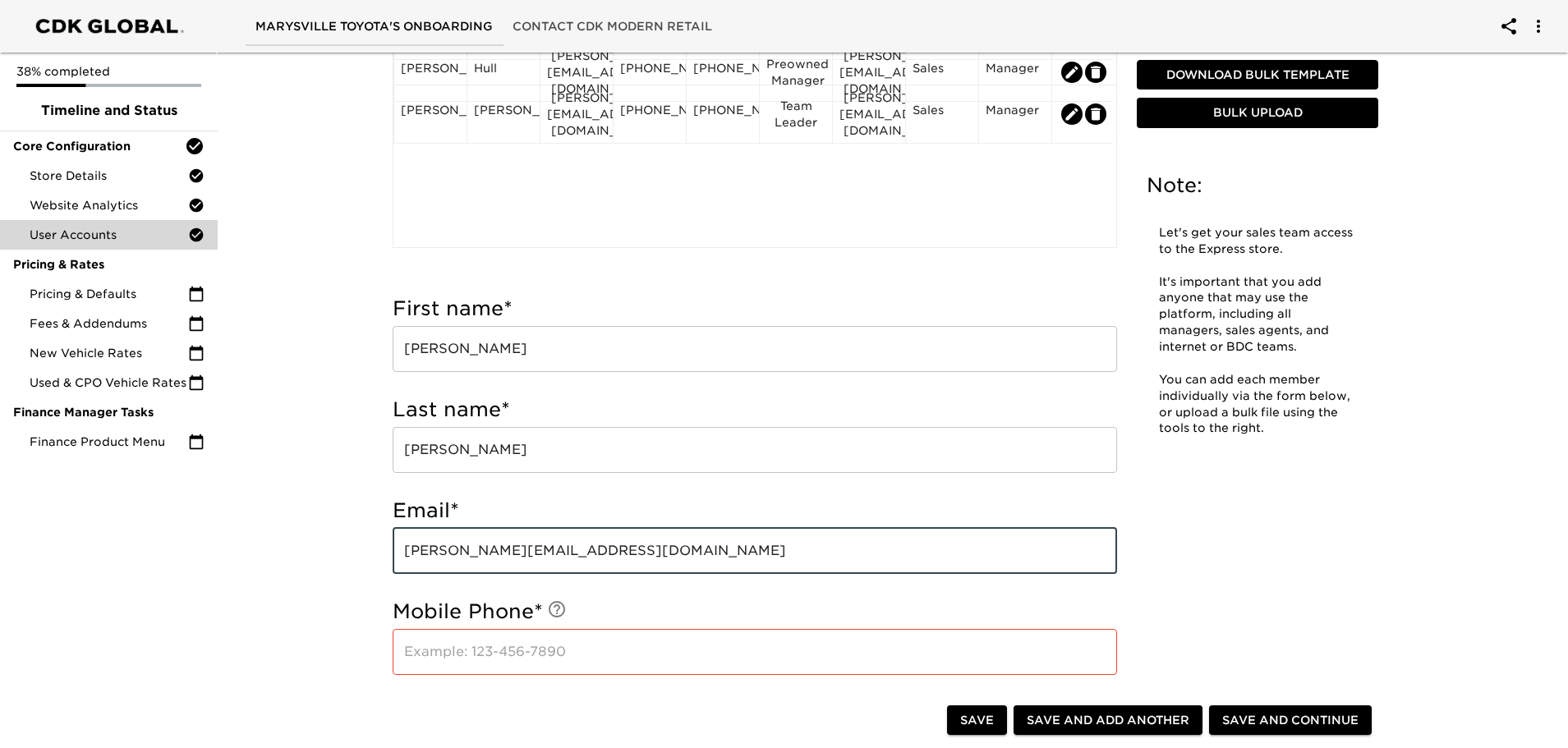
type input "[PERSON_NAME][EMAIL_ADDRESS][DOMAIN_NAME]"
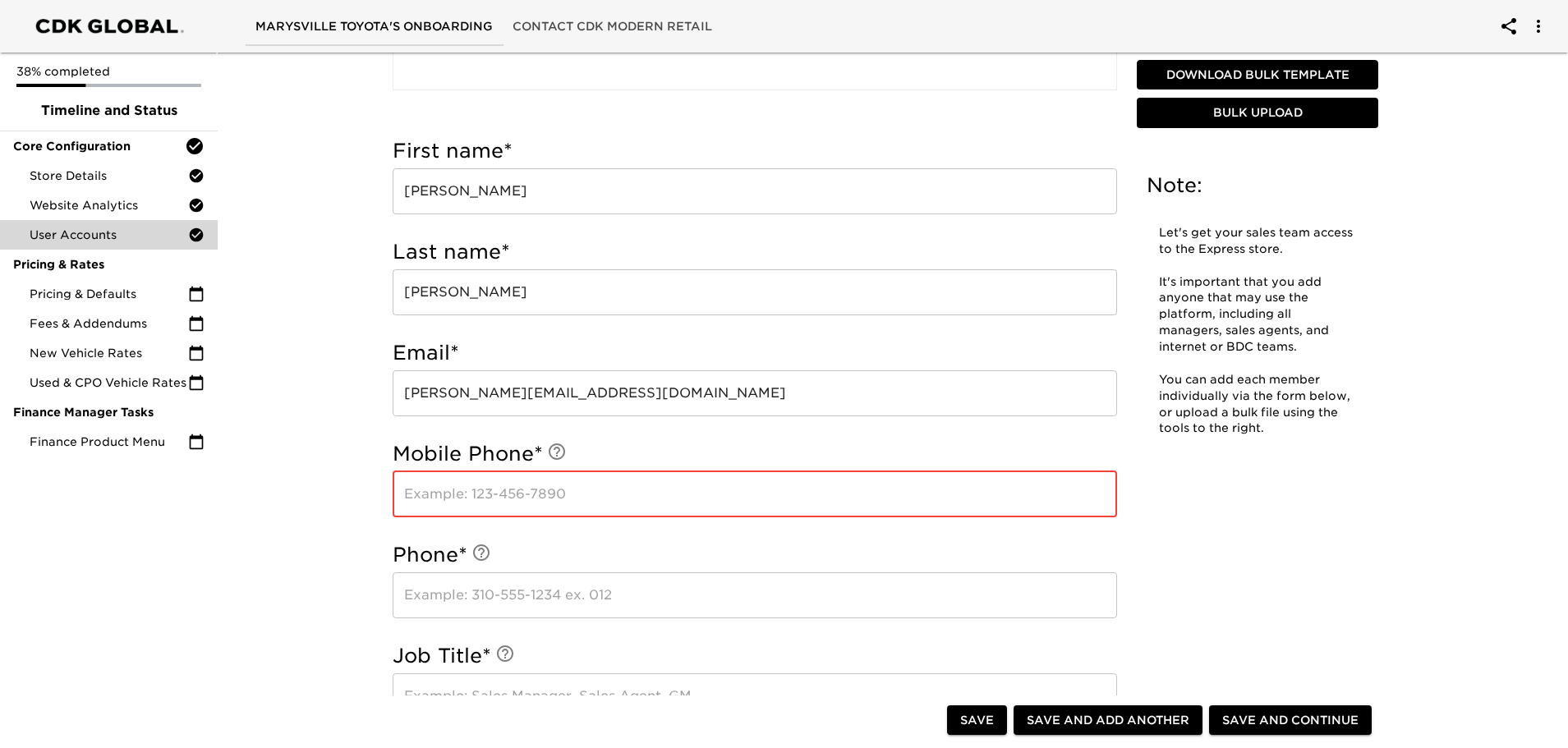
scroll to position [493, 0]
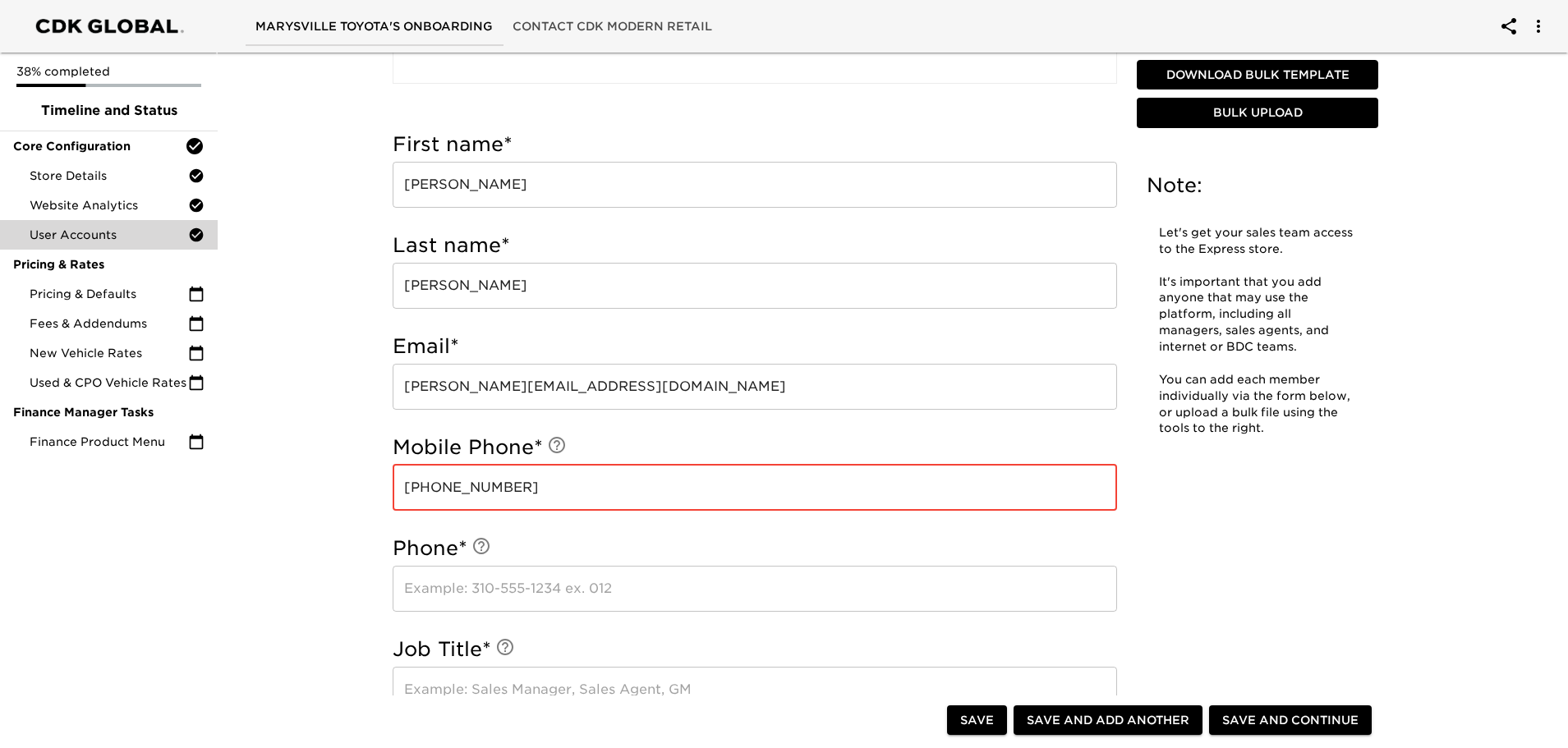
type input "[PHONE_NUMBER]"
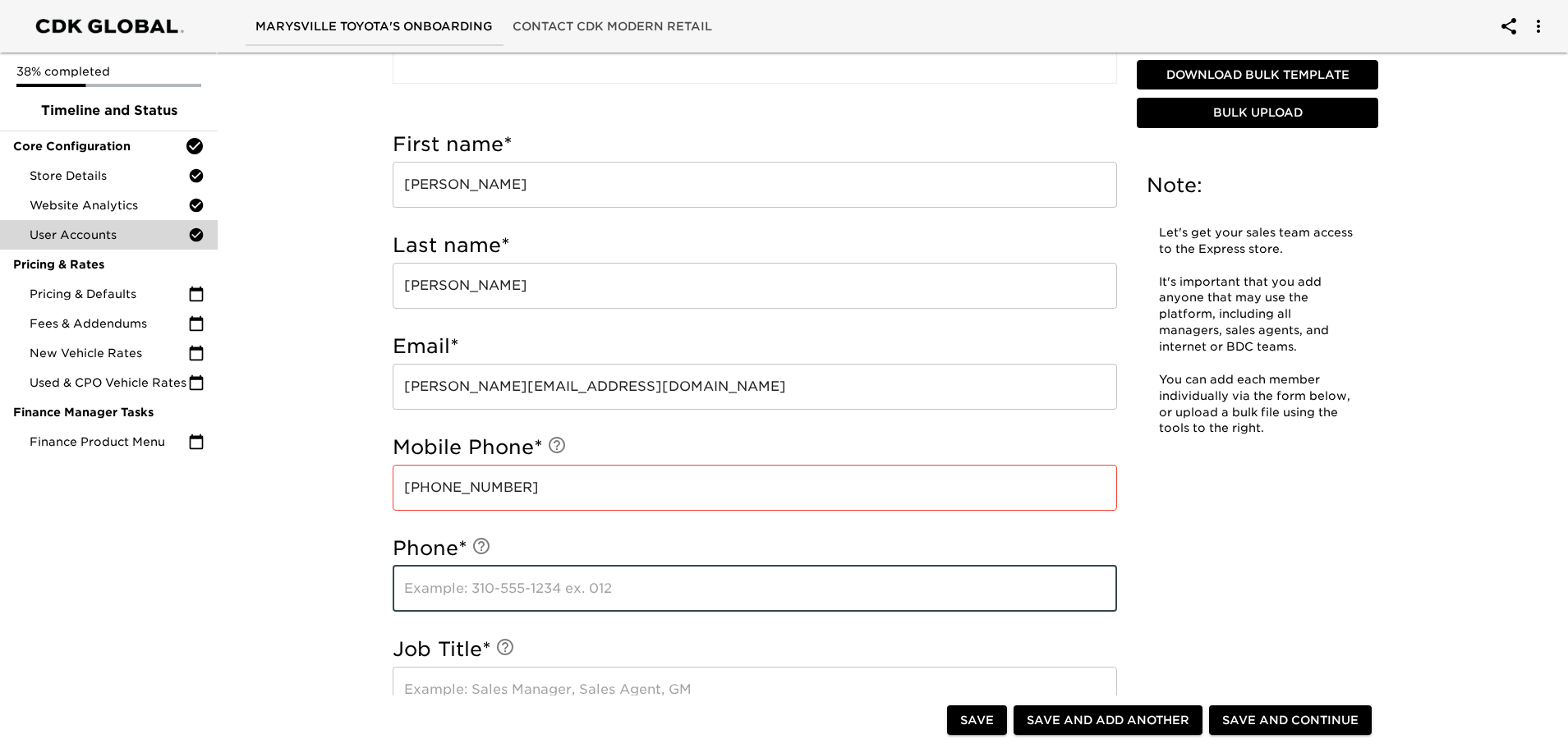
click at [441, 585] on input "text" at bounding box center [755, 589] width 725 height 46
type input "360-+651-0267"
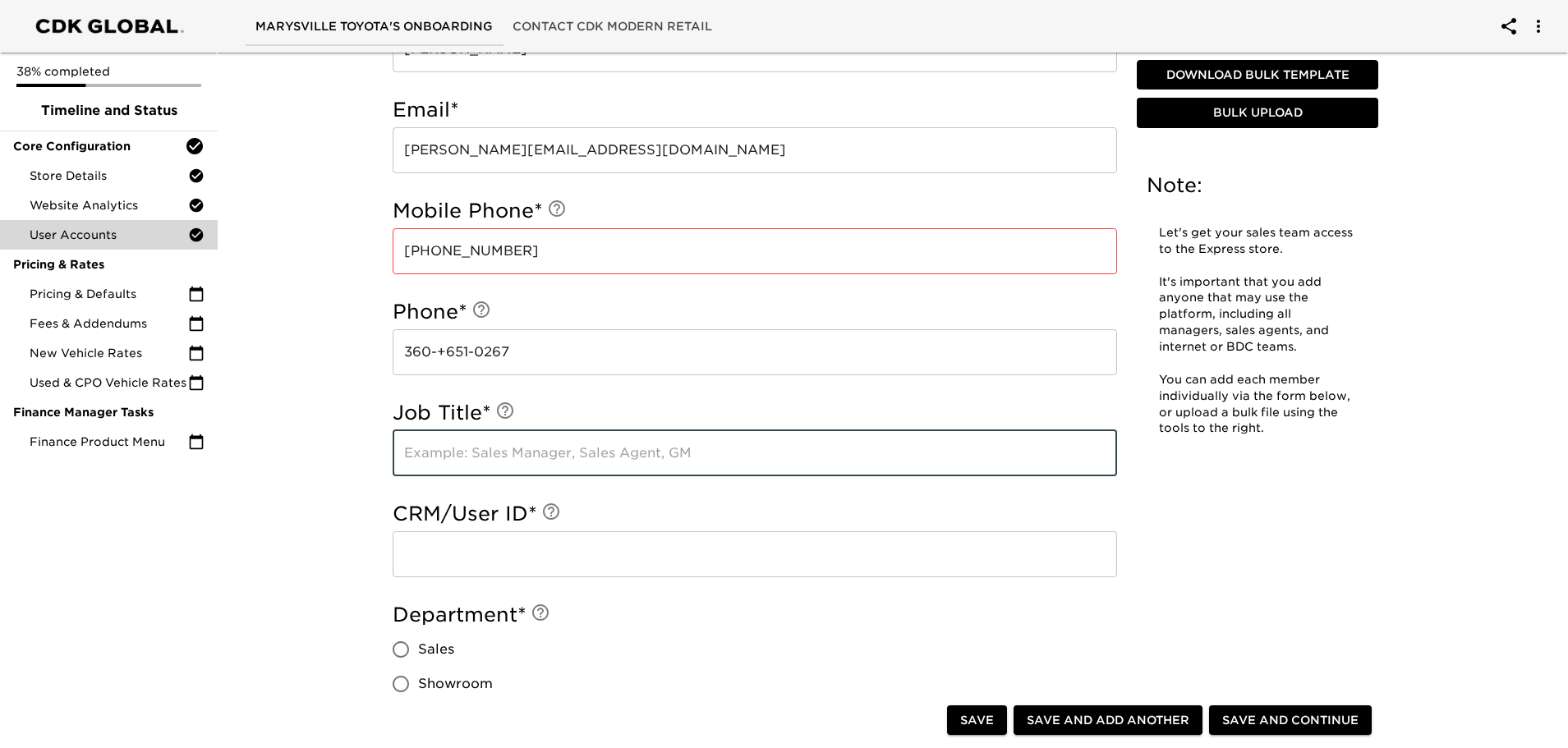
scroll to position [739, 0]
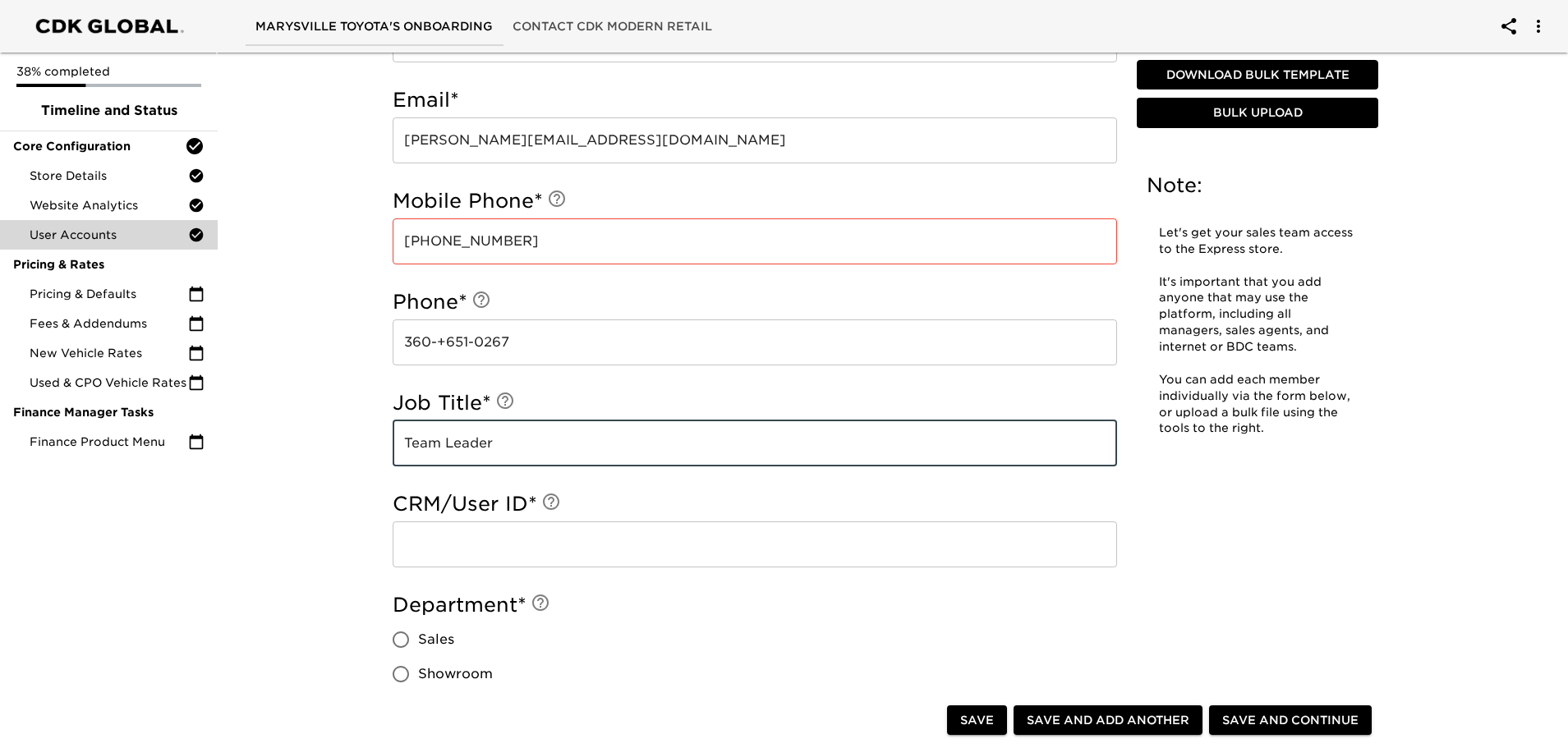
type input "Team Leader"
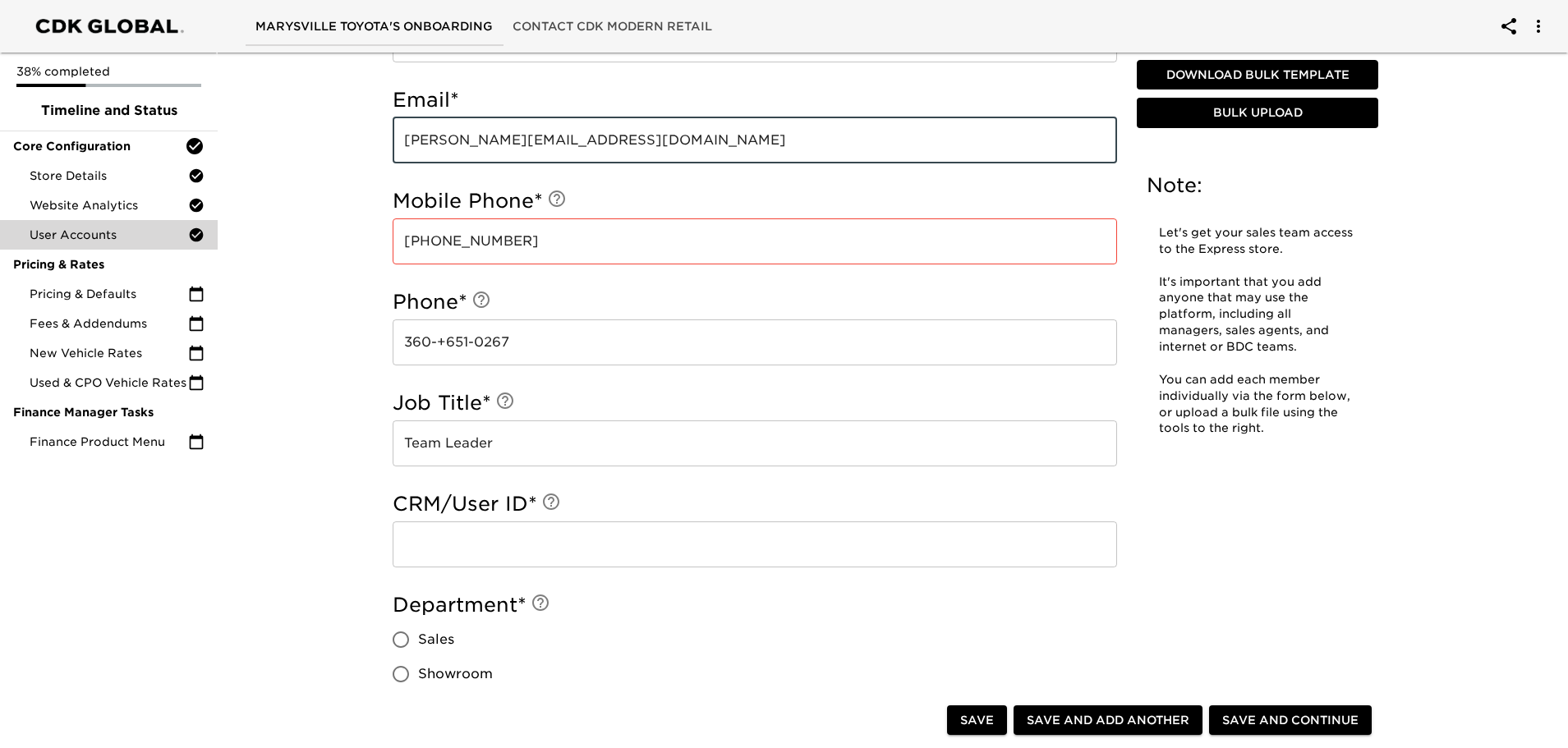
drag, startPoint x: 612, startPoint y: 140, endPoint x: 391, endPoint y: 144, distance: 221.0
click at [391, 144] on div "First name * [PERSON_NAME] ​ Last name * [PERSON_NAME] ​ Email * [PERSON_NAME][…" at bounding box center [754, 478] width 750 height 1229
click at [423, 548] on input "text" at bounding box center [755, 544] width 725 height 46
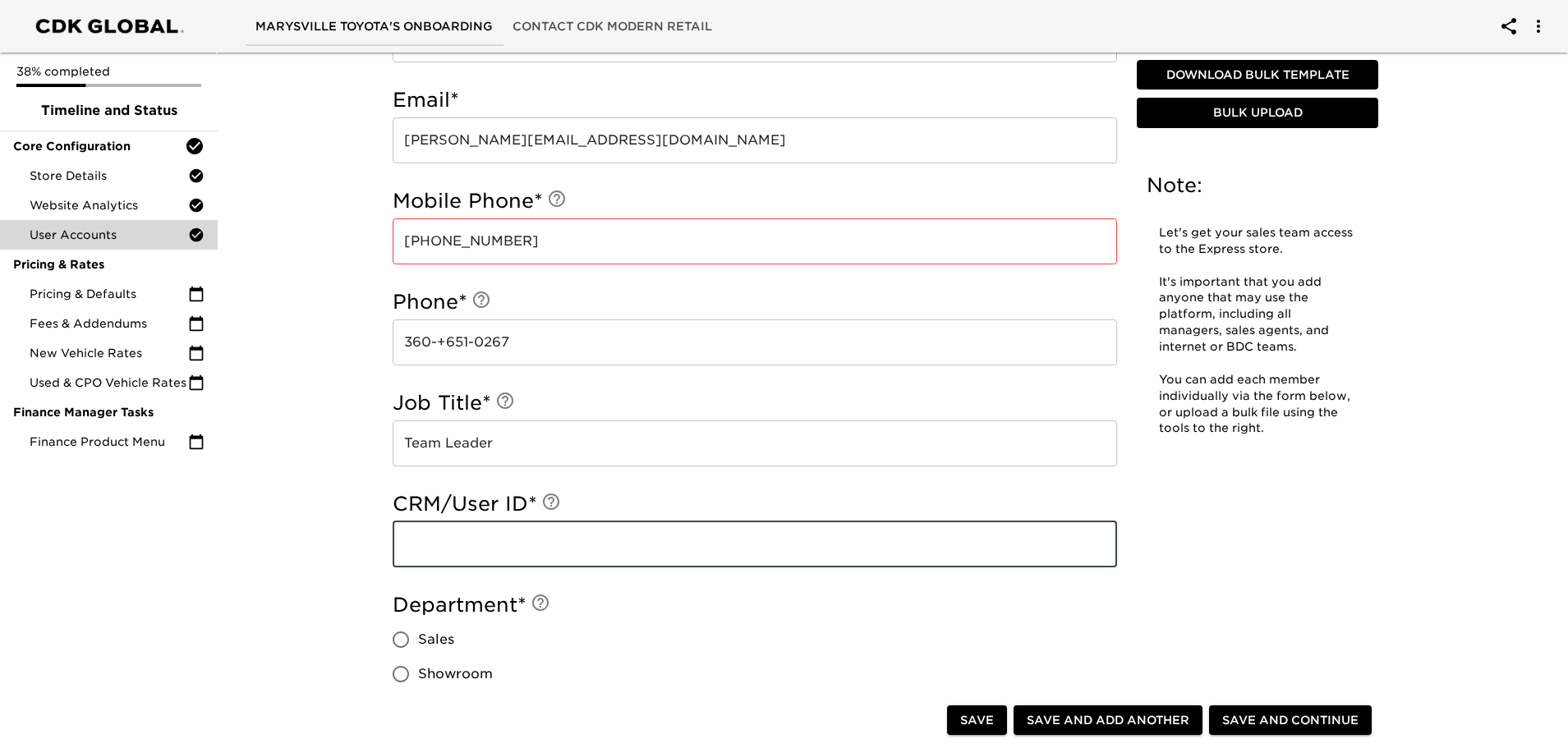
paste input "[PERSON_NAME][EMAIL_ADDRESS][DOMAIN_NAME]"
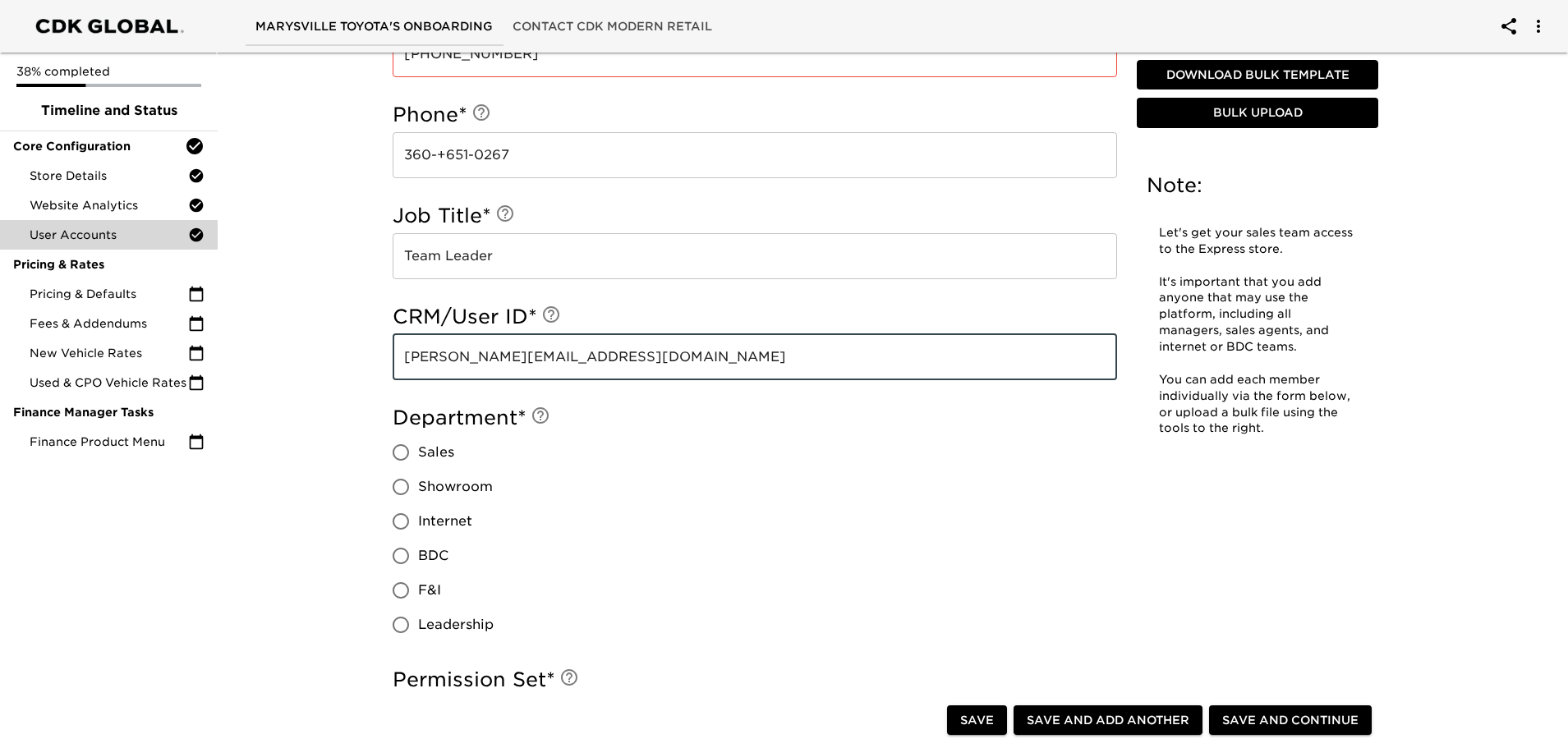
scroll to position [985, 0]
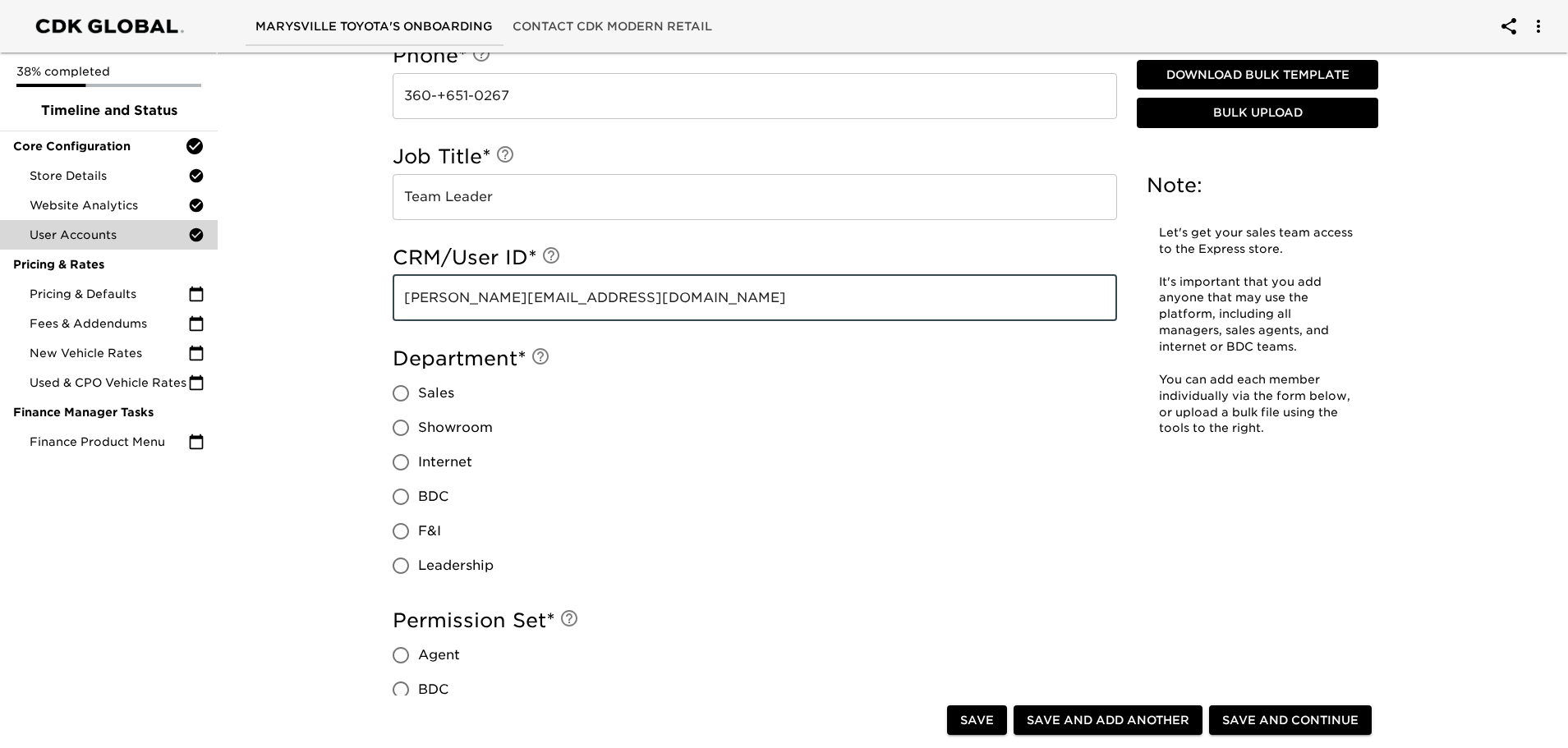
type input "[PERSON_NAME][EMAIL_ADDRESS][DOMAIN_NAME]"
click at [398, 389] on input "Sales" at bounding box center [400, 393] width 35 height 35
radio input "true"
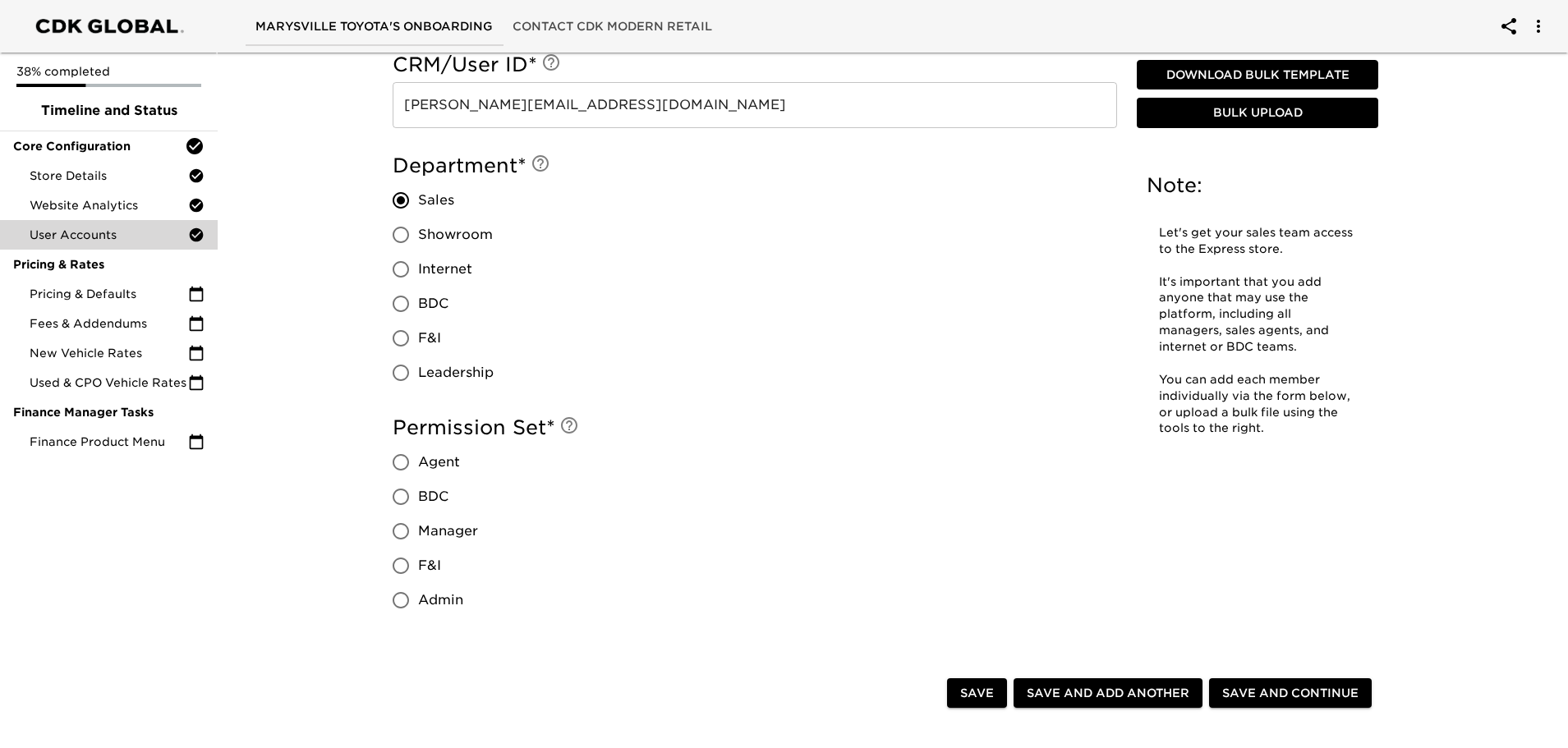
scroll to position [1232, 0]
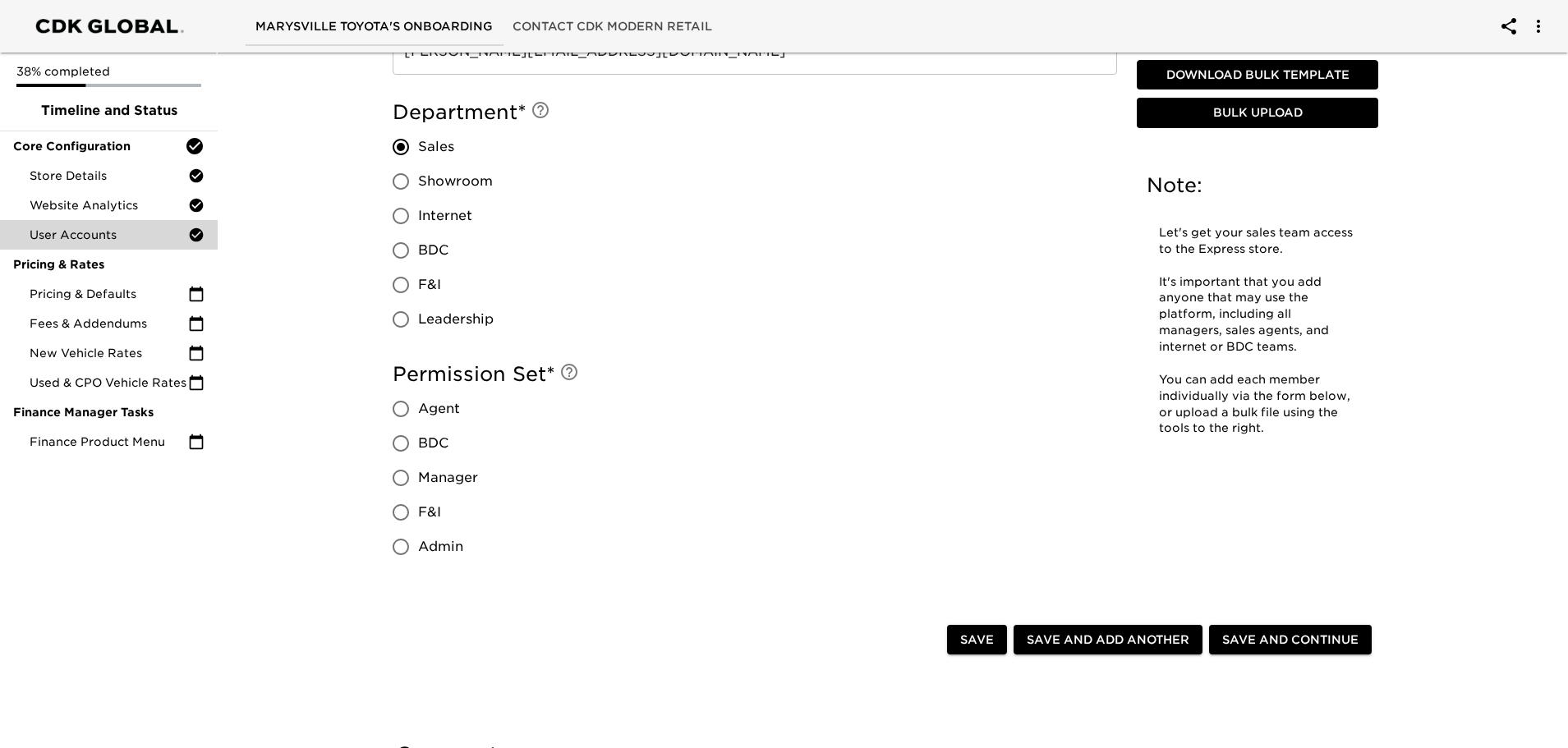
click at [400, 478] on input "Manager" at bounding box center [400, 477] width 35 height 35
radio input "true"
click at [1097, 633] on span "Save and Add Another" at bounding box center [1108, 639] width 162 height 21
radio input "false"
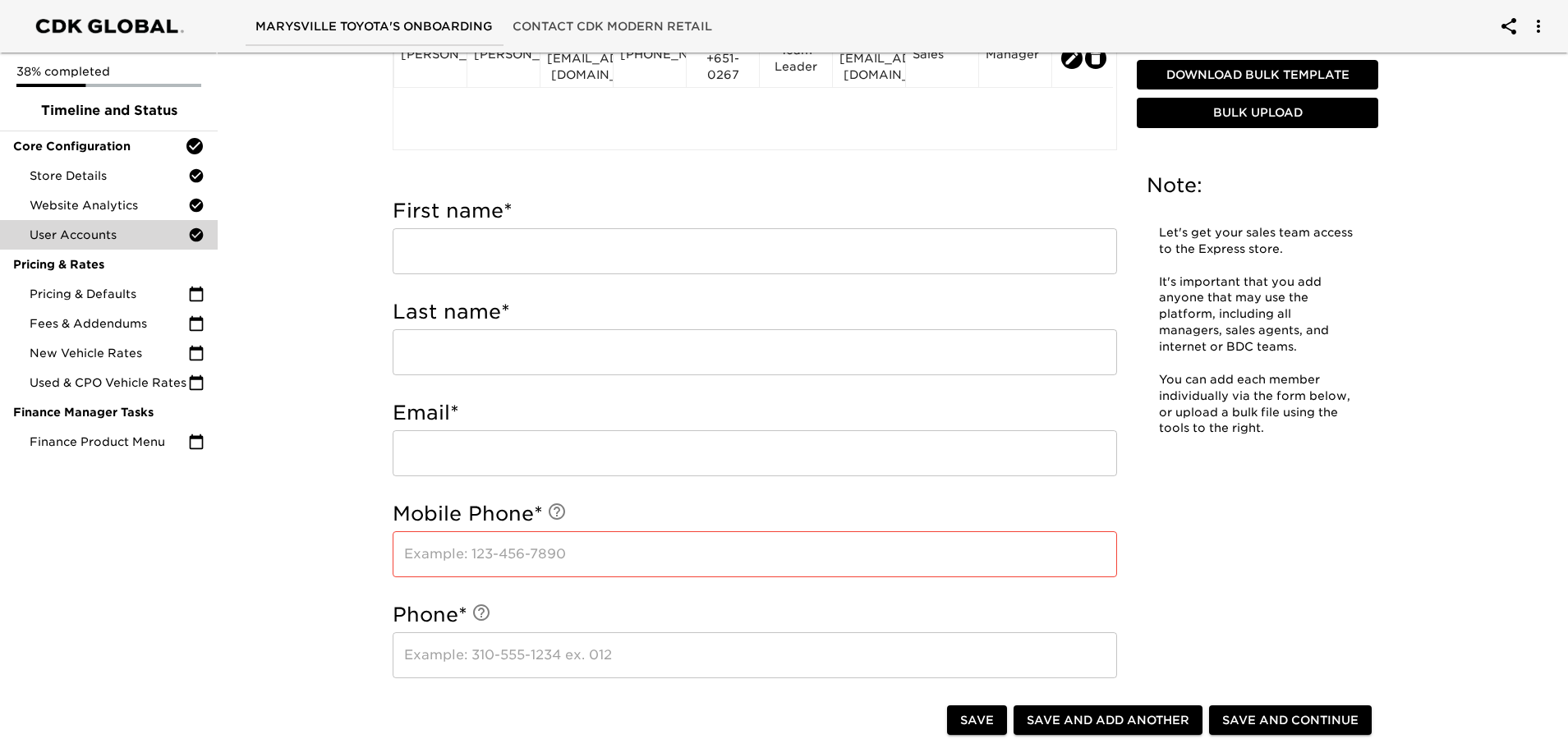
scroll to position [493, 0]
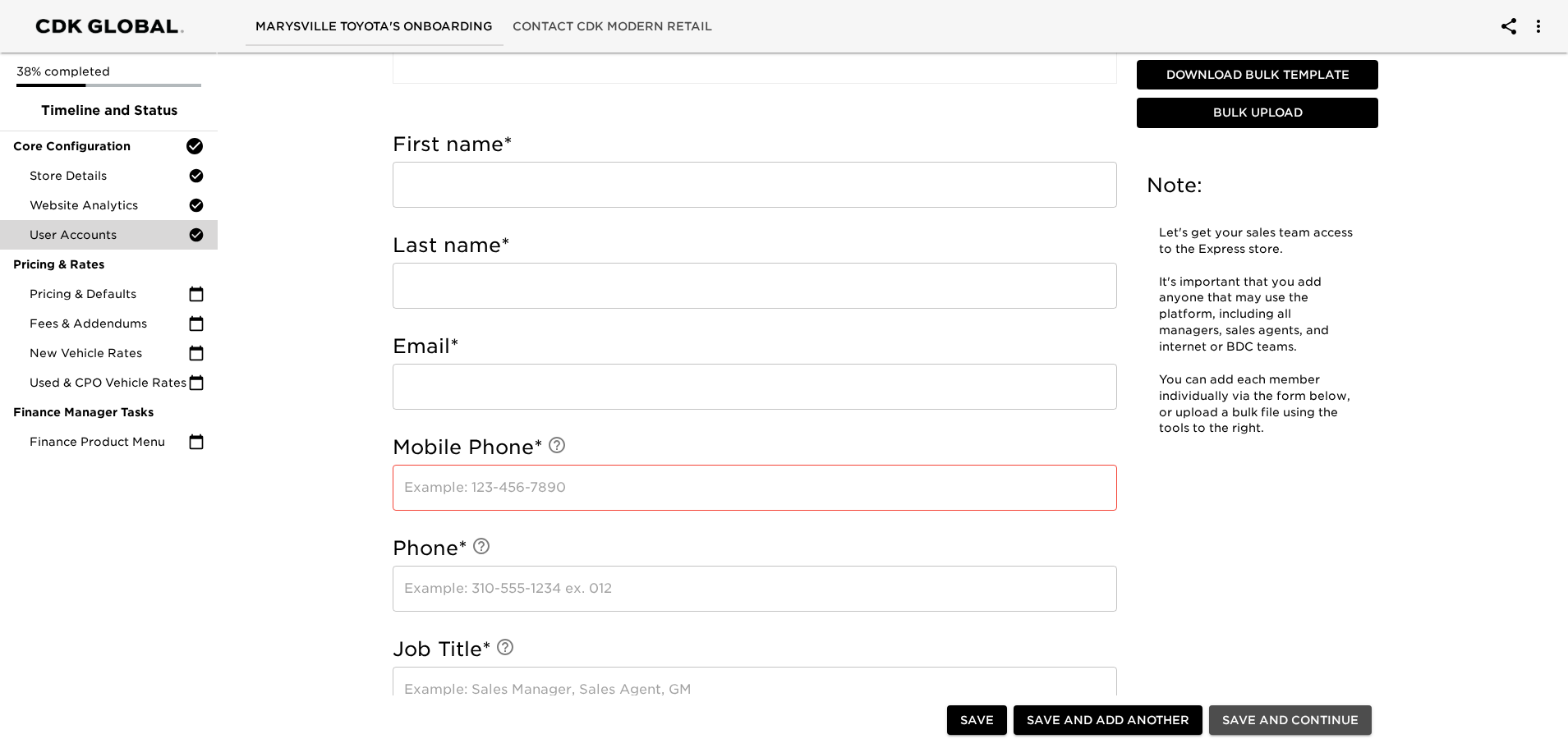
drag, startPoint x: 1256, startPoint y: 725, endPoint x: 1257, endPoint y: 714, distance: 11.0
click at [1257, 720] on span "Save and Continue" at bounding box center [1291, 720] width 137 height 21
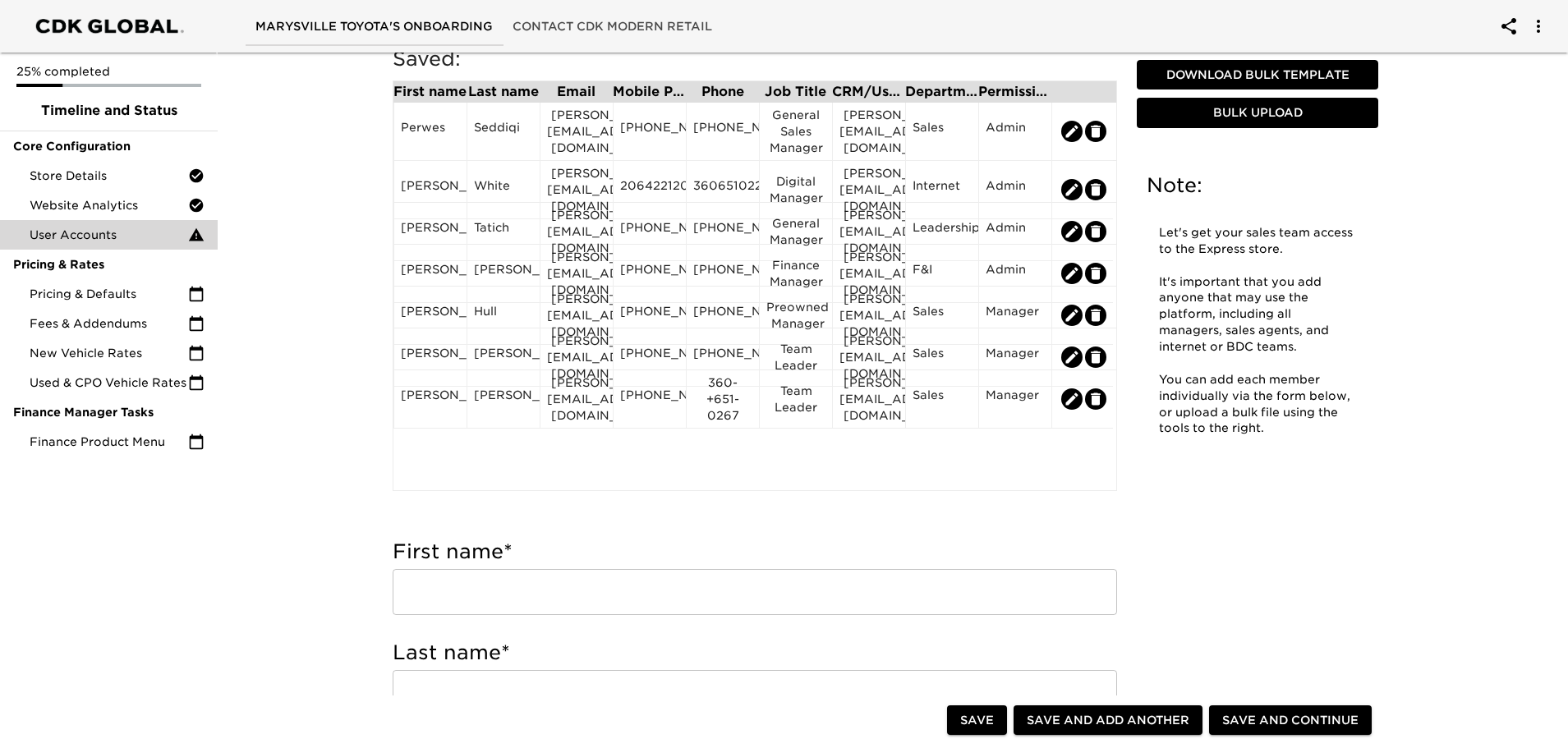
scroll to position [246, 0]
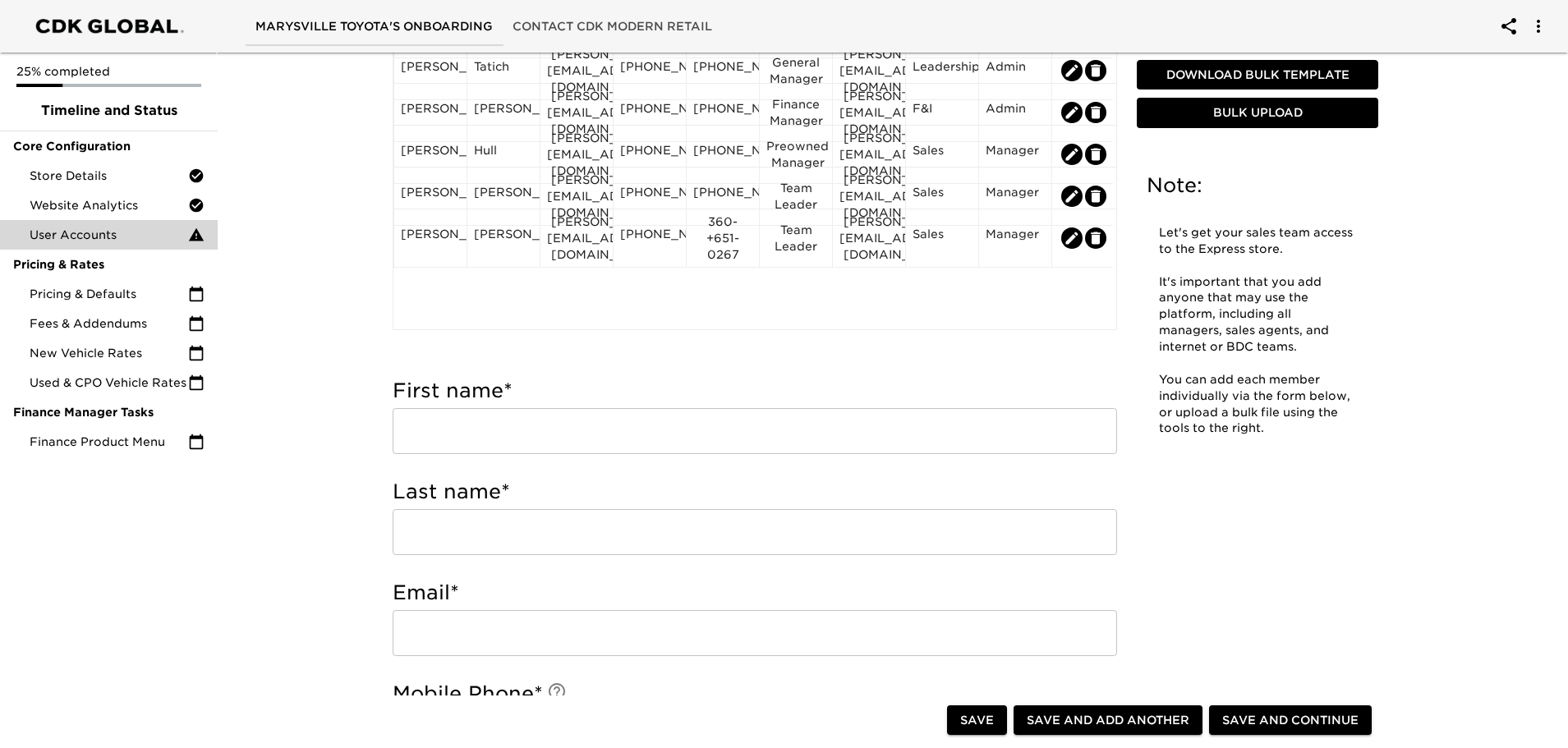
click at [1329, 716] on span "Save and Continue" at bounding box center [1291, 720] width 137 height 21
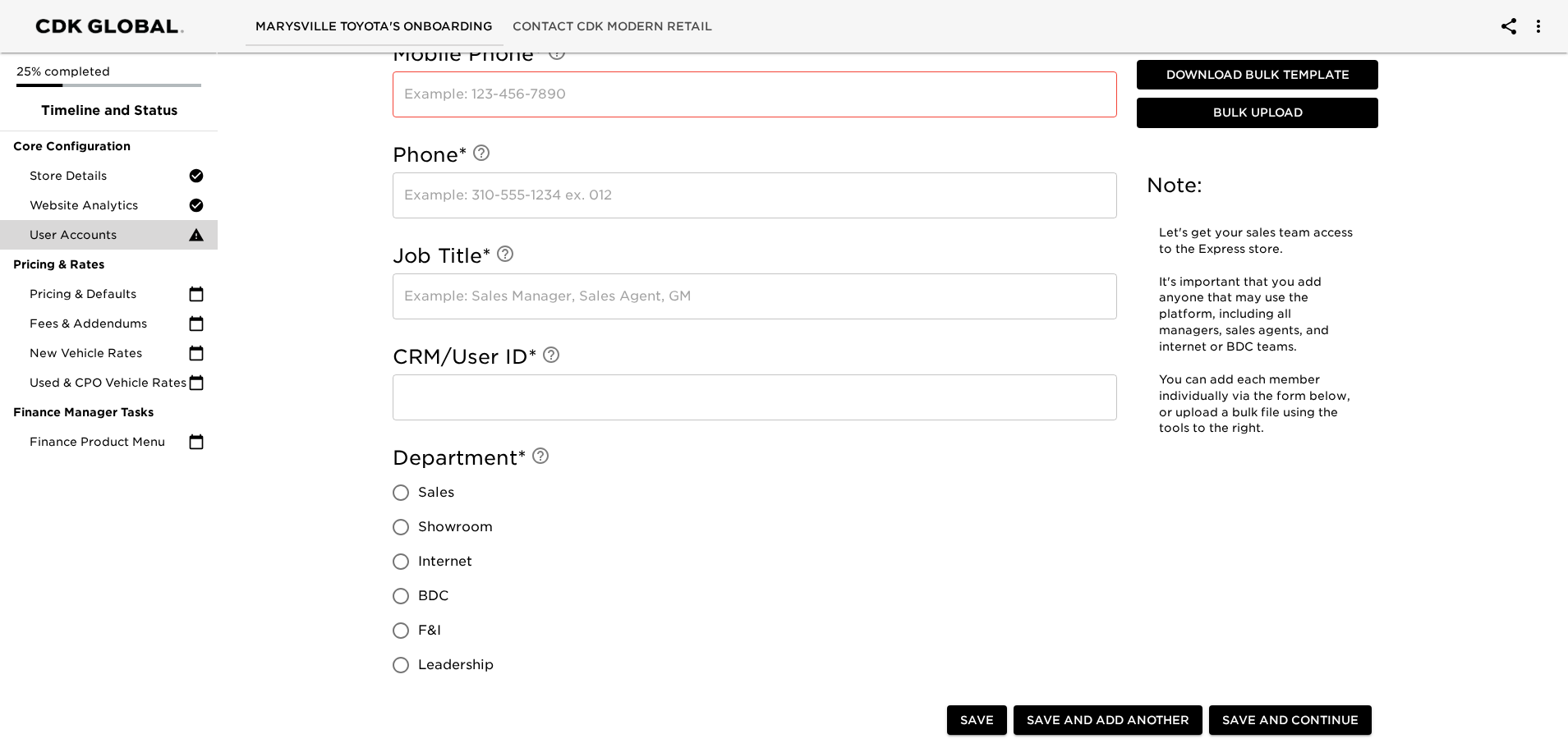
scroll to position [903, 0]
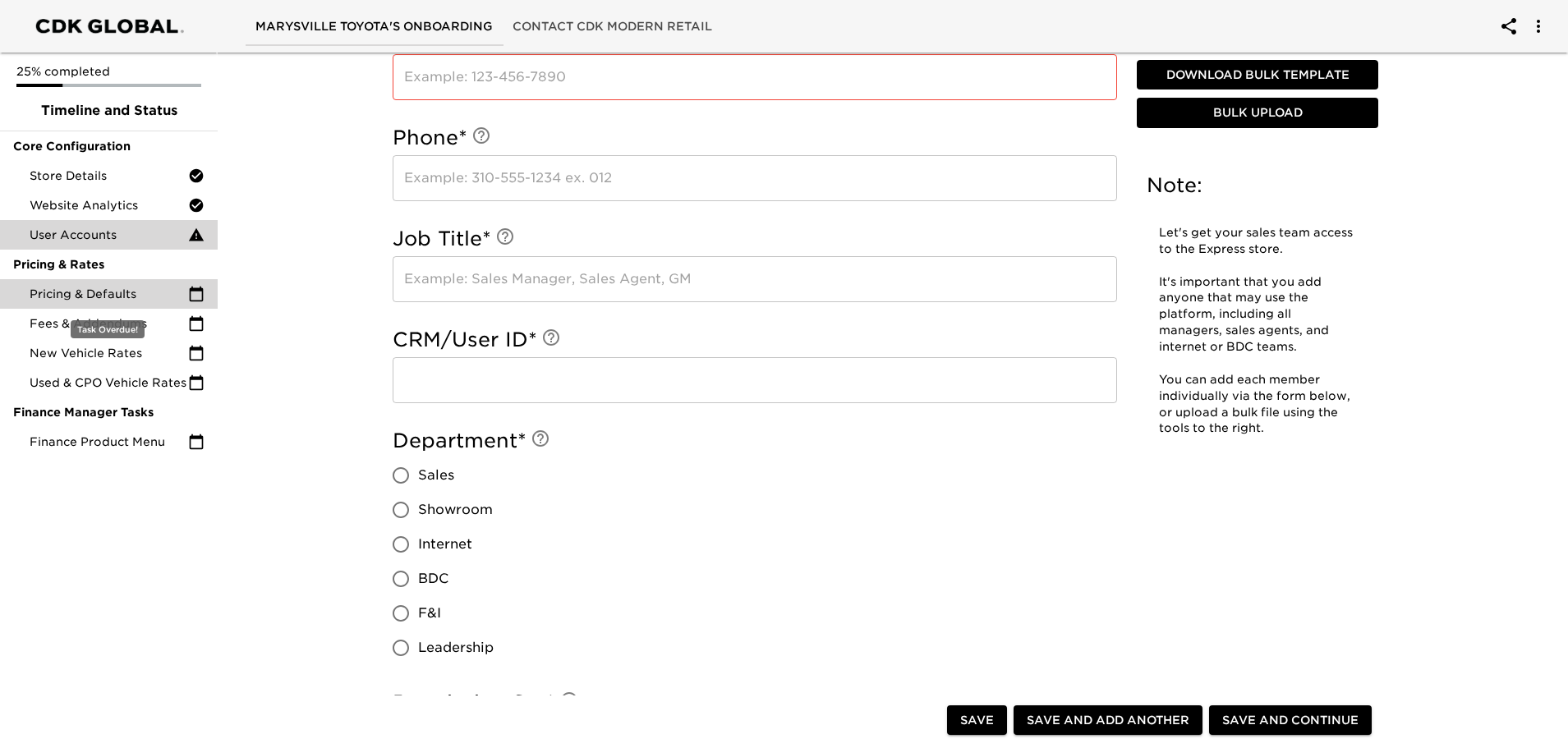
click at [78, 288] on span "Pricing & Defaults" at bounding box center [109, 294] width 158 height 17
